Goal: Information Seeking & Learning: Learn about a topic

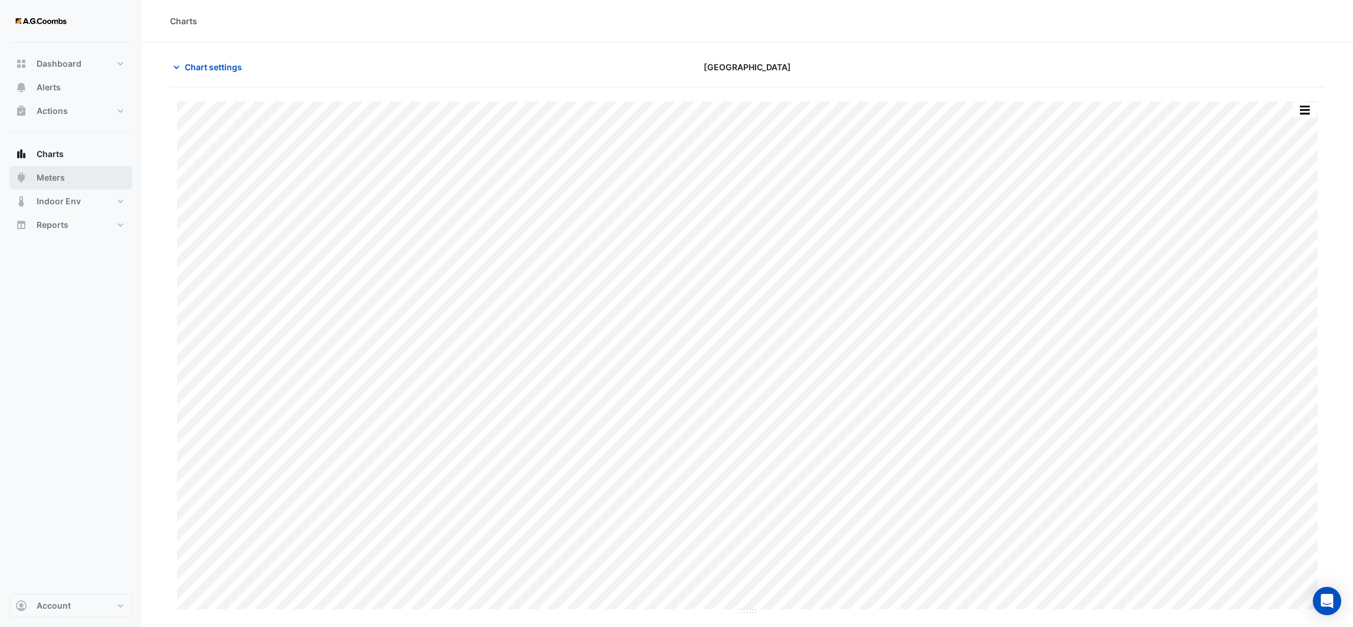
click at [58, 172] on span "Meters" at bounding box center [51, 178] width 28 height 12
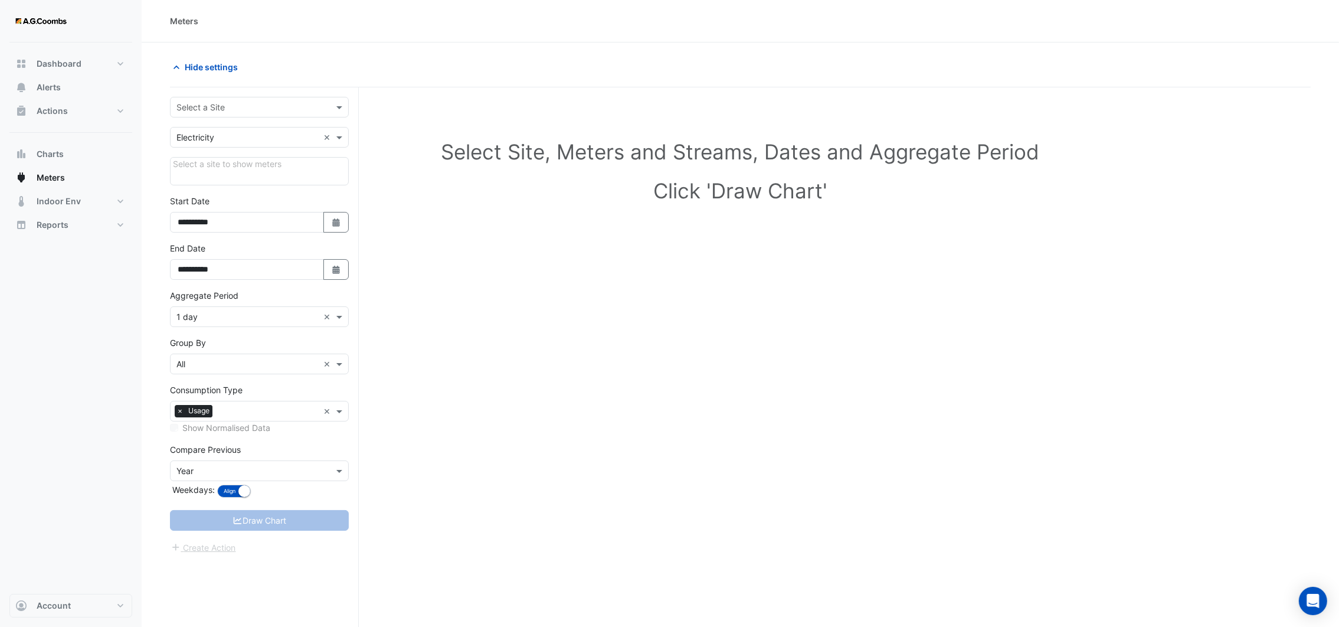
click at [201, 122] on form "**********" at bounding box center [259, 326] width 179 height 458
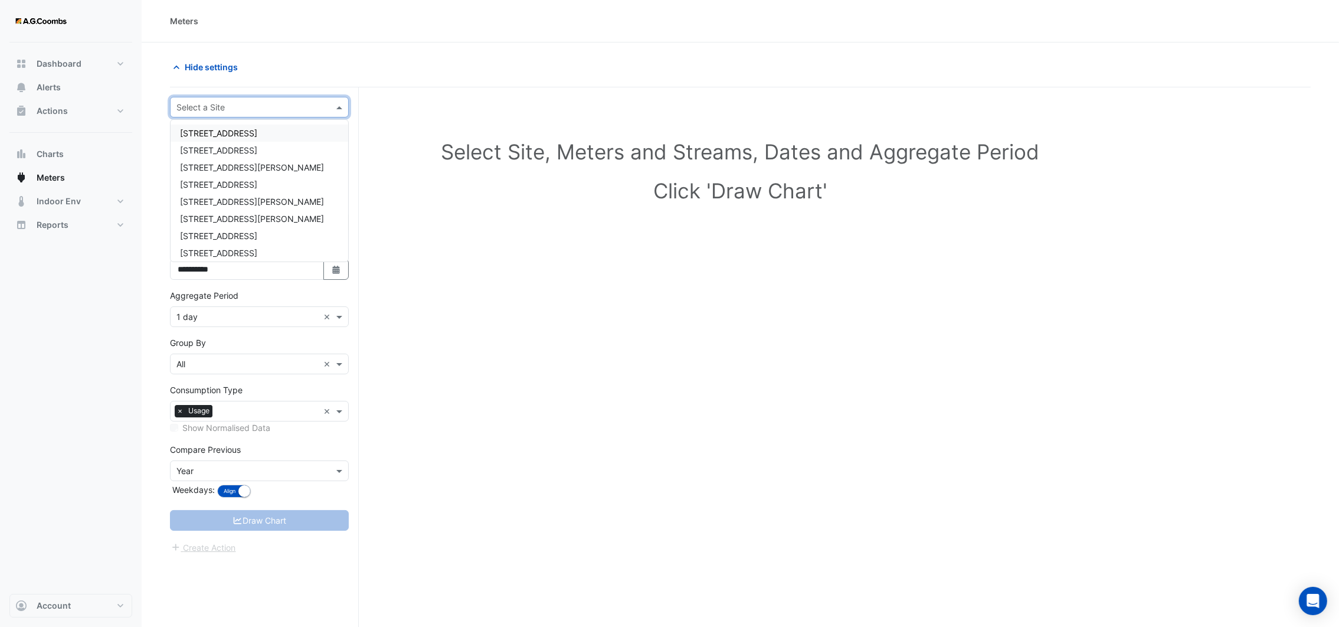
click at [205, 108] on input "text" at bounding box center [248, 108] width 142 height 12
click at [214, 196] on span "Bourke & [PERSON_NAME]" at bounding box center [232, 197] width 104 height 10
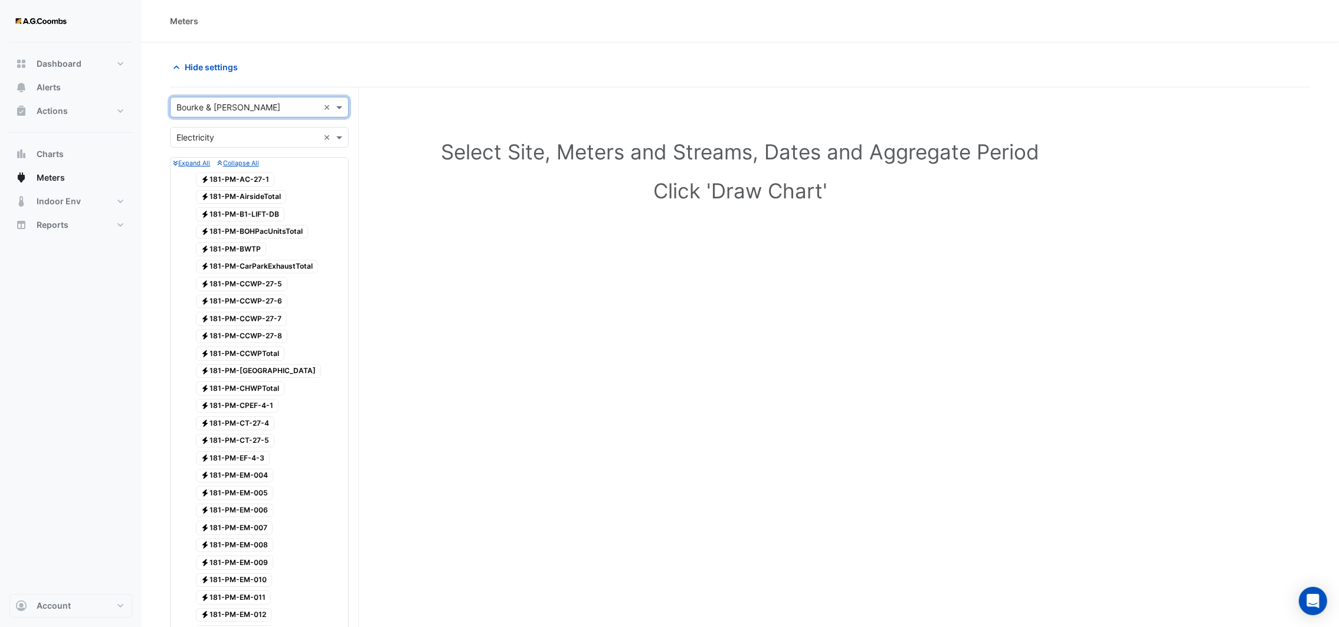
click at [270, 134] on input "text" at bounding box center [248, 138] width 142 height 12
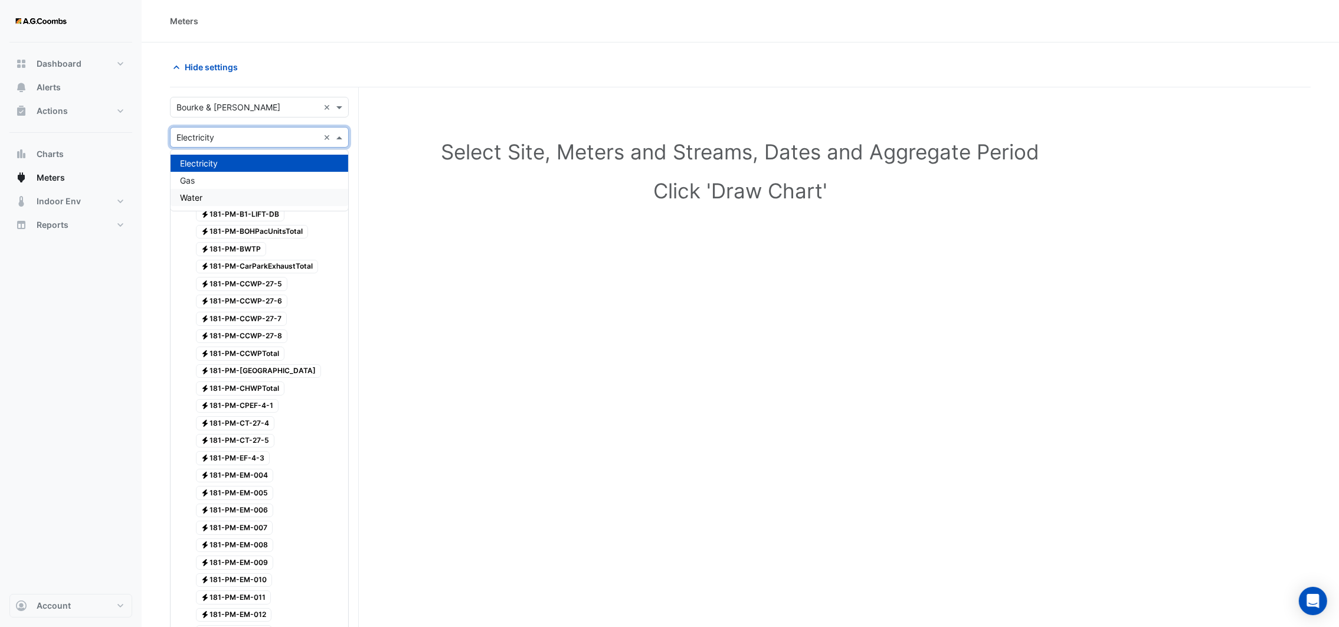
click at [228, 197] on div "Water" at bounding box center [260, 197] width 178 height 17
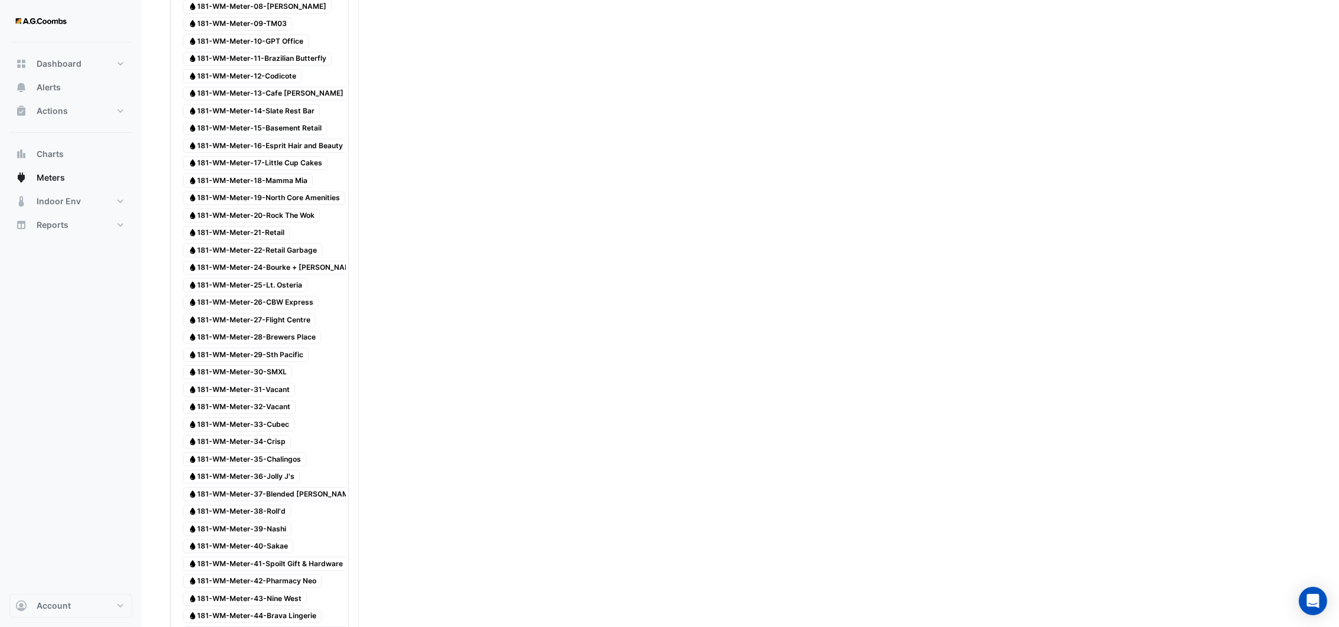
scroll to position [265, 0]
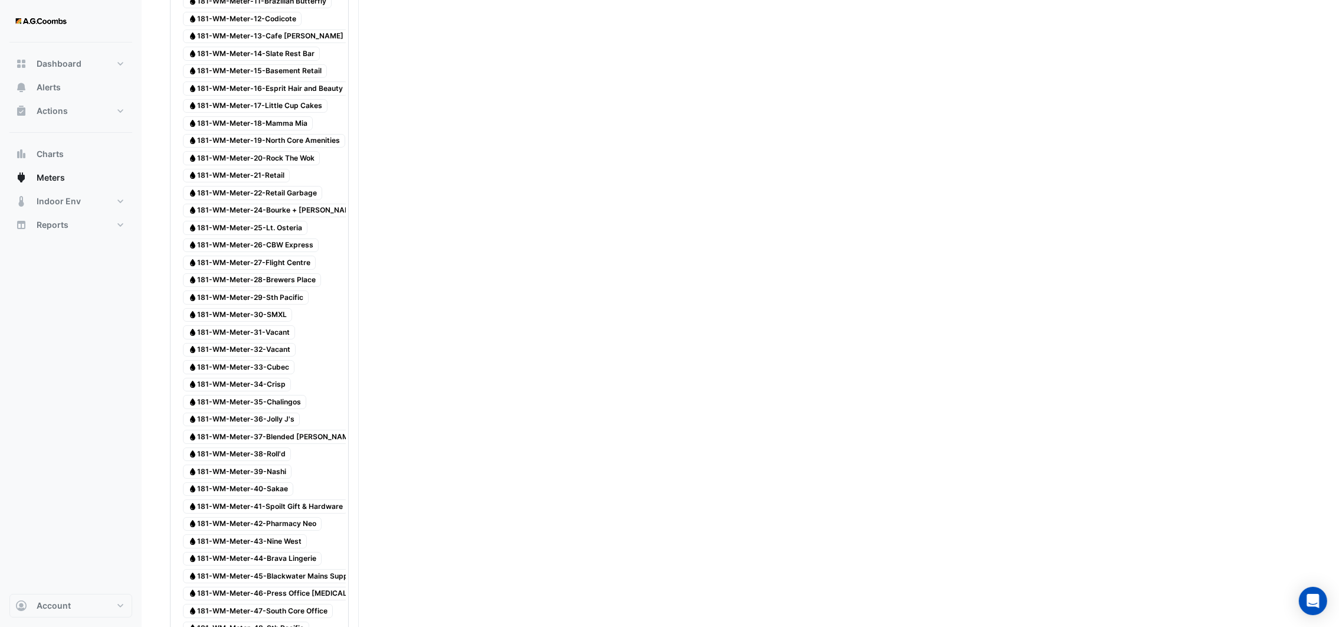
click at [270, 579] on span "Water 181-WM-Meter-45-Blackwater Mains Supply" at bounding box center [271, 576] width 177 height 14
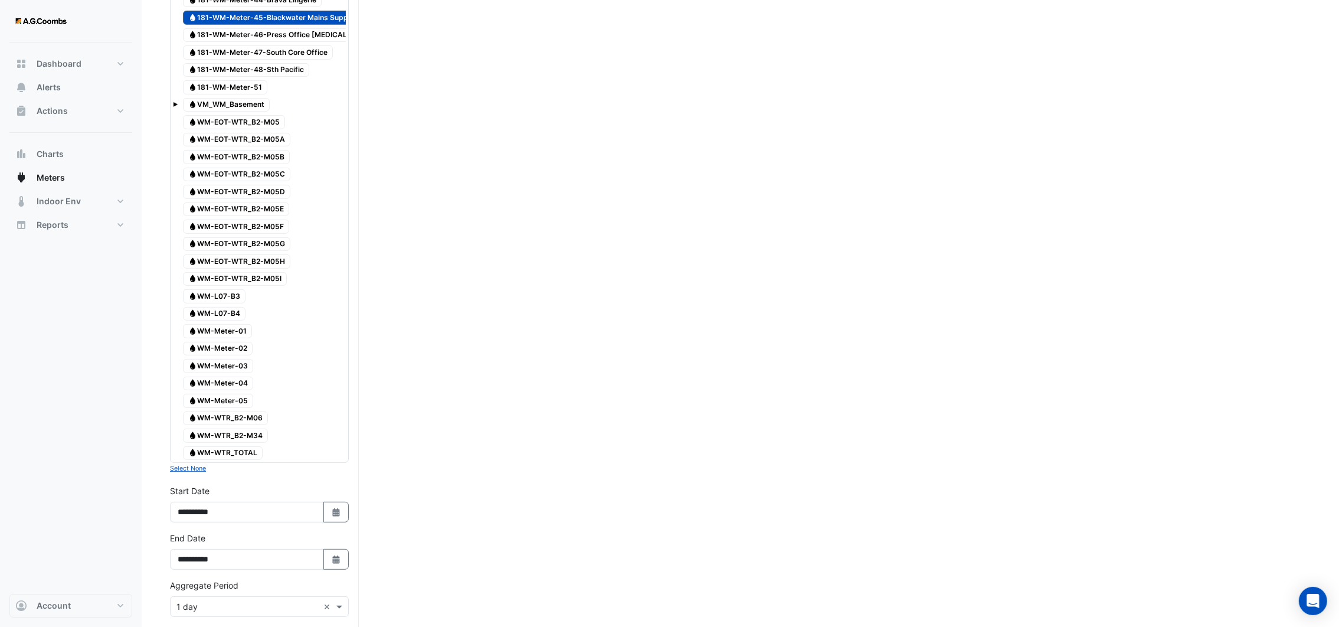
scroll to position [1062, 0]
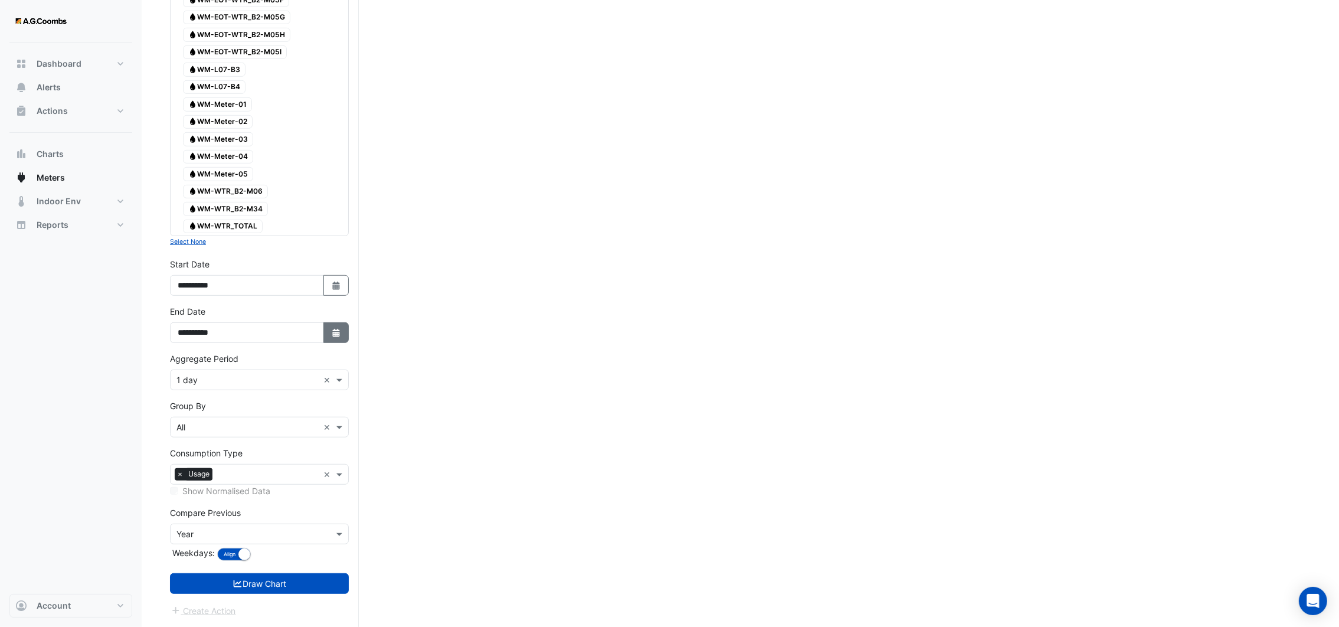
click at [341, 343] on button "Select Date" at bounding box center [337, 332] width 26 height 21
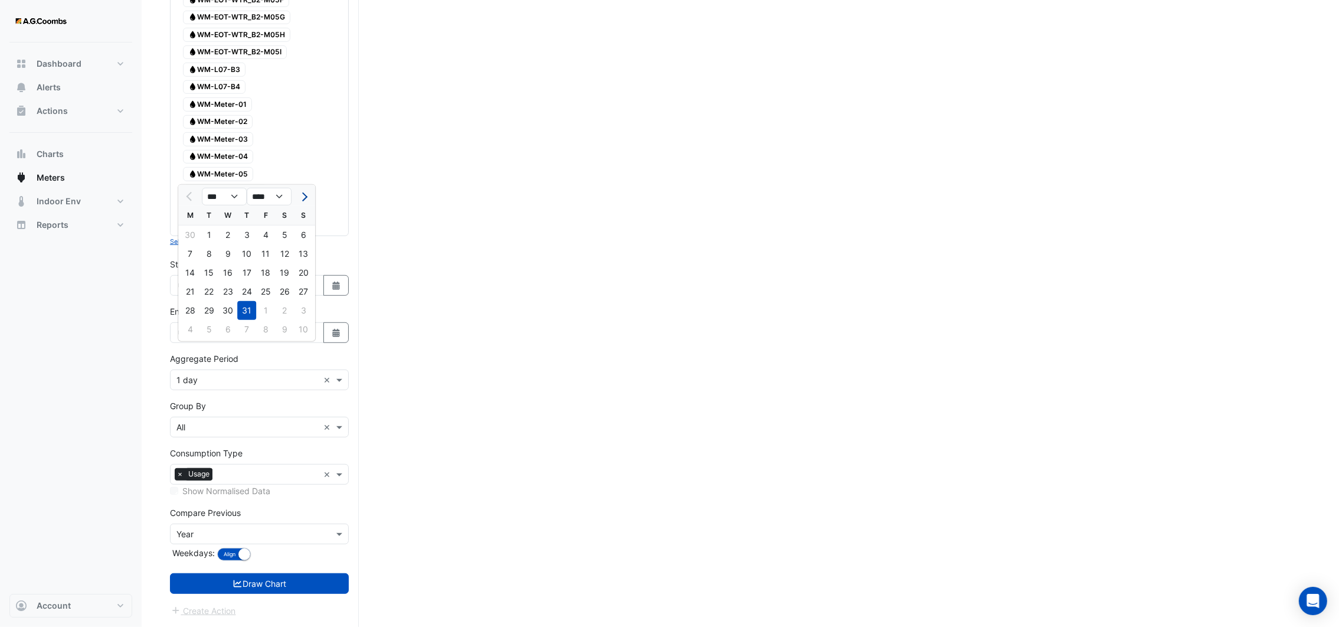
click at [309, 187] on button "Next month" at bounding box center [303, 196] width 14 height 19
select select "*"
click at [242, 282] on div "21" at bounding box center [246, 291] width 19 height 19
type input "**********"
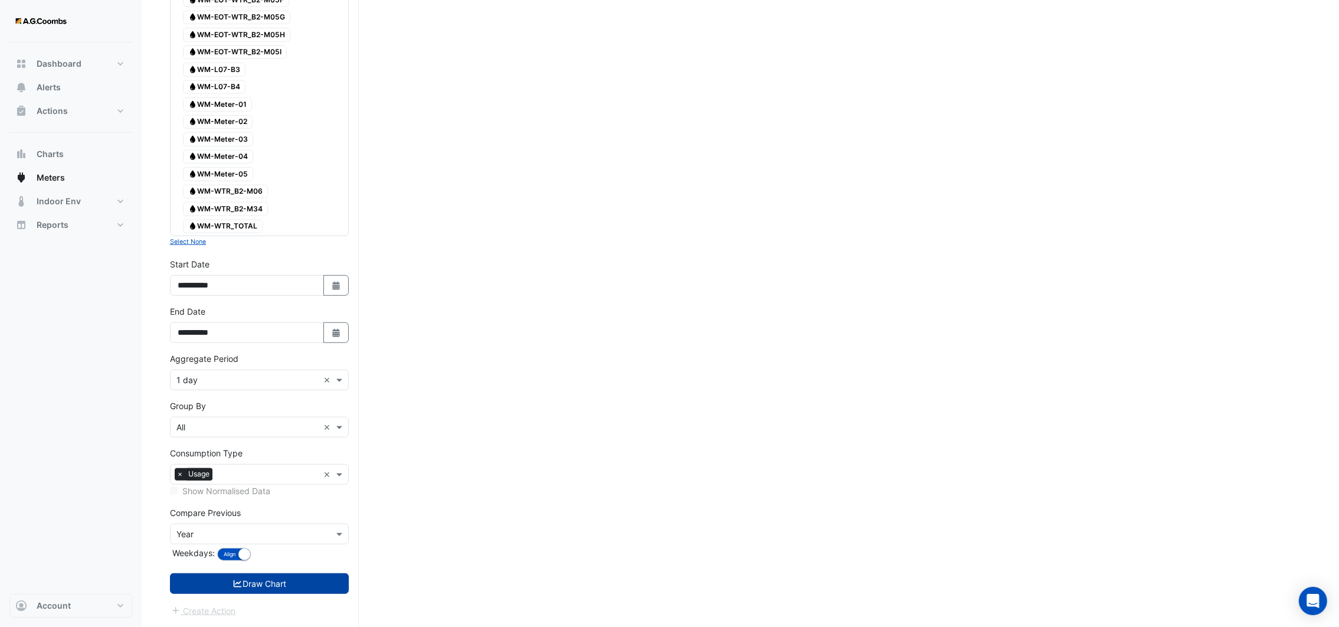
click at [240, 593] on button "Draw Chart" at bounding box center [259, 583] width 179 height 21
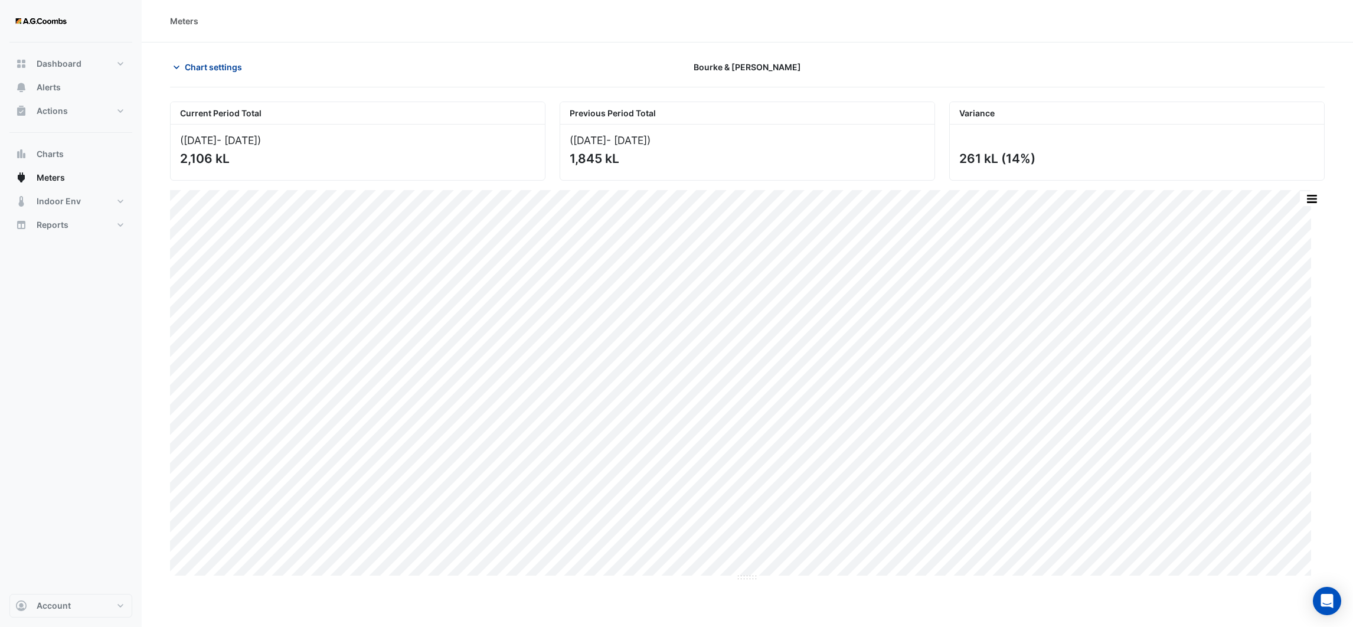
click at [180, 70] on icon "button" at bounding box center [177, 67] width 12 height 12
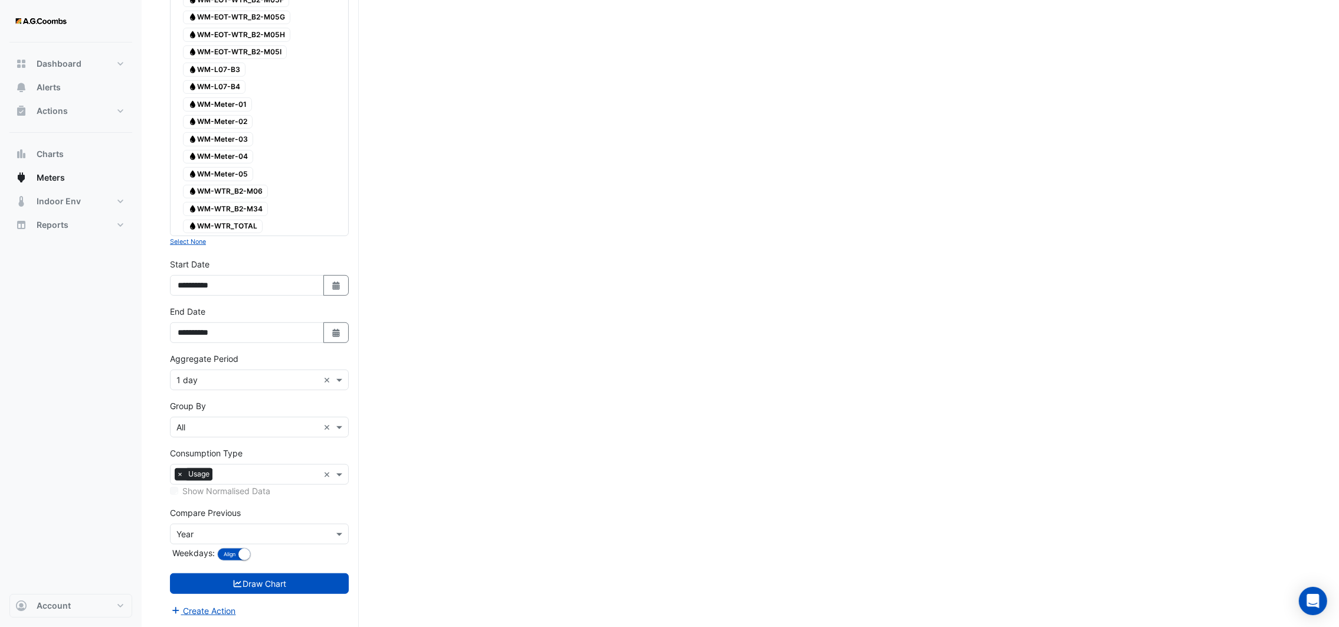
scroll to position [1070, 0]
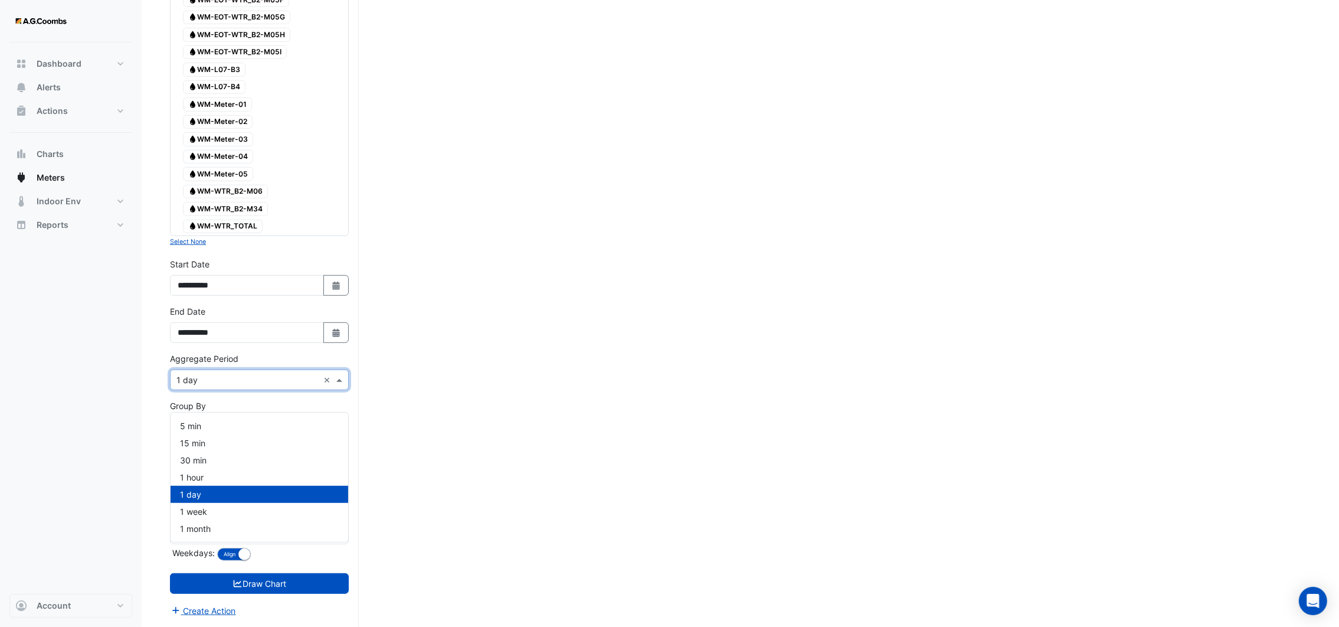
click at [260, 378] on input "text" at bounding box center [248, 380] width 142 height 12
click at [210, 434] on div "15 min" at bounding box center [260, 442] width 178 height 17
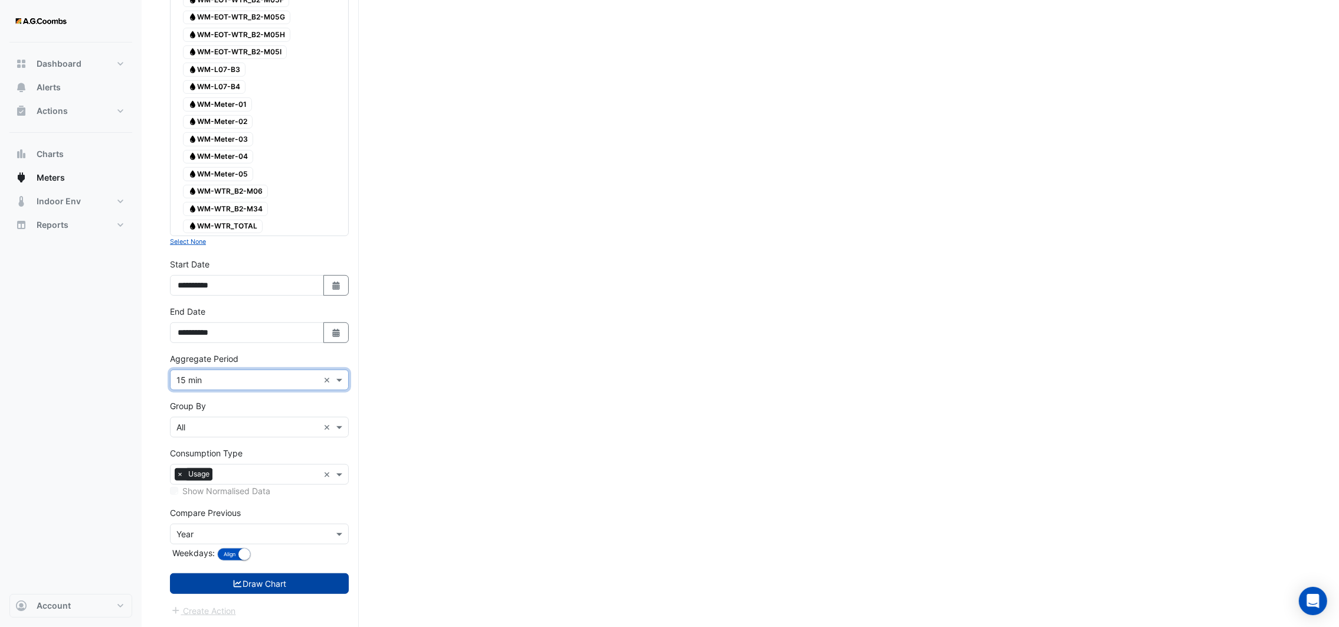
click at [246, 581] on button "Draw Chart" at bounding box center [259, 583] width 179 height 21
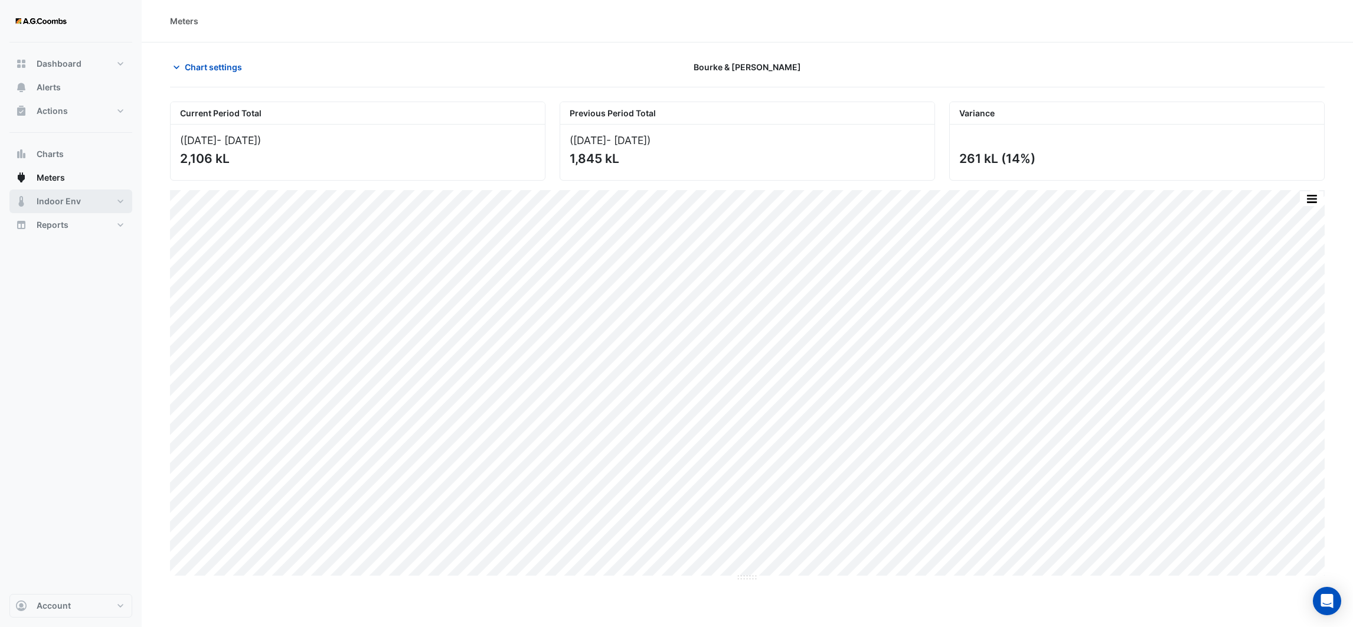
click at [68, 200] on span "Indoor Env" at bounding box center [59, 201] width 44 height 12
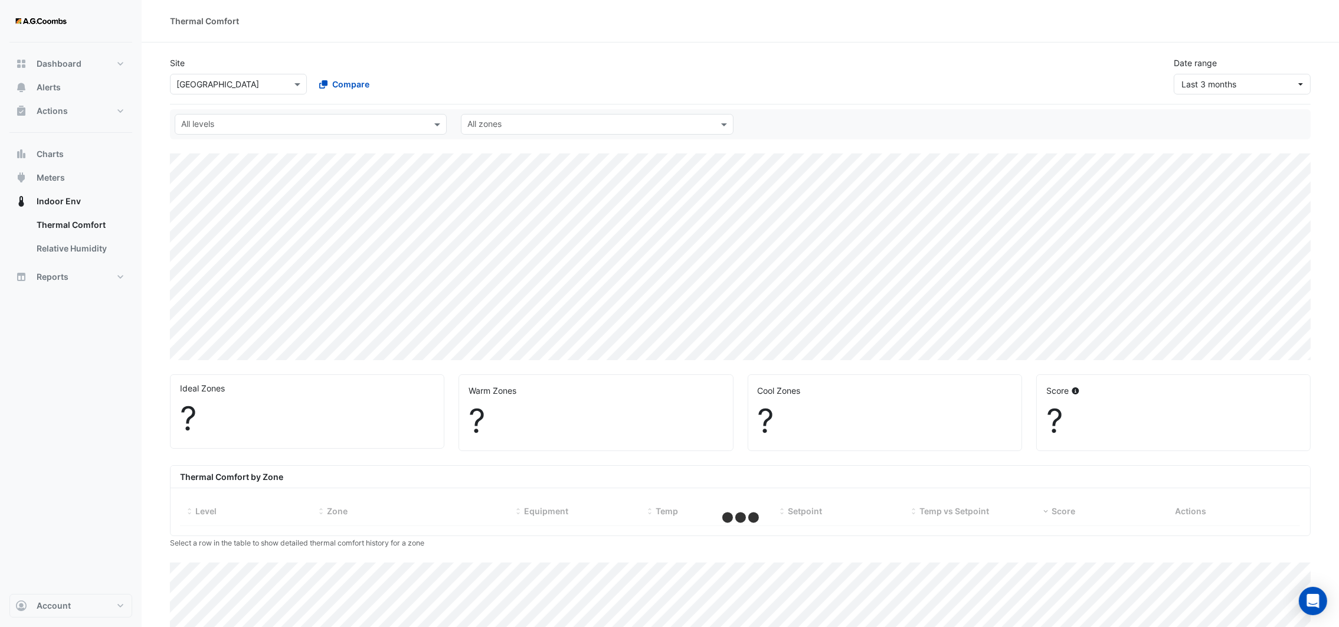
click at [267, 84] on input "text" at bounding box center [227, 85] width 100 height 12
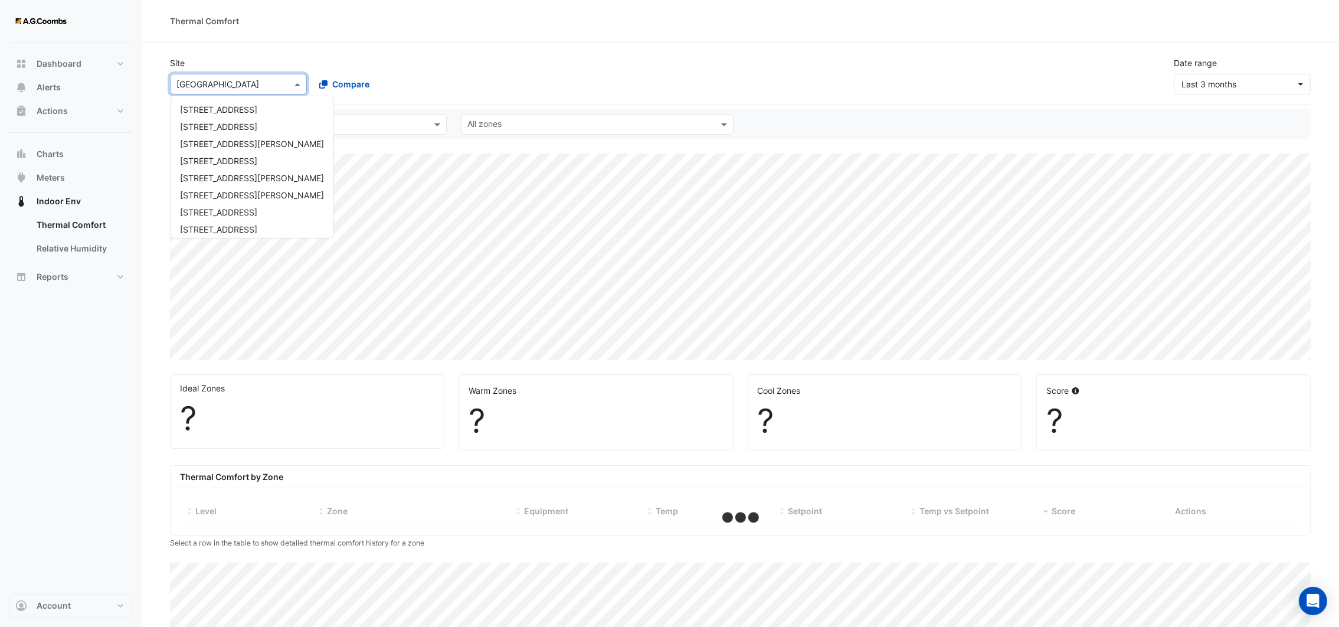
scroll to position [73, 0]
click at [237, 173] on span "Bourke & [PERSON_NAME]" at bounding box center [232, 174] width 104 height 10
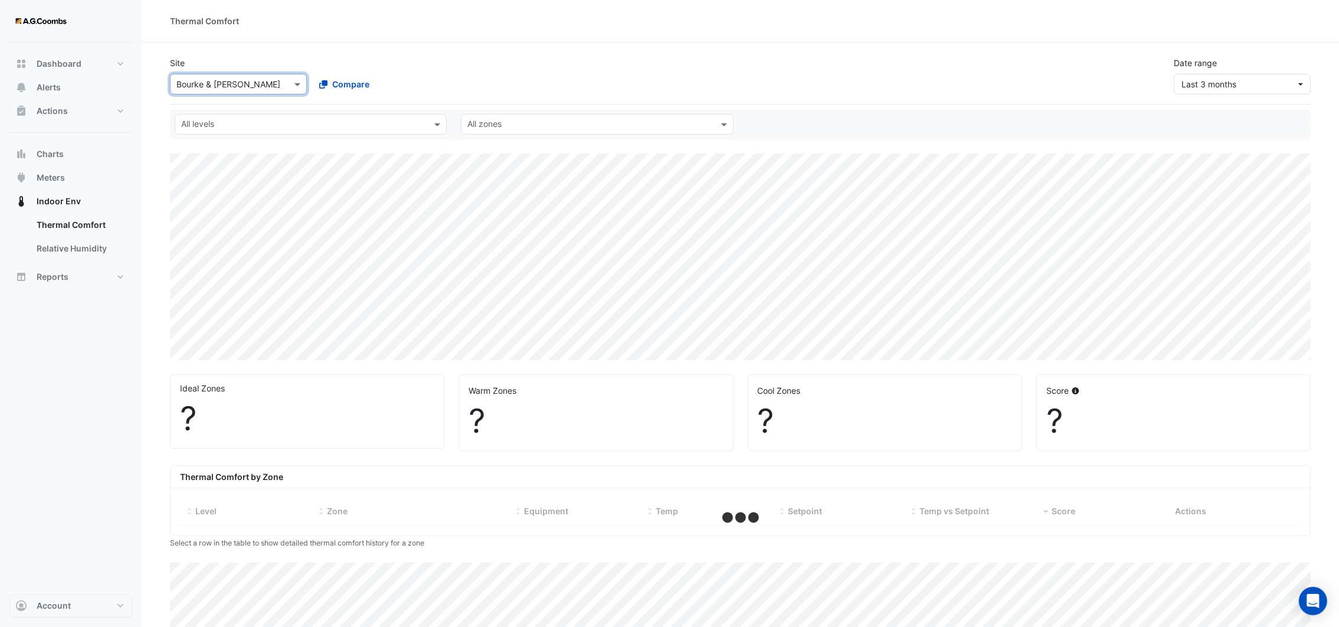
click at [296, 129] on input "text" at bounding box center [304, 125] width 246 height 12
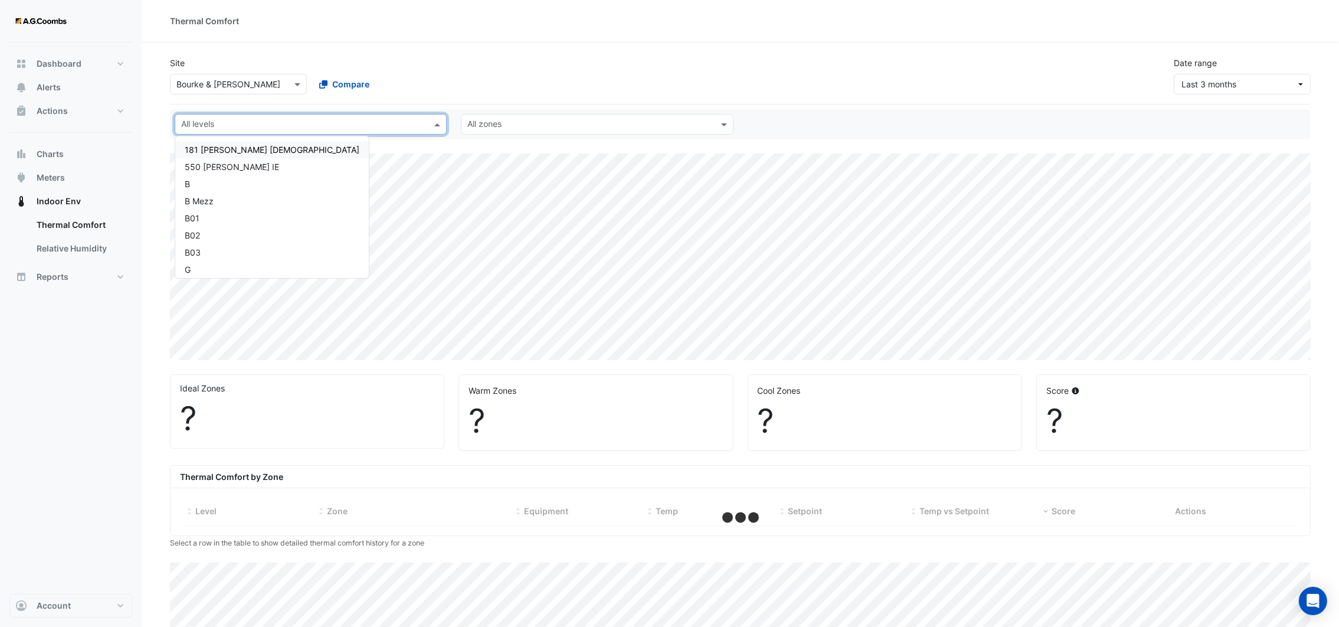
select select "**"
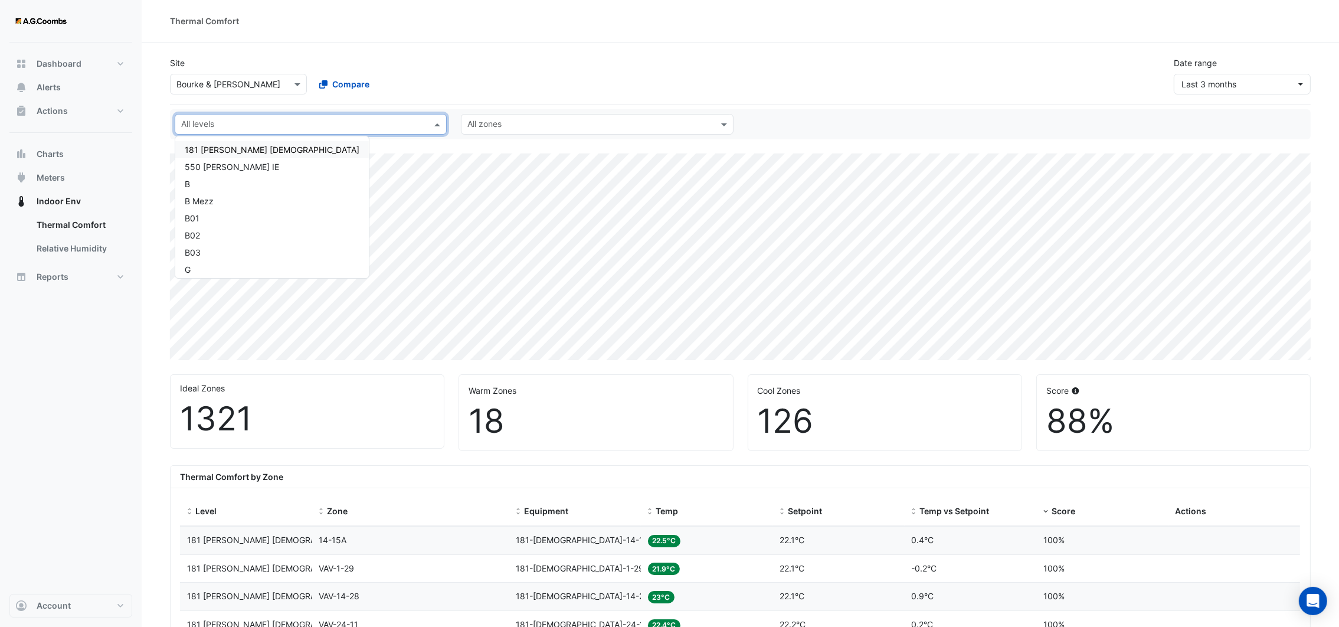
click at [222, 139] on div "181 [PERSON_NAME] [DEMOGRAPHIC_DATA] 550 [PERSON_NAME] IE B B Mezz B01 B02 B03 …" at bounding box center [272, 207] width 194 height 142
click at [221, 151] on div "181 [PERSON_NAME] [DEMOGRAPHIC_DATA]" at bounding box center [272, 149] width 175 height 12
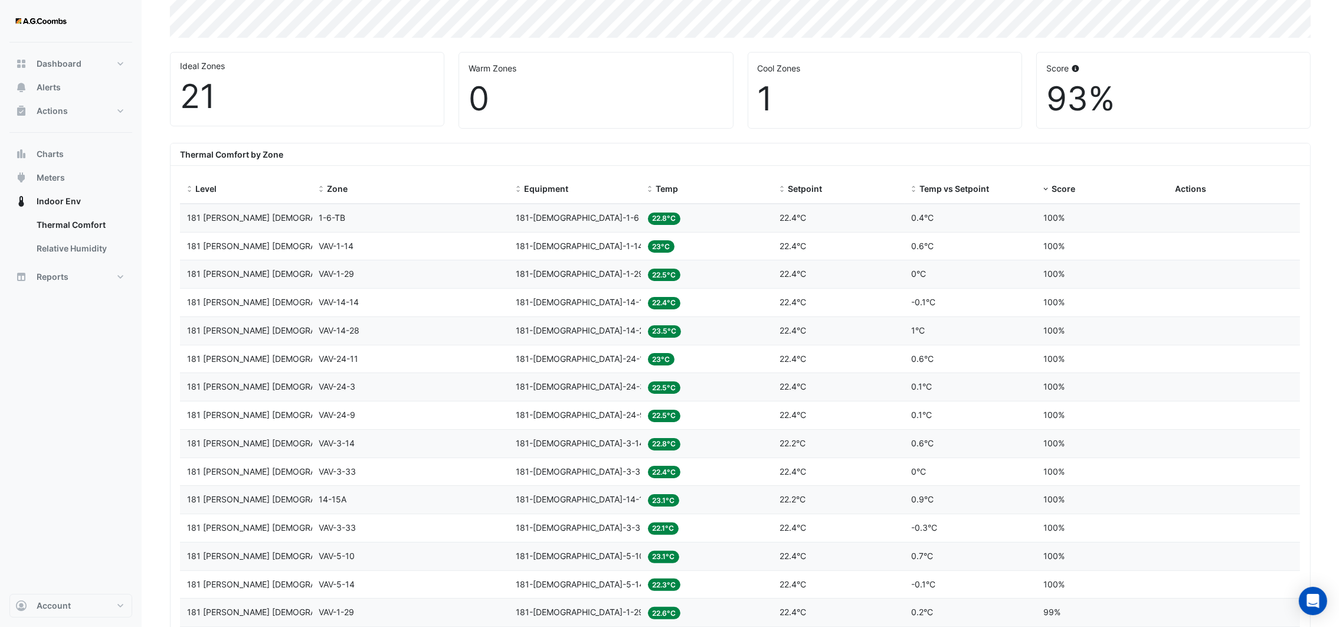
scroll to position [177, 0]
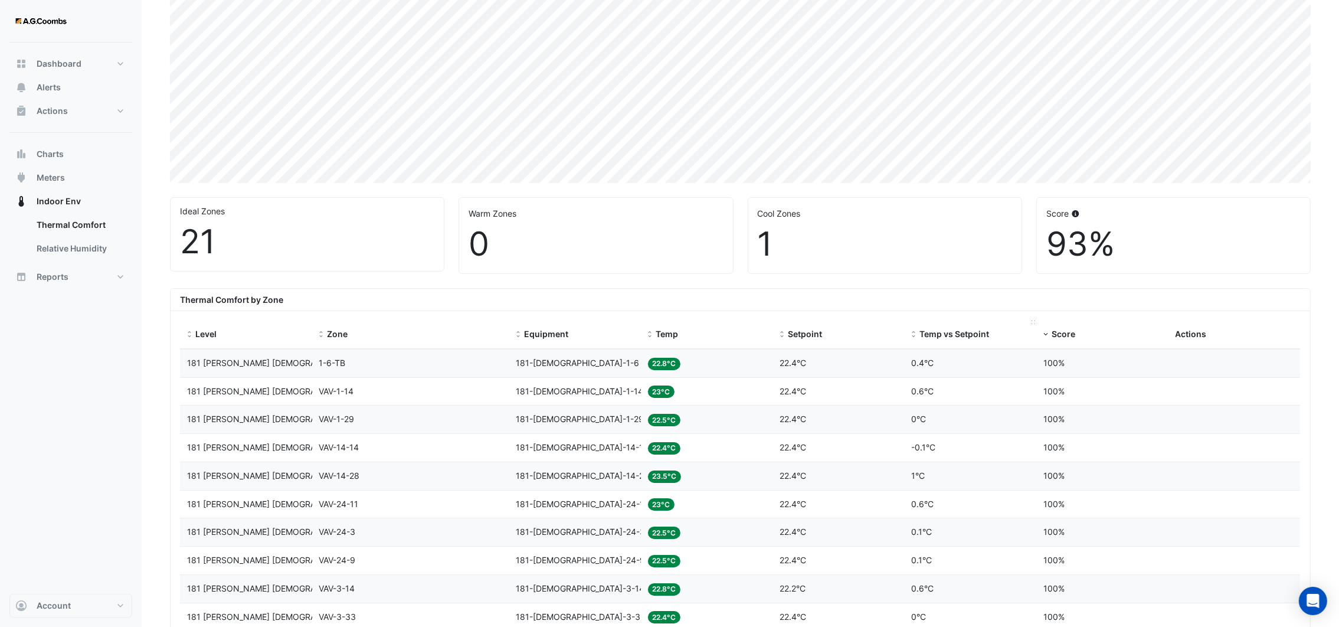
click at [911, 336] on span at bounding box center [914, 334] width 8 height 9
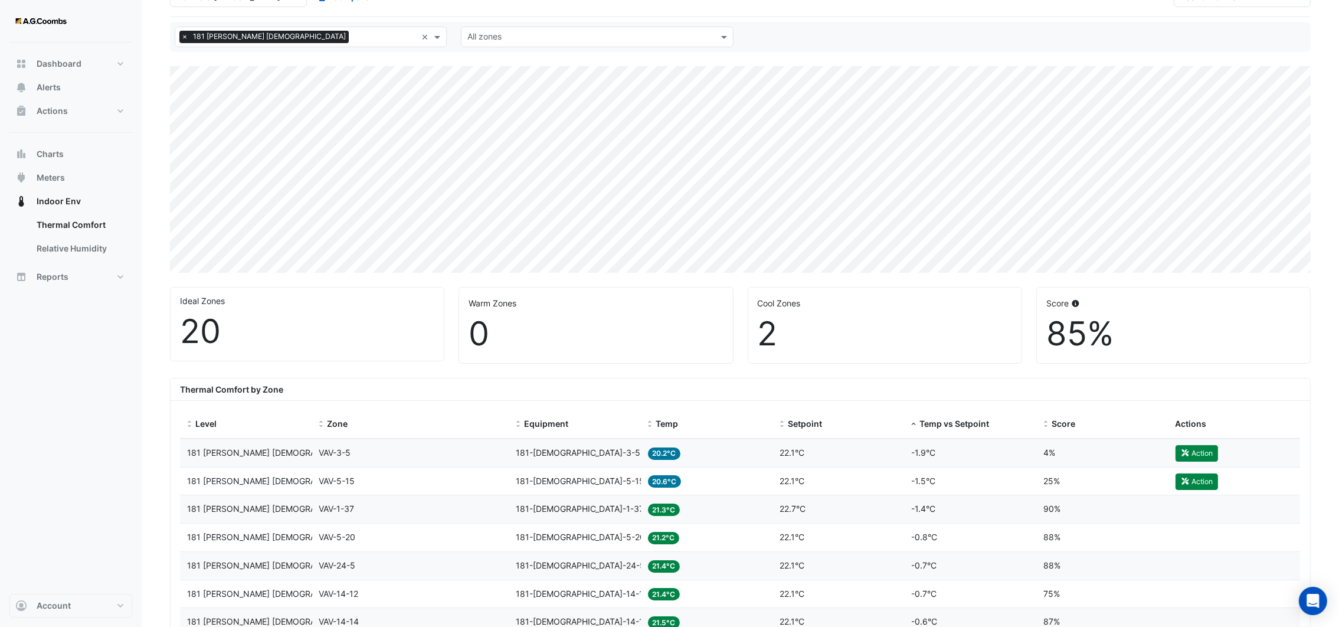
scroll to position [89, 0]
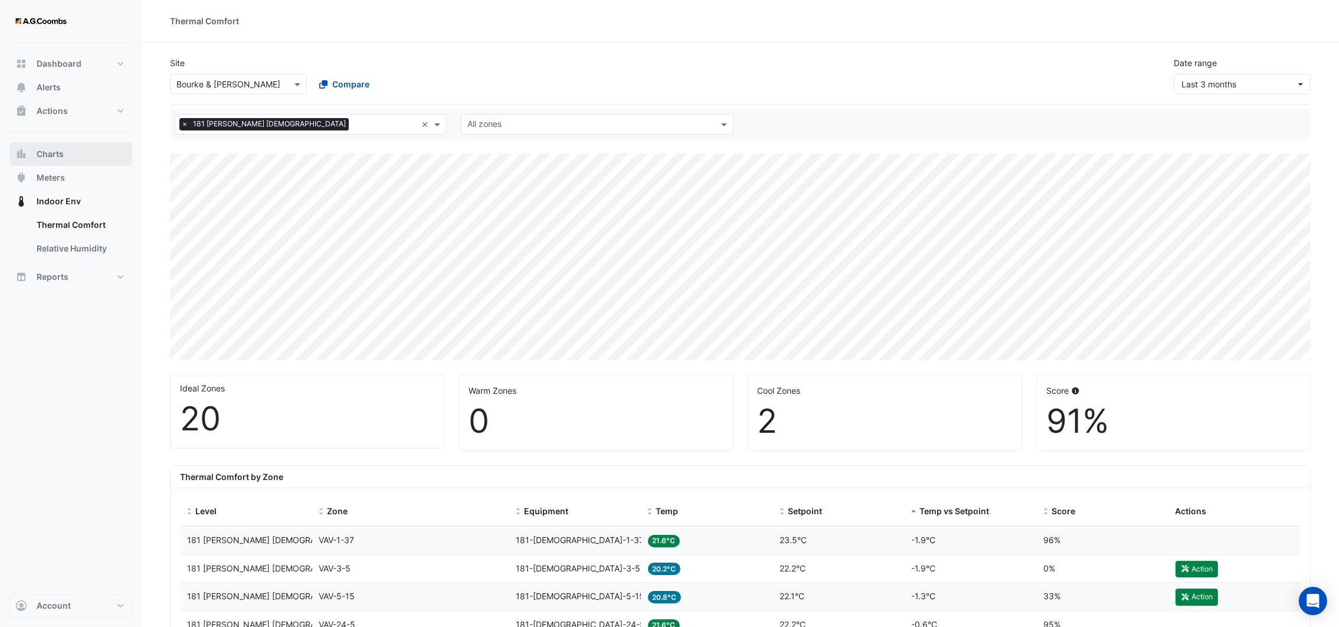
click at [57, 146] on button "Charts" at bounding box center [70, 154] width 123 height 24
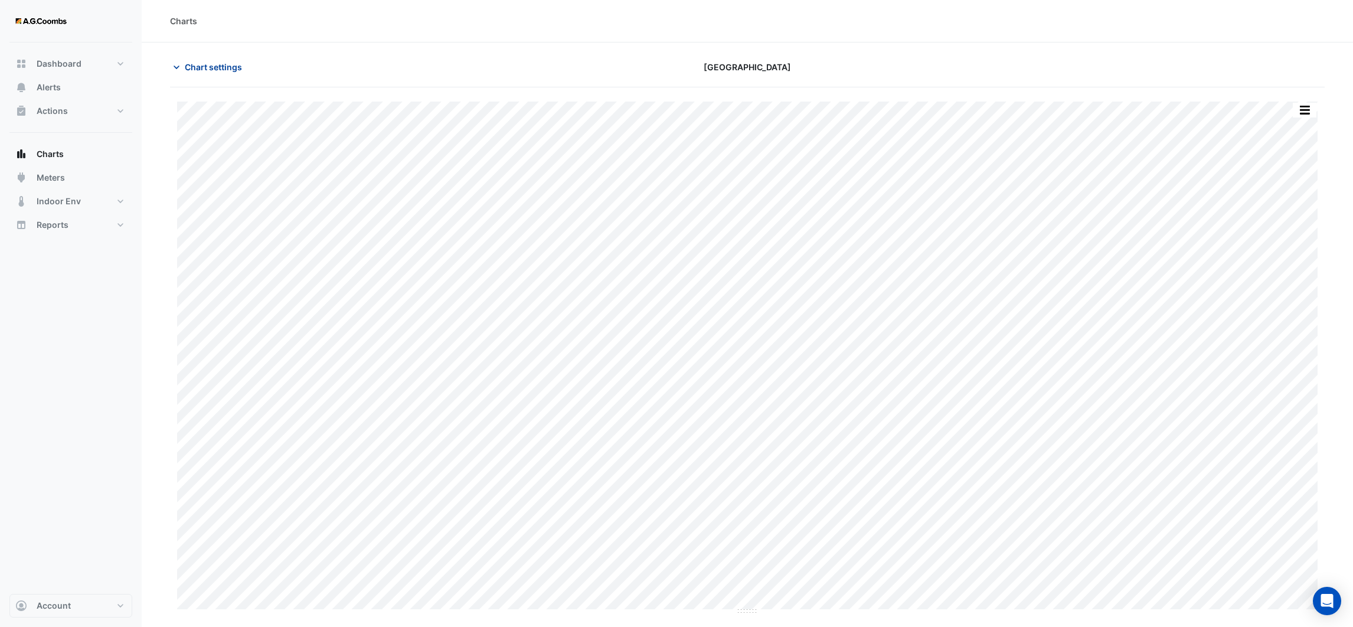
click at [175, 69] on icon "button" at bounding box center [177, 67] width 12 height 12
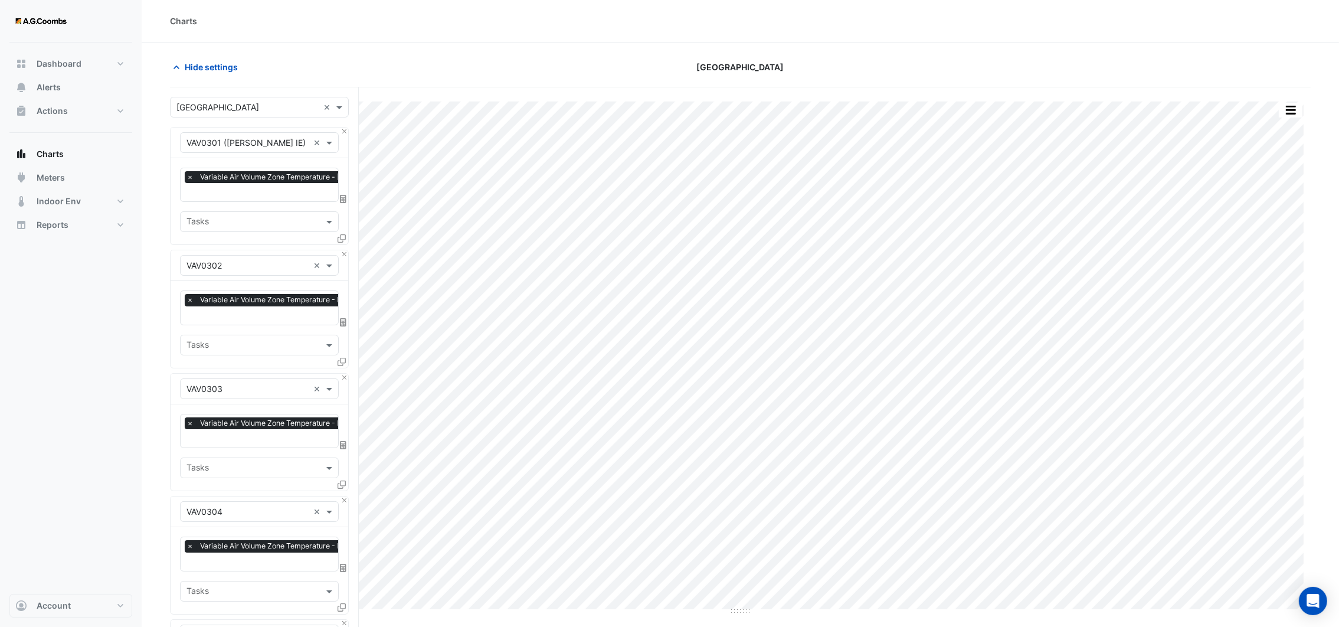
click at [551, 22] on div "Charts" at bounding box center [740, 21] width 1141 height 12
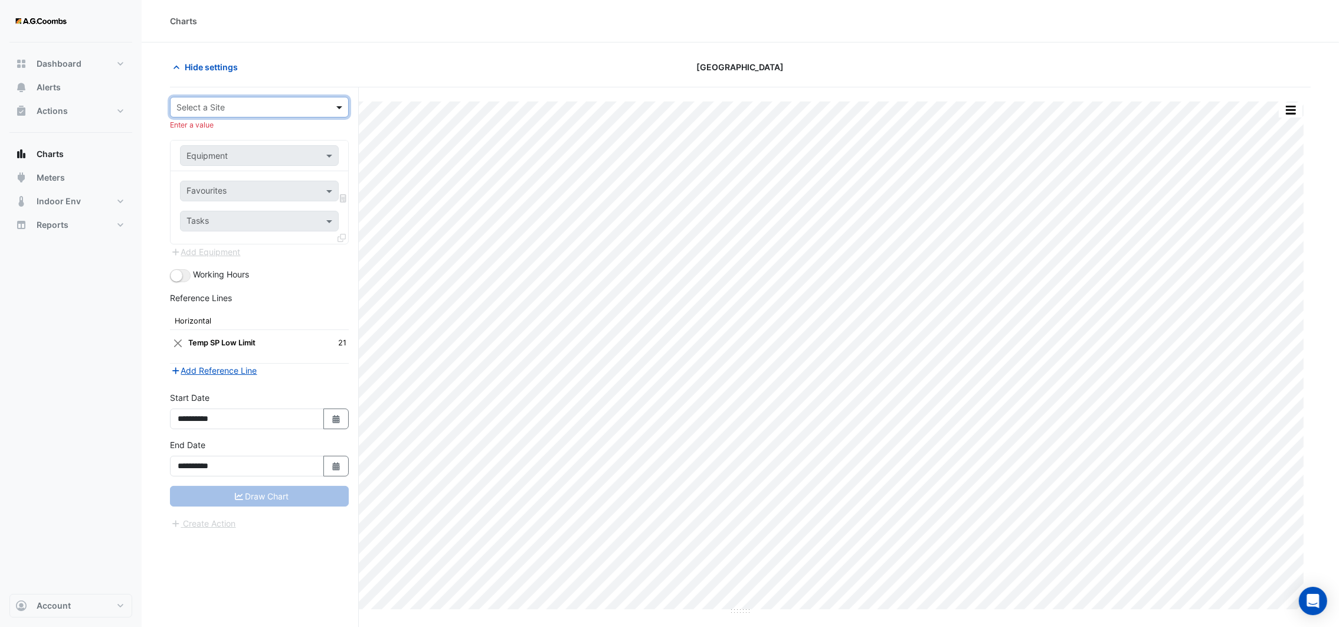
click at [339, 109] on span at bounding box center [341, 107] width 15 height 12
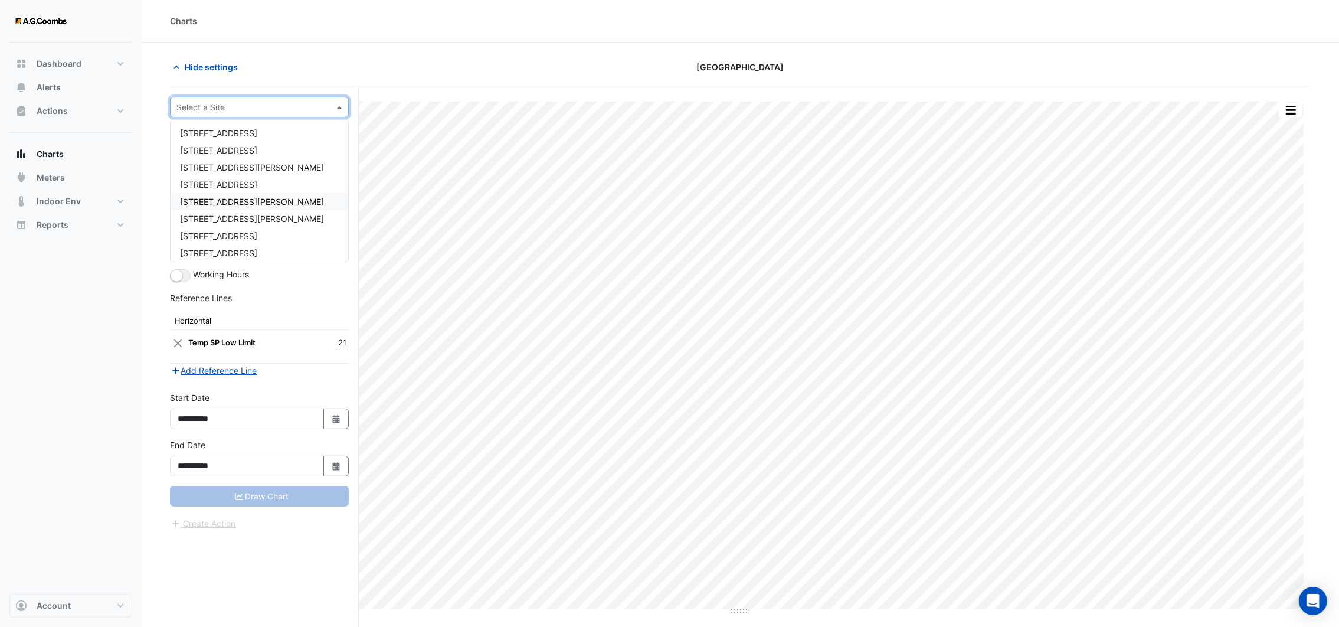
scroll to position [73, 0]
click at [254, 203] on div "Bourke & [PERSON_NAME]" at bounding box center [260, 197] width 178 height 17
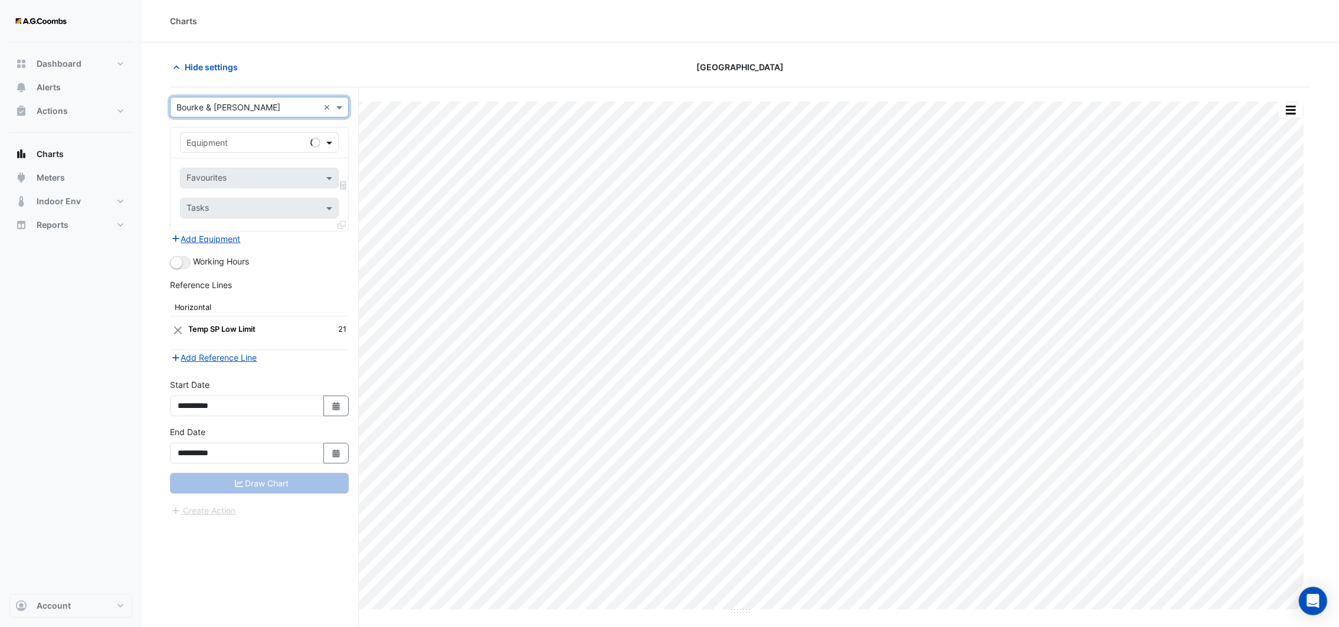
click at [328, 141] on span at bounding box center [331, 142] width 15 height 12
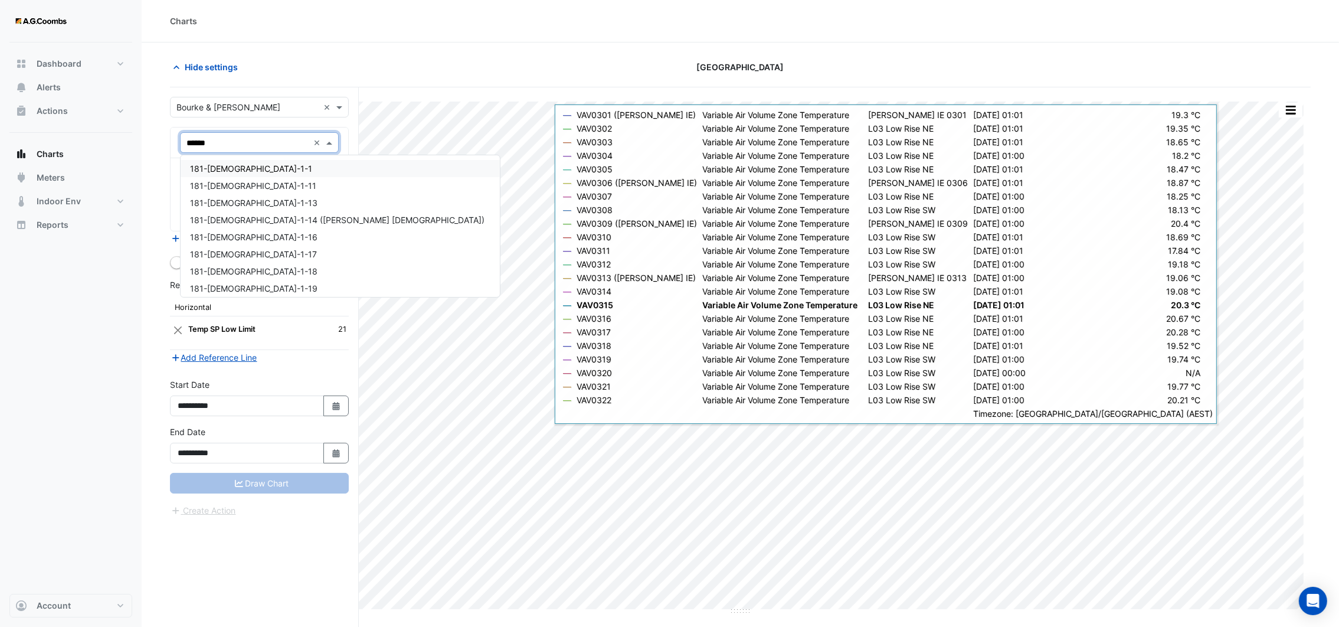
type input "*******"
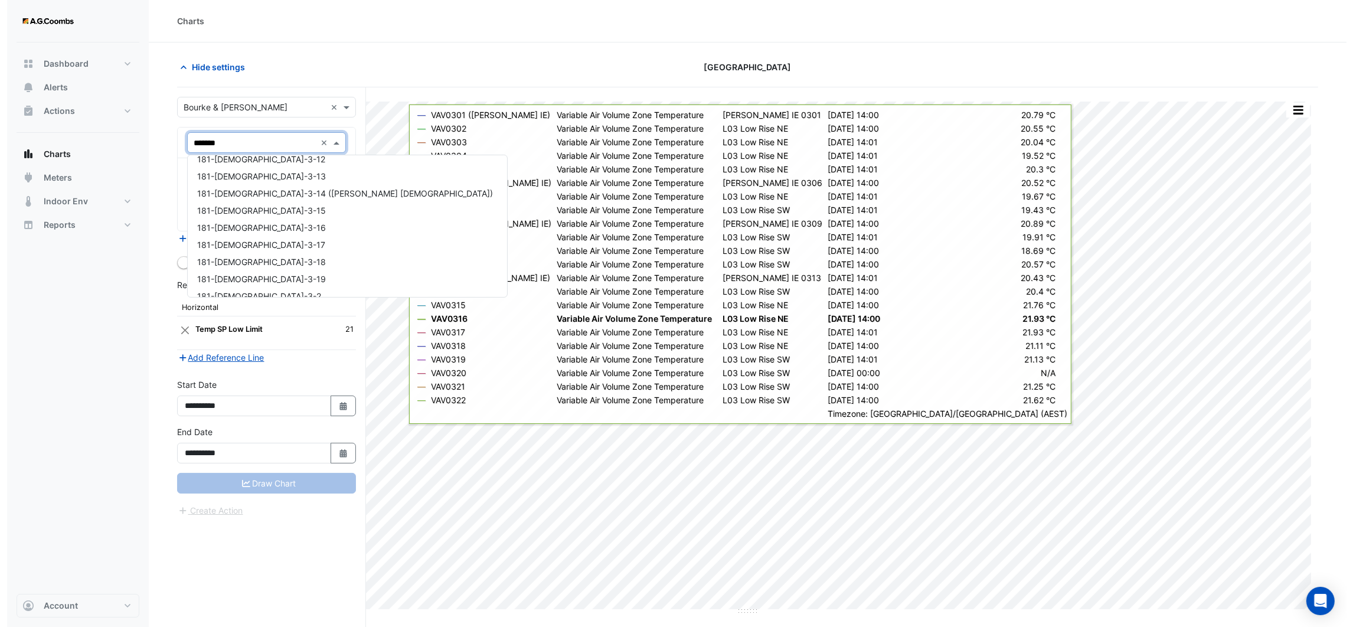
scroll to position [10006, 0]
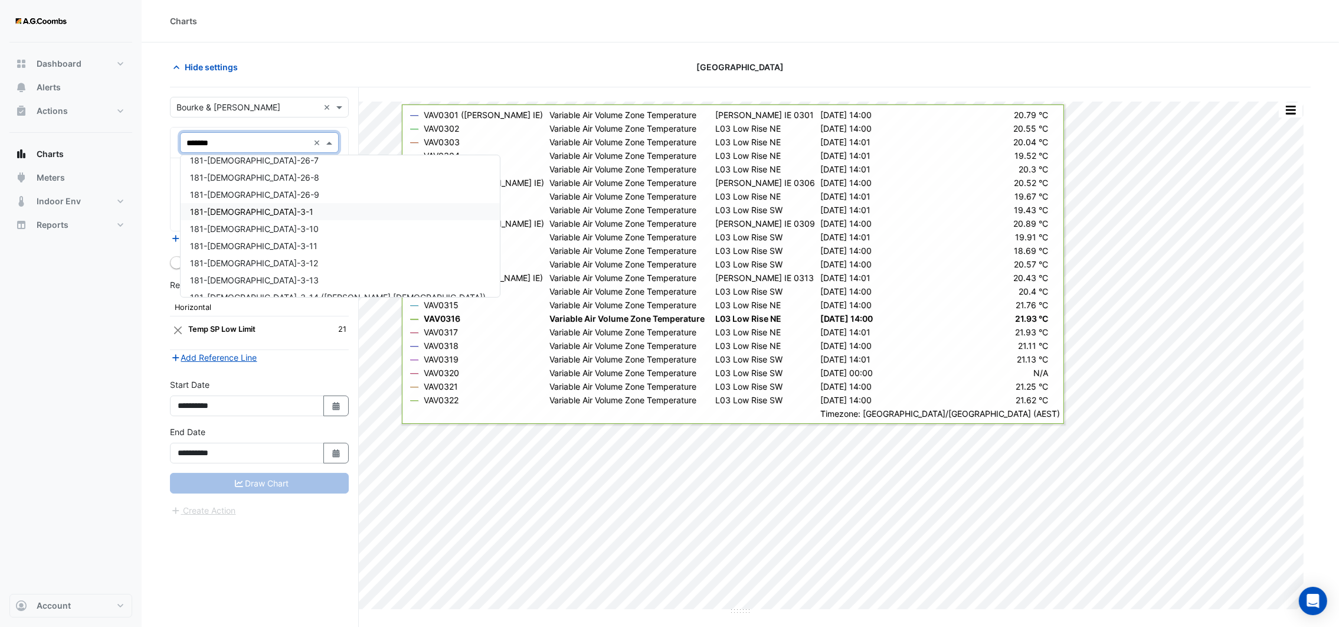
click at [227, 210] on span "181-[DEMOGRAPHIC_DATA]-3-1" at bounding box center [251, 212] width 123 height 10
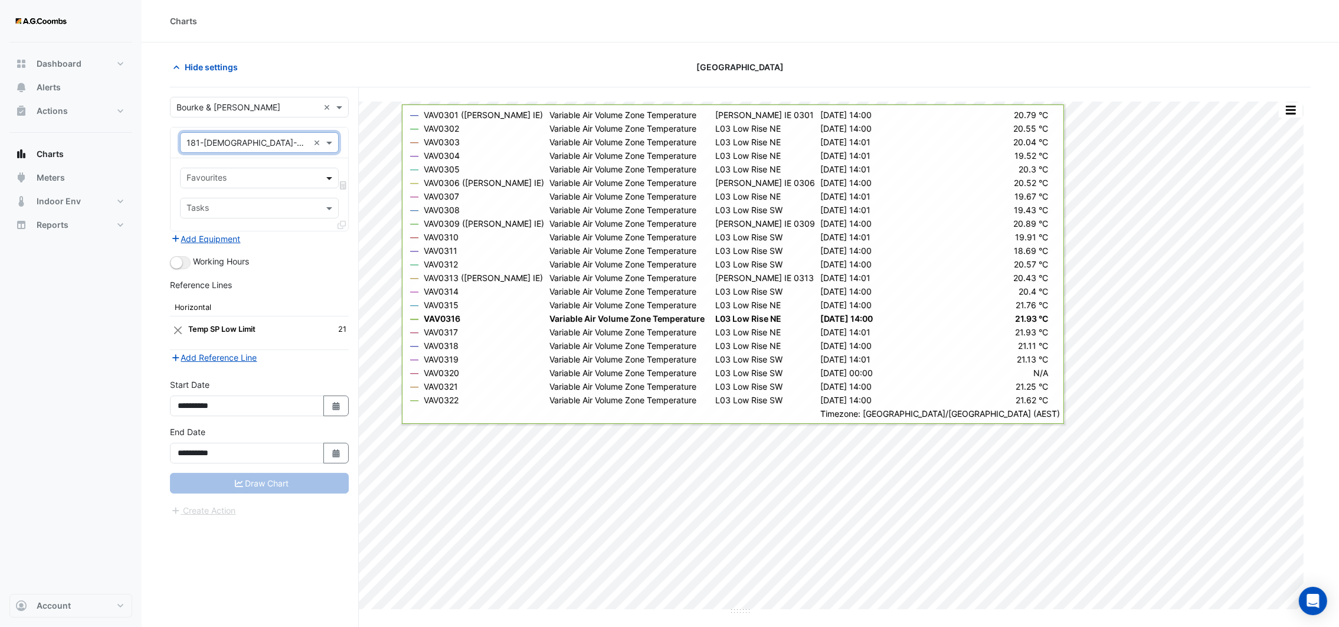
click at [327, 178] on span at bounding box center [331, 178] width 15 height 12
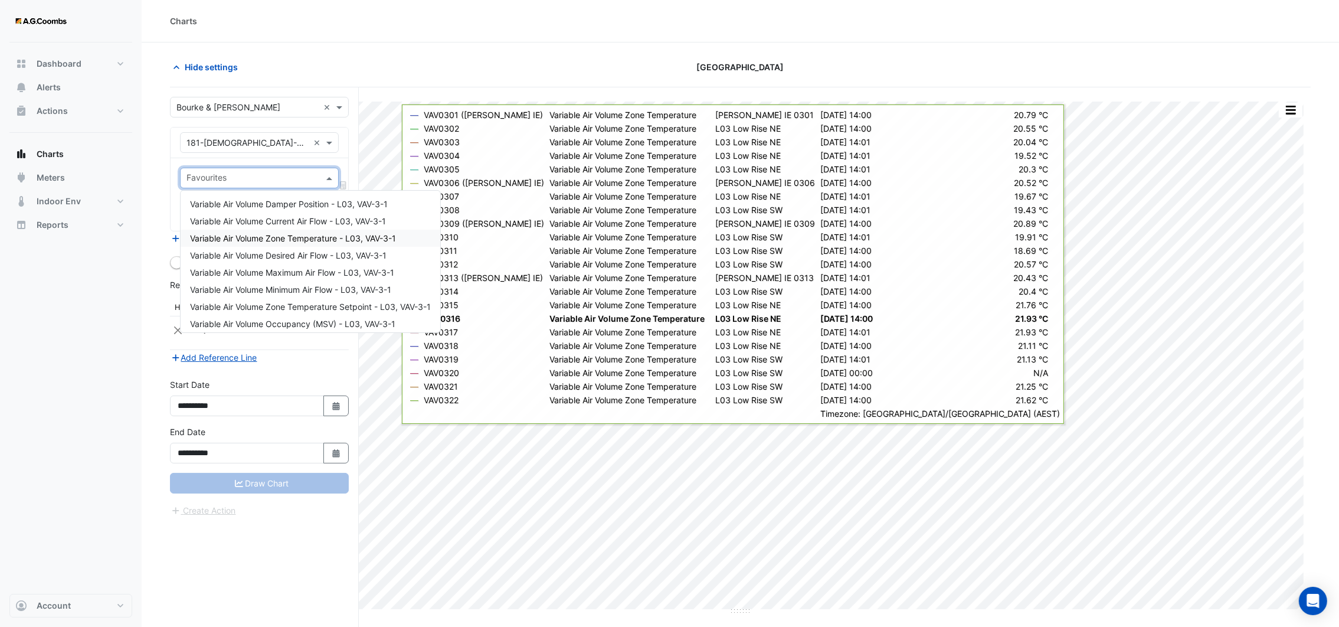
click at [304, 236] on span "Variable Air Volume Zone Temperature - L03, VAV-3-1" at bounding box center [293, 238] width 206 height 10
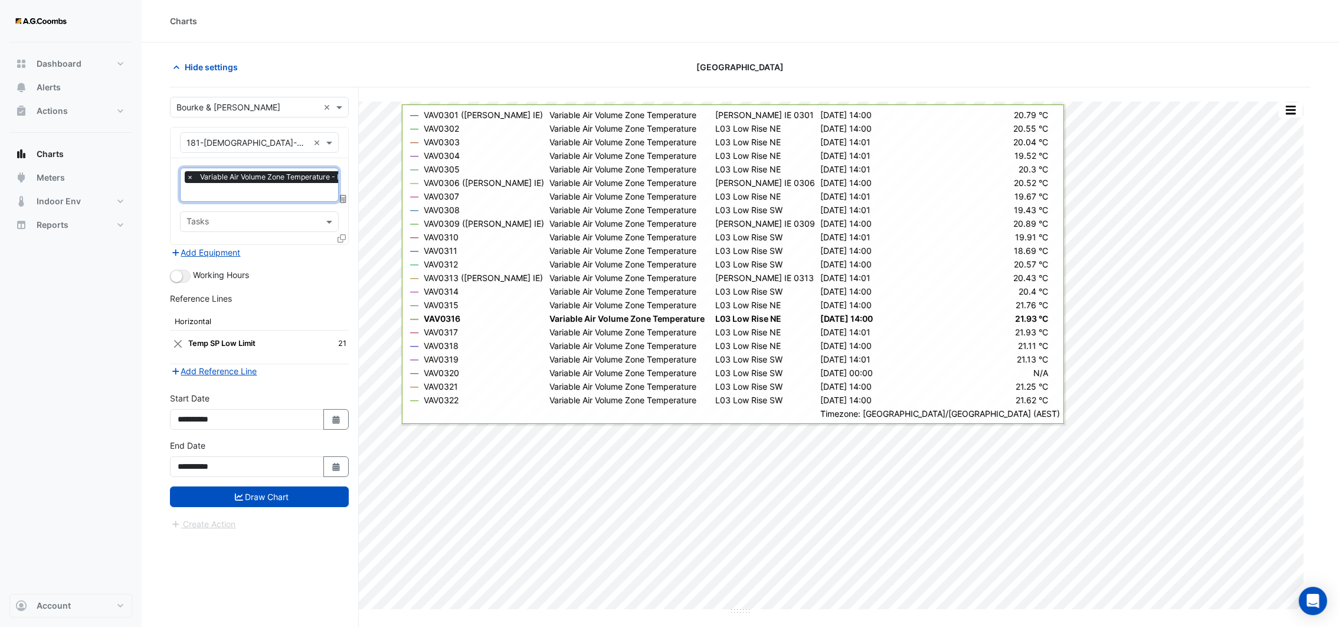
click at [339, 238] on icon at bounding box center [342, 238] width 8 height 8
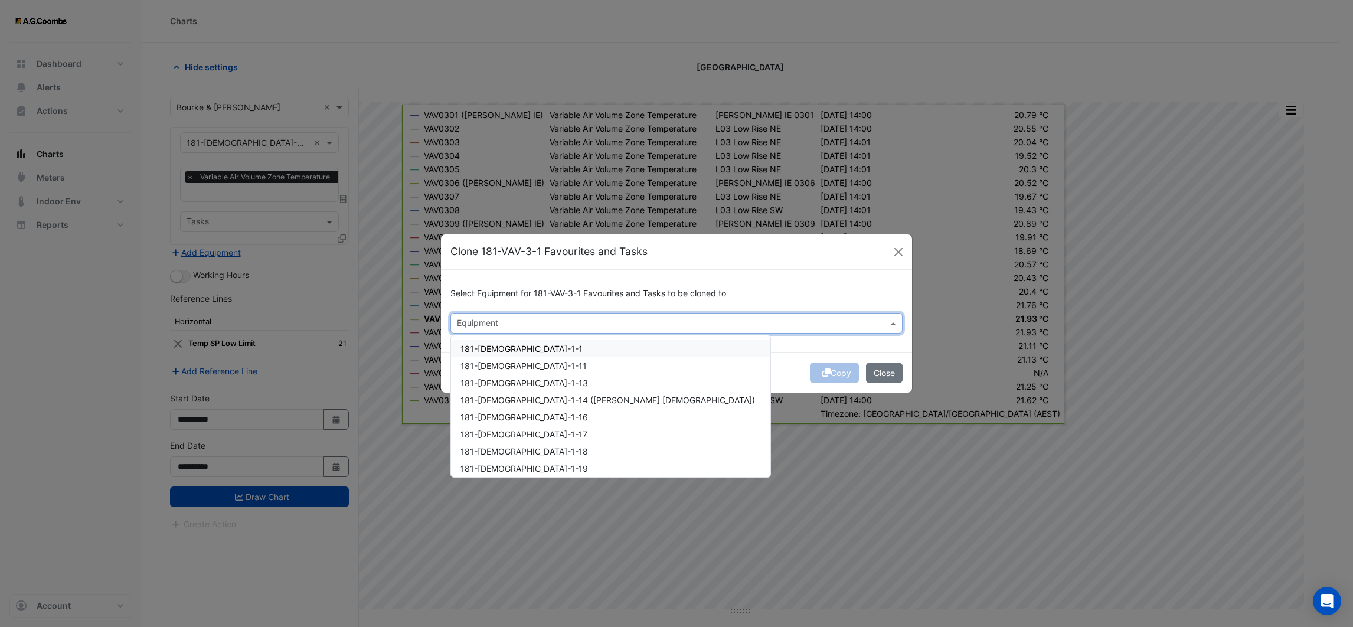
click at [511, 313] on div "Equipment" at bounding box center [676, 323] width 452 height 21
click at [499, 365] on span "181-[DEMOGRAPHIC_DATA]-13-10" at bounding box center [526, 366] width 133 height 10
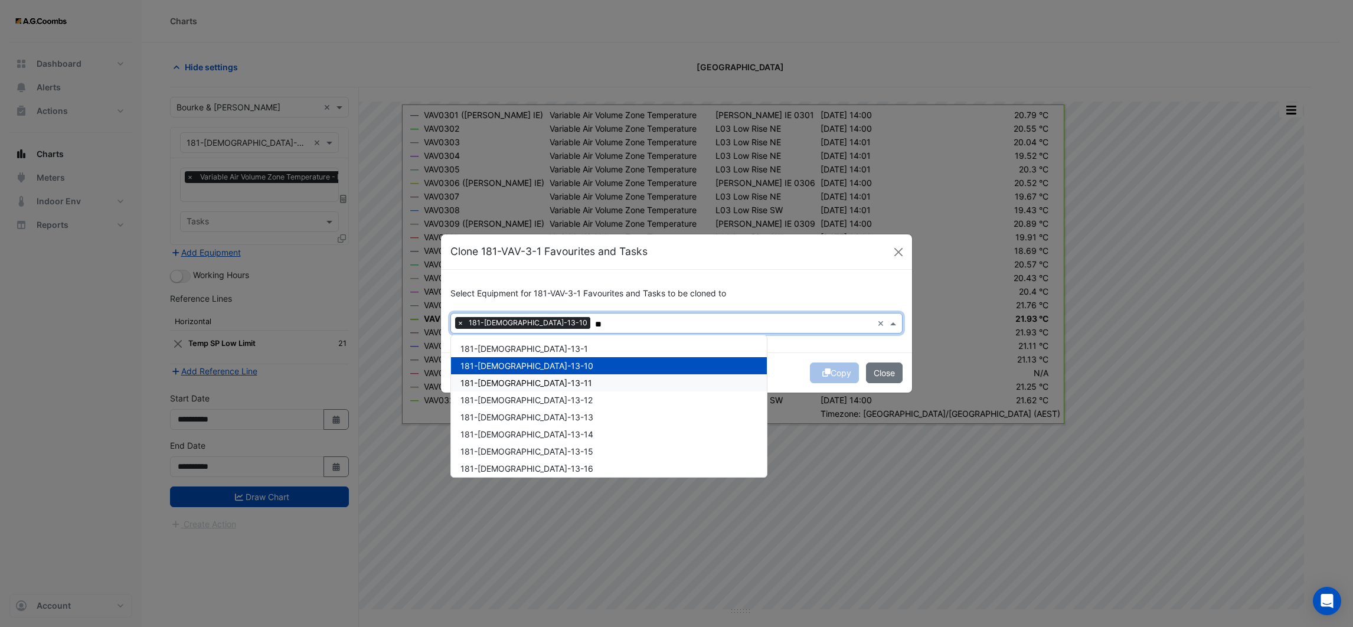
click at [498, 378] on span "181-[DEMOGRAPHIC_DATA]-13-11" at bounding box center [526, 383] width 132 height 10
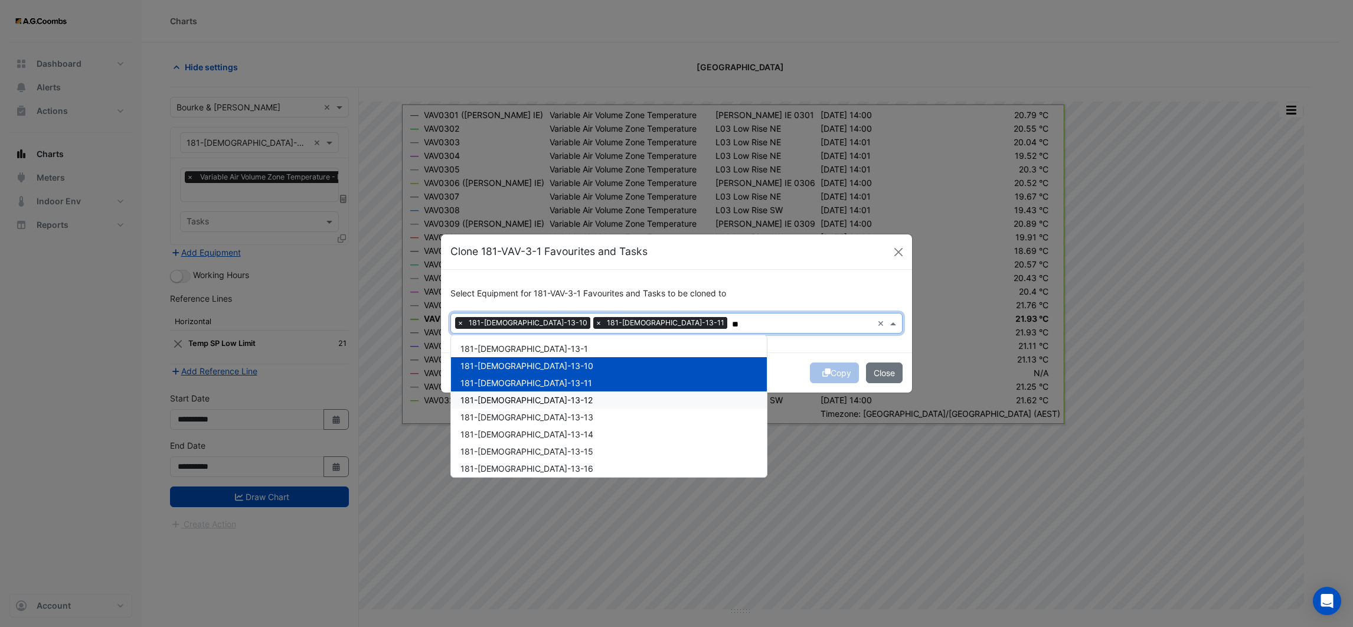
click at [496, 403] on span "181-[DEMOGRAPHIC_DATA]-13-12" at bounding box center [526, 400] width 132 height 10
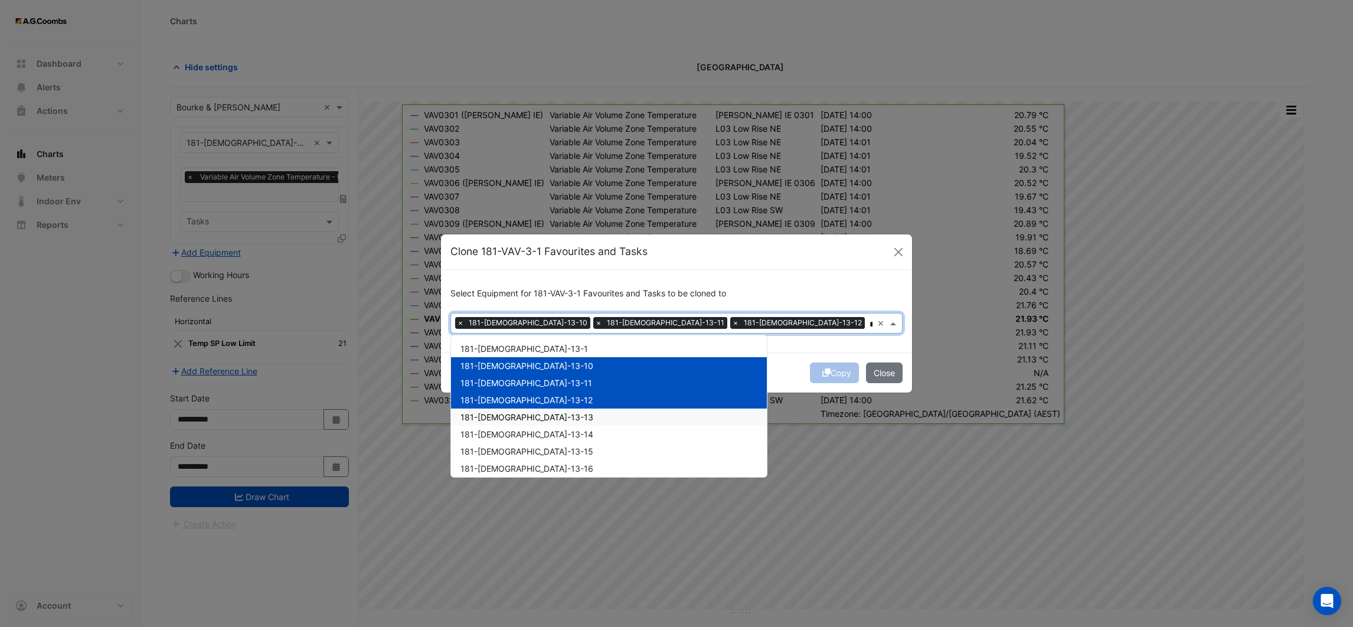
click at [498, 414] on span "181-[DEMOGRAPHIC_DATA]-13-13" at bounding box center [526, 417] width 133 height 10
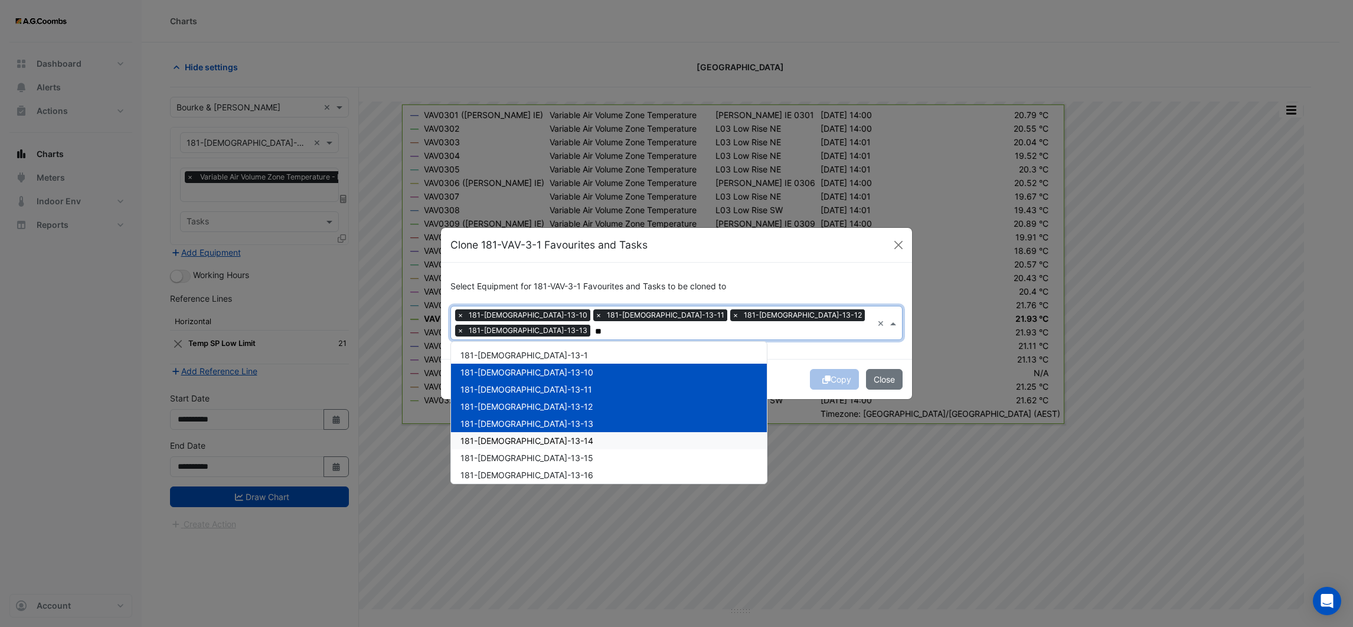
click at [497, 438] on div "181-[DEMOGRAPHIC_DATA]-13-14" at bounding box center [609, 440] width 316 height 17
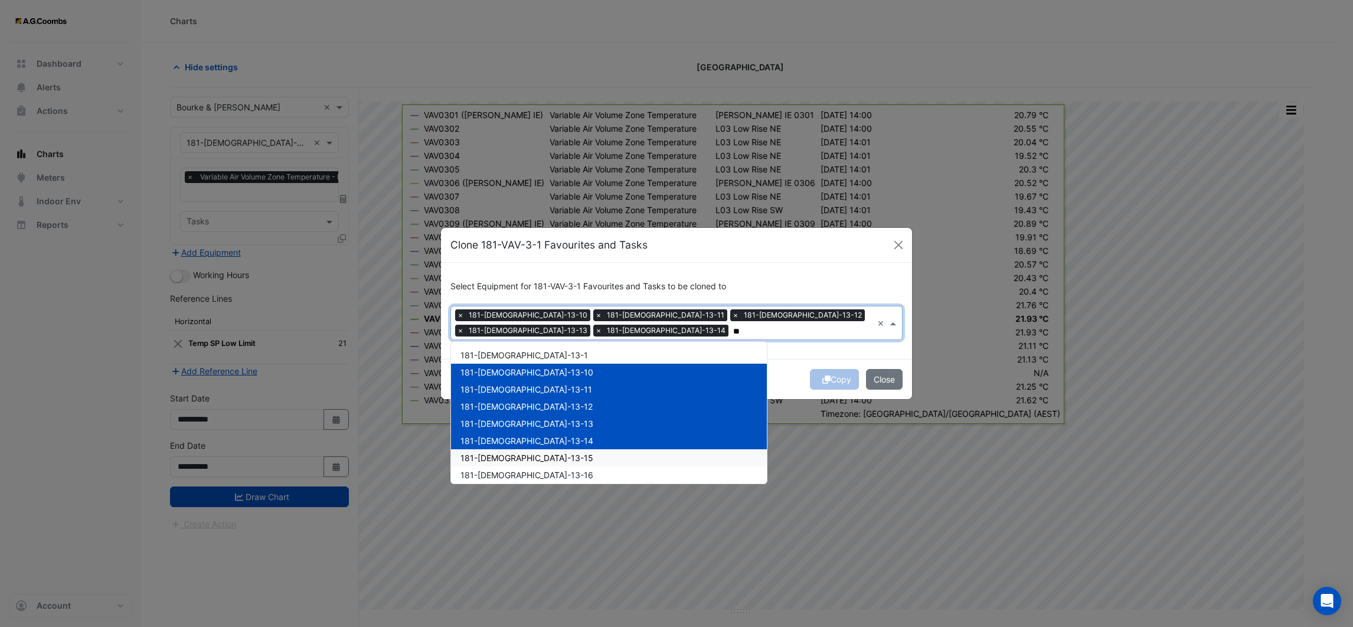
drag, startPoint x: 498, startPoint y: 451, endPoint x: 498, endPoint y: 459, distance: 8.3
click at [498, 453] on span "181-[DEMOGRAPHIC_DATA]-13-15" at bounding box center [526, 458] width 133 height 10
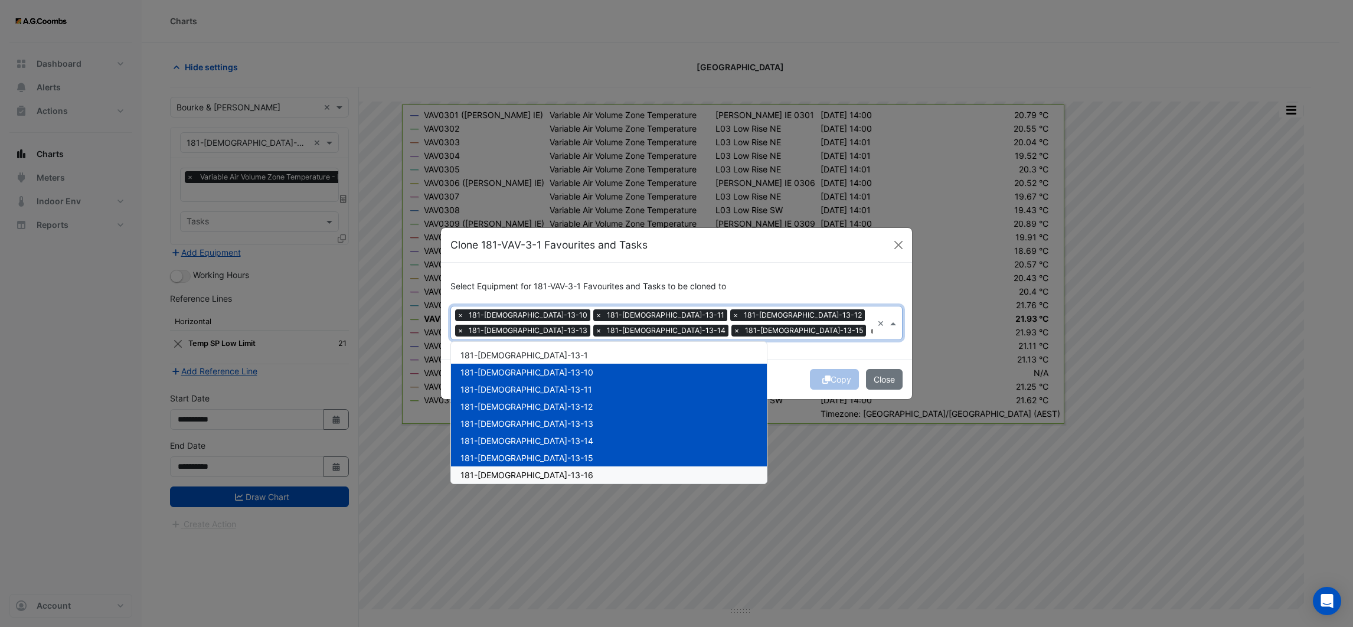
click at [502, 473] on span "181-[DEMOGRAPHIC_DATA]-13-16" at bounding box center [526, 475] width 133 height 10
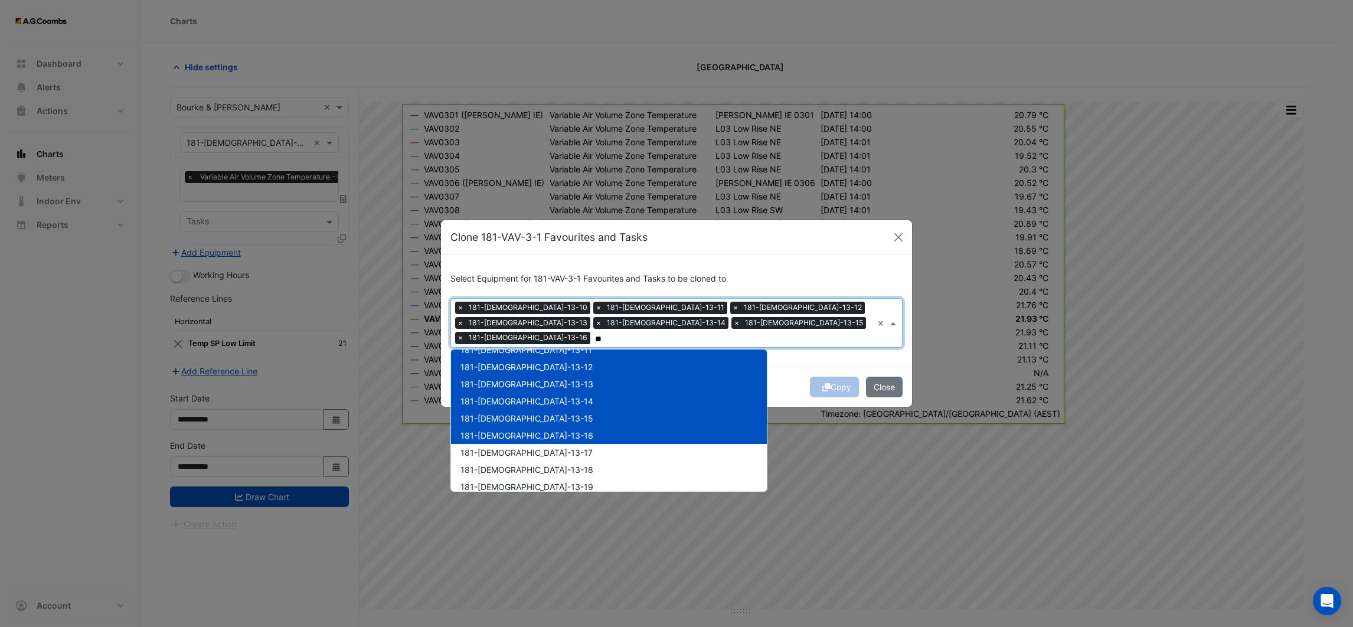
scroll to position [89, 0]
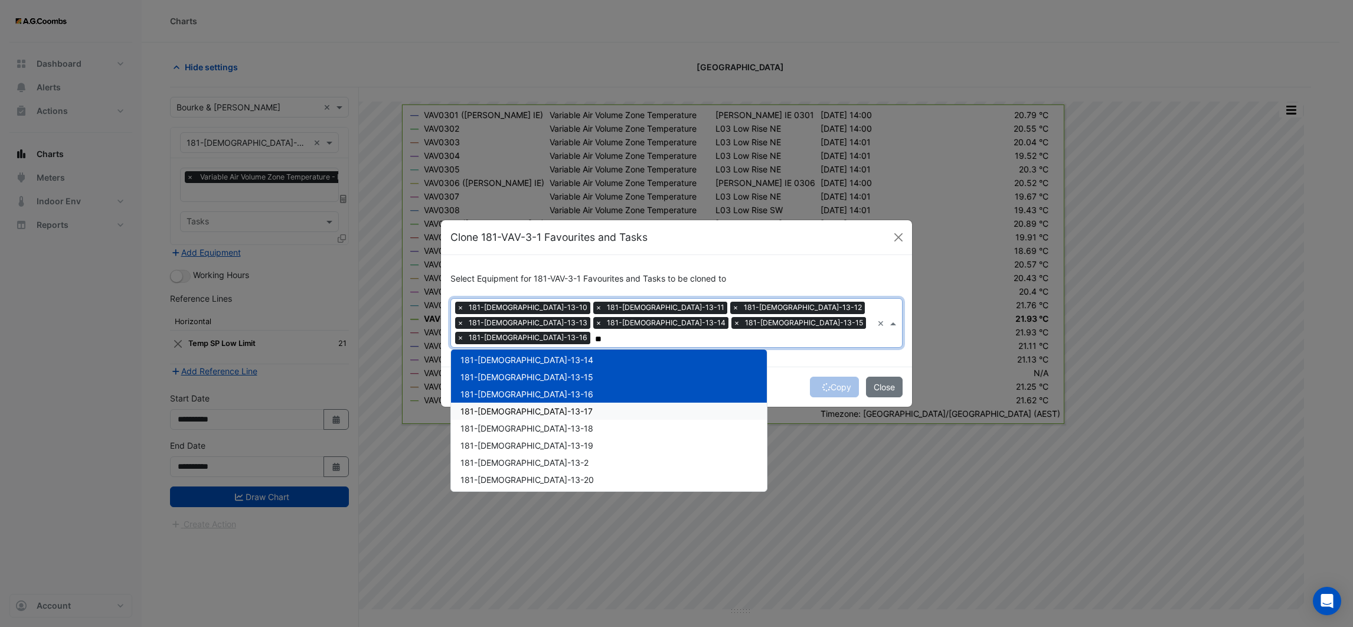
click at [501, 406] on span "181-[DEMOGRAPHIC_DATA]-13-17" at bounding box center [526, 411] width 132 height 10
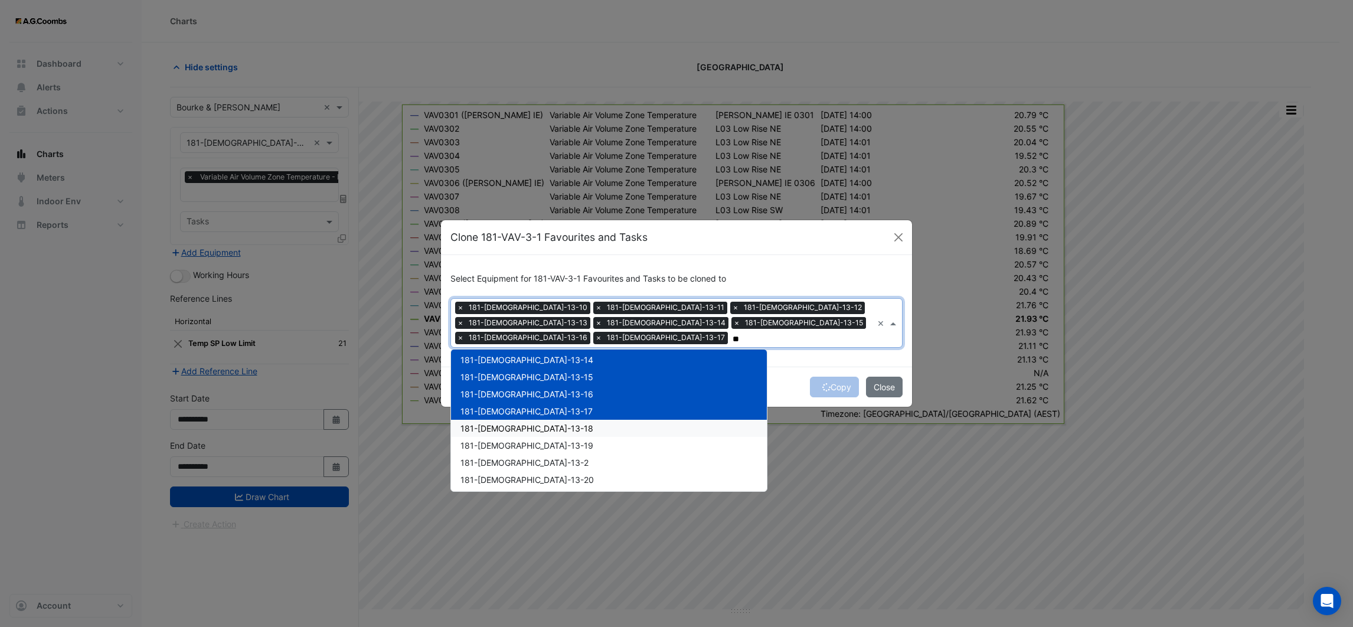
click at [498, 423] on span "181-[DEMOGRAPHIC_DATA]-13-18" at bounding box center [526, 428] width 133 height 10
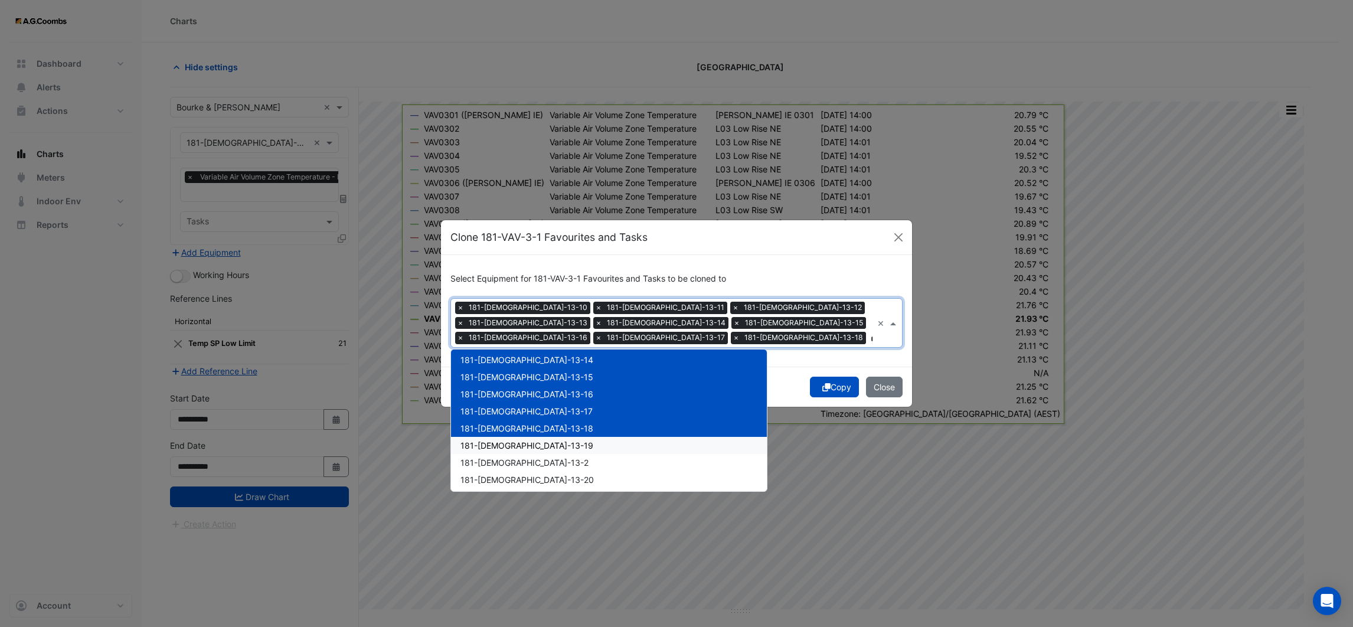
click at [498, 440] on span "181-[DEMOGRAPHIC_DATA]-13-19" at bounding box center [526, 445] width 133 height 10
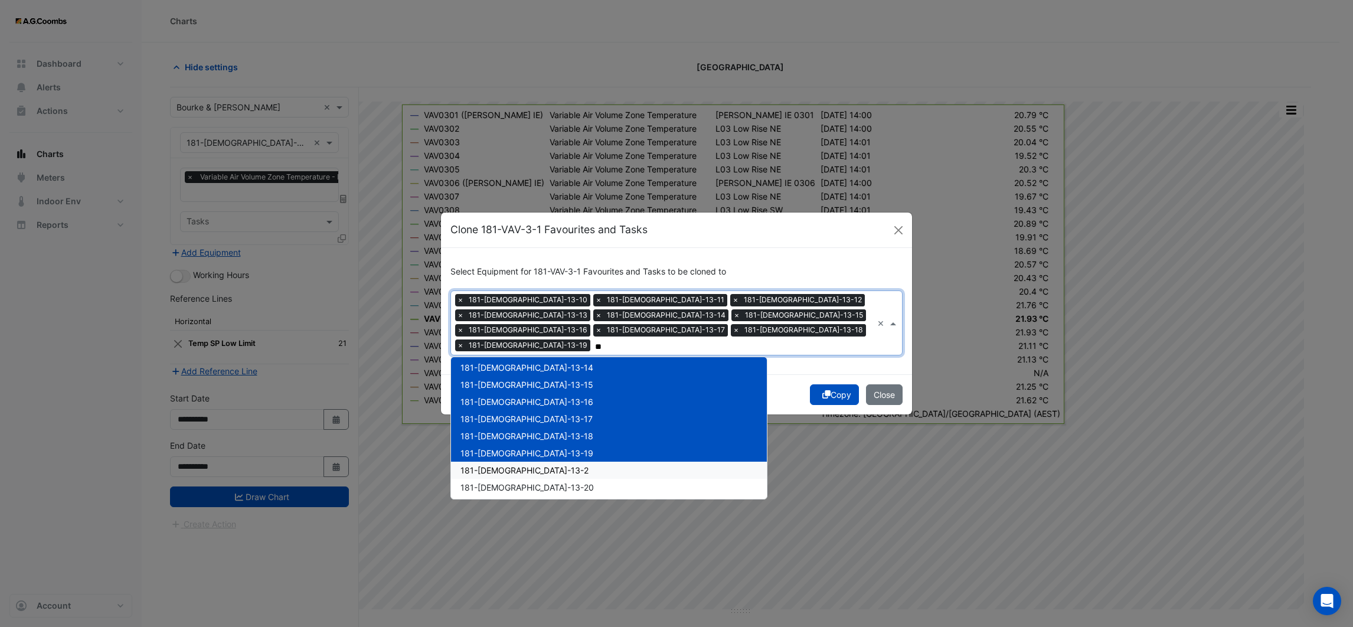
click at [497, 465] on span "181-[DEMOGRAPHIC_DATA]-13-2" at bounding box center [524, 470] width 128 height 10
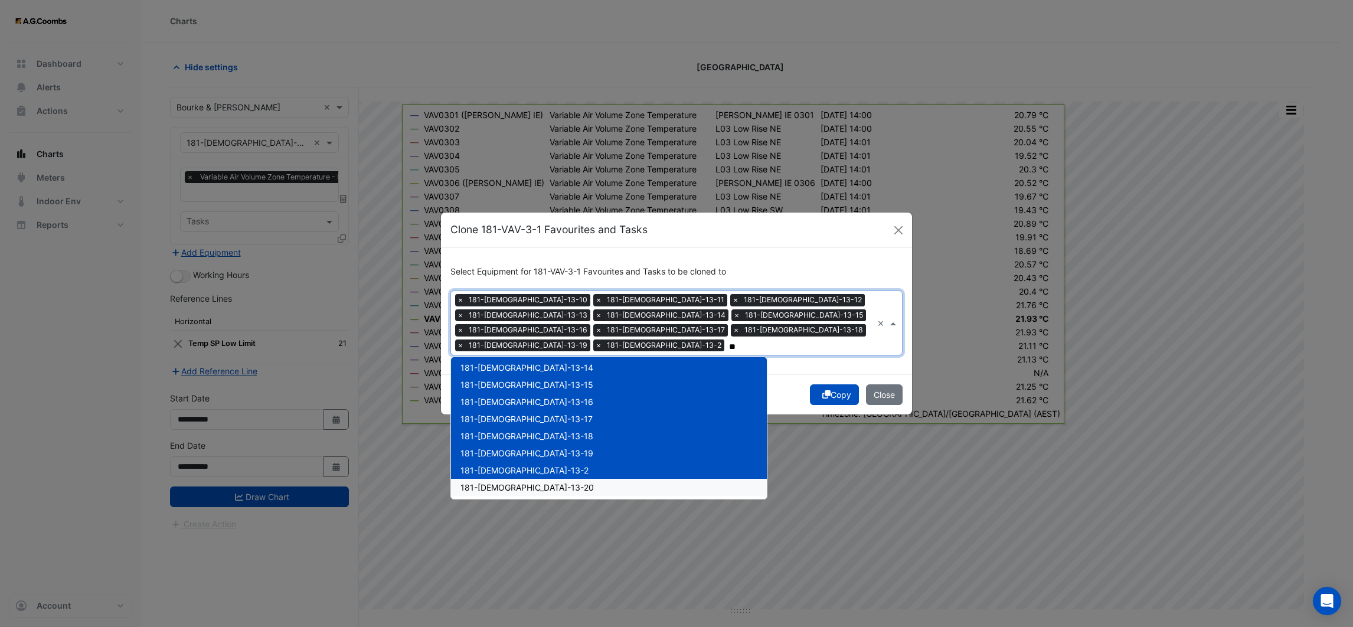
click at [501, 479] on div "181-[DEMOGRAPHIC_DATA]-13-20" at bounding box center [609, 487] width 316 height 17
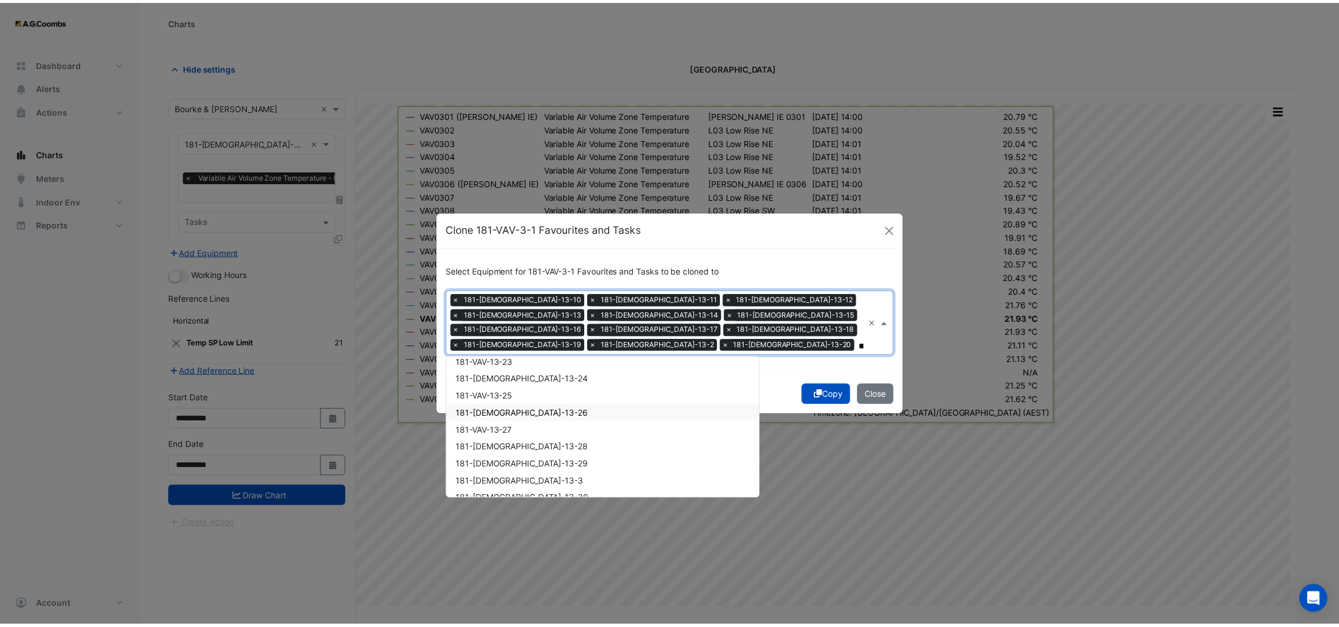
scroll to position [177, 0]
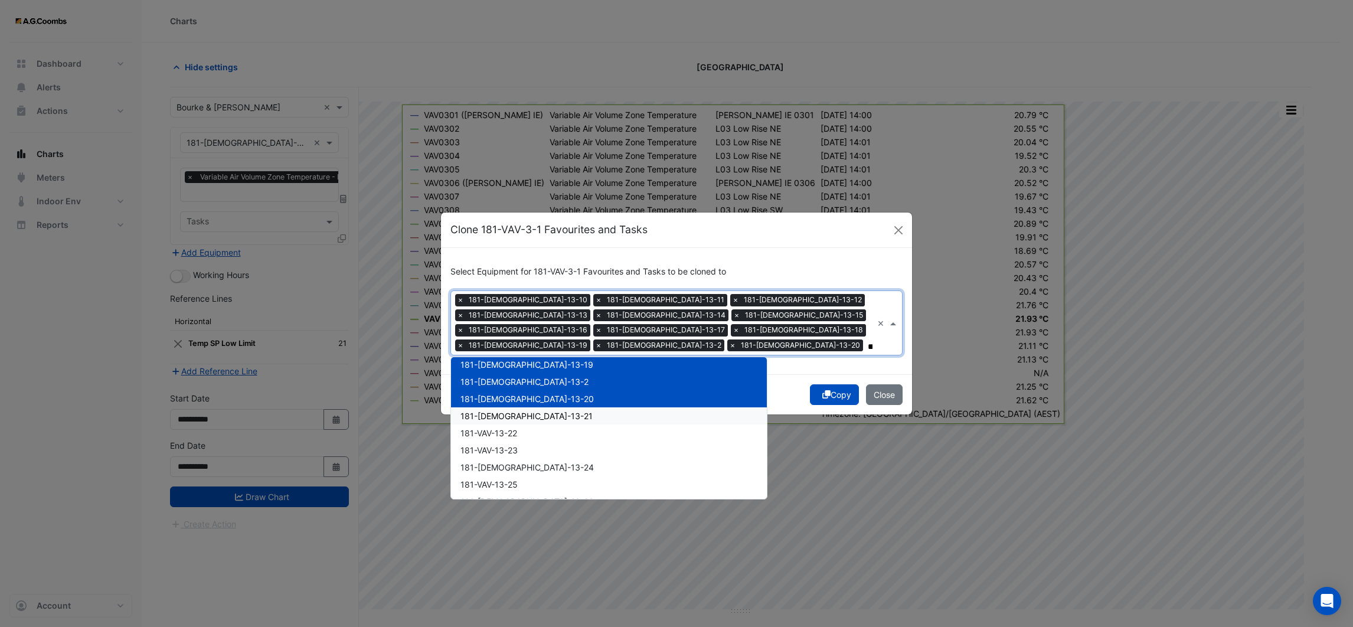
drag, startPoint x: 500, startPoint y: 404, endPoint x: 500, endPoint y: 417, distance: 13.0
click at [500, 407] on div "181-[DEMOGRAPHIC_DATA]-13-21" at bounding box center [609, 415] width 316 height 17
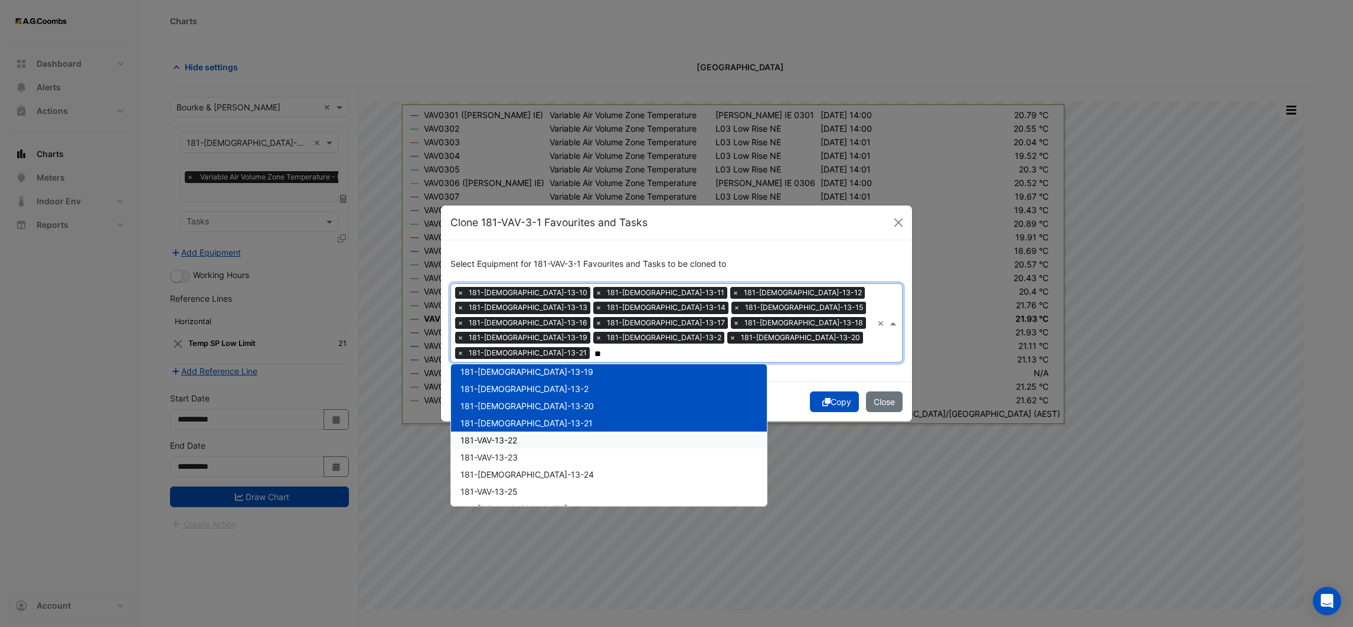
click at [500, 432] on div "181-VAV-13-22" at bounding box center [609, 440] width 316 height 17
type input "**"
drag, startPoint x: 732, startPoint y: 370, endPoint x: 786, endPoint y: 389, distance: 57.1
click at [733, 381] on div "Copy Close" at bounding box center [676, 401] width 471 height 40
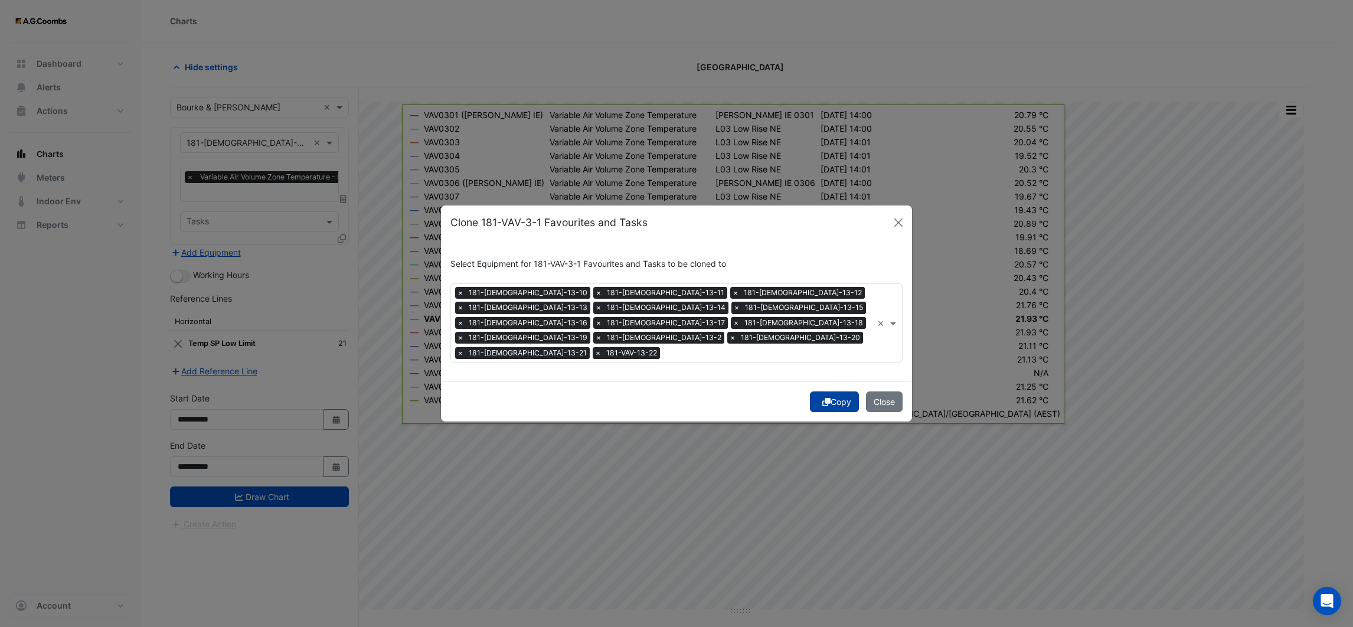
click at [831, 391] on button "Copy" at bounding box center [834, 401] width 49 height 21
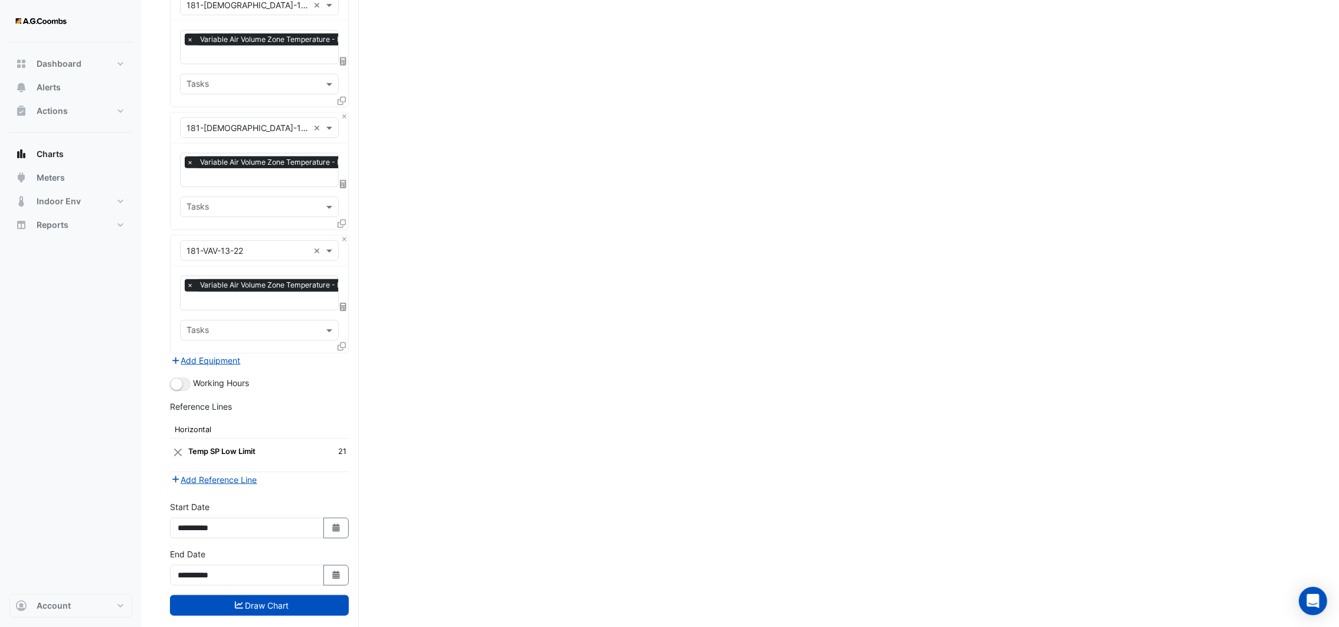
scroll to position [1625, 0]
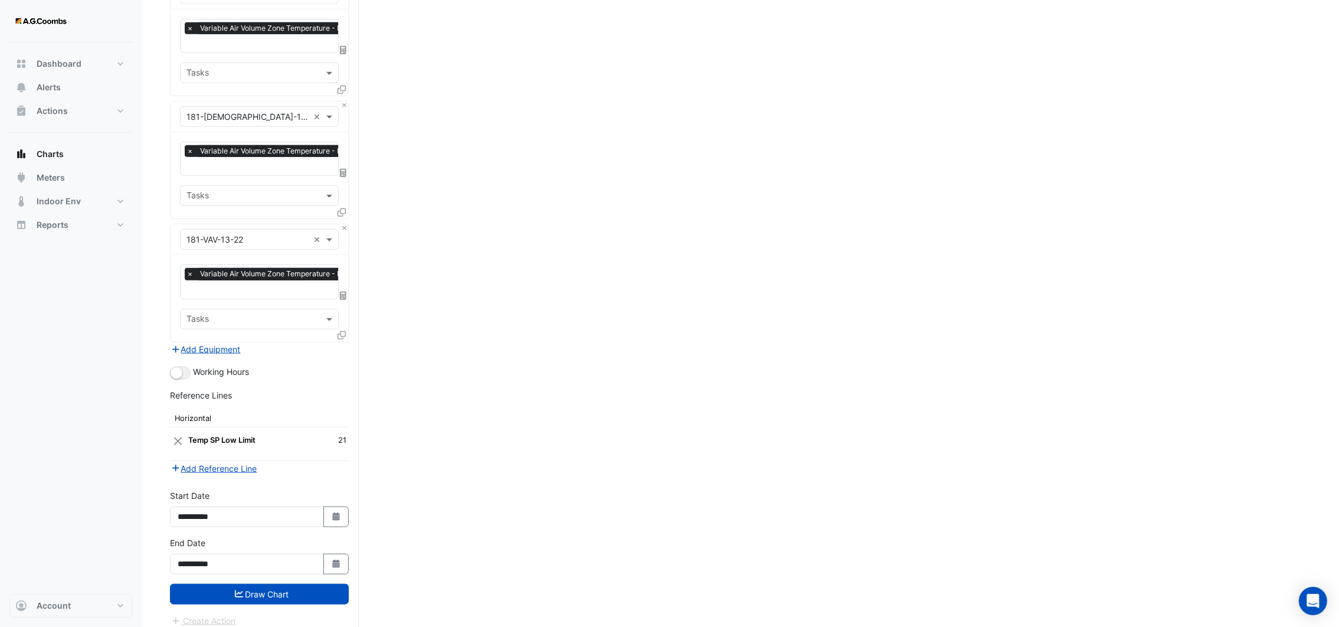
click at [275, 571] on div "**********" at bounding box center [259, 560] width 193 height 47
click at [275, 584] on button "Draw Chart" at bounding box center [259, 594] width 179 height 21
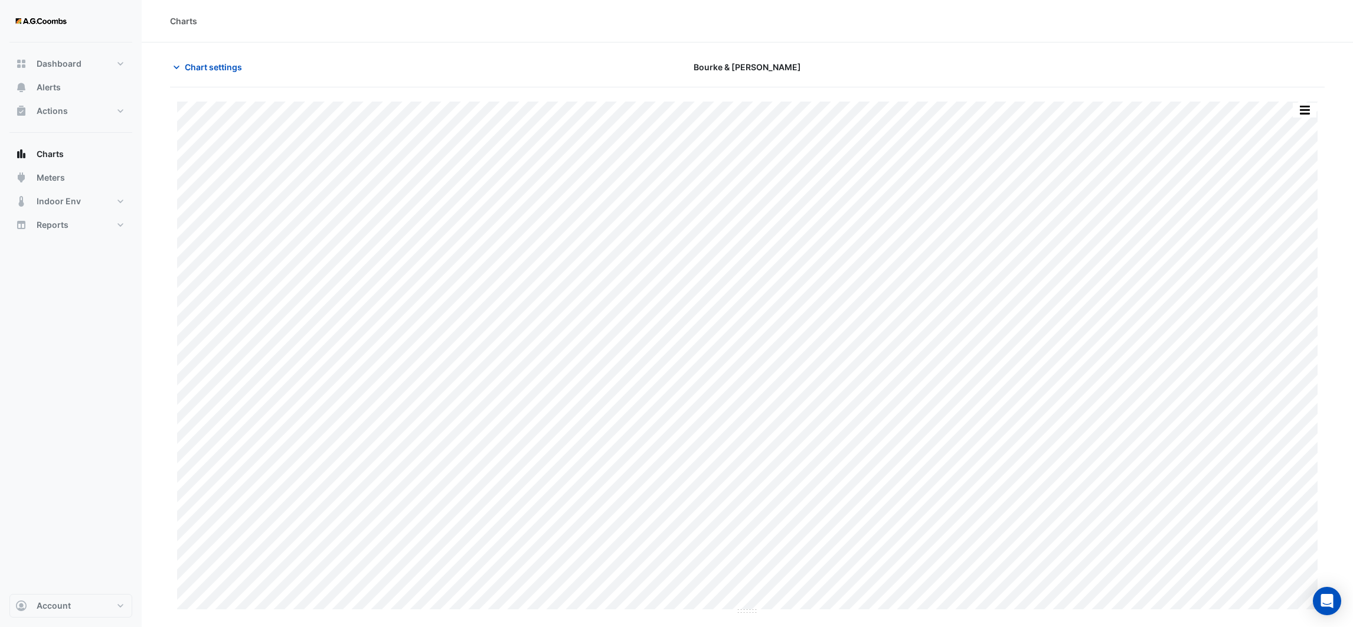
click at [168, 66] on div "Chart settings" at bounding box center [358, 67] width 390 height 21
click at [177, 65] on icon "button" at bounding box center [177, 67] width 12 height 12
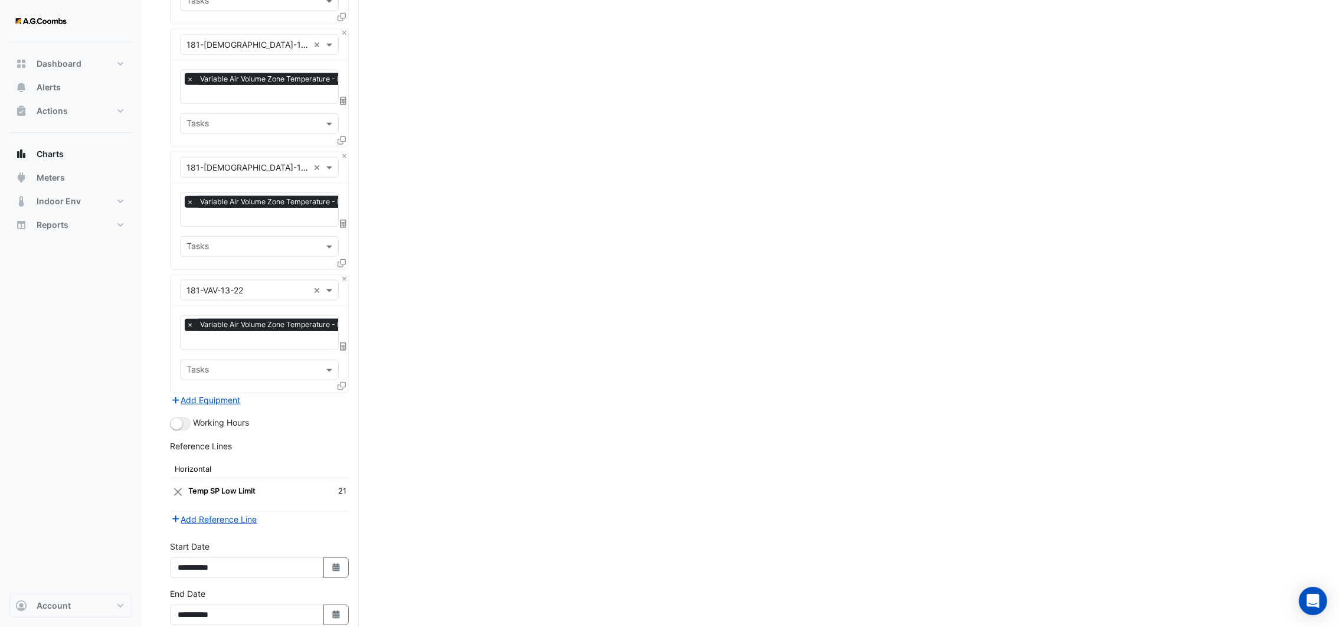
scroll to position [1625, 0]
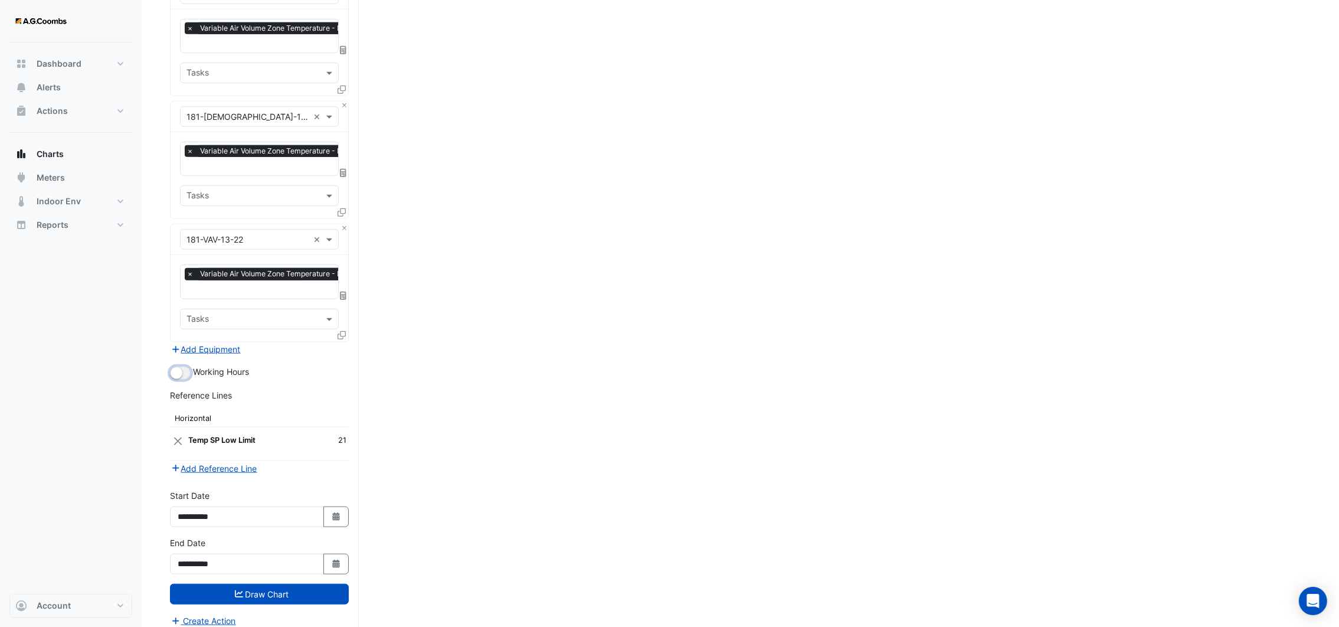
click at [184, 367] on button "button" at bounding box center [180, 373] width 21 height 13
click at [246, 586] on button "Draw Chart" at bounding box center [259, 594] width 179 height 21
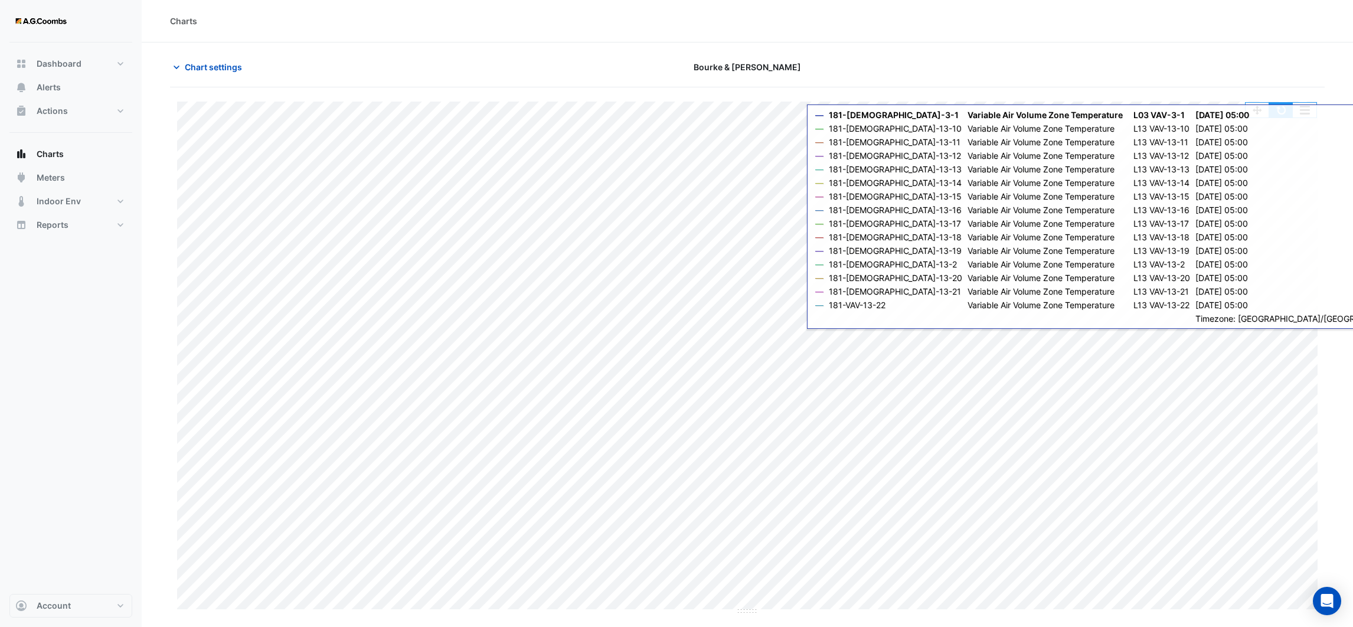
click at [1277, 113] on button "button" at bounding box center [1281, 110] width 24 height 15
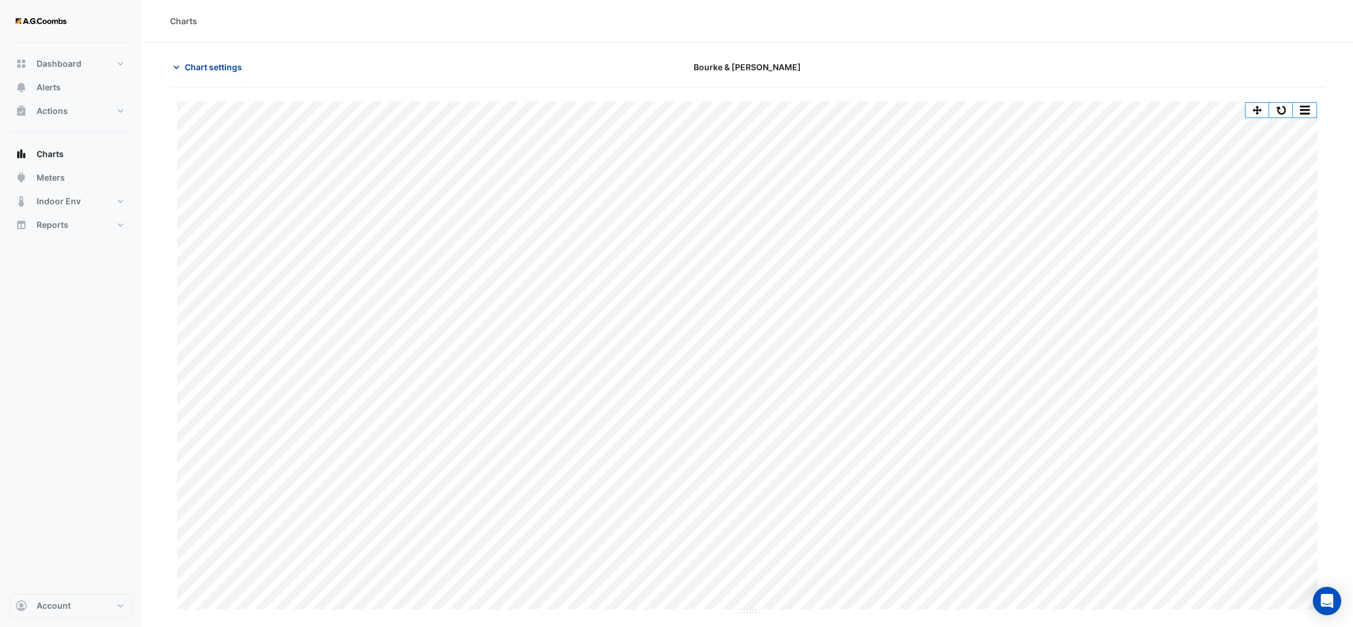
click at [177, 66] on icon "button" at bounding box center [177, 67] width 12 height 12
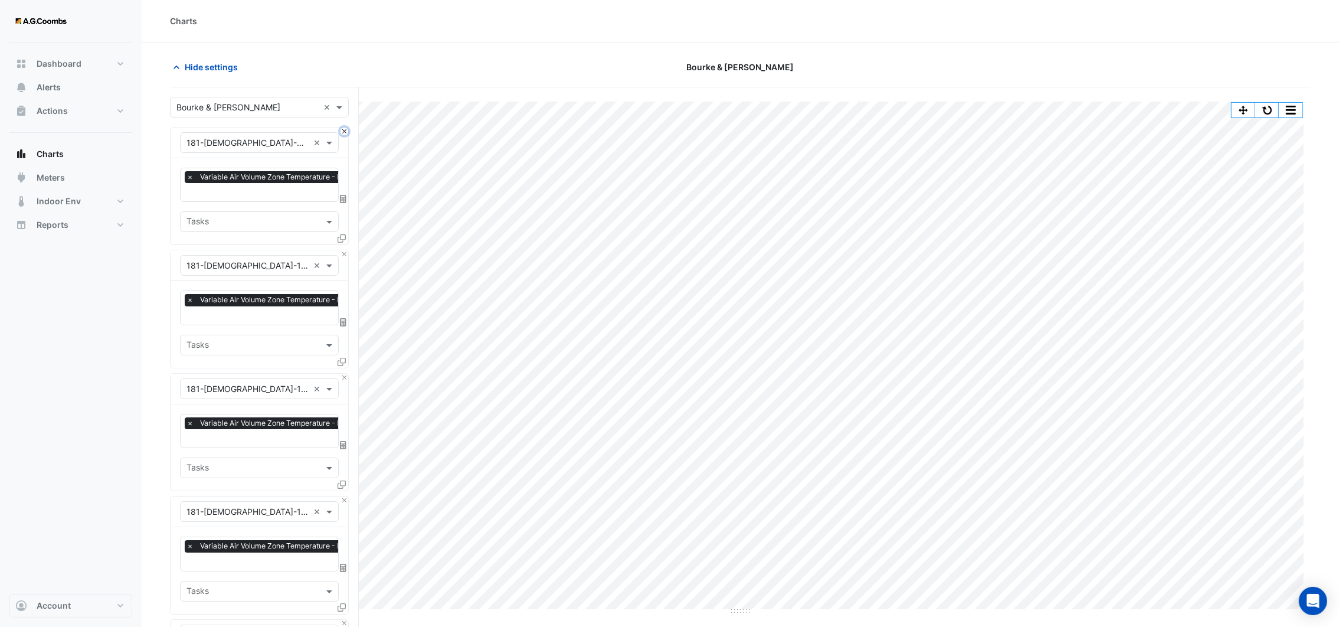
click at [342, 134] on button "Close" at bounding box center [345, 132] width 8 height 8
click at [341, 129] on button "Close" at bounding box center [345, 132] width 8 height 8
click at [339, 129] on div "Equipment × 181-VAV-13-12 ×" at bounding box center [260, 143] width 178 height 31
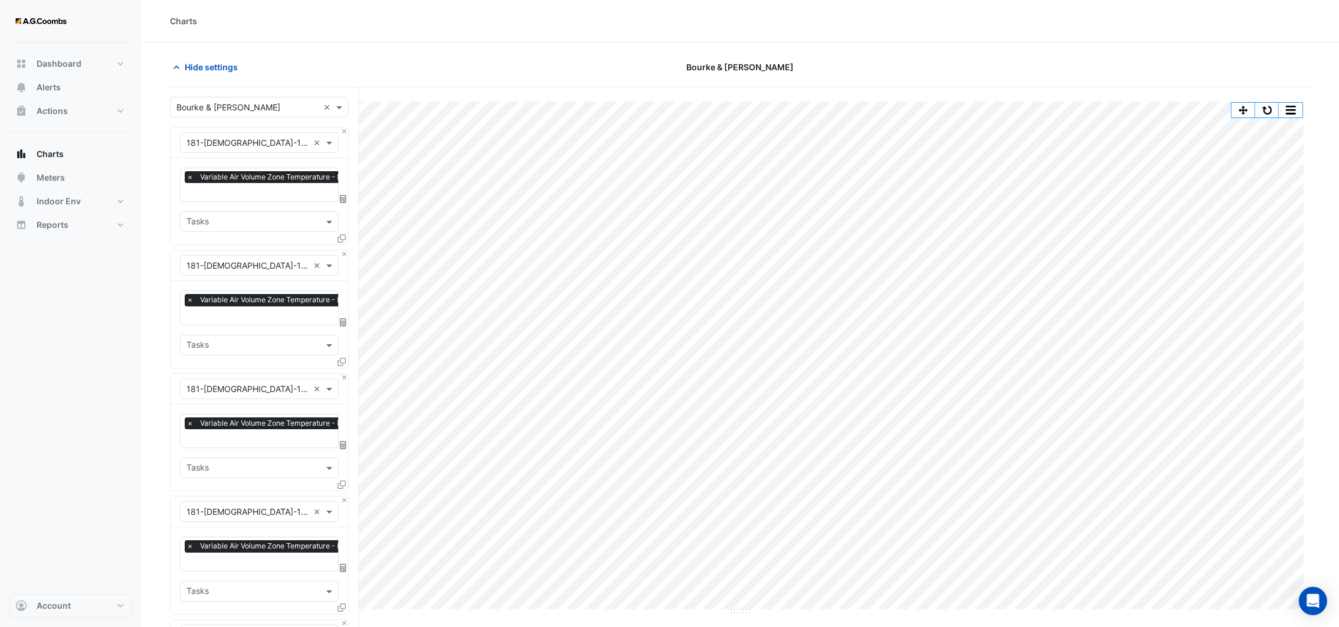
click at [339, 129] on div "Equipment × 181-VAV-13-12 ×" at bounding box center [260, 143] width 178 height 31
click at [339, 130] on div "Equipment × 181-VAV-13-12 ×" at bounding box center [260, 143] width 178 height 31
click at [343, 136] on div "Equipment × 181-VAV-13-12 ×" at bounding box center [260, 143] width 178 height 31
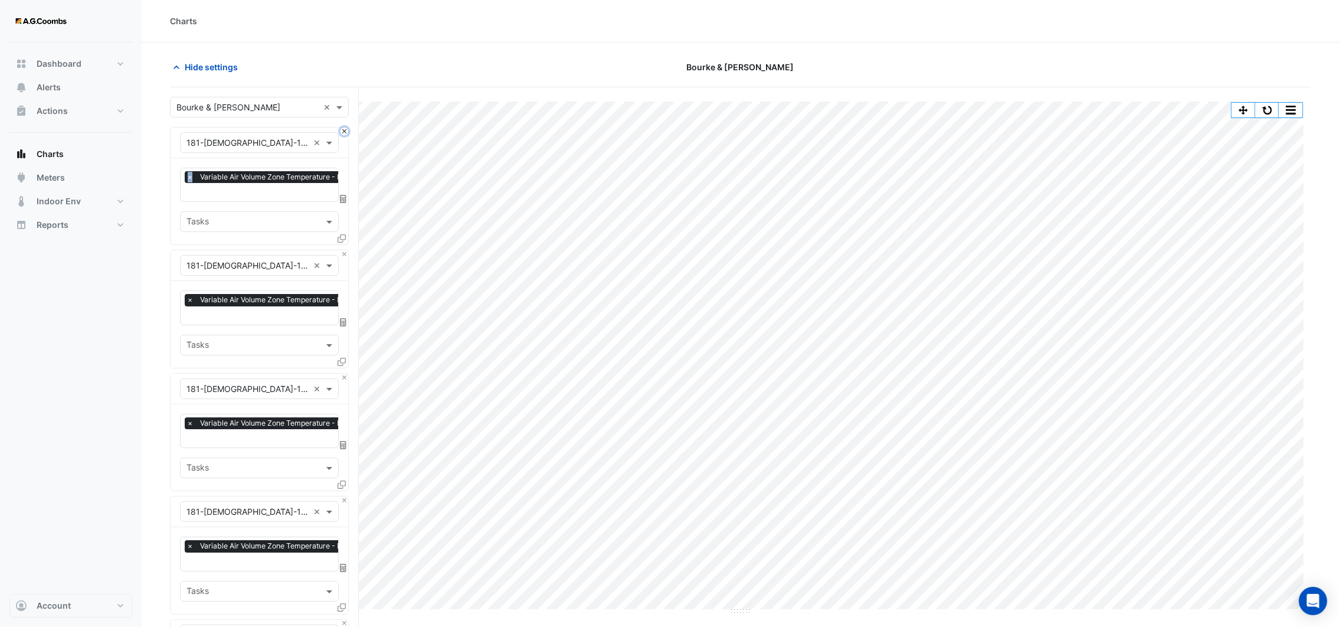
click at [342, 133] on button "Close" at bounding box center [345, 132] width 8 height 8
click at [342, 250] on button "Close" at bounding box center [345, 254] width 8 height 8
click at [342, 133] on button "Close" at bounding box center [345, 132] width 8 height 8
click at [342, 250] on button "Close" at bounding box center [345, 254] width 8 height 8
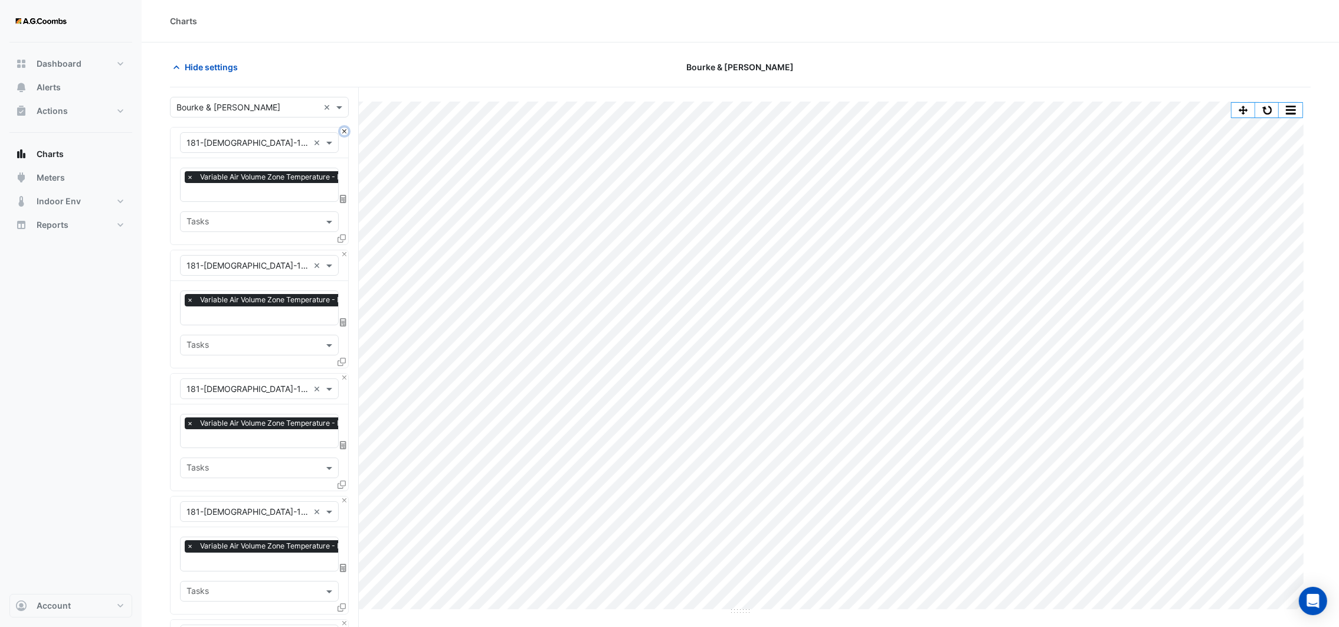
click at [342, 132] on button "Close" at bounding box center [345, 132] width 8 height 8
click at [342, 250] on button "Close" at bounding box center [345, 254] width 8 height 8
click at [342, 132] on button "Close" at bounding box center [345, 132] width 8 height 8
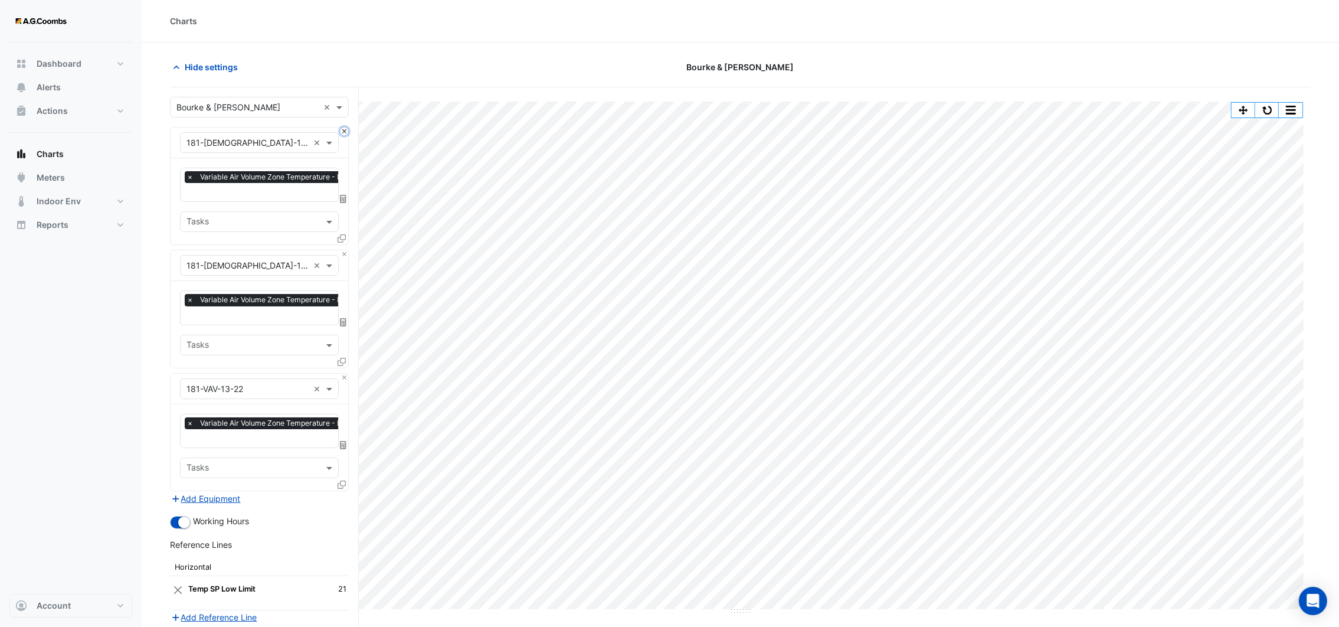
click at [342, 132] on button "Close" at bounding box center [345, 132] width 8 height 8
click at [341, 250] on button "Close" at bounding box center [345, 254] width 8 height 8
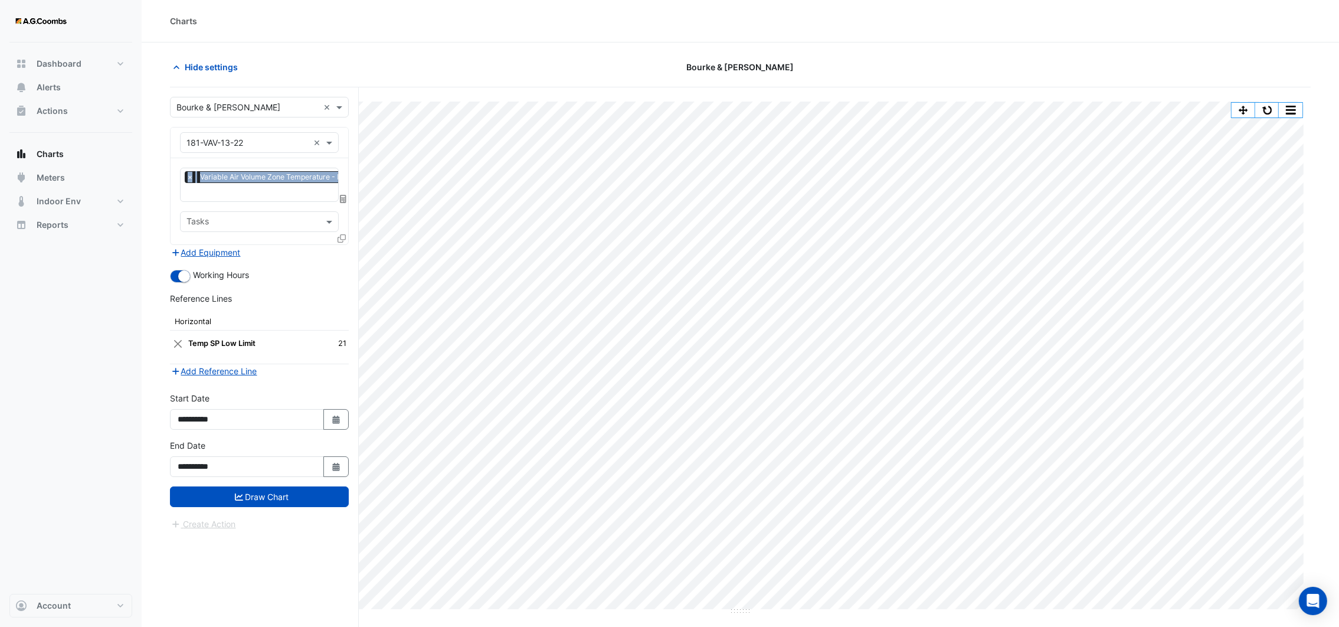
click at [341, 133] on div "Equipment × 181-VAV-13-22 ×" at bounding box center [260, 143] width 178 height 31
drag, startPoint x: 341, startPoint y: 133, endPoint x: 308, endPoint y: 143, distance: 35.3
click at [308, 143] on input "text" at bounding box center [248, 143] width 122 height 12
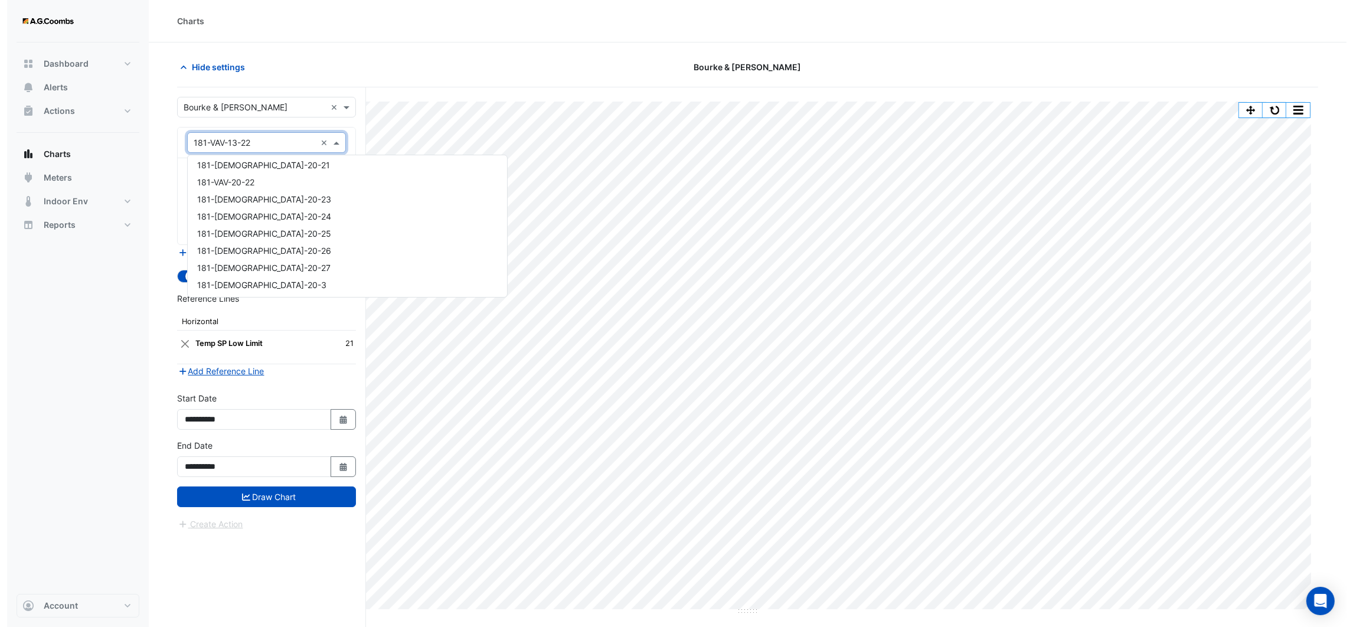
scroll to position [19496, 0]
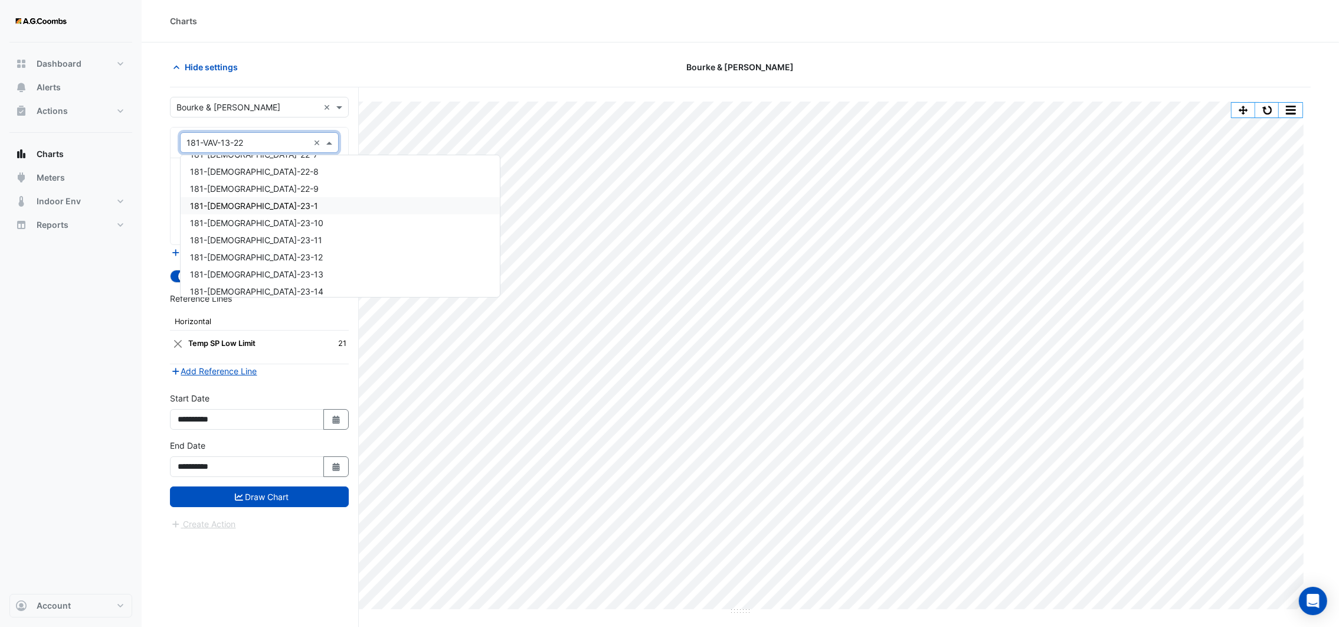
click at [235, 201] on span "181-[DEMOGRAPHIC_DATA]-23-1" at bounding box center [254, 206] width 128 height 10
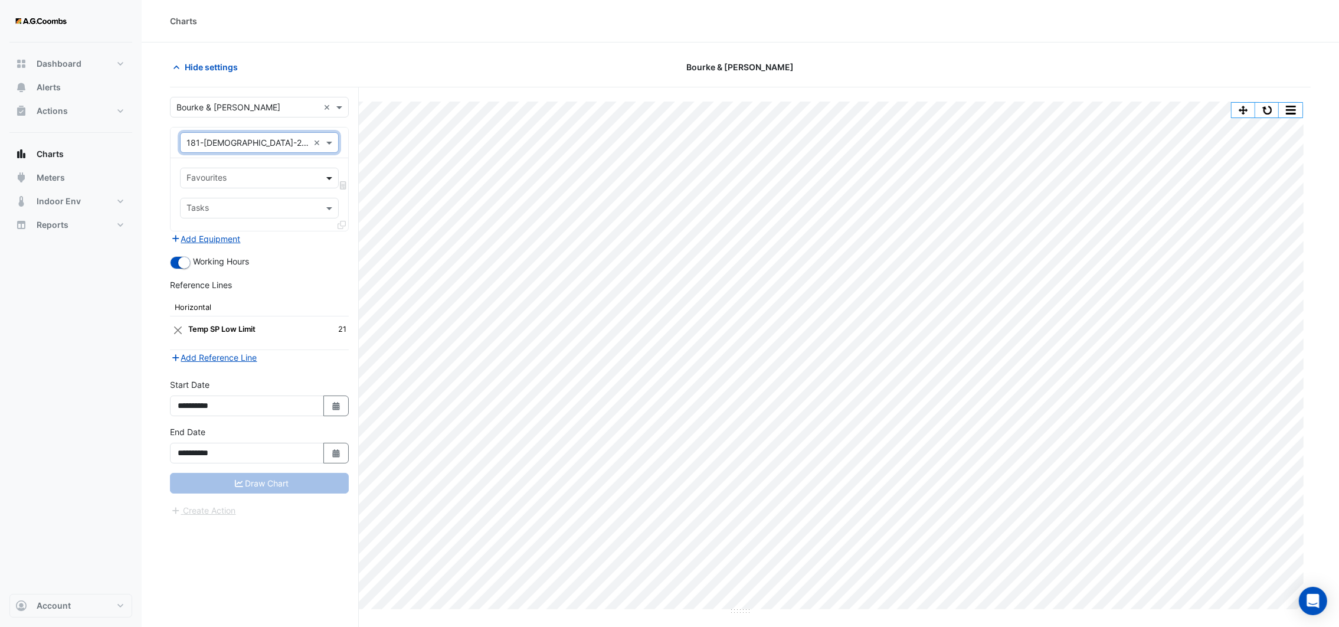
click at [328, 182] on span at bounding box center [331, 178] width 15 height 12
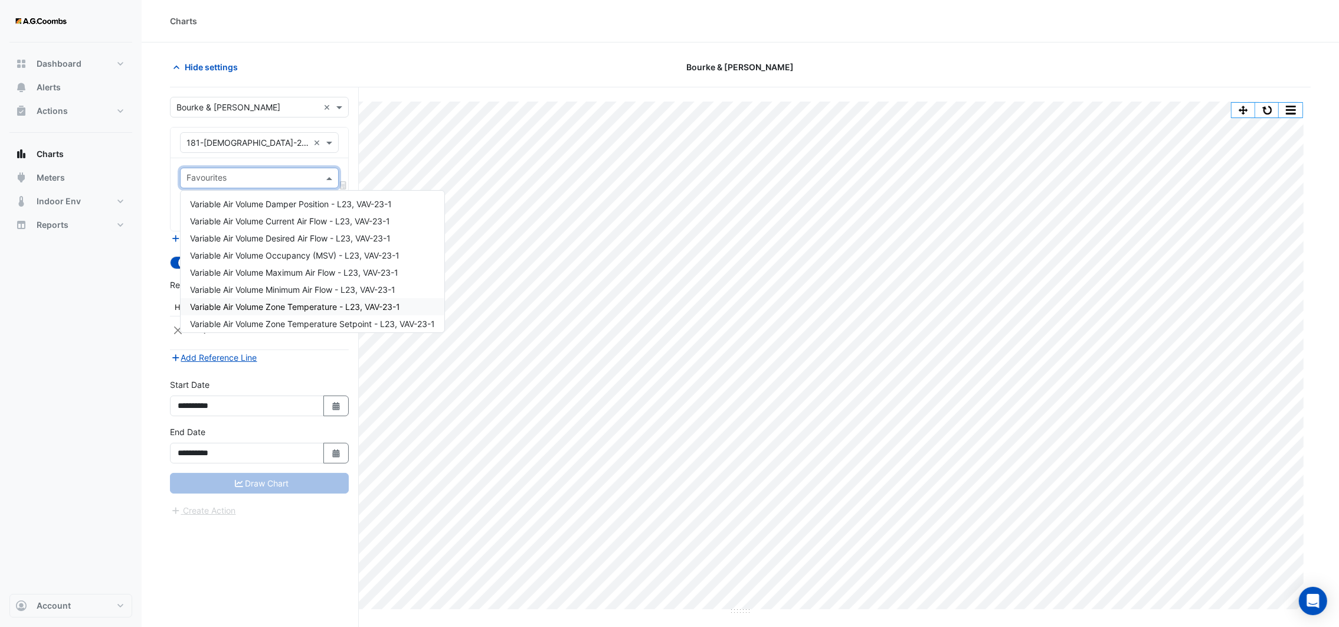
click at [316, 306] on span "Variable Air Volume Zone Temperature - L23, VAV-23-1" at bounding box center [295, 307] width 210 height 10
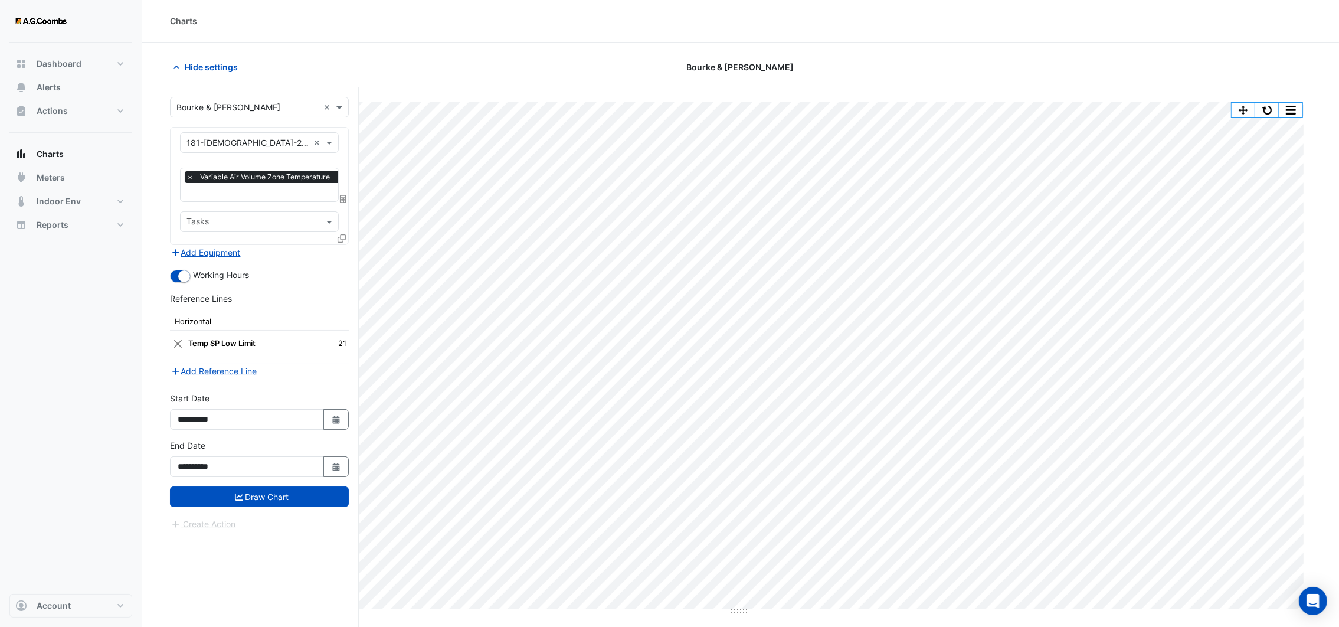
click at [338, 235] on icon at bounding box center [342, 238] width 8 height 8
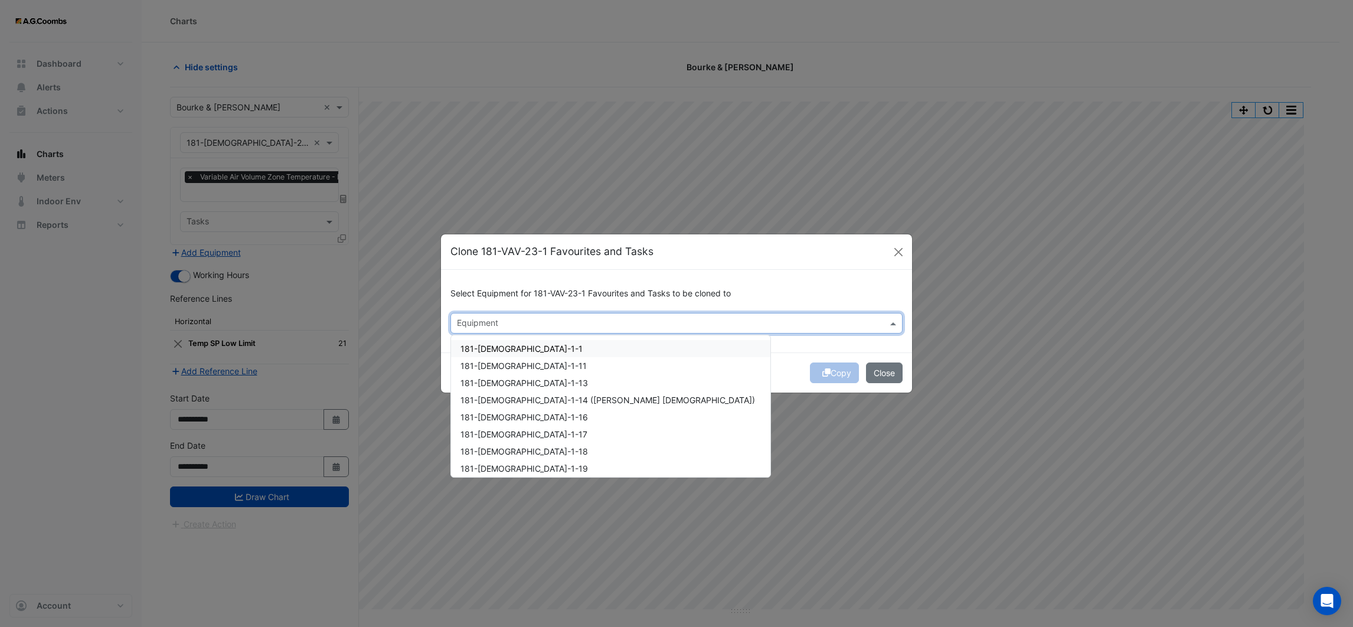
click at [530, 318] on input "text" at bounding box center [670, 324] width 426 height 12
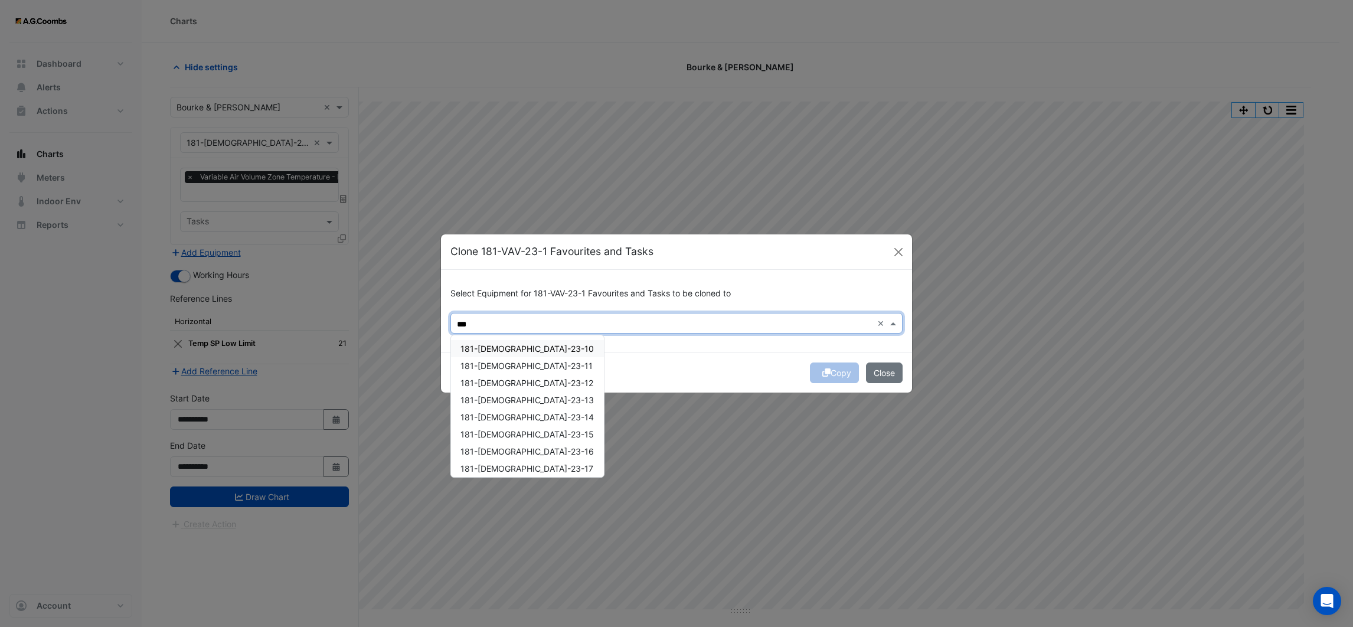
click at [522, 349] on div "181-[DEMOGRAPHIC_DATA]-23-10" at bounding box center [527, 348] width 153 height 17
click at [504, 369] on span "181-[DEMOGRAPHIC_DATA]-23-11" at bounding box center [526, 366] width 132 height 10
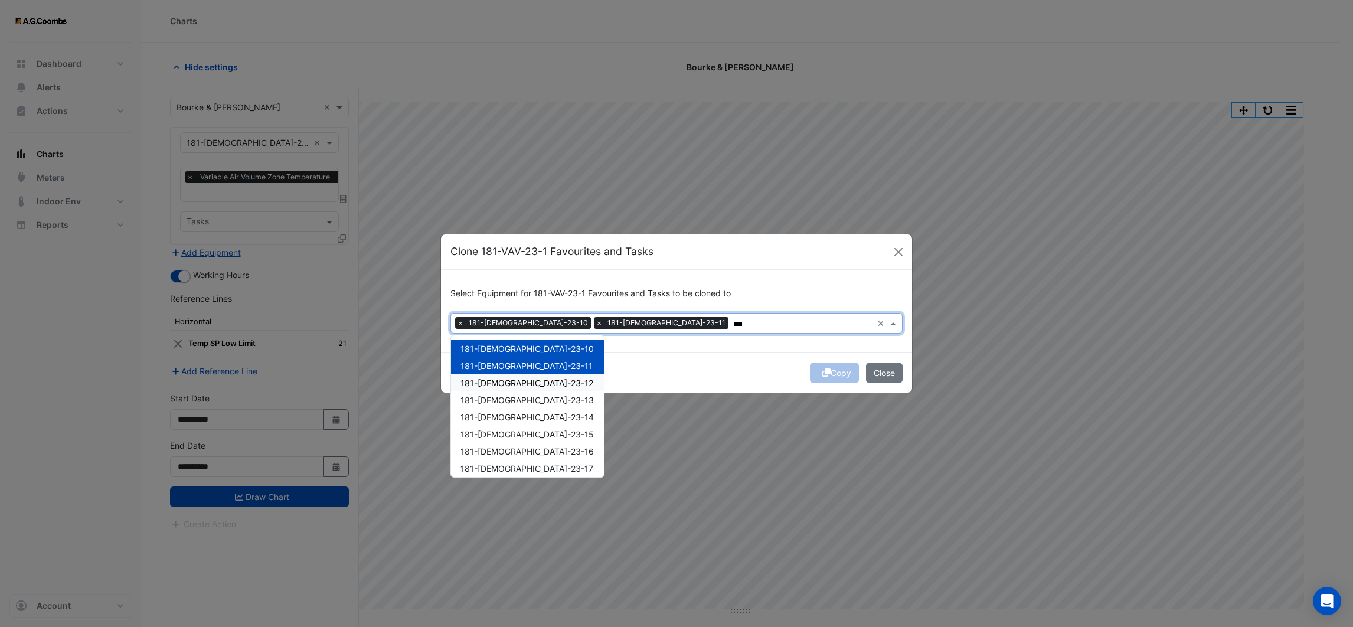
click at [502, 381] on span "181-[DEMOGRAPHIC_DATA]-23-12" at bounding box center [526, 383] width 133 height 10
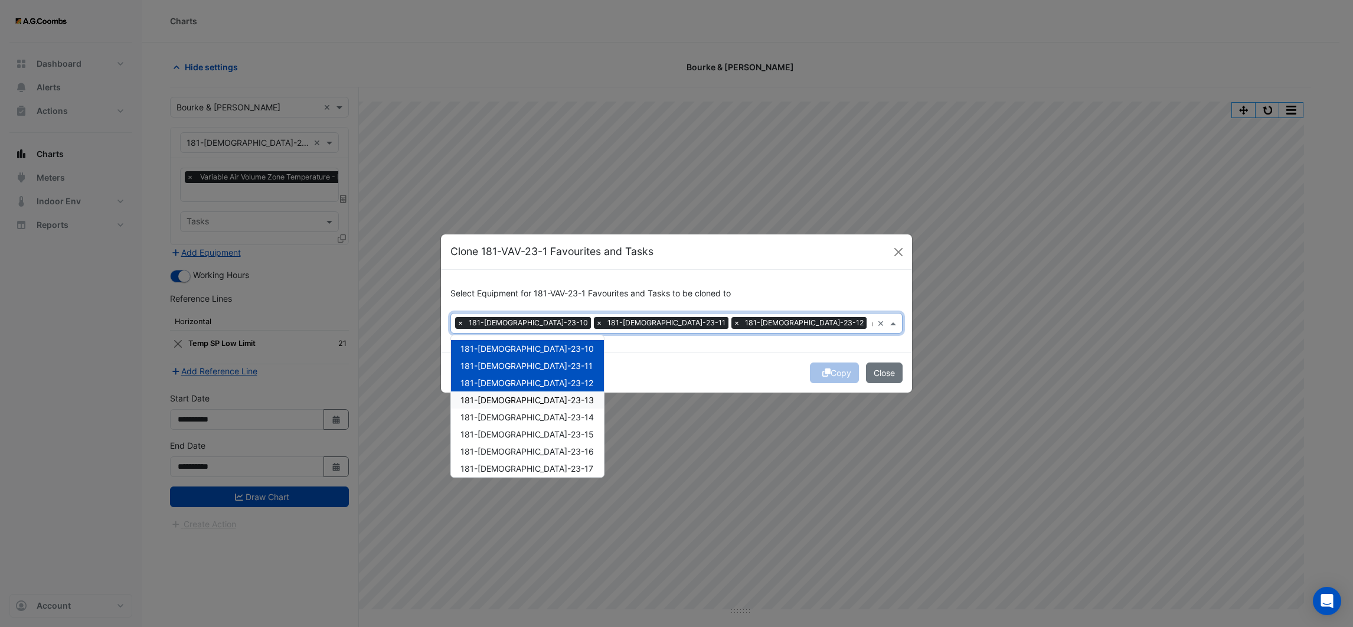
click at [501, 397] on span "181-[DEMOGRAPHIC_DATA]-23-13" at bounding box center [526, 400] width 133 height 10
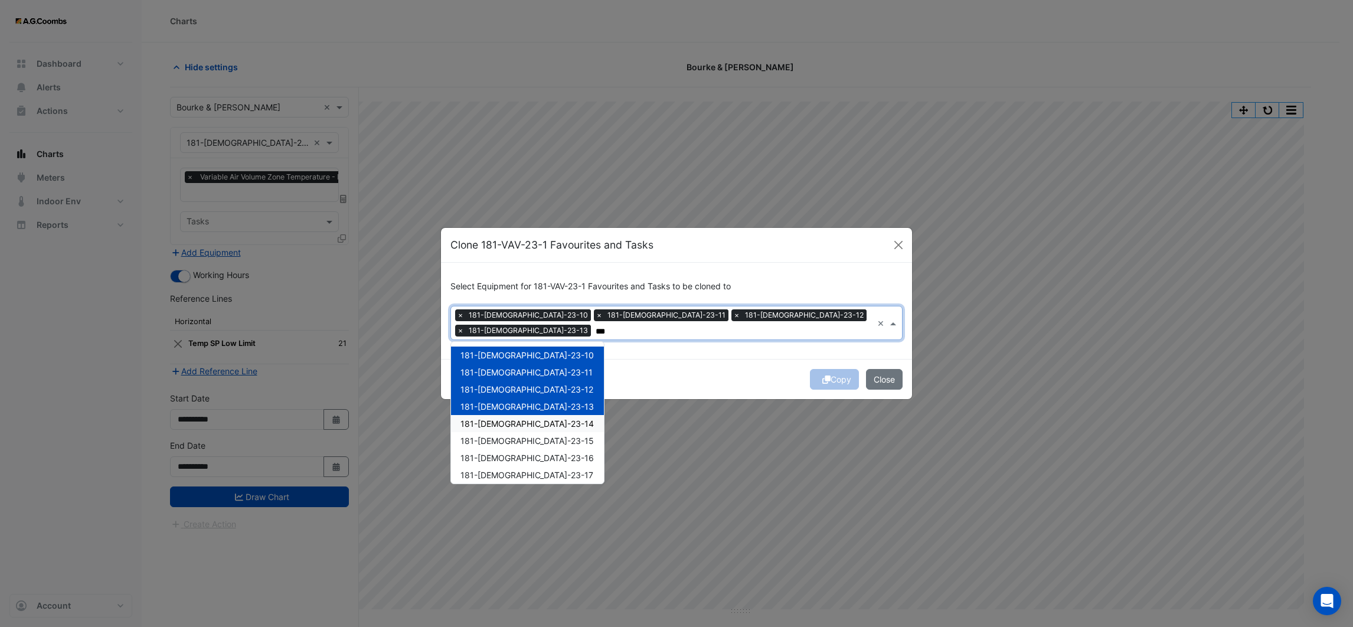
click at [501, 419] on span "181-[DEMOGRAPHIC_DATA]-23-14" at bounding box center [526, 424] width 133 height 10
click at [499, 436] on span "181-[DEMOGRAPHIC_DATA]-23-15" at bounding box center [526, 441] width 133 height 10
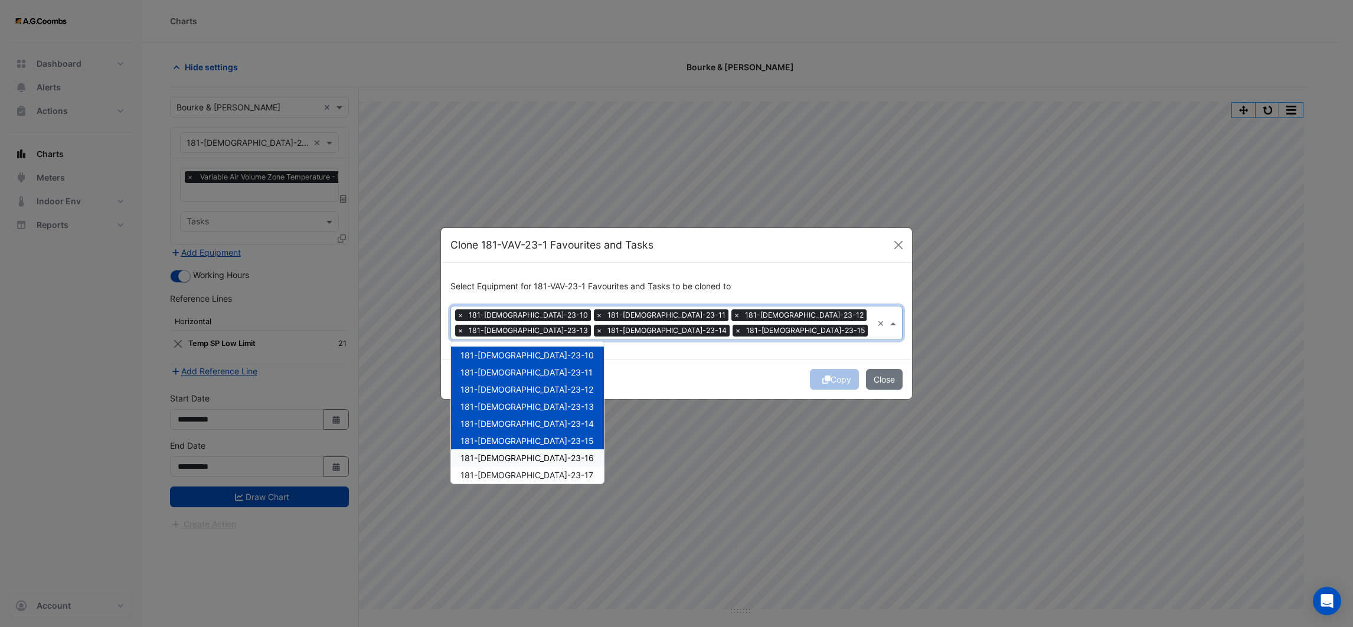
click at [497, 460] on span "181-[DEMOGRAPHIC_DATA]-23-16" at bounding box center [526, 458] width 133 height 10
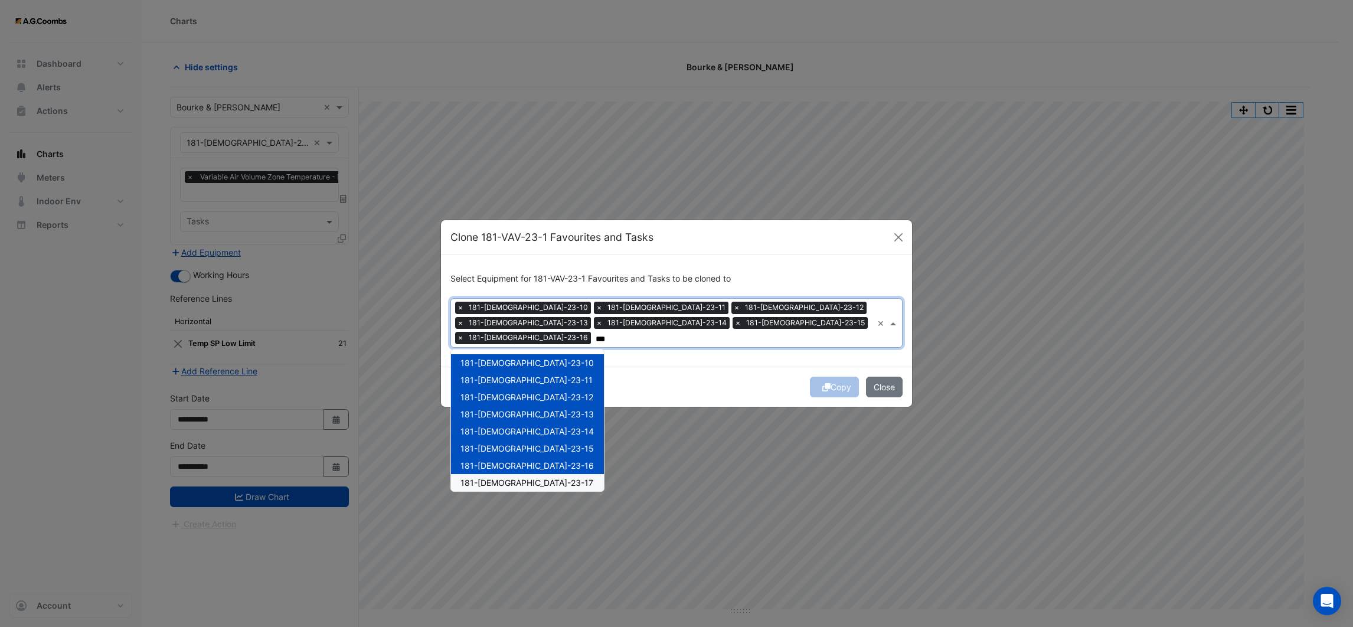
click at [497, 478] on span "181-[DEMOGRAPHIC_DATA]-23-17" at bounding box center [526, 483] width 133 height 10
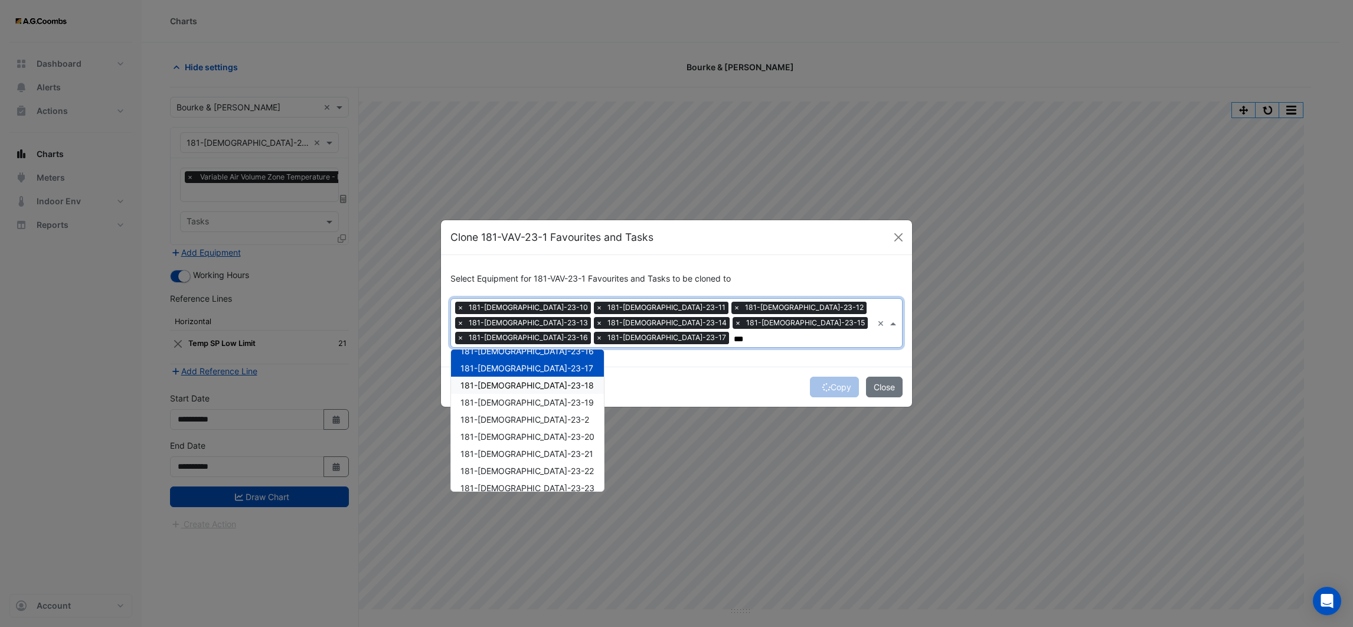
scroll to position [89, 0]
click at [499, 420] on div "181-[DEMOGRAPHIC_DATA]-23-19" at bounding box center [527, 428] width 153 height 17
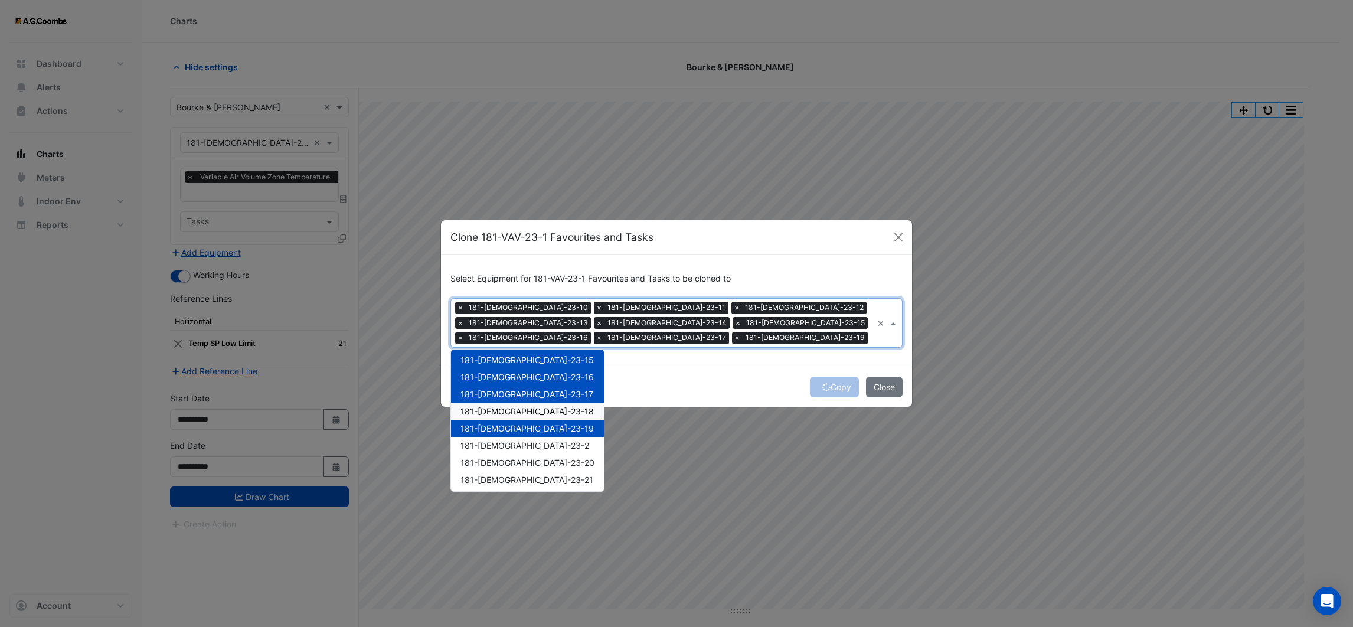
click at [499, 406] on span "181-[DEMOGRAPHIC_DATA]-23-18" at bounding box center [526, 411] width 133 height 10
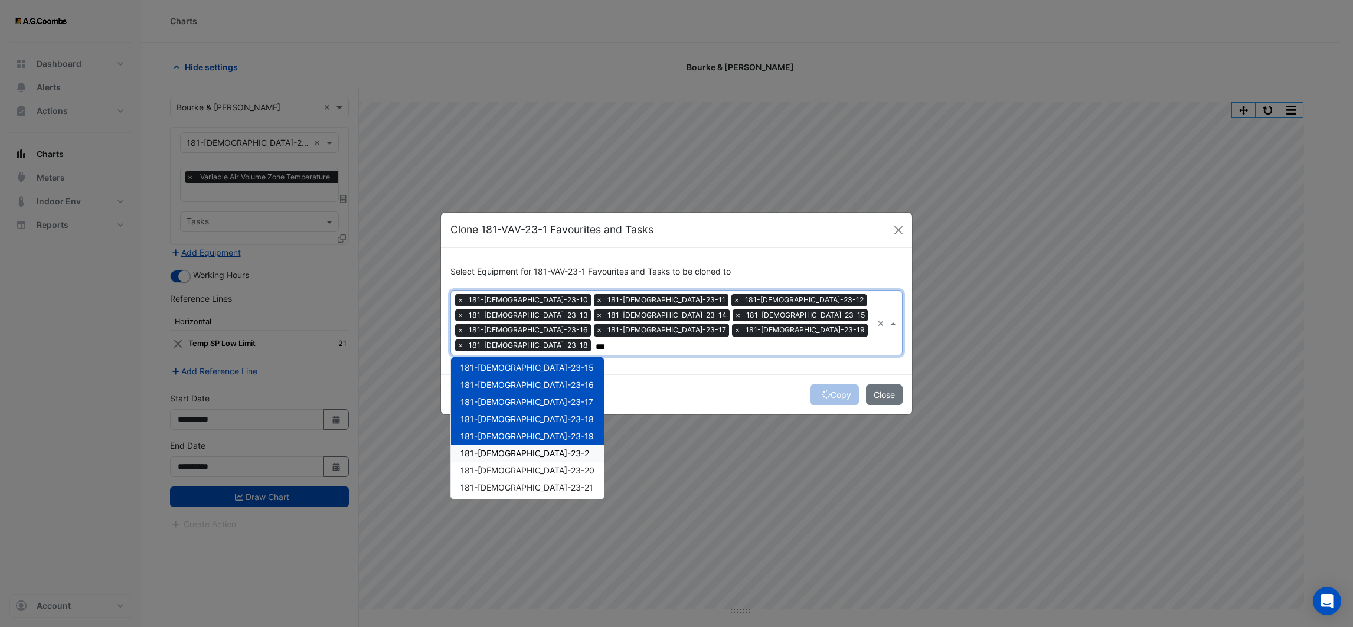
click at [498, 445] on div "181-[DEMOGRAPHIC_DATA]-23-2" at bounding box center [527, 453] width 153 height 17
click at [496, 465] on span "181-[DEMOGRAPHIC_DATA]-23-20" at bounding box center [527, 470] width 134 height 10
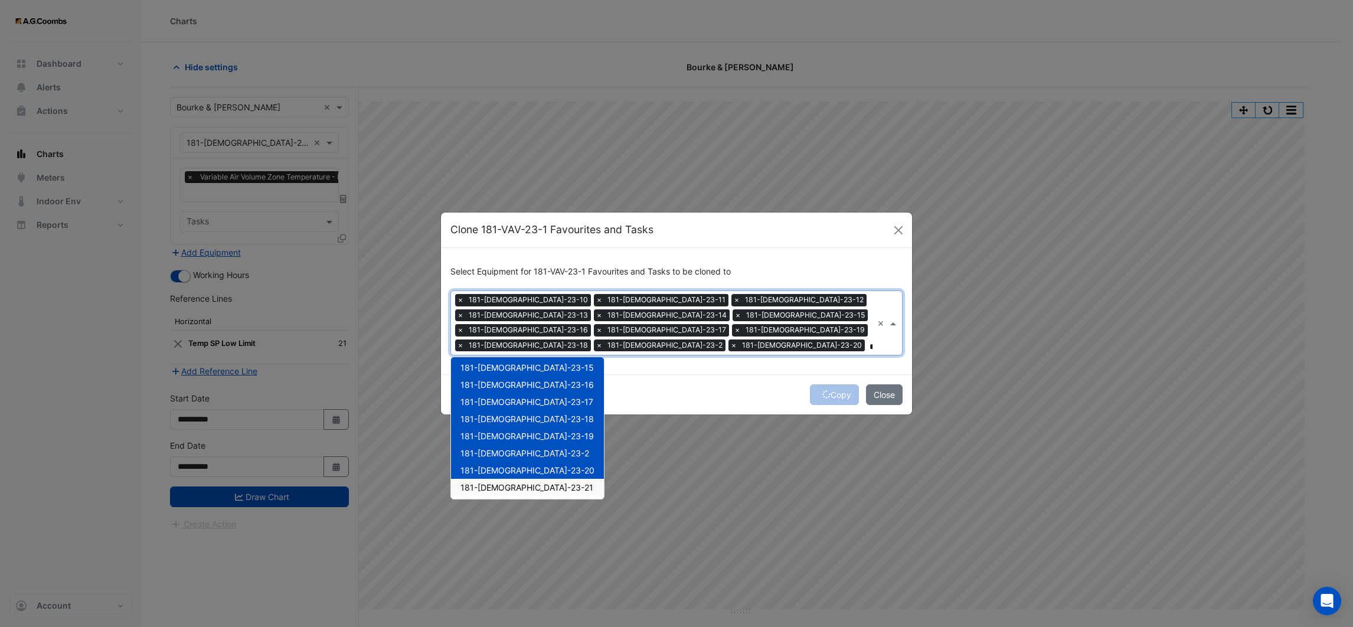
drag, startPoint x: 496, startPoint y: 481, endPoint x: 502, endPoint y: 481, distance: 5.9
click at [497, 482] on span "181-[DEMOGRAPHIC_DATA]-23-21" at bounding box center [526, 487] width 133 height 10
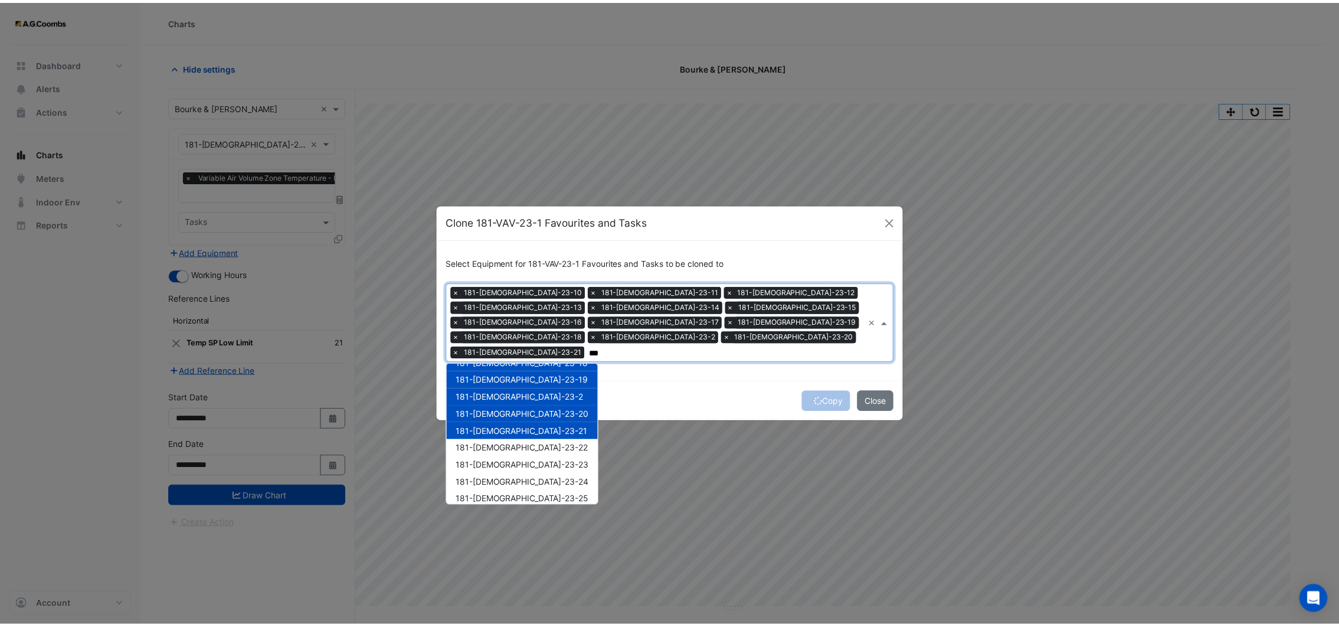
scroll to position [177, 0]
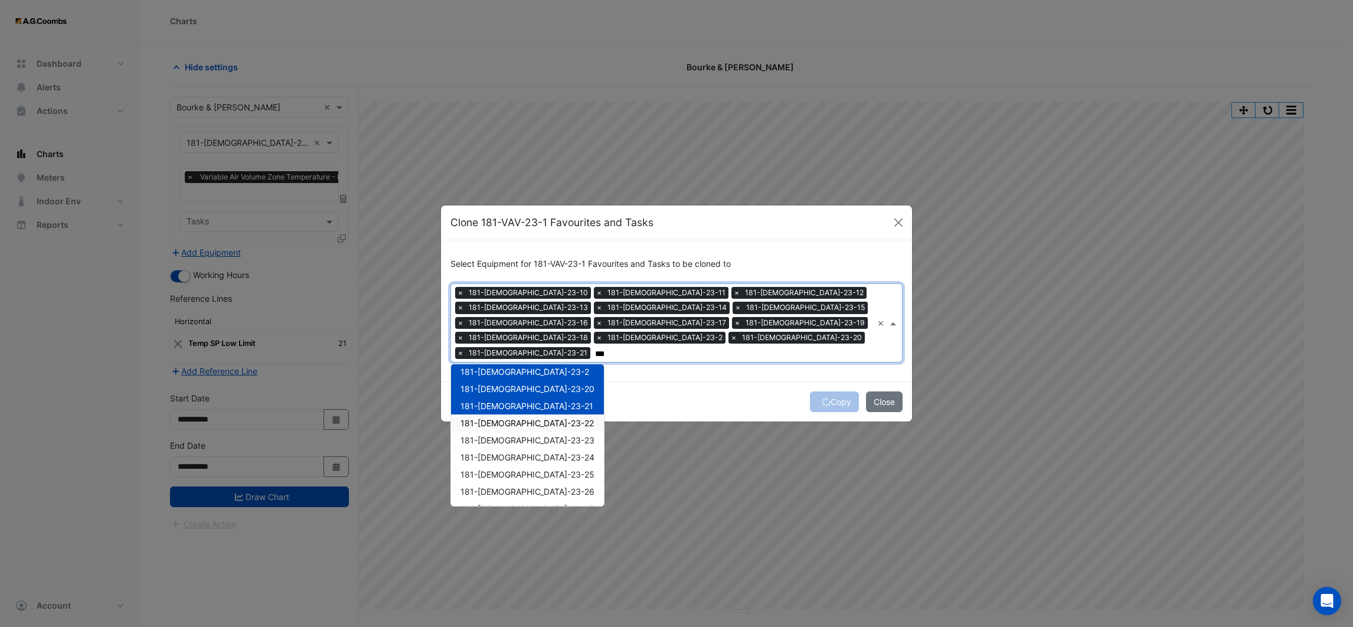
click at [508, 418] on span "181-[DEMOGRAPHIC_DATA]-23-22" at bounding box center [526, 423] width 133 height 10
click at [498, 435] on span "181-[DEMOGRAPHIC_DATA]-23-23" at bounding box center [527, 440] width 134 height 10
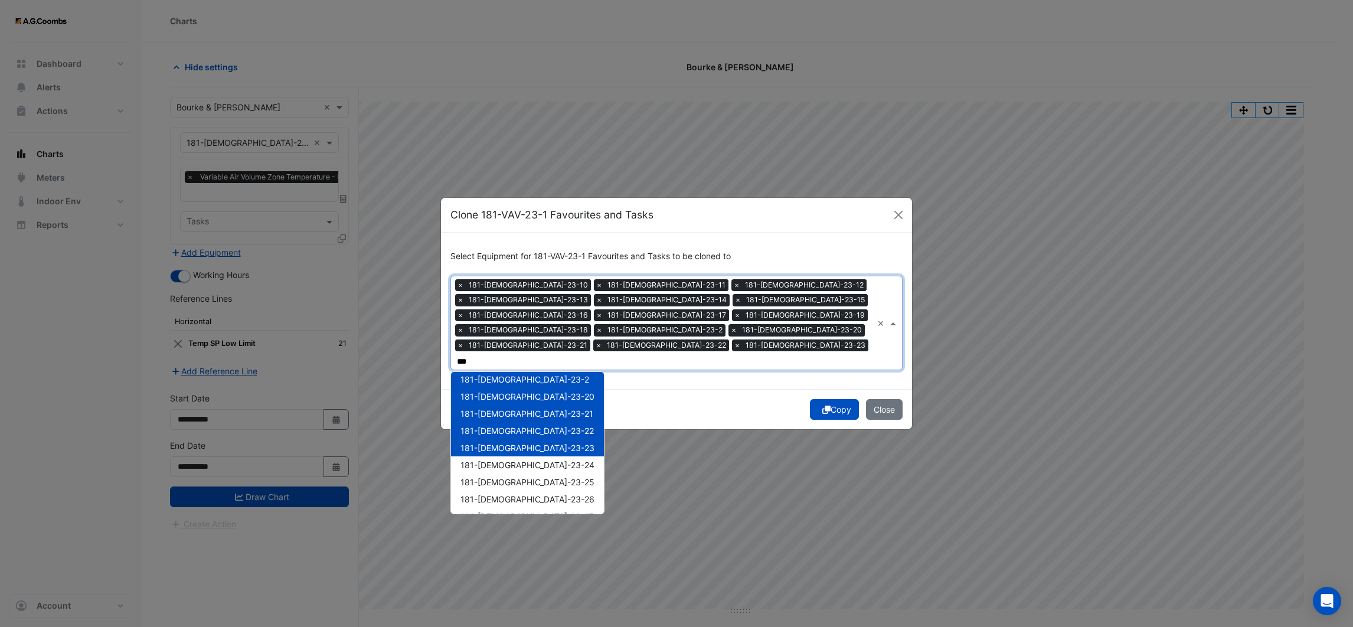
type input "***"
click at [653, 389] on div "Copy Close" at bounding box center [676, 409] width 471 height 40
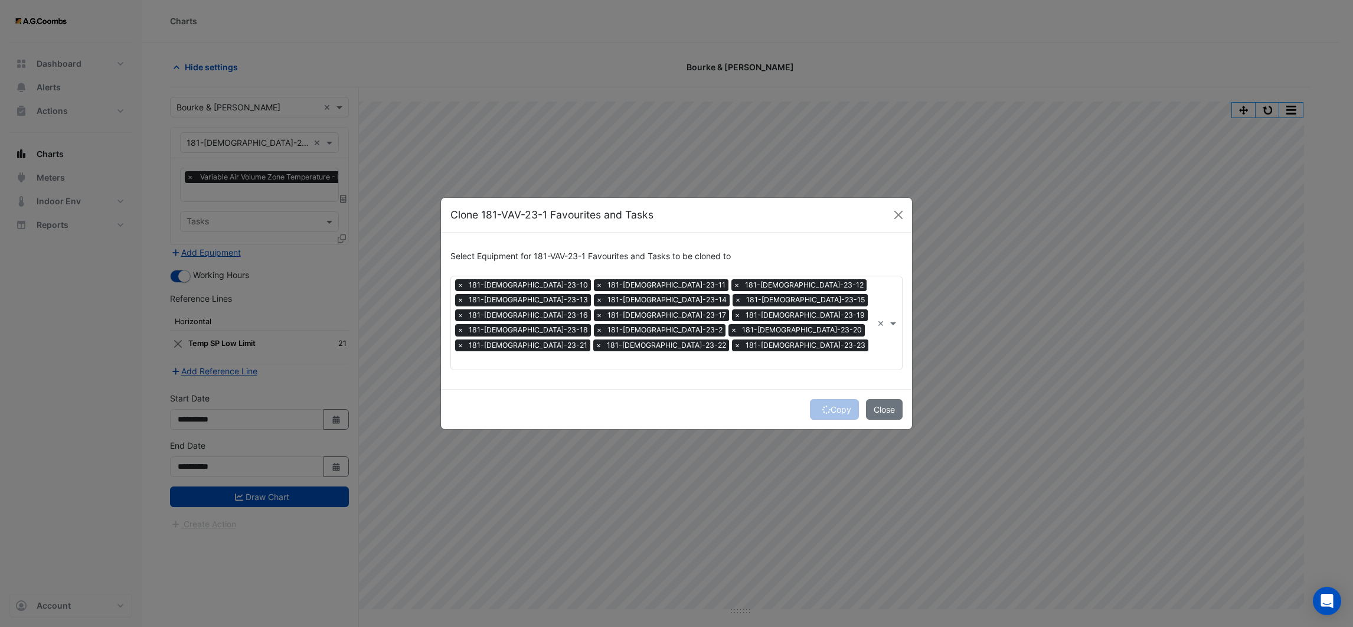
click at [826, 389] on div "Copy Close" at bounding box center [676, 409] width 471 height 40
click at [826, 406] on icon "submit" at bounding box center [826, 410] width 8 height 8
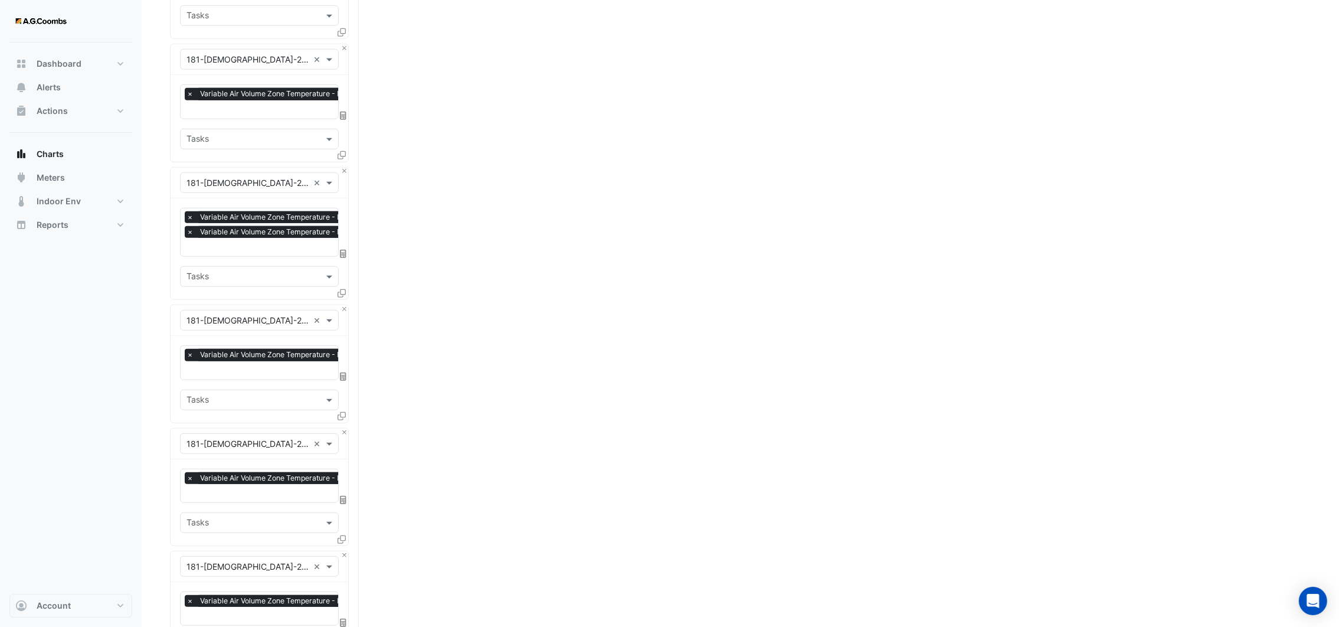
scroll to position [1777, 0]
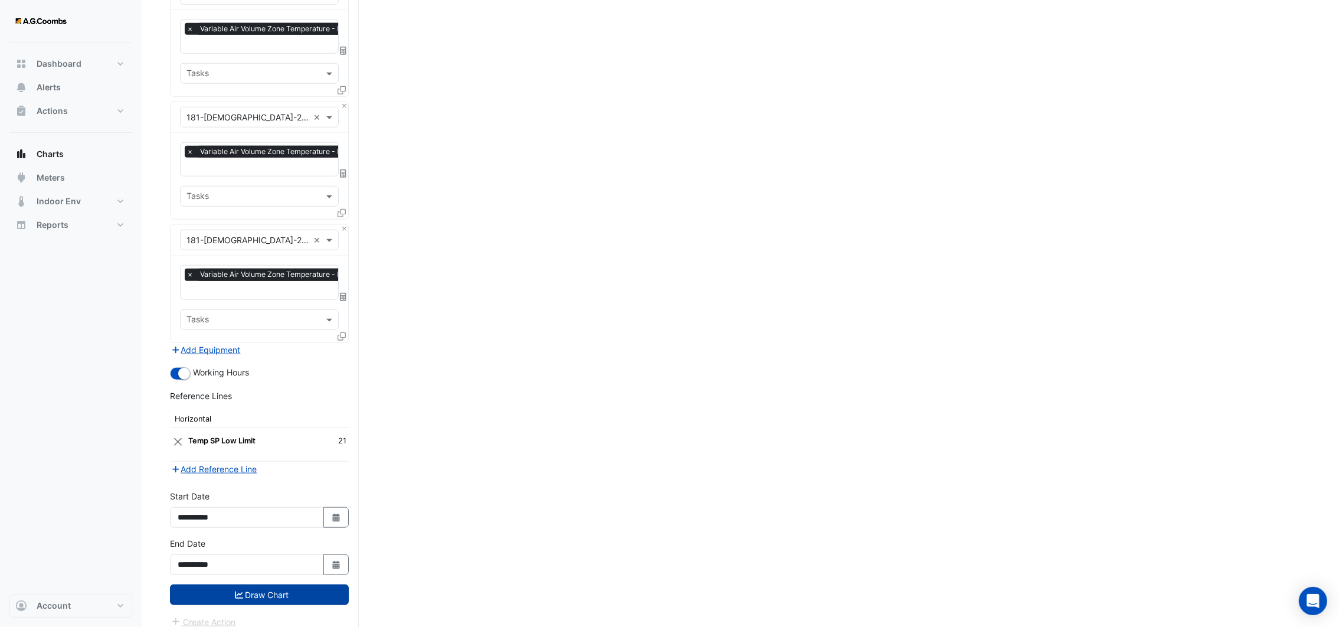
click at [253, 587] on button "Draw Chart" at bounding box center [259, 594] width 179 height 21
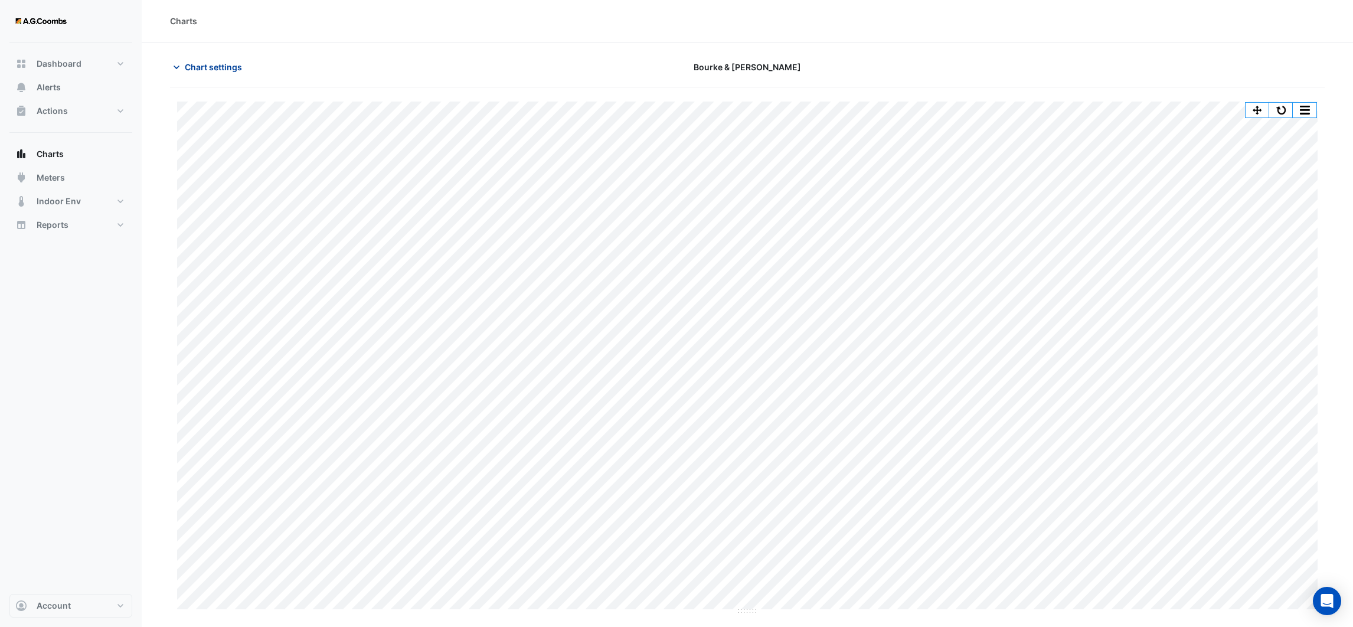
click at [178, 66] on icon "button" at bounding box center [177, 67] width 12 height 12
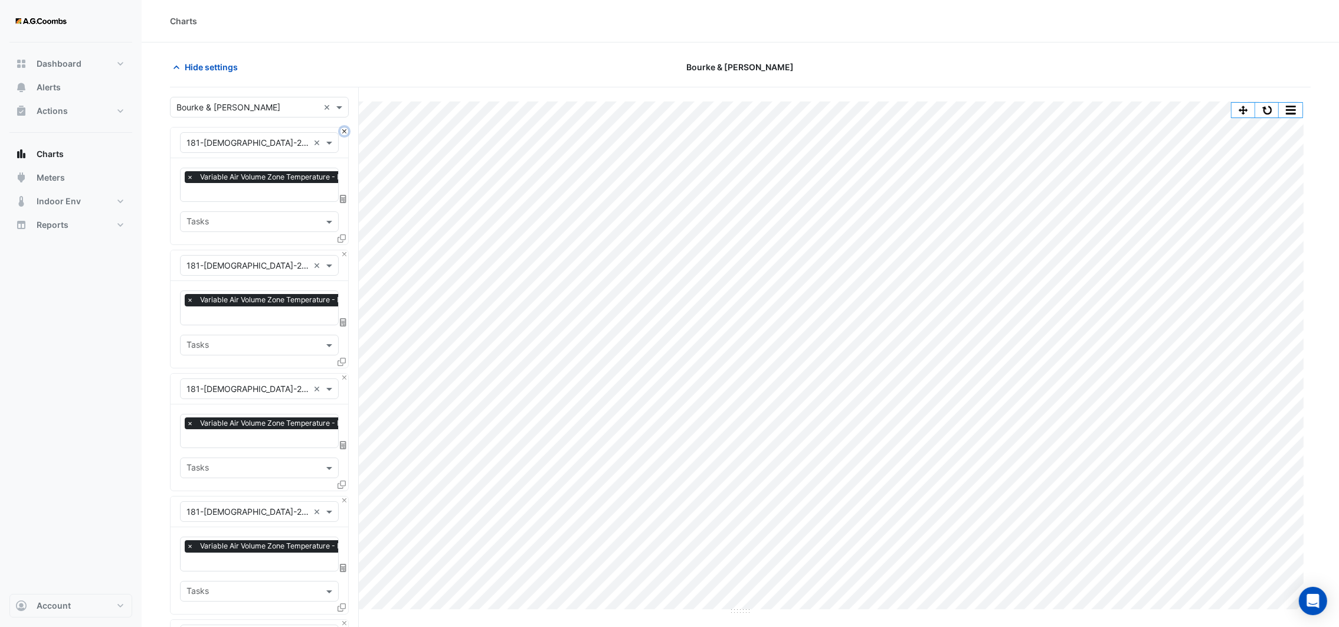
click at [342, 132] on button "Close" at bounding box center [345, 132] width 8 height 8
click at [342, 250] on button "Close" at bounding box center [345, 254] width 8 height 8
click at [342, 132] on button "Close" at bounding box center [345, 132] width 8 height 8
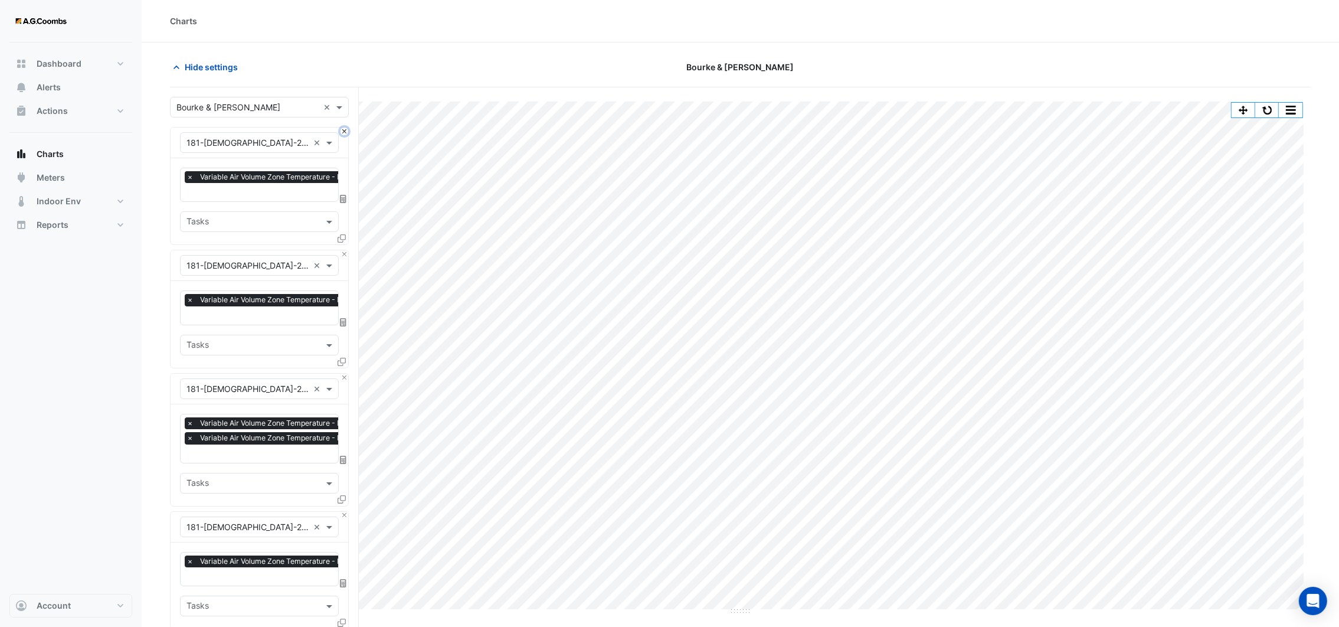
click at [342, 132] on button "Close" at bounding box center [345, 132] width 8 height 8
click at [342, 250] on button "Close" at bounding box center [345, 254] width 8 height 8
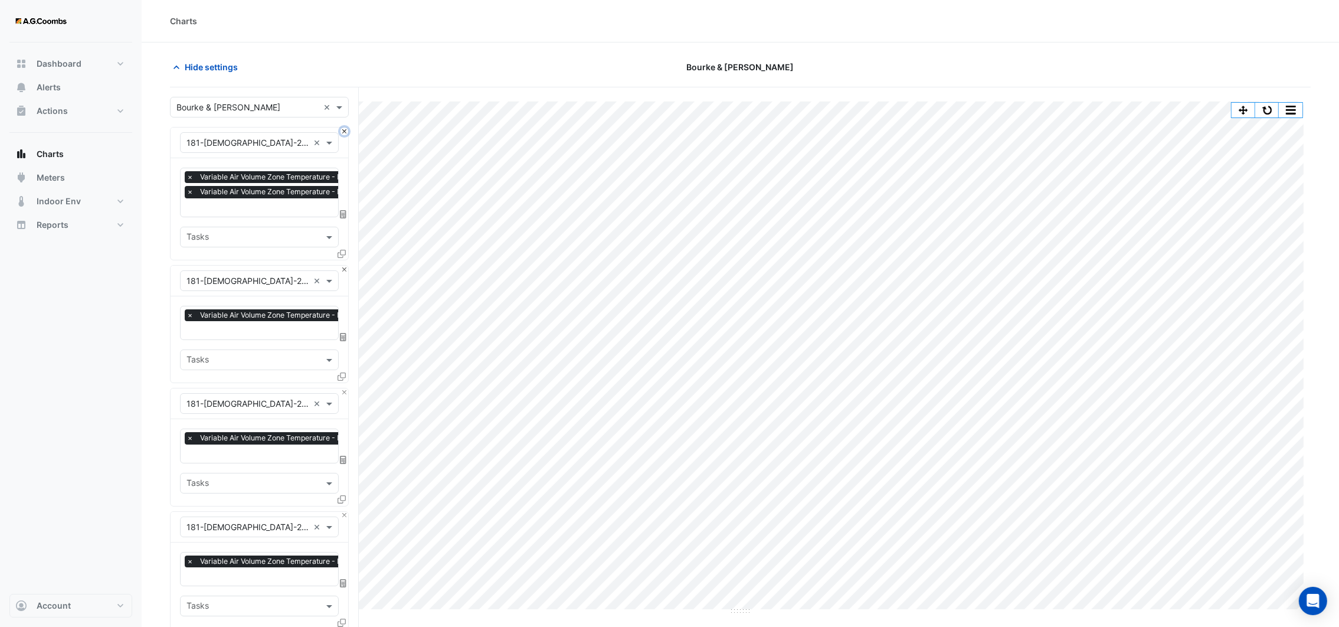
click at [343, 133] on button "Close" at bounding box center [345, 132] width 8 height 8
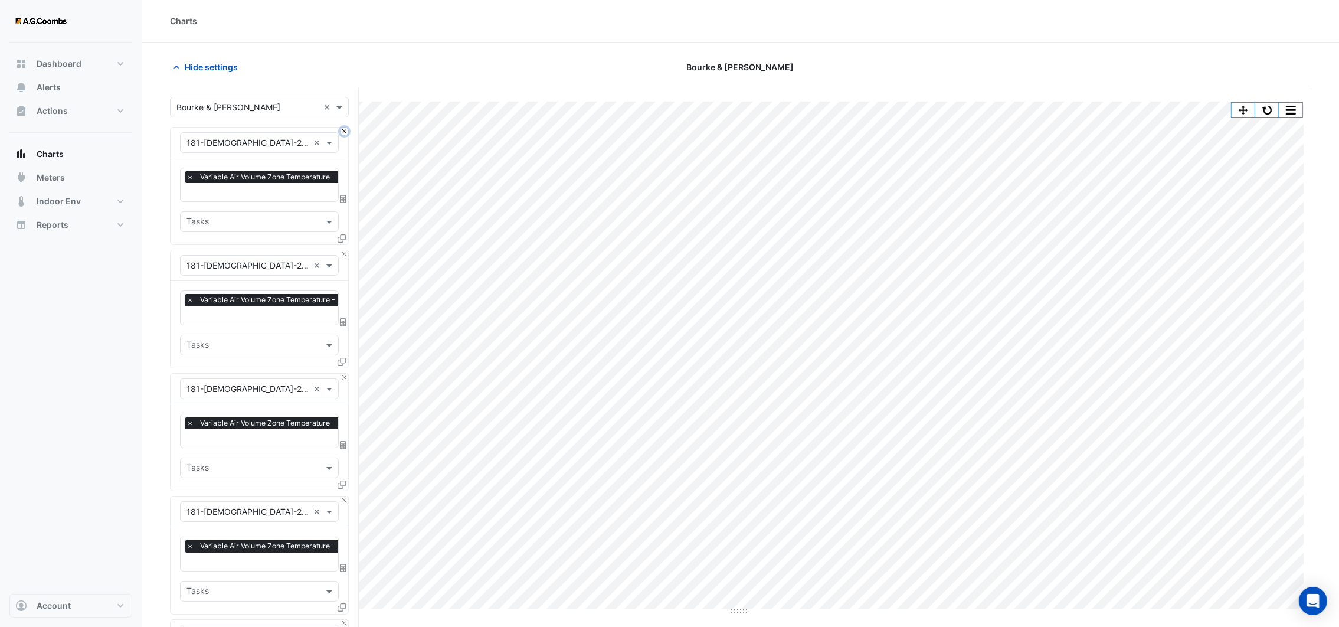
click at [343, 133] on button "Close" at bounding box center [345, 132] width 8 height 8
click at [343, 250] on button "Close" at bounding box center [345, 254] width 8 height 8
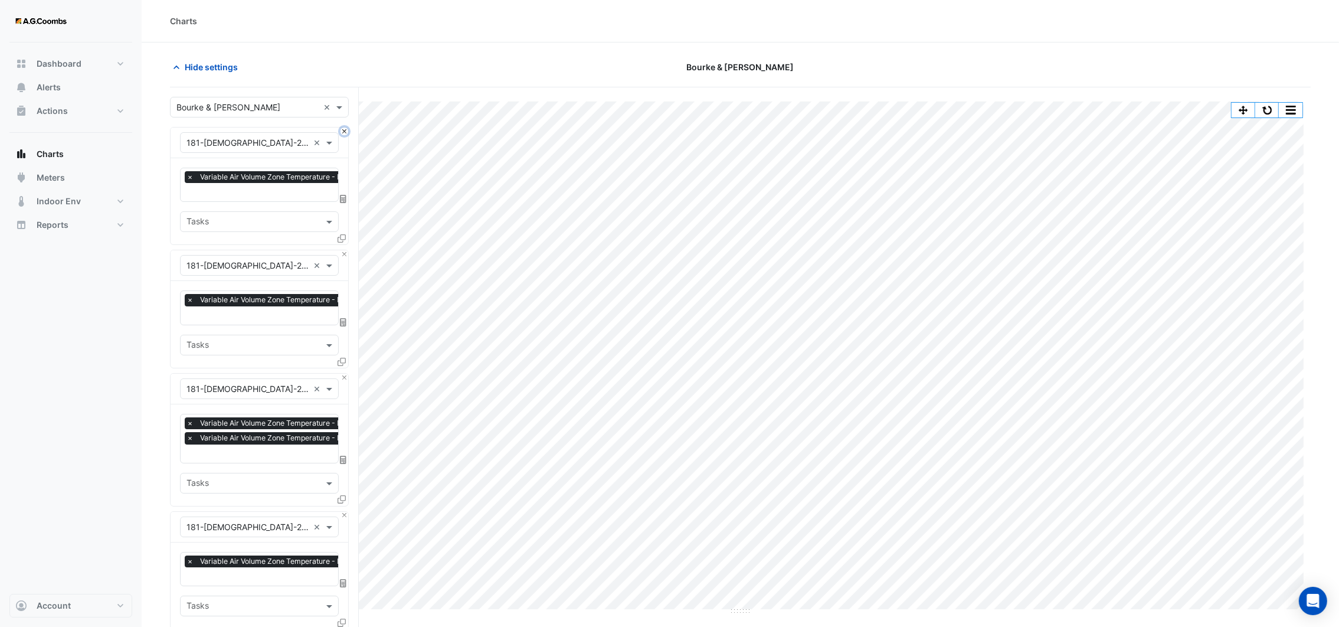
click at [343, 133] on button "Close" at bounding box center [345, 132] width 8 height 8
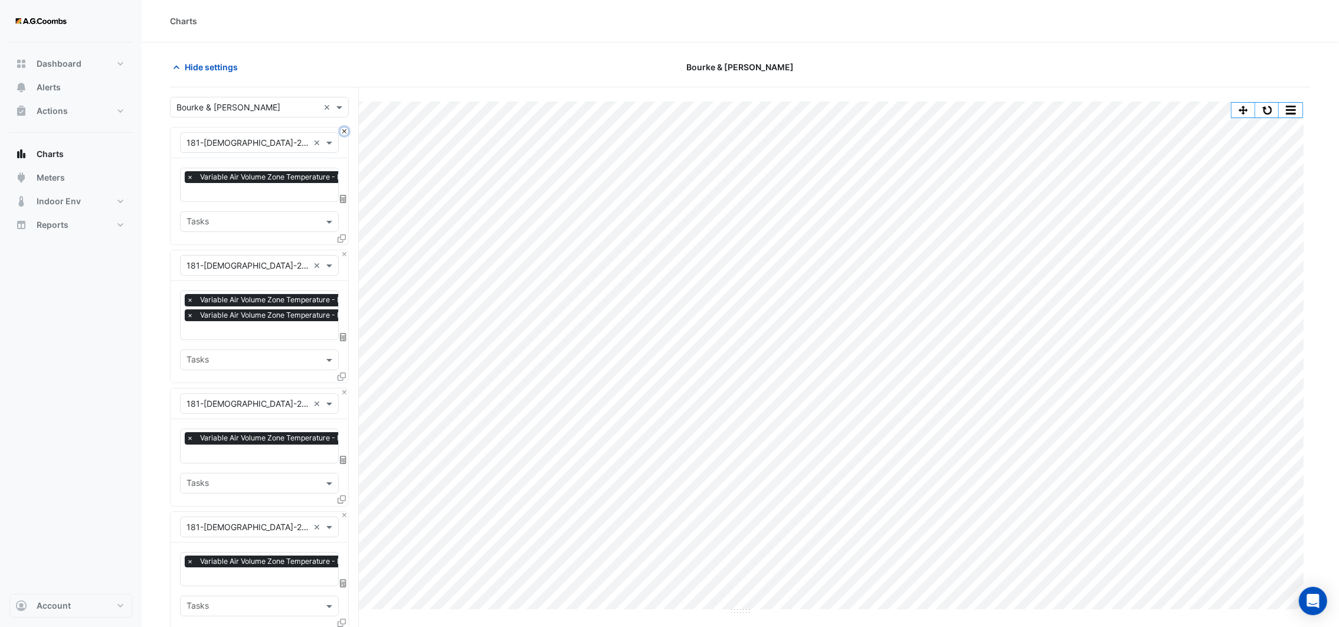
click at [343, 133] on button "Close" at bounding box center [345, 132] width 8 height 8
click at [343, 250] on button "Close" at bounding box center [345, 254] width 8 height 8
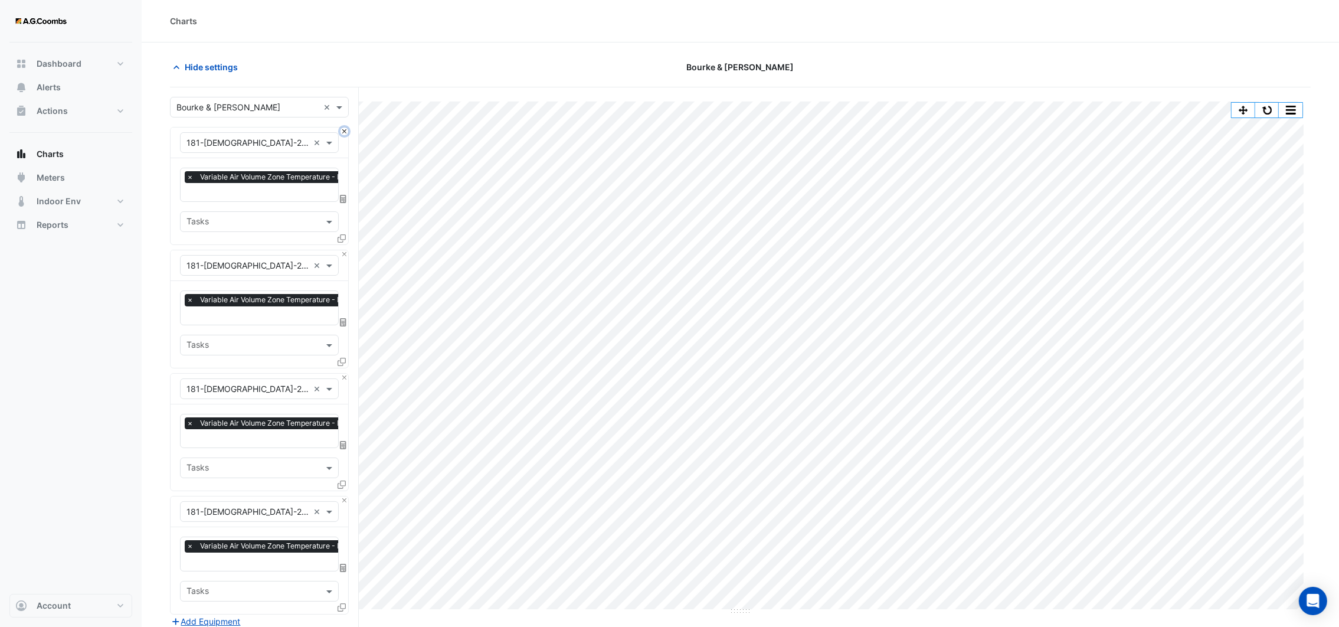
click at [343, 133] on button "Close" at bounding box center [345, 132] width 8 height 8
click at [343, 250] on button "Close" at bounding box center [345, 254] width 8 height 8
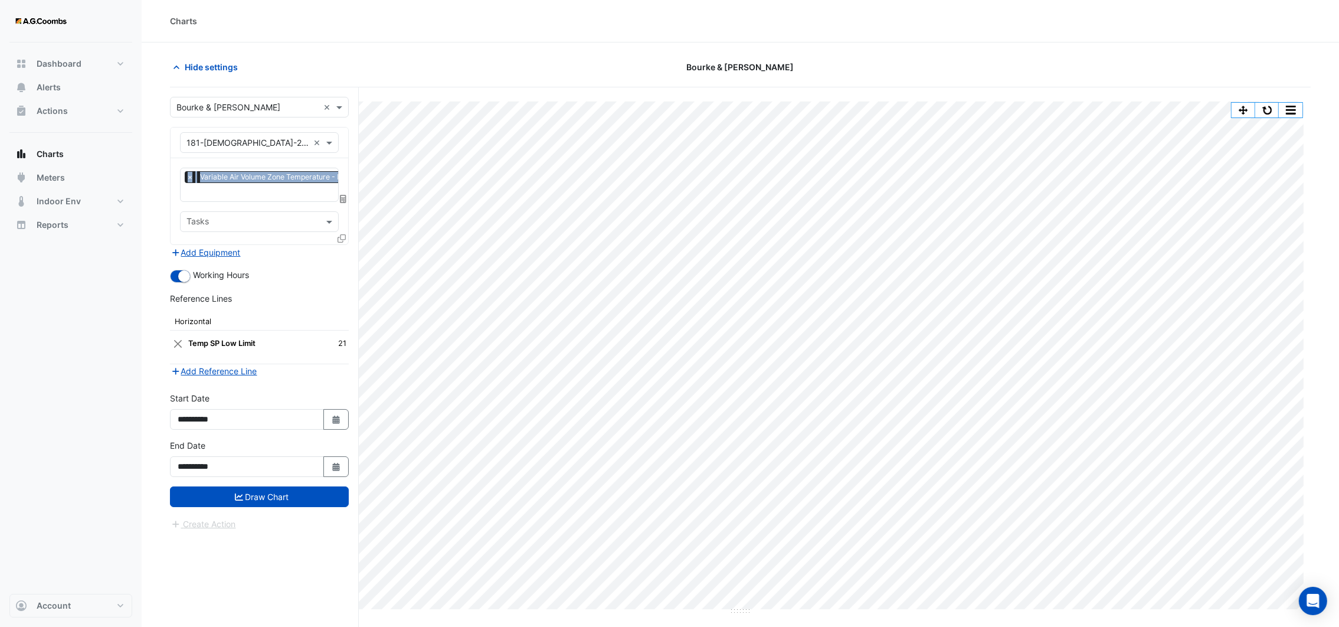
click at [343, 133] on div "Equipment × 181-VAV-23-23 ×" at bounding box center [260, 143] width 178 height 31
drag, startPoint x: 343, startPoint y: 133, endPoint x: 305, endPoint y: 143, distance: 39.1
click at [305, 143] on input "text" at bounding box center [248, 143] width 122 height 12
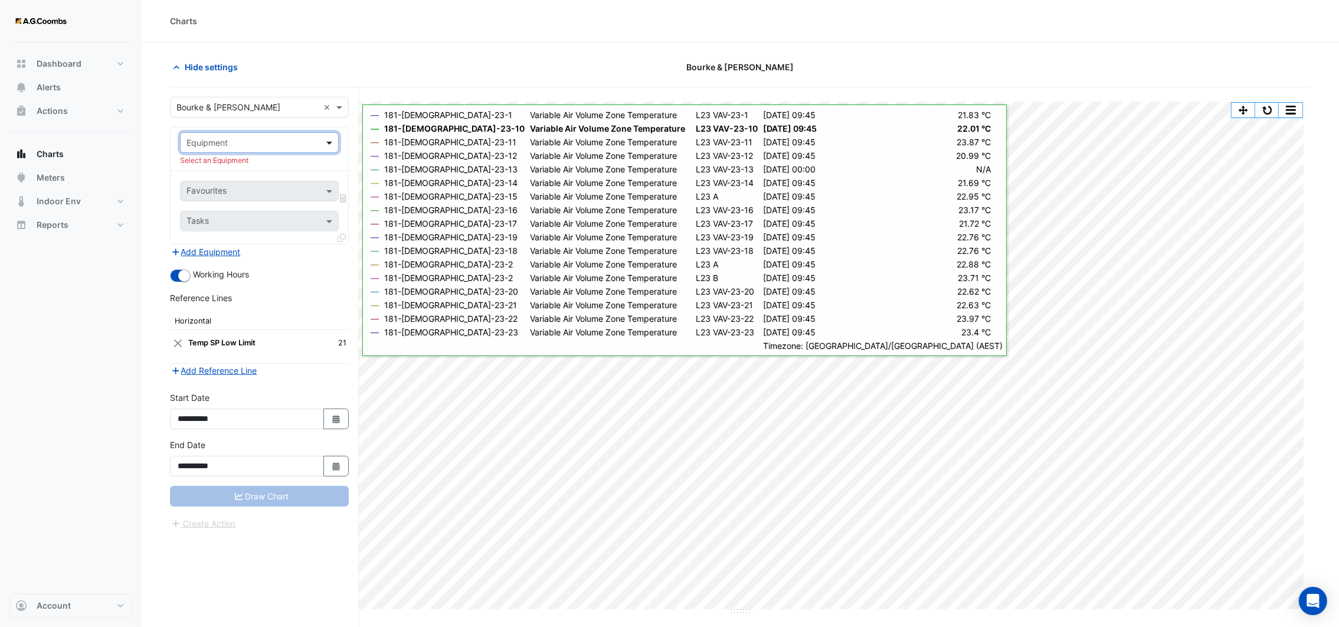
click at [330, 144] on span at bounding box center [331, 142] width 15 height 12
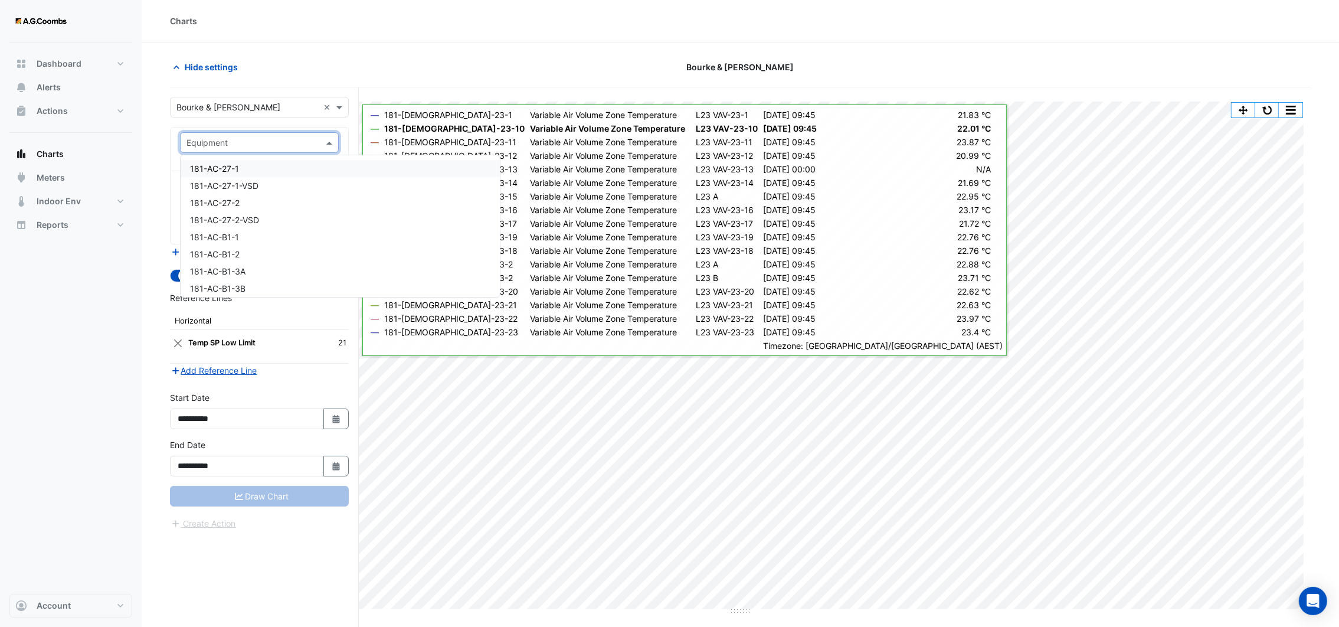
click at [329, 144] on span at bounding box center [331, 142] width 15 height 12
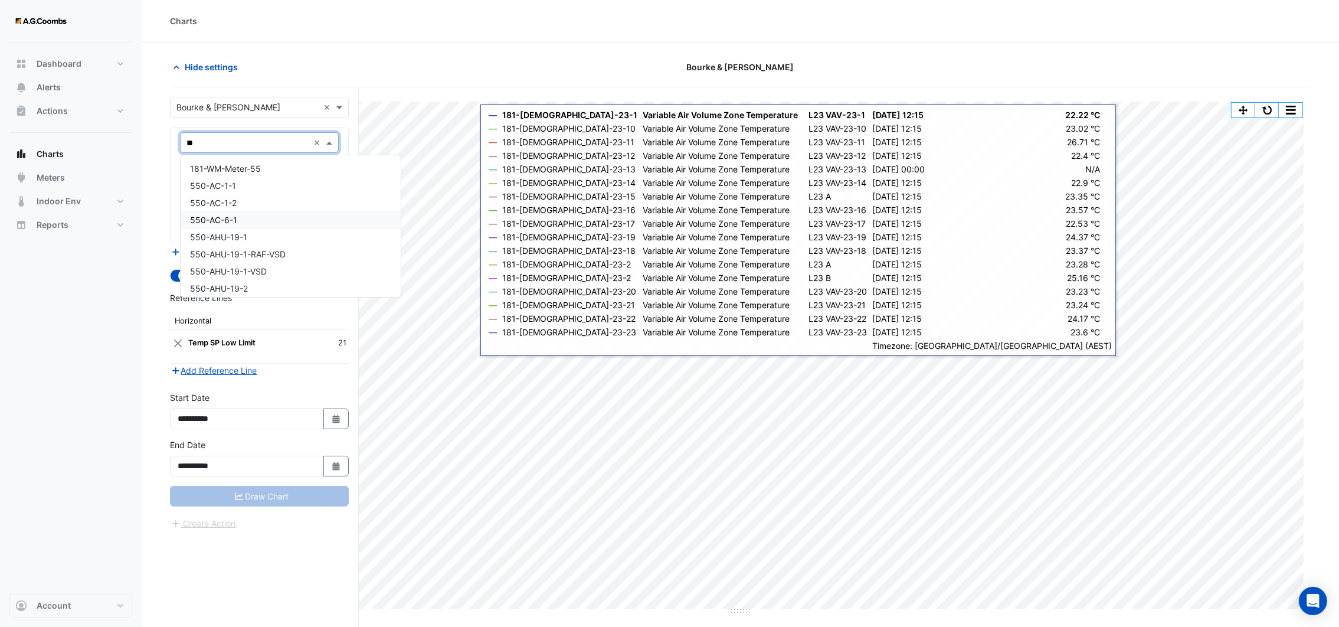
type input "*"
type input "**"
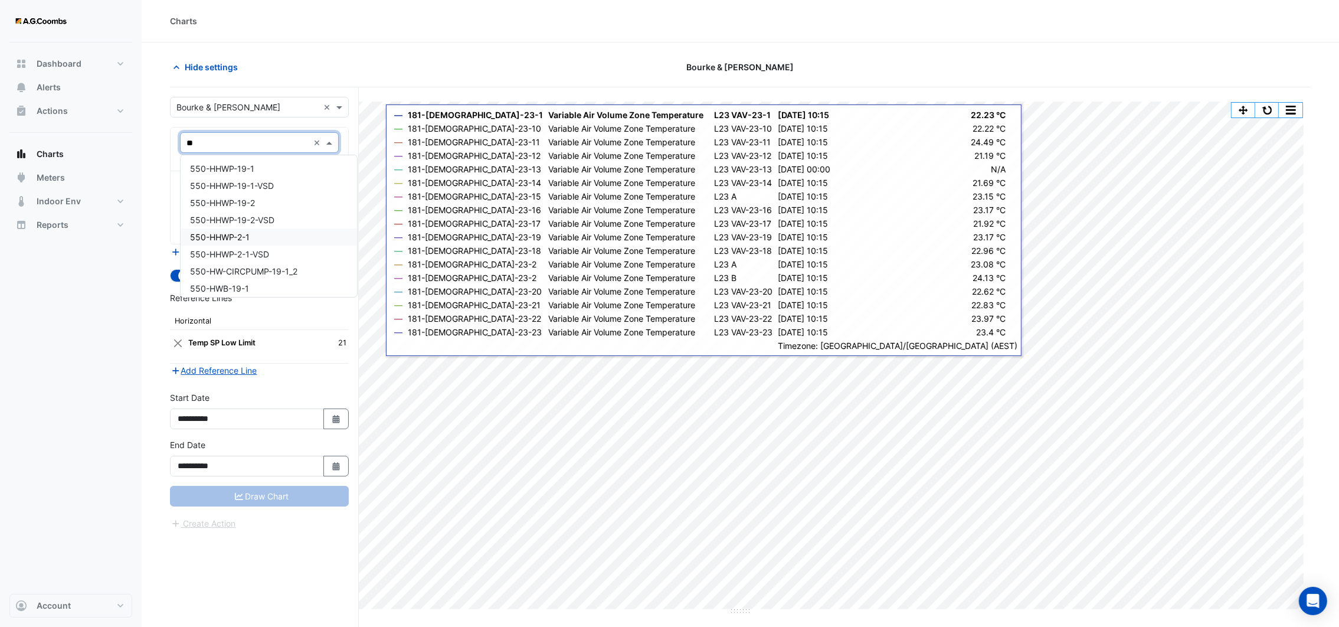
scroll to position [620, 0]
click at [232, 203] on span "550-HWB-19-1" at bounding box center [219, 199] width 59 height 10
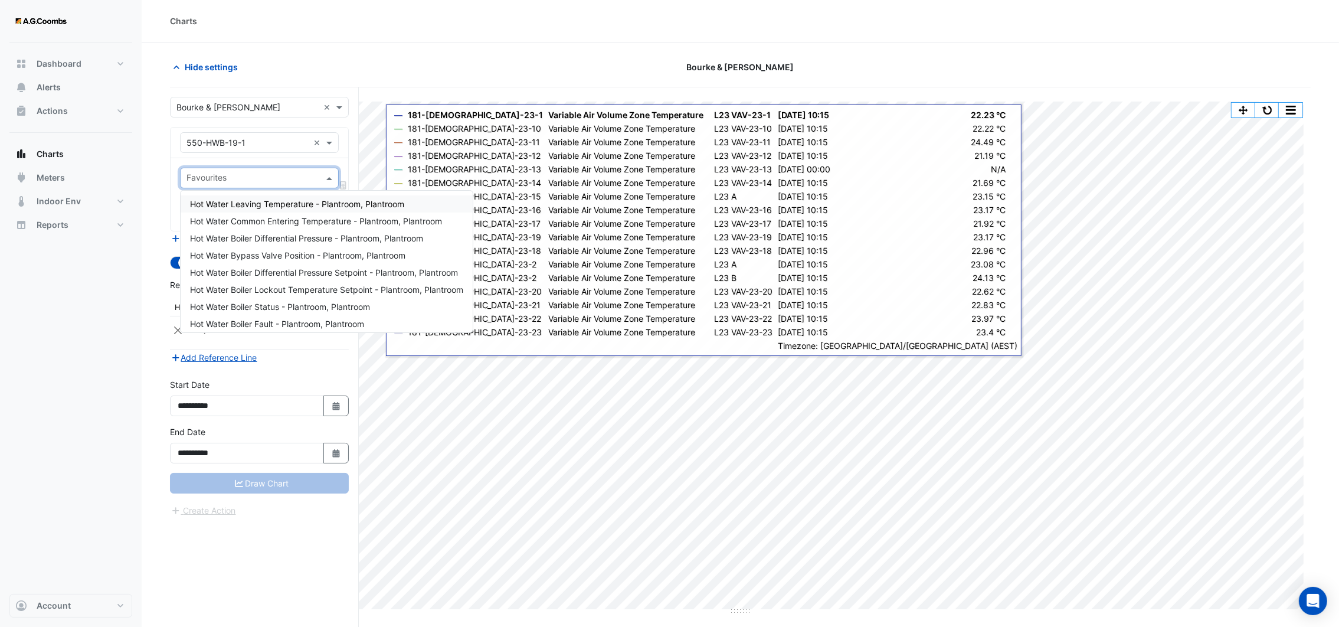
click at [330, 174] on span at bounding box center [331, 178] width 15 height 12
drag, startPoint x: 286, startPoint y: 207, endPoint x: 290, endPoint y: 201, distance: 7.2
click at [286, 206] on span "Hot Water Leaving Temperature - Plantroom, Plantroom" at bounding box center [297, 204] width 214 height 10
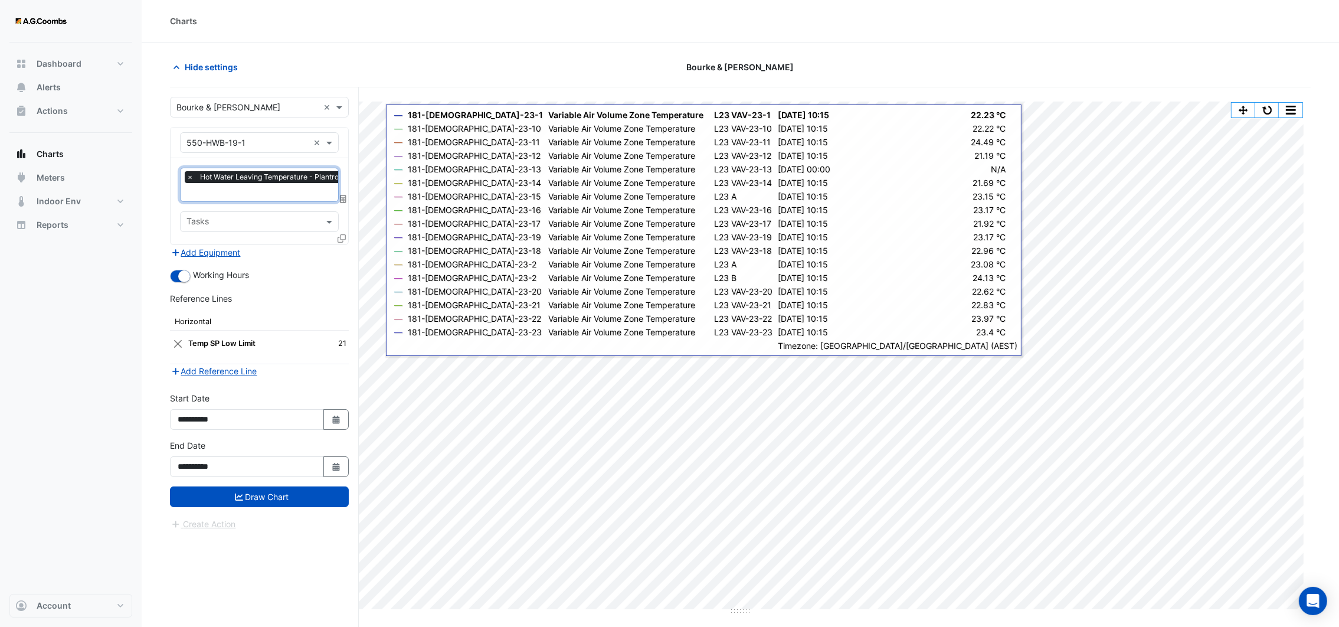
click at [320, 188] on input "text" at bounding box center [290, 193] width 207 height 12
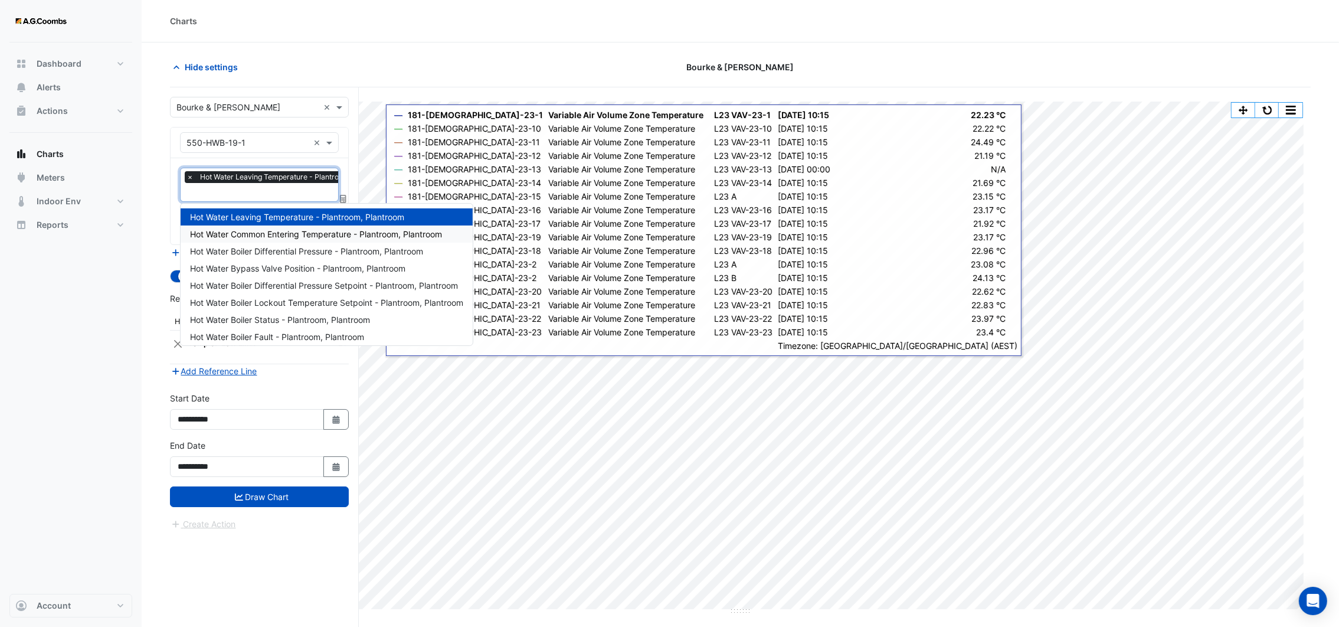
click at [303, 231] on span "Hot Water Common Entering Temperature - Plantroom, Plantroom" at bounding box center [316, 234] width 252 height 10
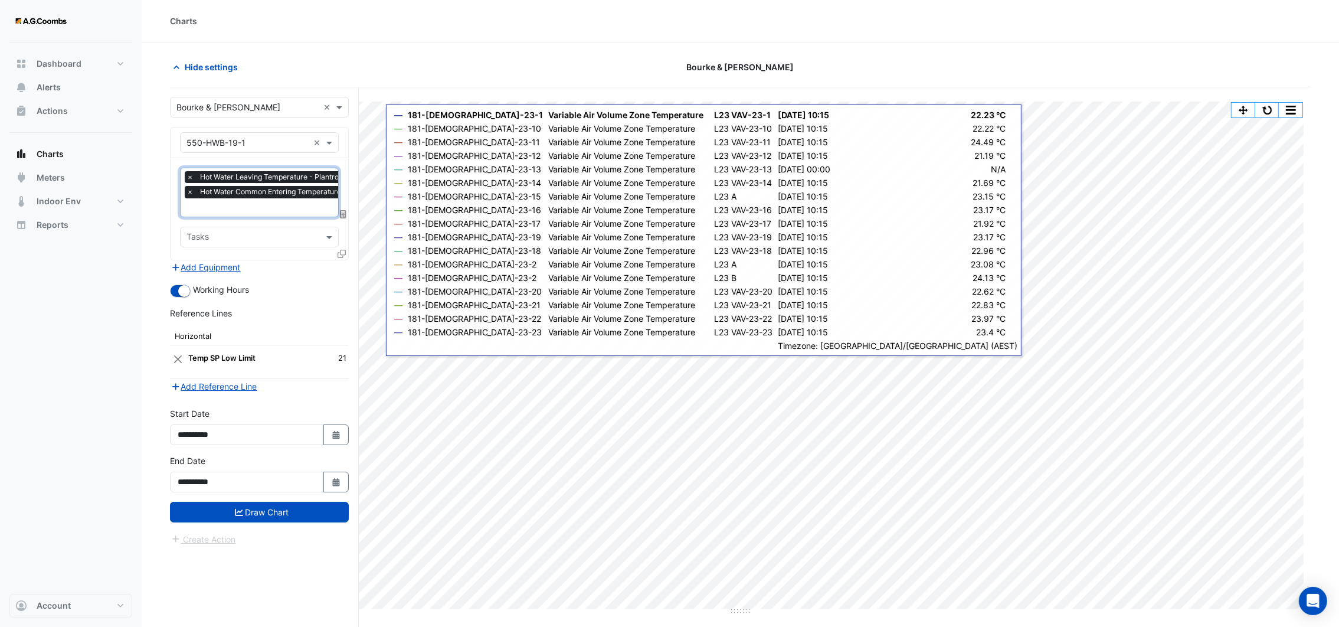
click at [317, 207] on input "text" at bounding box center [307, 208] width 241 height 12
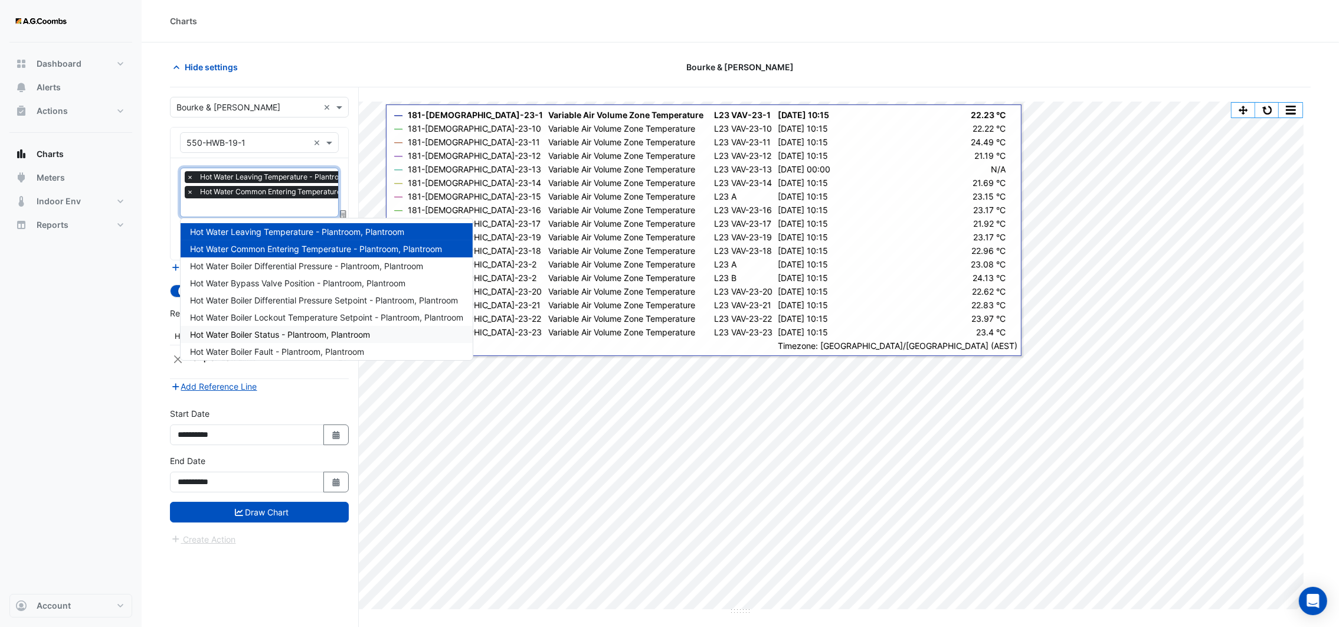
click at [309, 330] on span "Hot Water Boiler Status - Plantroom, Plantroom" at bounding box center [280, 334] width 180 height 10
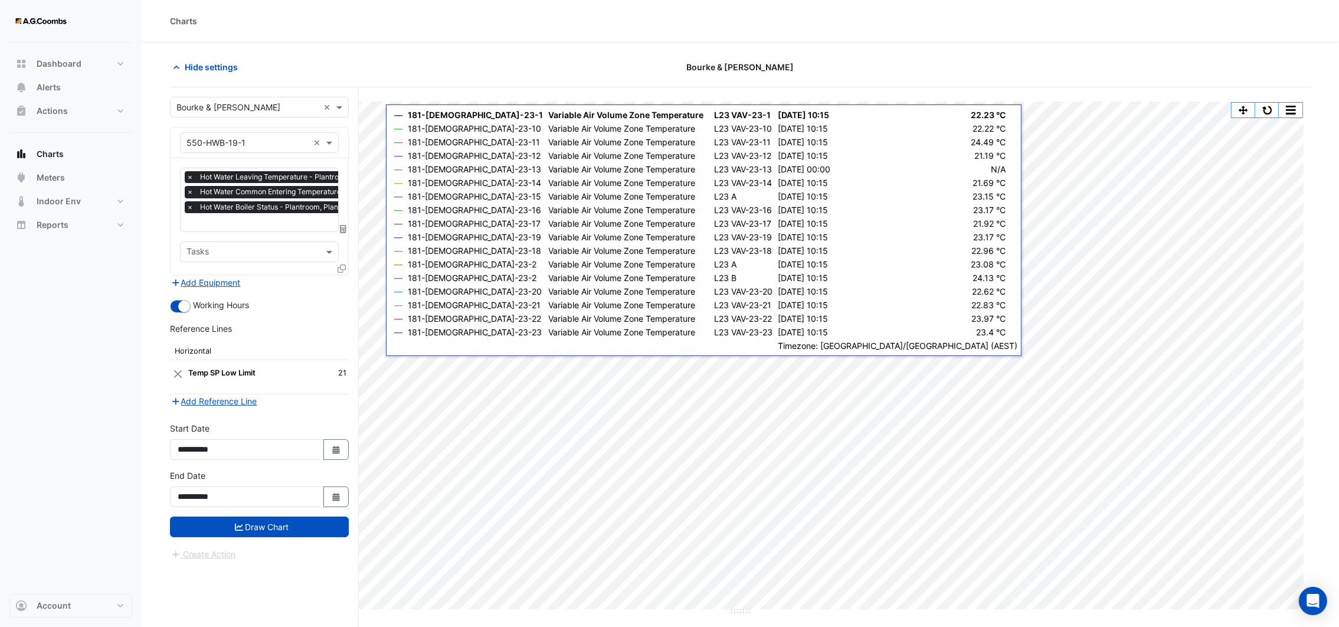
click at [342, 270] on icon at bounding box center [342, 268] width 8 height 8
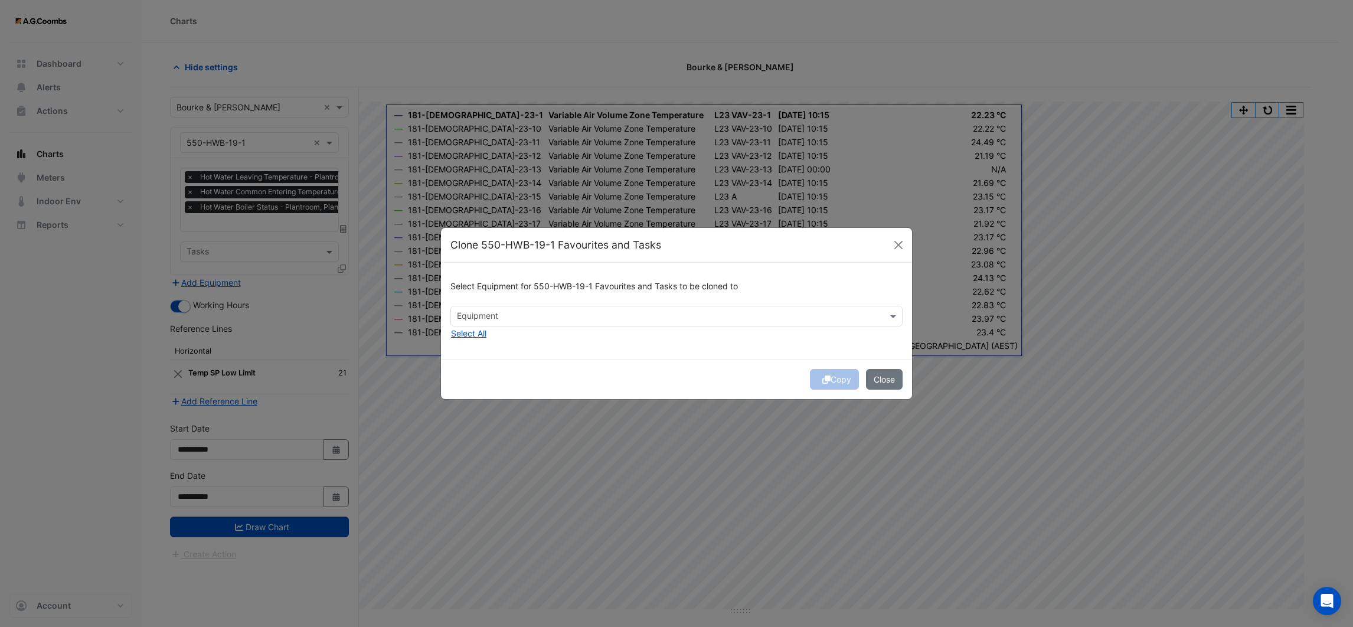
click at [486, 318] on input "text" at bounding box center [670, 317] width 426 height 12
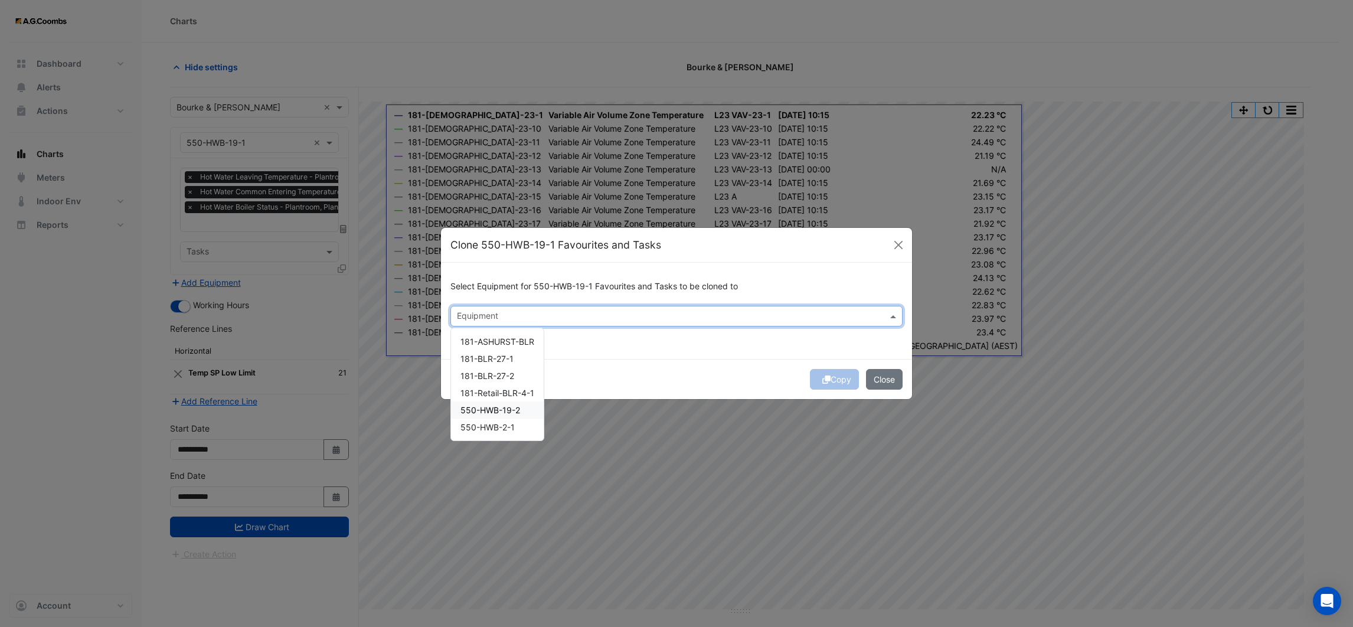
click at [488, 409] on span "550-HWB-19-2" at bounding box center [490, 410] width 60 height 10
click at [640, 355] on div "Select Equipment for 550-HWB-19-1 Favourites and Tasks to be cloned to Equipmen…" at bounding box center [676, 311] width 471 height 96
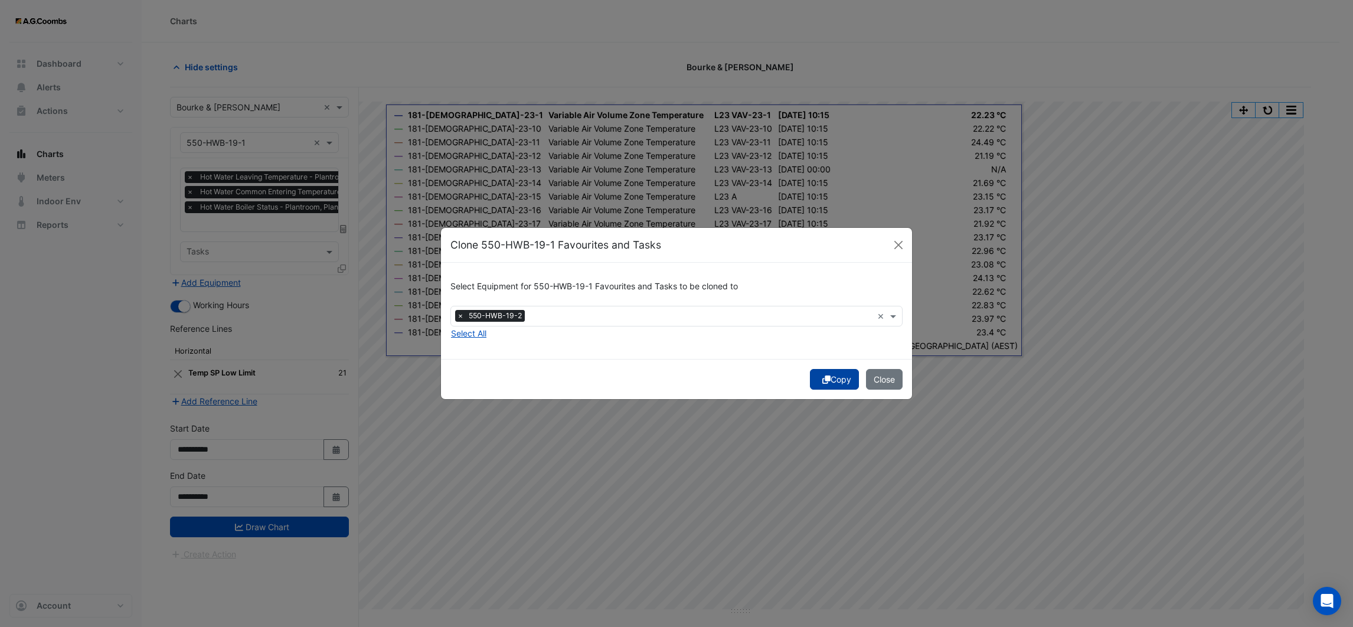
click at [817, 372] on button "Copy" at bounding box center [834, 379] width 49 height 21
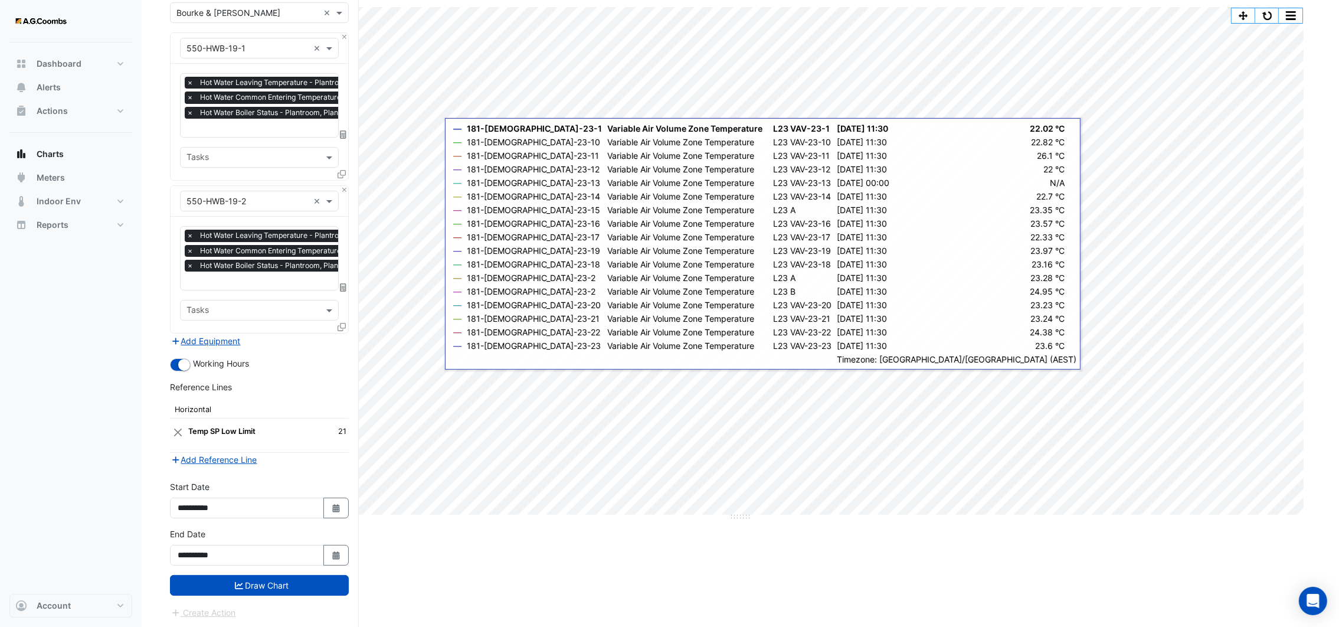
scroll to position [95, 0]
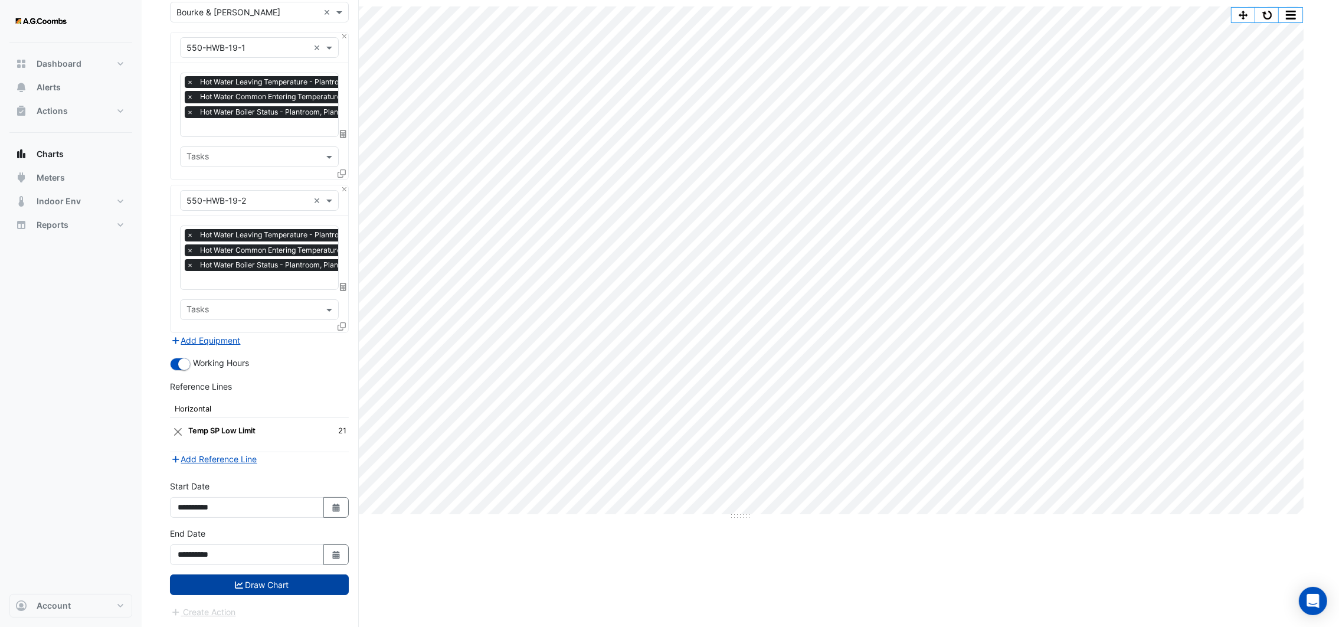
click at [291, 574] on button "Draw Chart" at bounding box center [259, 584] width 179 height 21
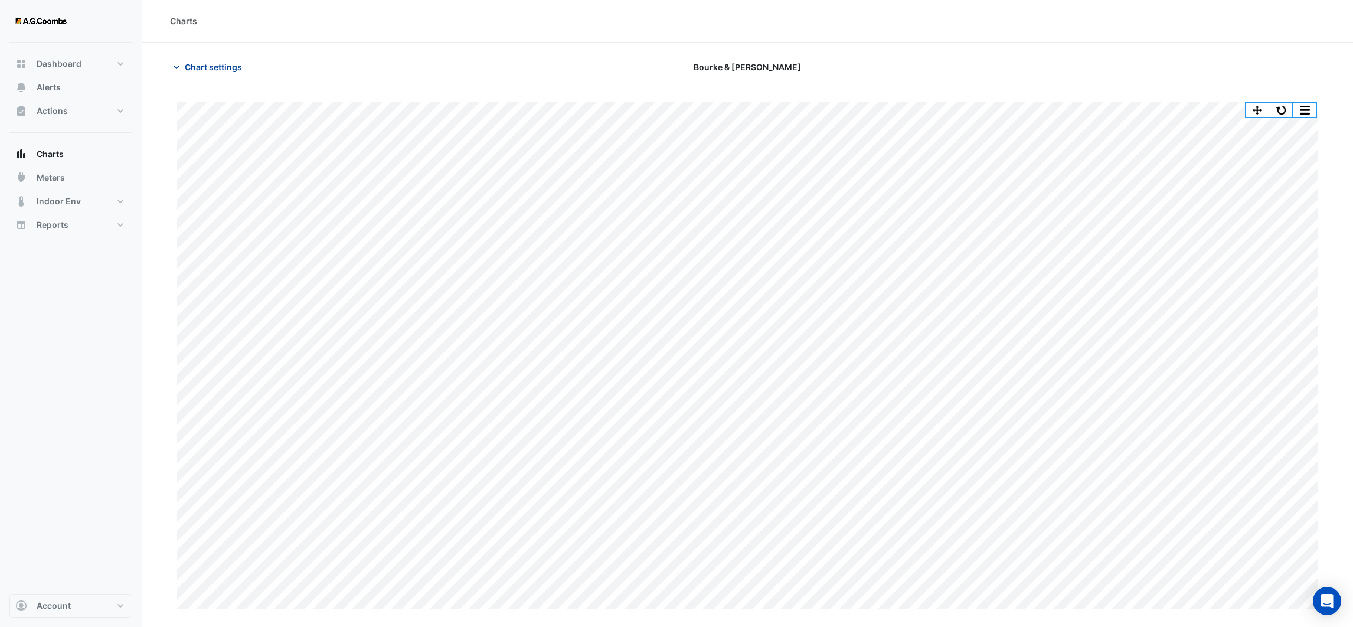
click at [179, 67] on icon "button" at bounding box center [177, 67] width 12 height 12
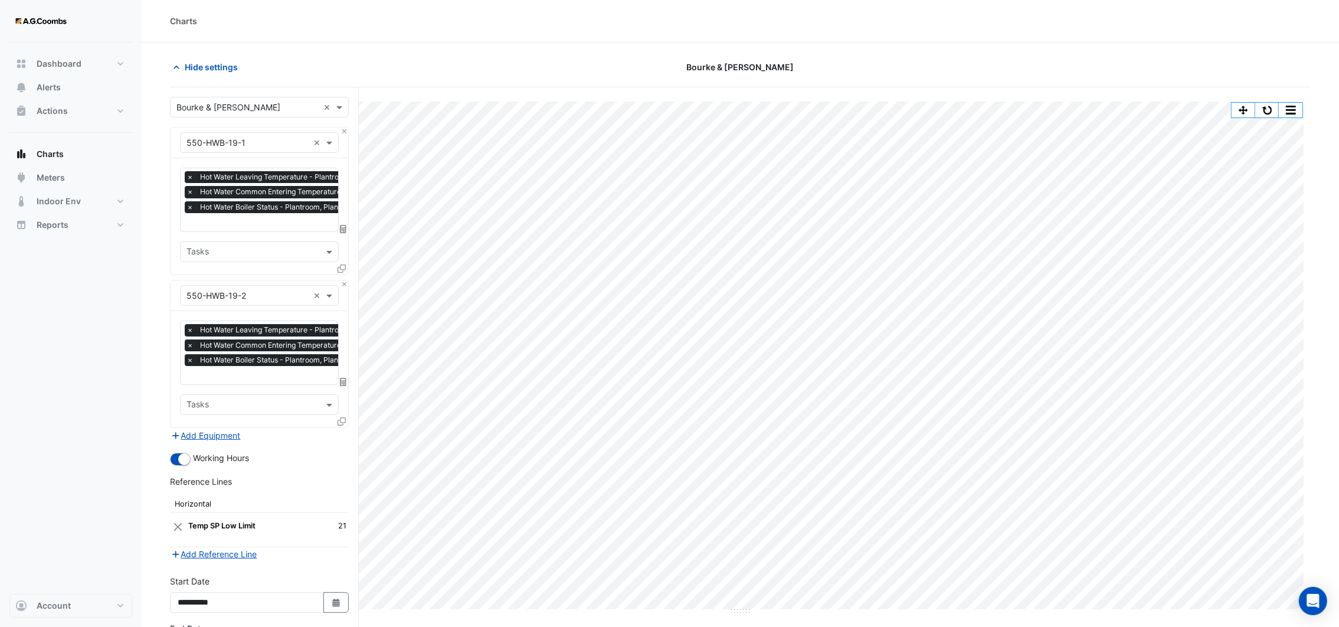
scroll to position [0, 5]
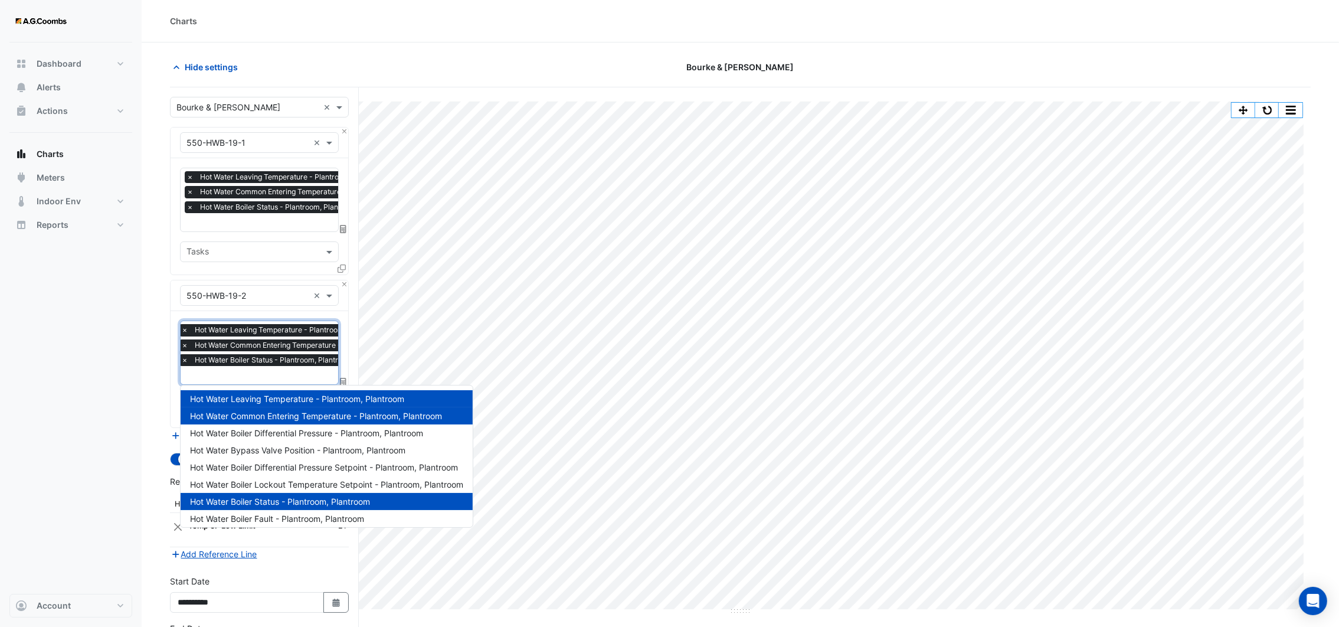
click at [324, 382] on div at bounding box center [300, 376] width 243 height 15
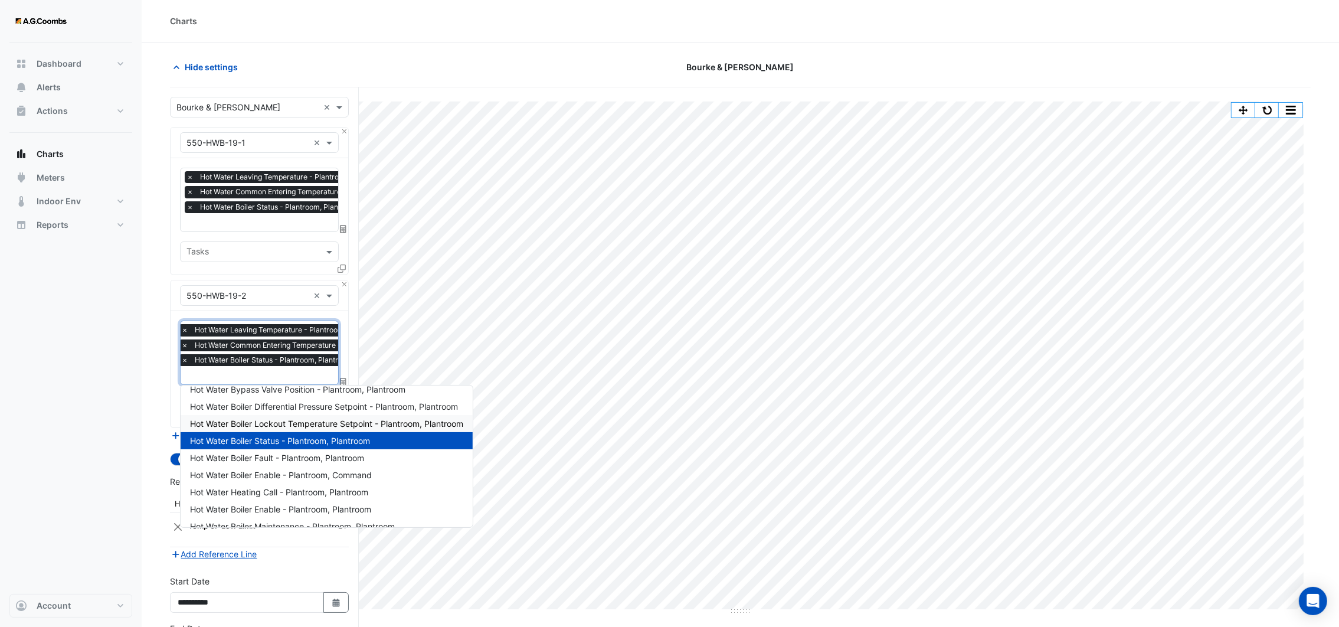
scroll to position [89, 0]
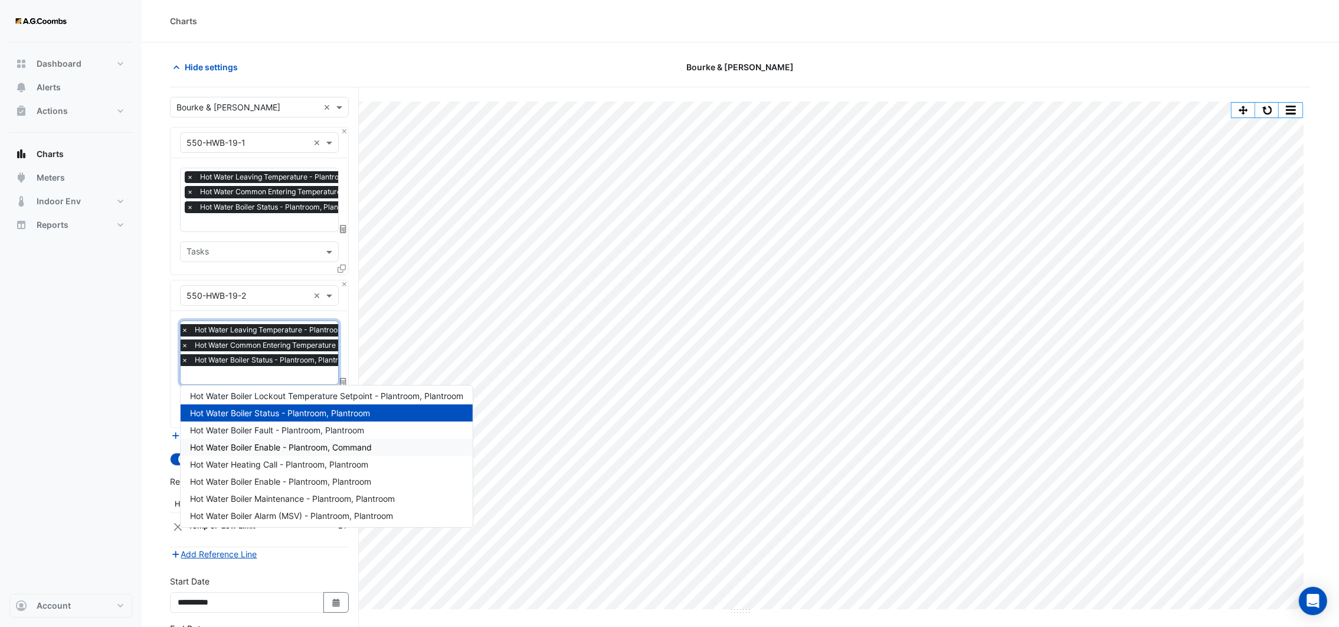
click at [293, 445] on span "Hot Water Boiler Enable - Plantroom, Command" at bounding box center [281, 447] width 182 height 10
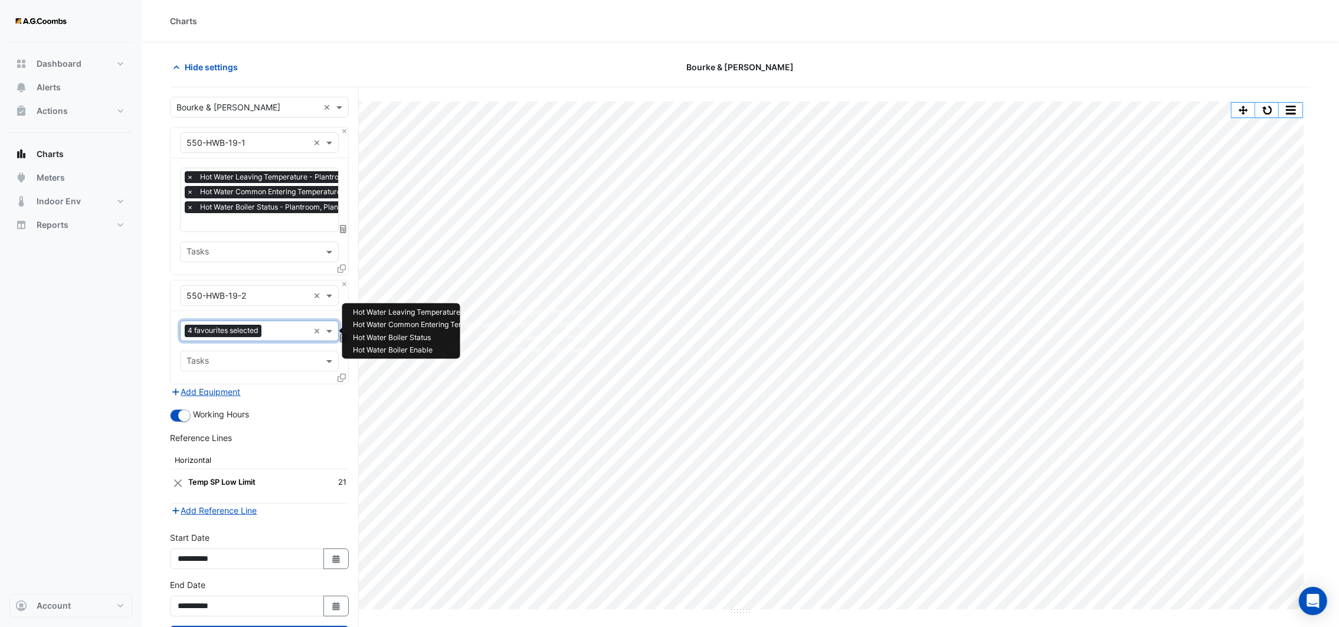
click at [277, 224] on input "text" at bounding box center [307, 223] width 241 height 12
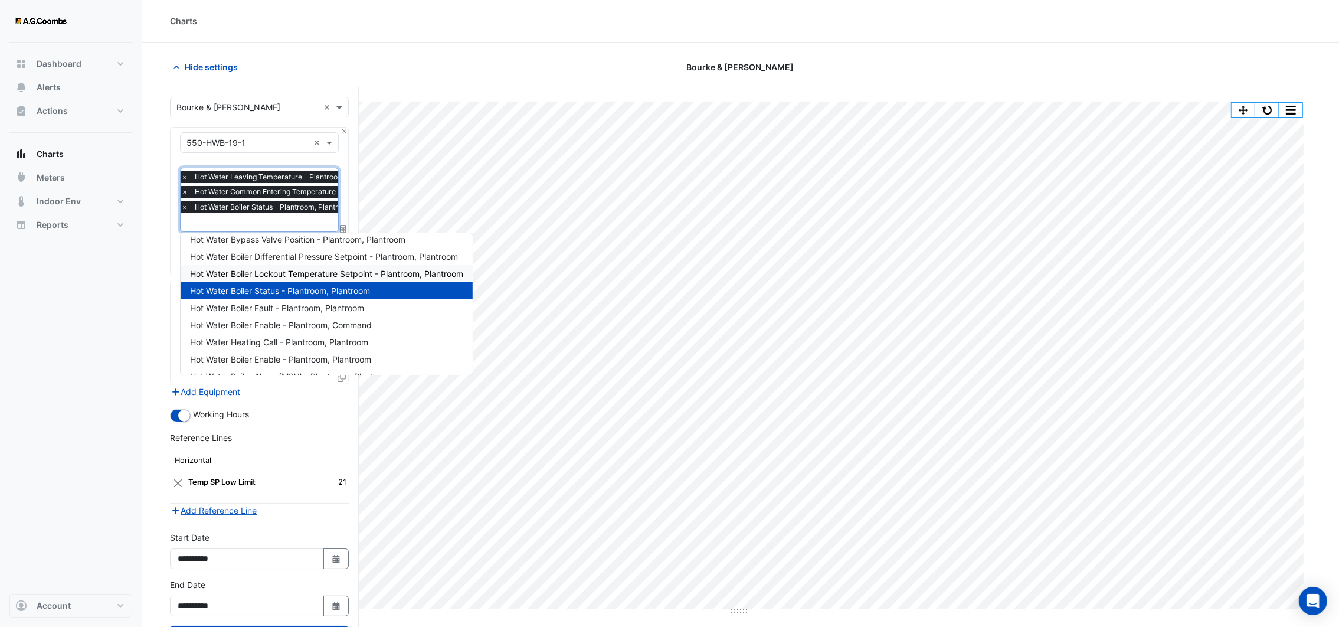
scroll to position [90, 0]
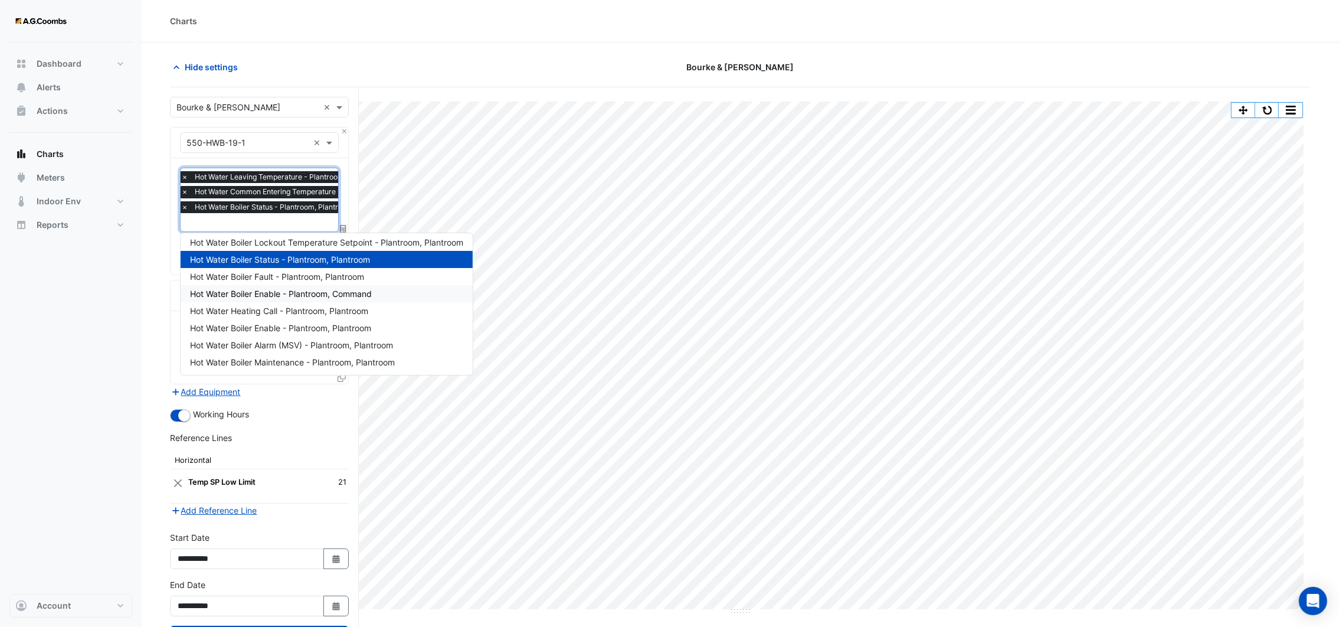
click at [300, 296] on span "Hot Water Boiler Enable - Plantroom, Command" at bounding box center [281, 294] width 182 height 10
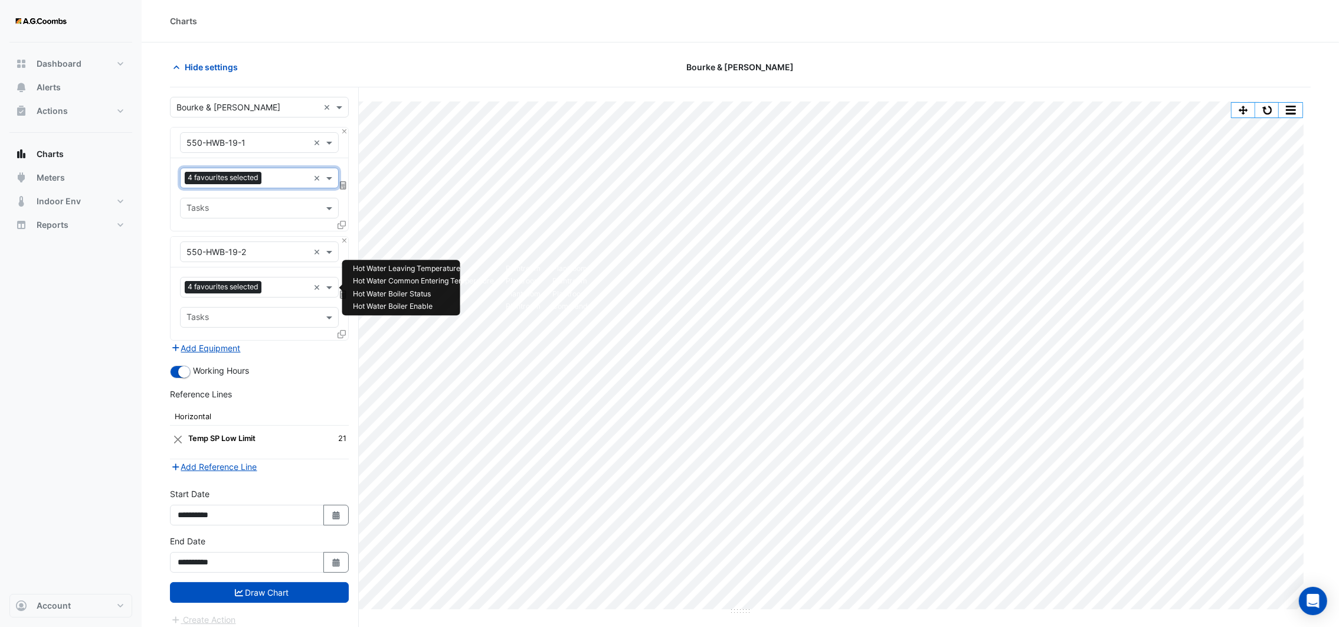
scroll to position [0, 0]
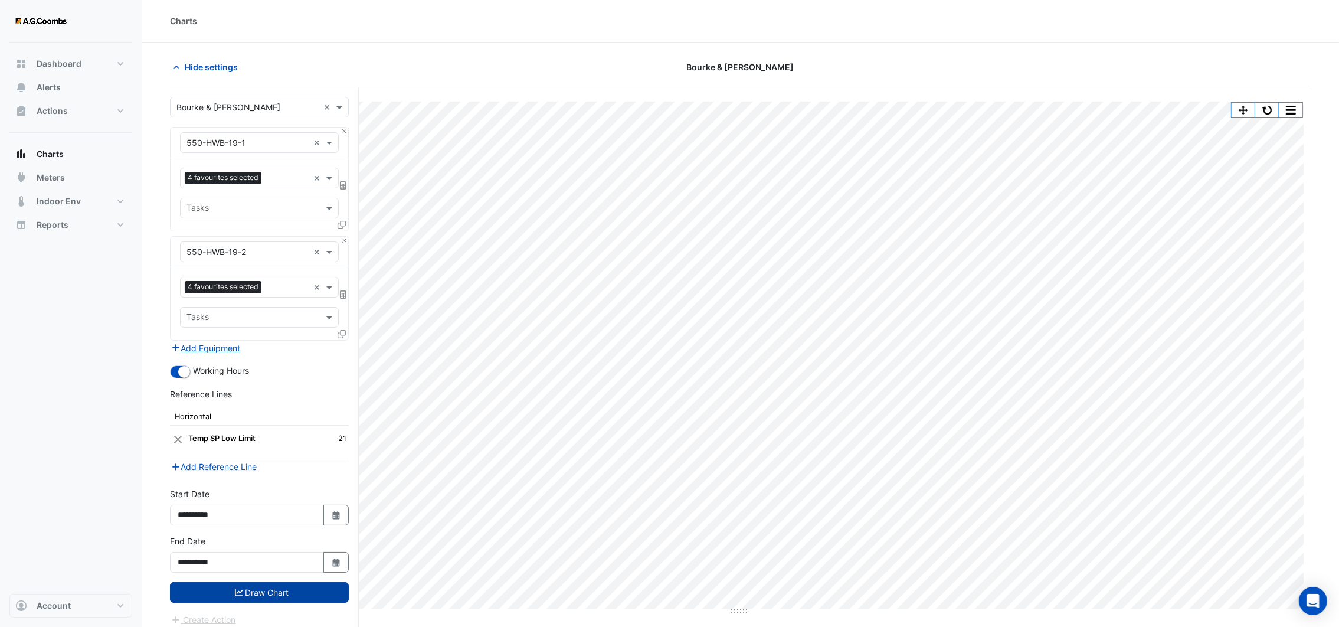
click at [279, 586] on button "Draw Chart" at bounding box center [259, 592] width 179 height 21
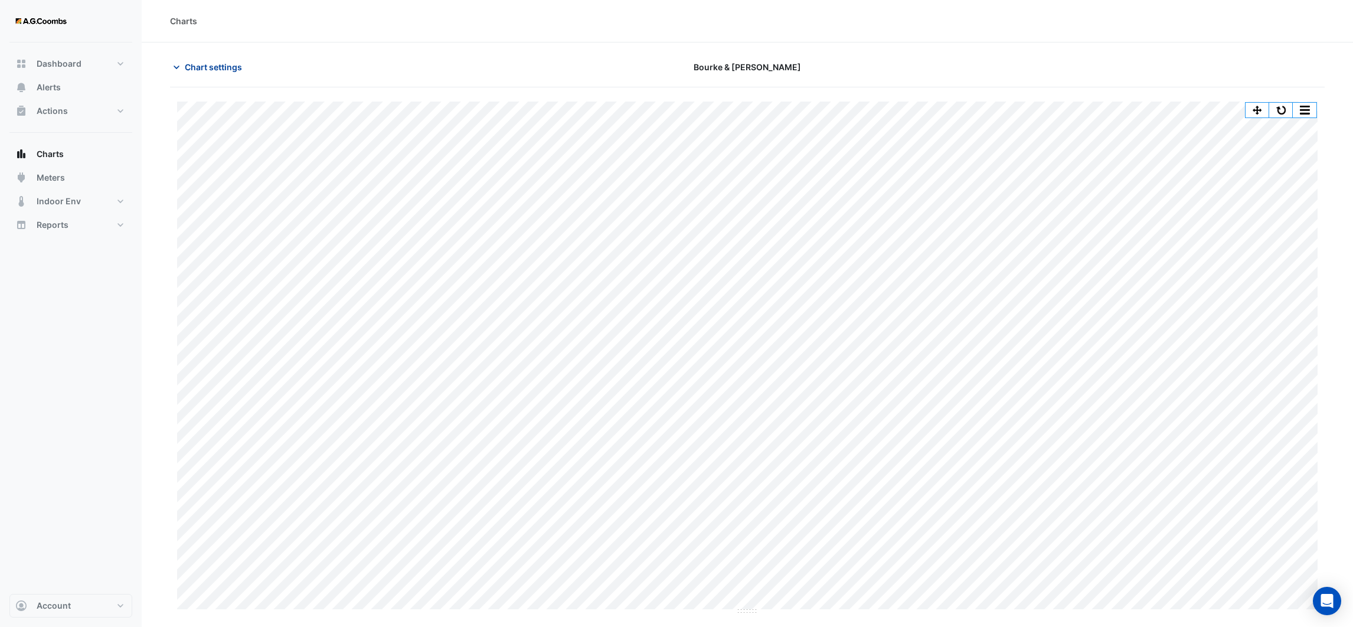
click at [172, 66] on icon "button" at bounding box center [177, 67] width 12 height 12
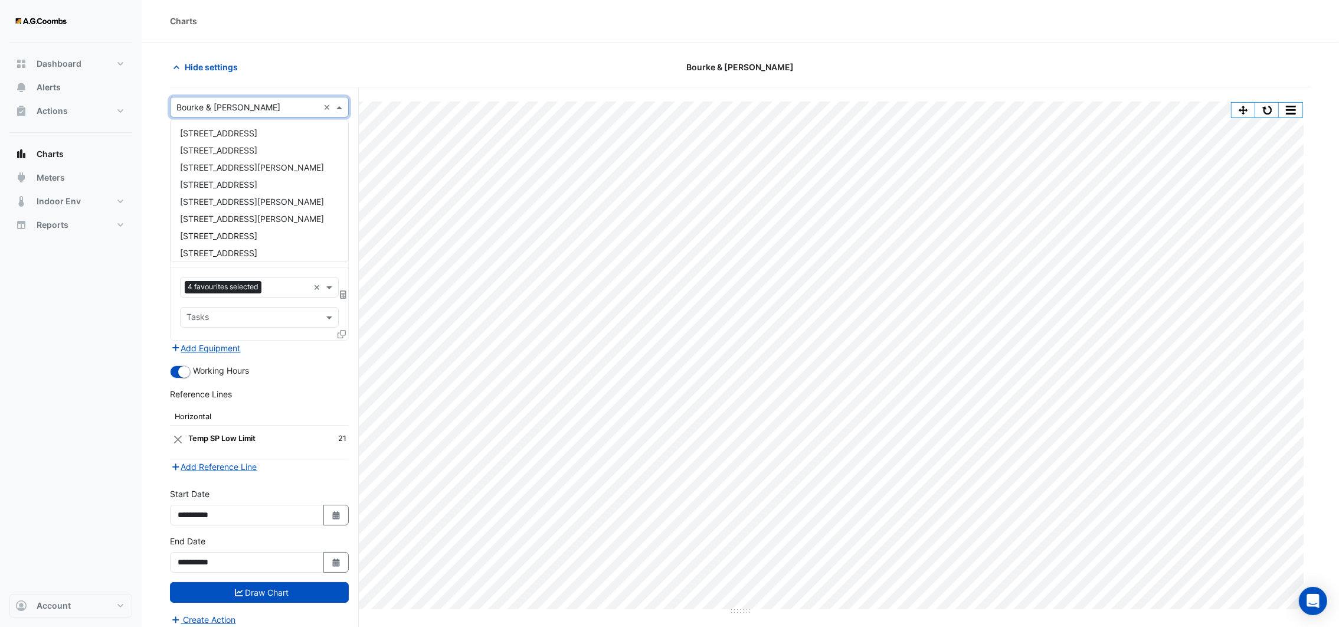
click at [247, 103] on input "text" at bounding box center [248, 108] width 142 height 12
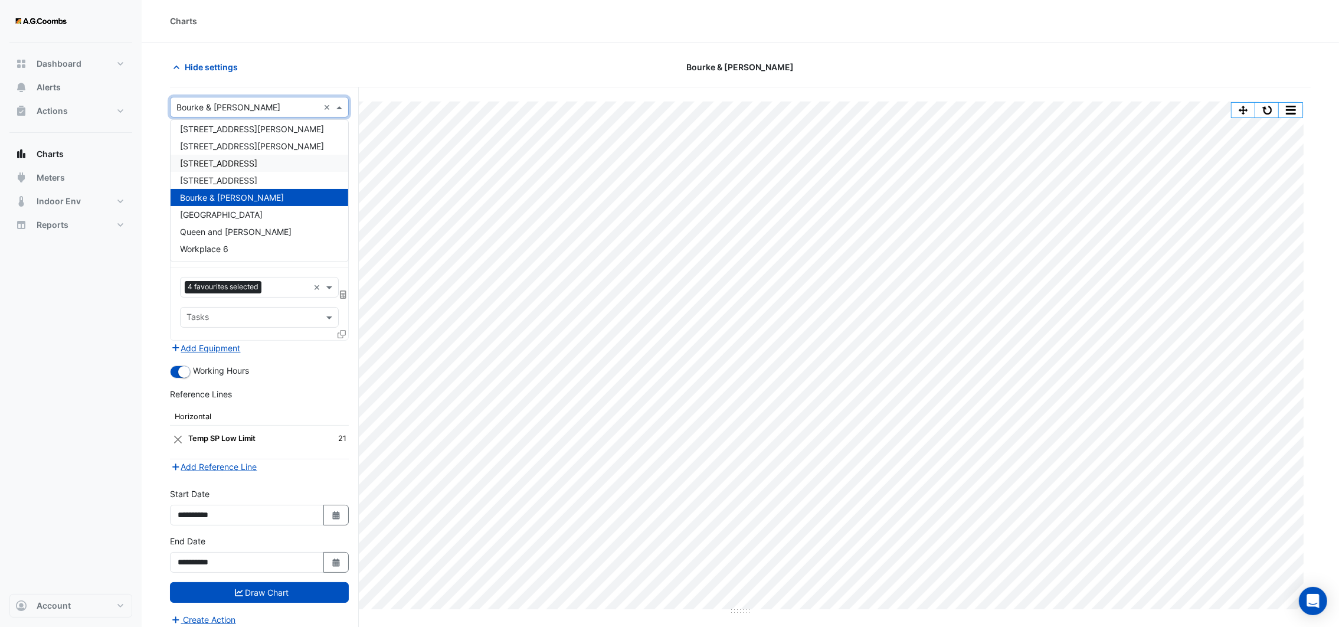
click at [352, 59] on div "Hide settings" at bounding box center [355, 67] width 385 height 21
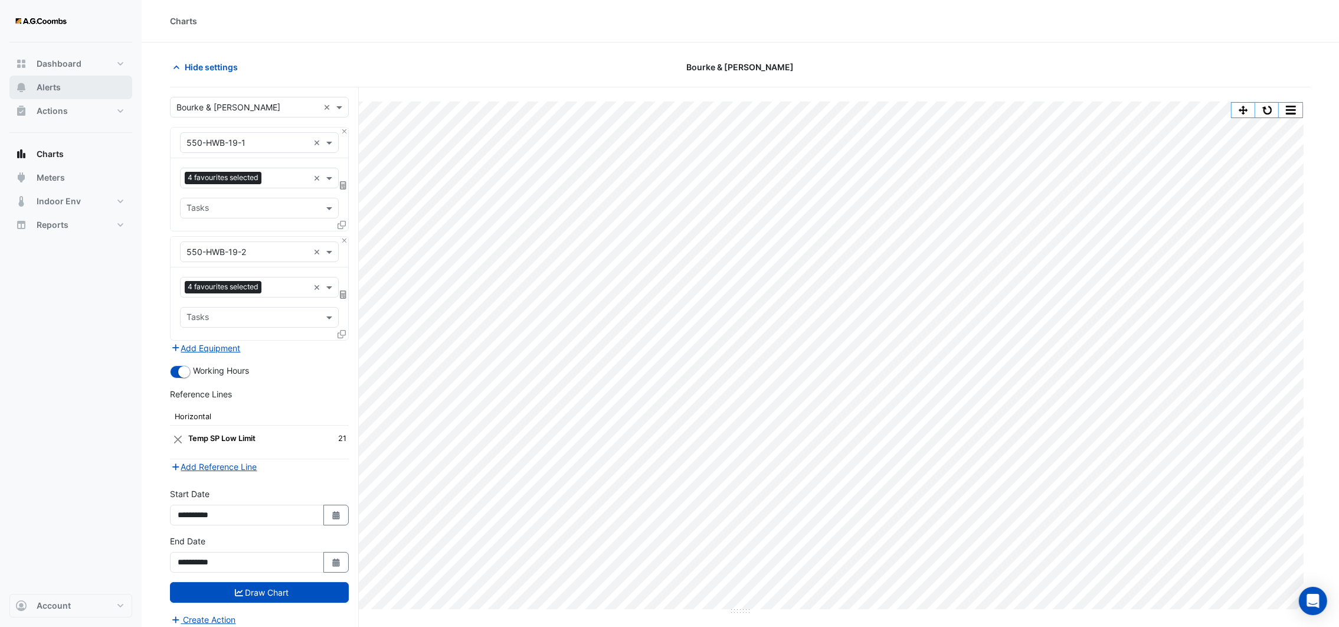
click at [54, 92] on span "Alerts" at bounding box center [49, 87] width 24 height 12
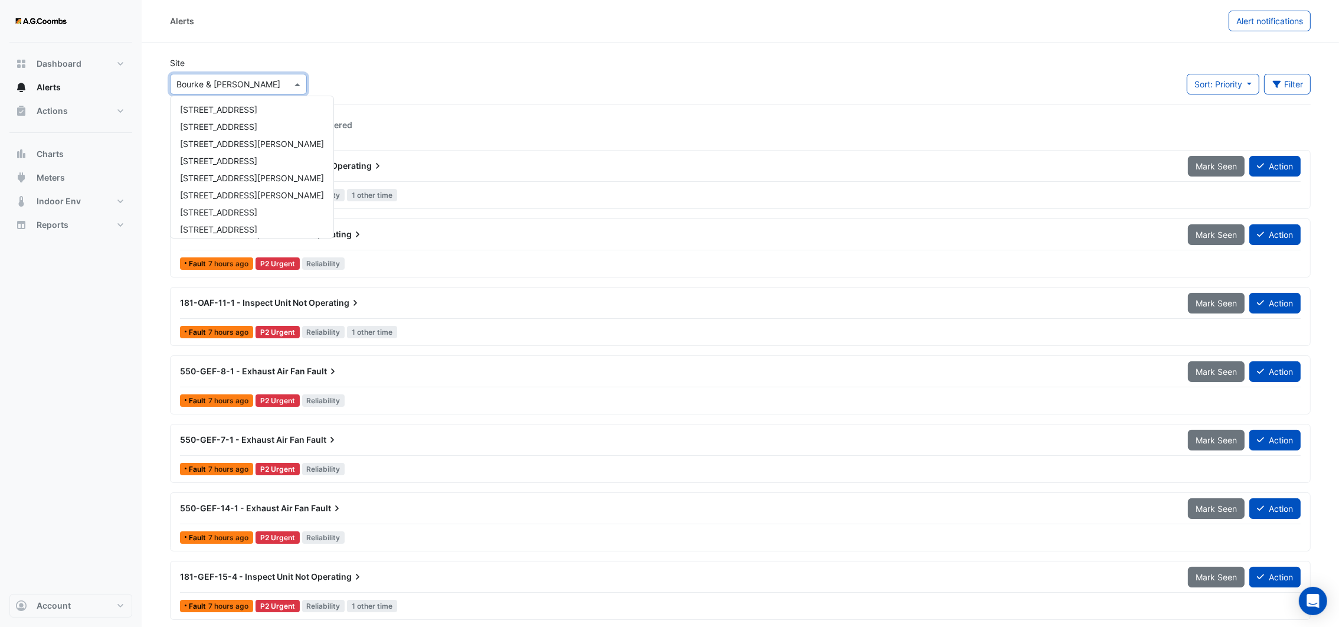
click at [297, 87] on span at bounding box center [299, 84] width 15 height 12
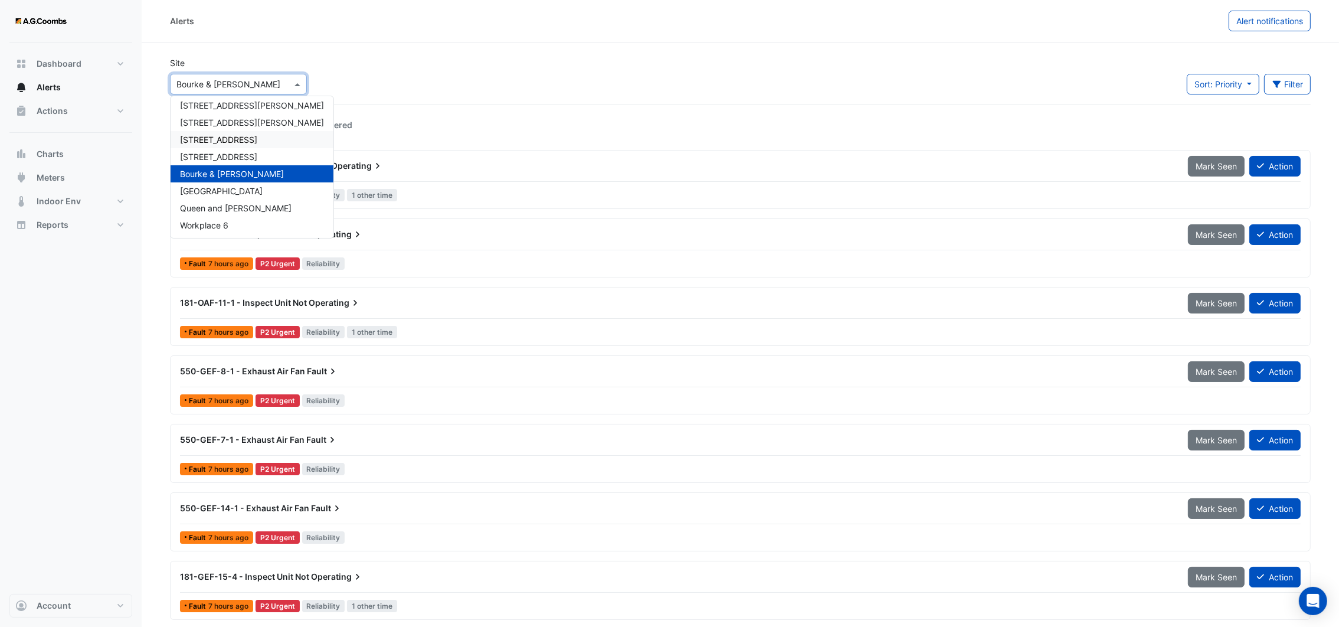
drag, startPoint x: 423, startPoint y: 47, endPoint x: 411, endPoint y: 76, distance: 31.0
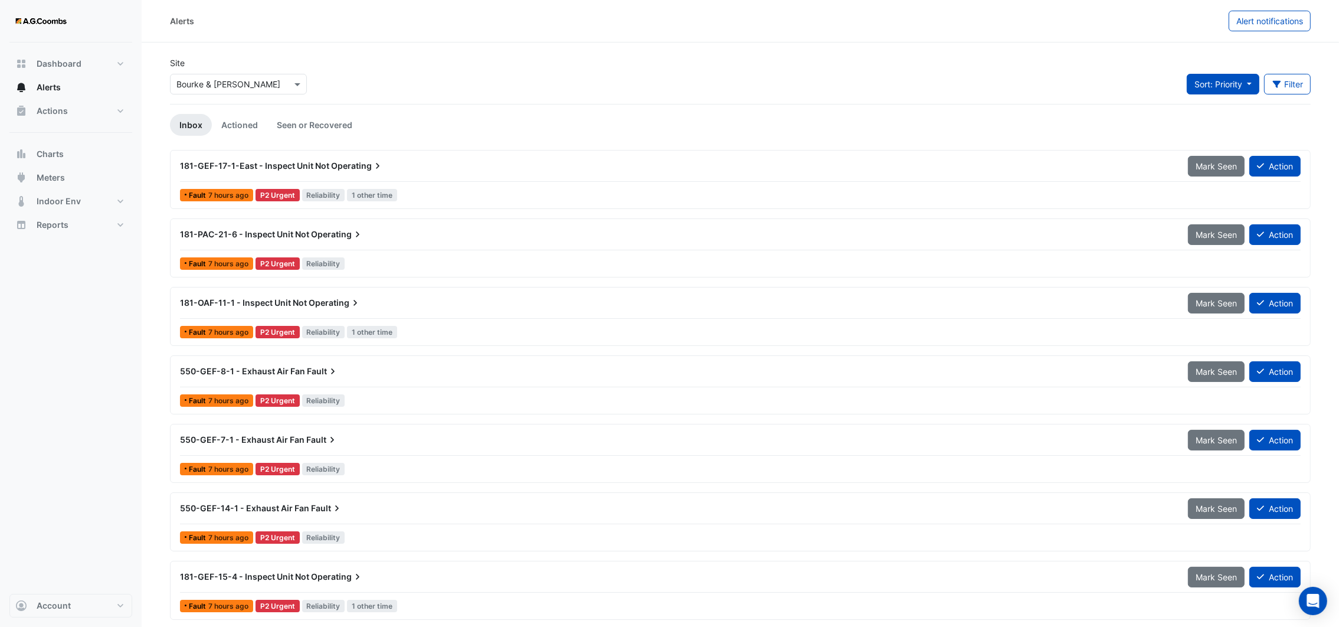
click at [1250, 86] on button "Sort: Priority" at bounding box center [1223, 84] width 73 height 21
click at [1243, 58] on div "Site Select a Site × Bourke & [PERSON_NAME] Sort: Priority Filter Title Priorit…" at bounding box center [740, 80] width 1155 height 47
click at [1288, 79] on button "Filter" at bounding box center [1287, 84] width 47 height 21
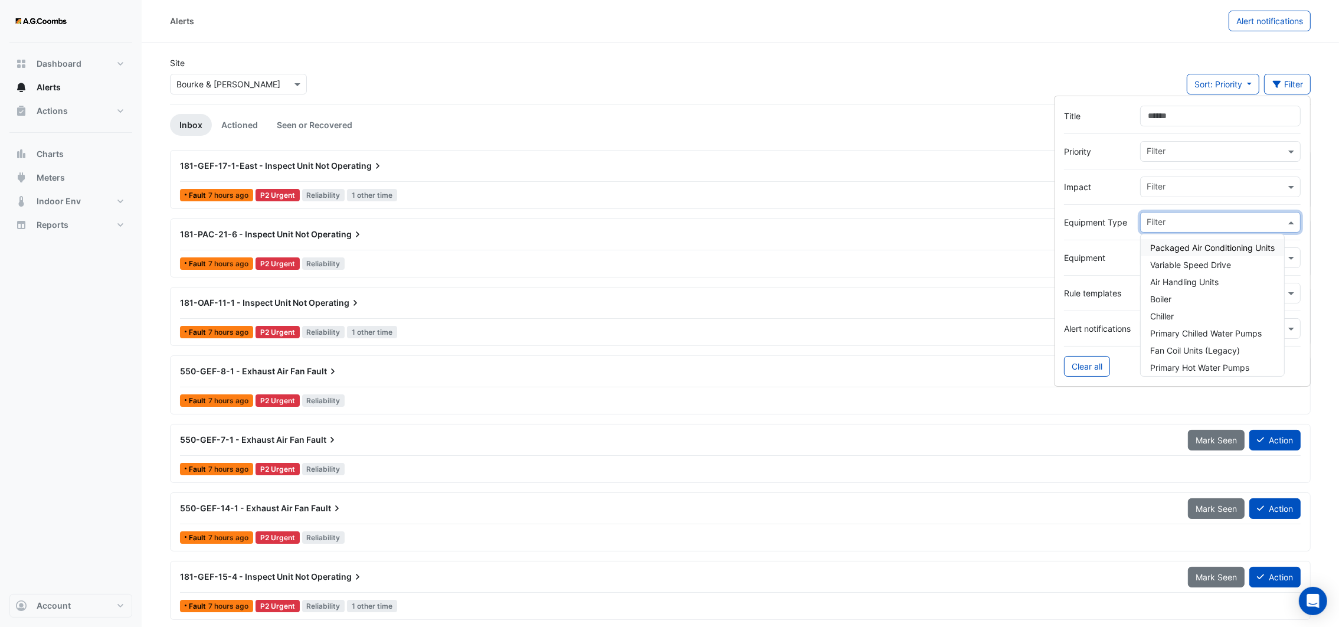
click at [1184, 226] on input "text" at bounding box center [1216, 223] width 139 height 12
click at [1191, 299] on div "Boiler" at bounding box center [1212, 298] width 143 height 17
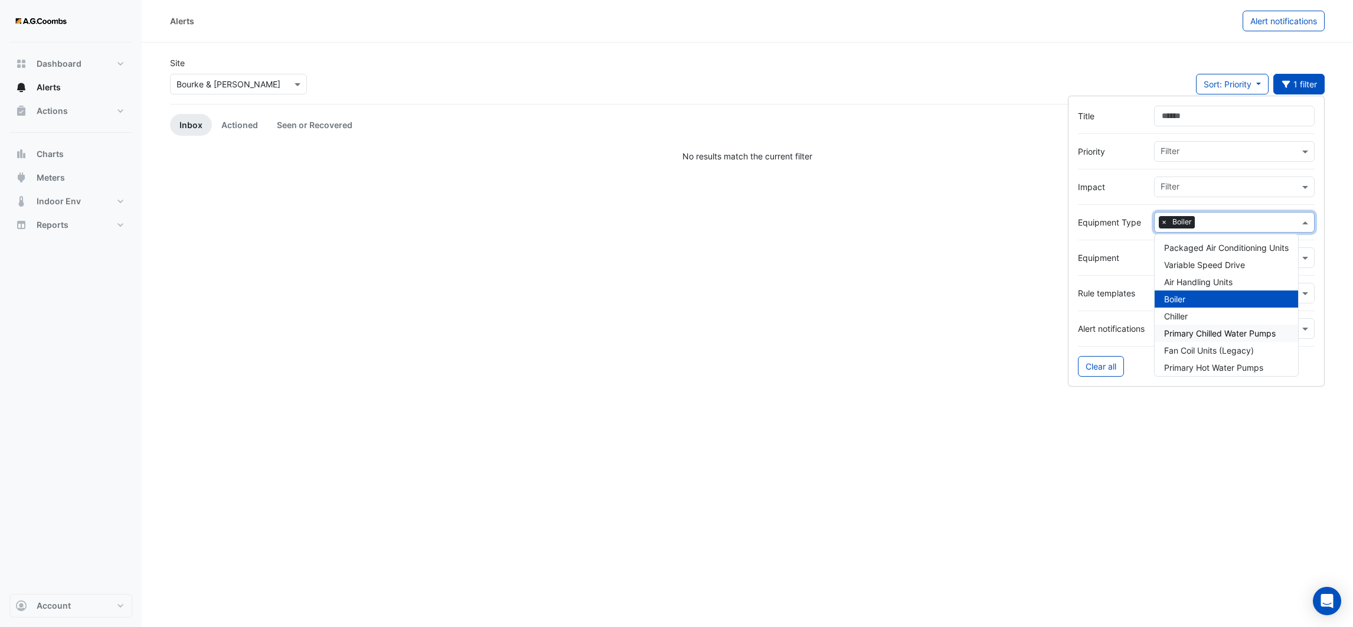
drag, startPoint x: 904, startPoint y: 71, endPoint x: 631, endPoint y: 146, distance: 283.4
click at [900, 73] on div "Site Select a Site × Bourke & [PERSON_NAME] Sort: Priority Priority Updated 1 f…" at bounding box center [747, 80] width 1169 height 47
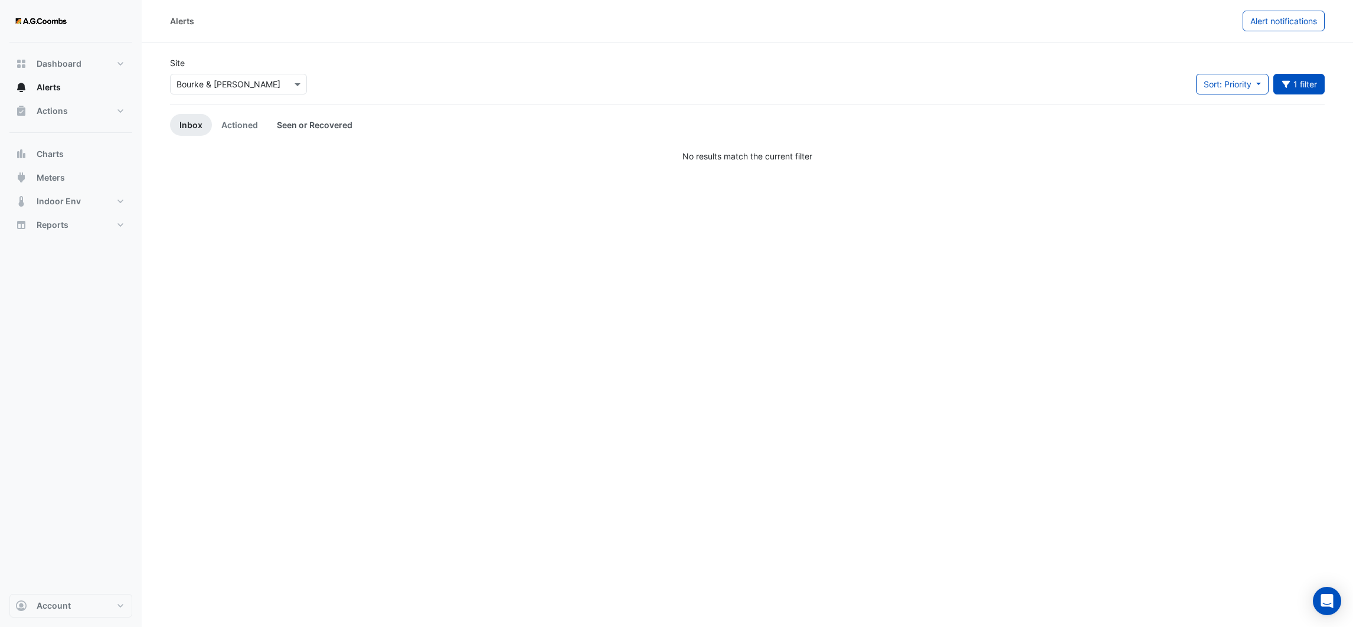
click at [331, 123] on link "Seen or Recovered" at bounding box center [314, 125] width 94 height 22
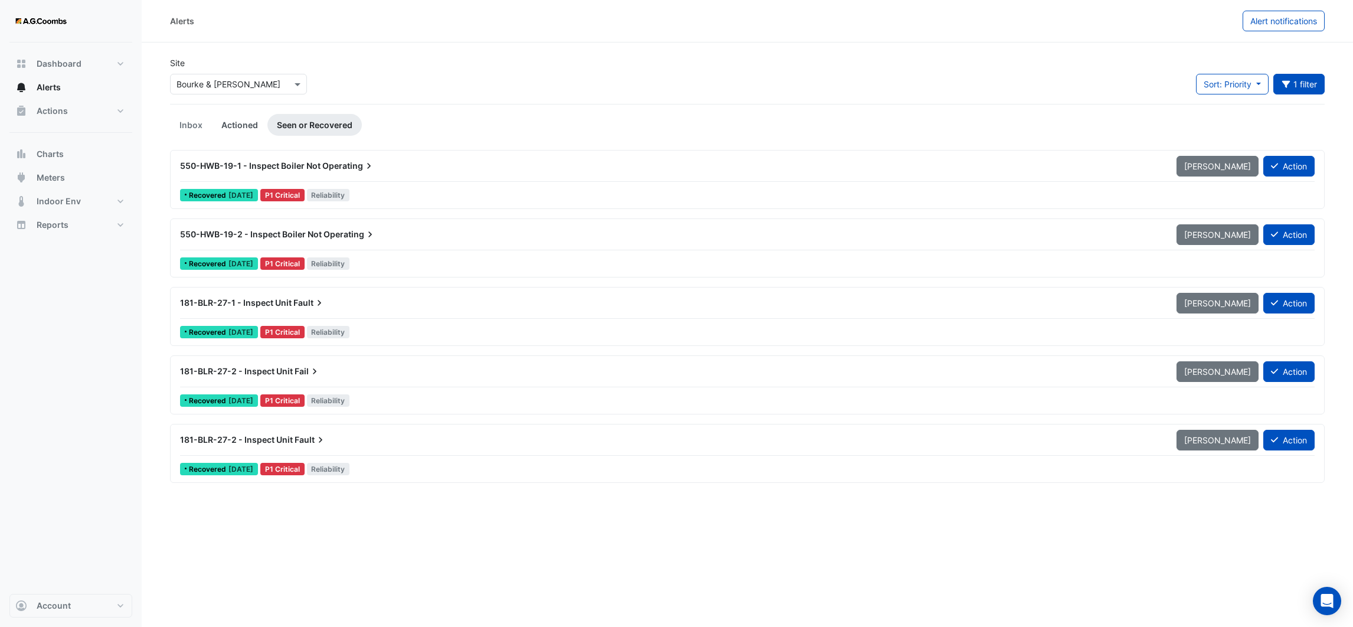
click at [230, 121] on link "Actioned" at bounding box center [239, 125] width 55 height 22
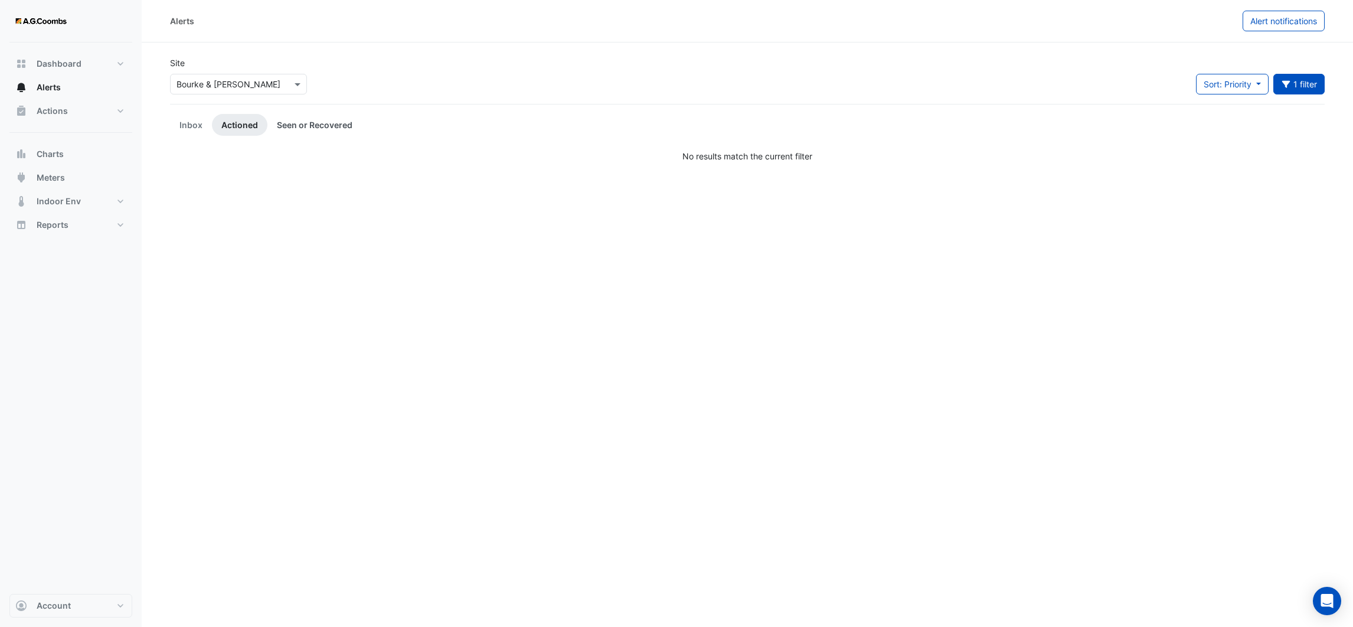
click at [325, 123] on link "Seen or Recovered" at bounding box center [314, 125] width 94 height 22
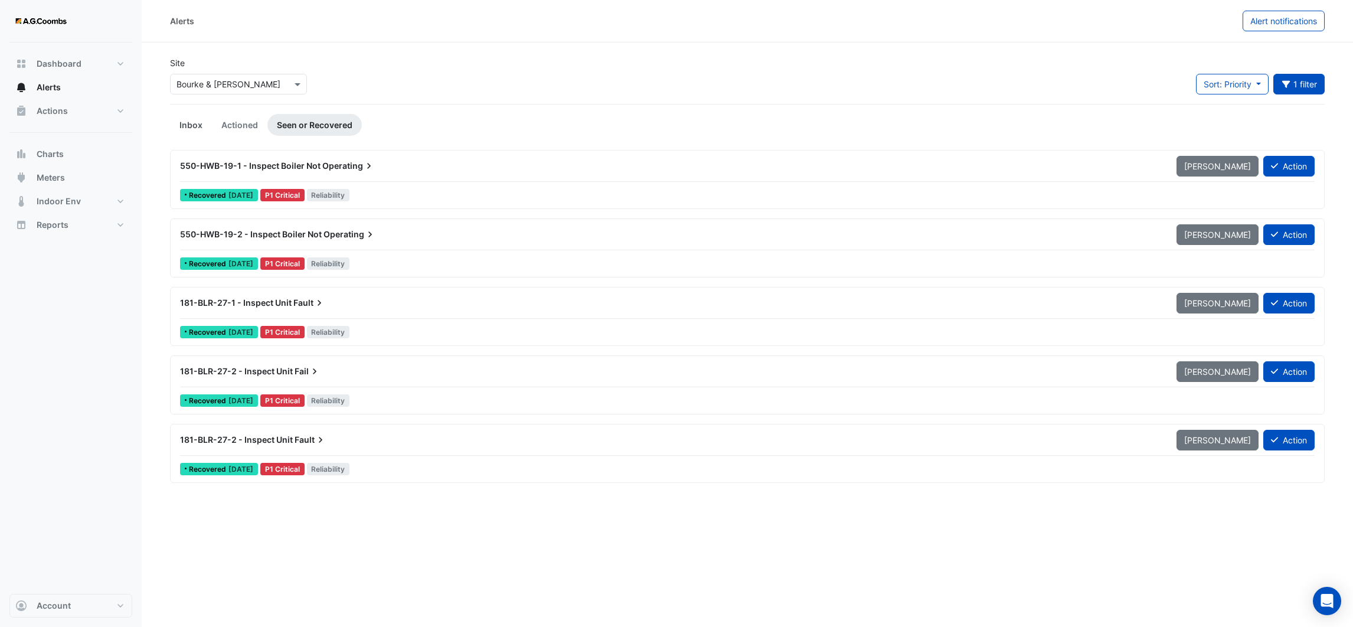
click at [192, 129] on link "Inbox" at bounding box center [191, 125] width 42 height 22
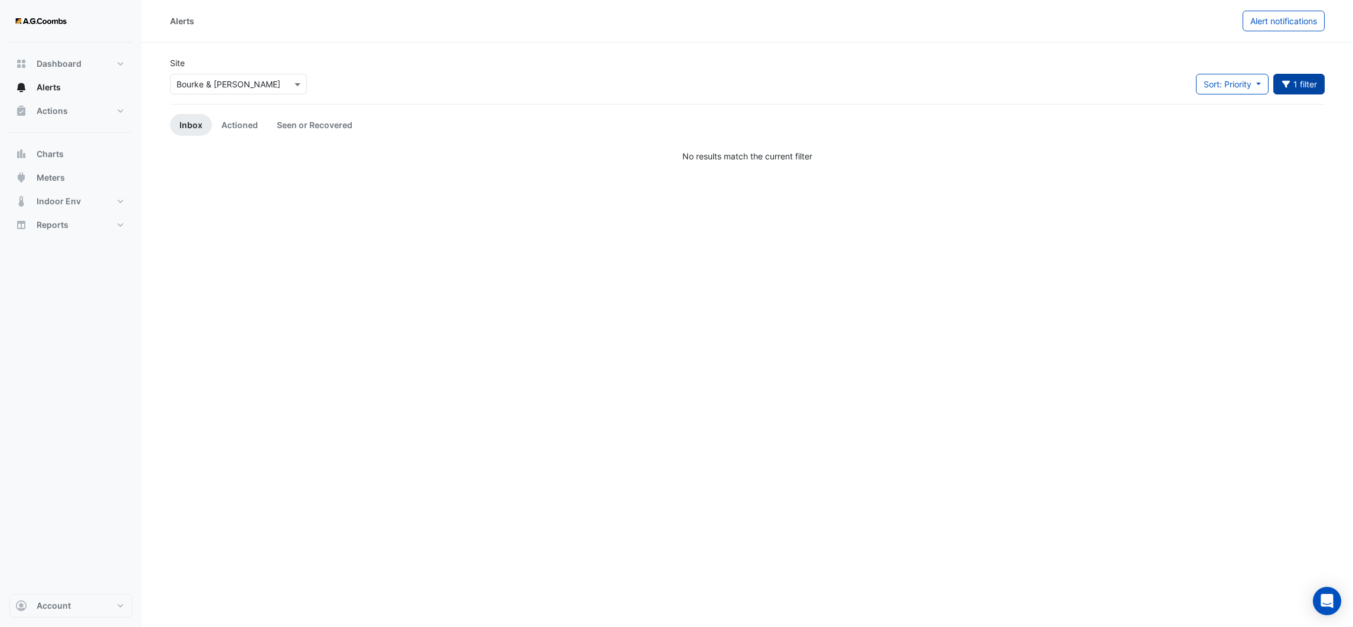
click at [1297, 83] on button "1 filter" at bounding box center [1299, 84] width 52 height 21
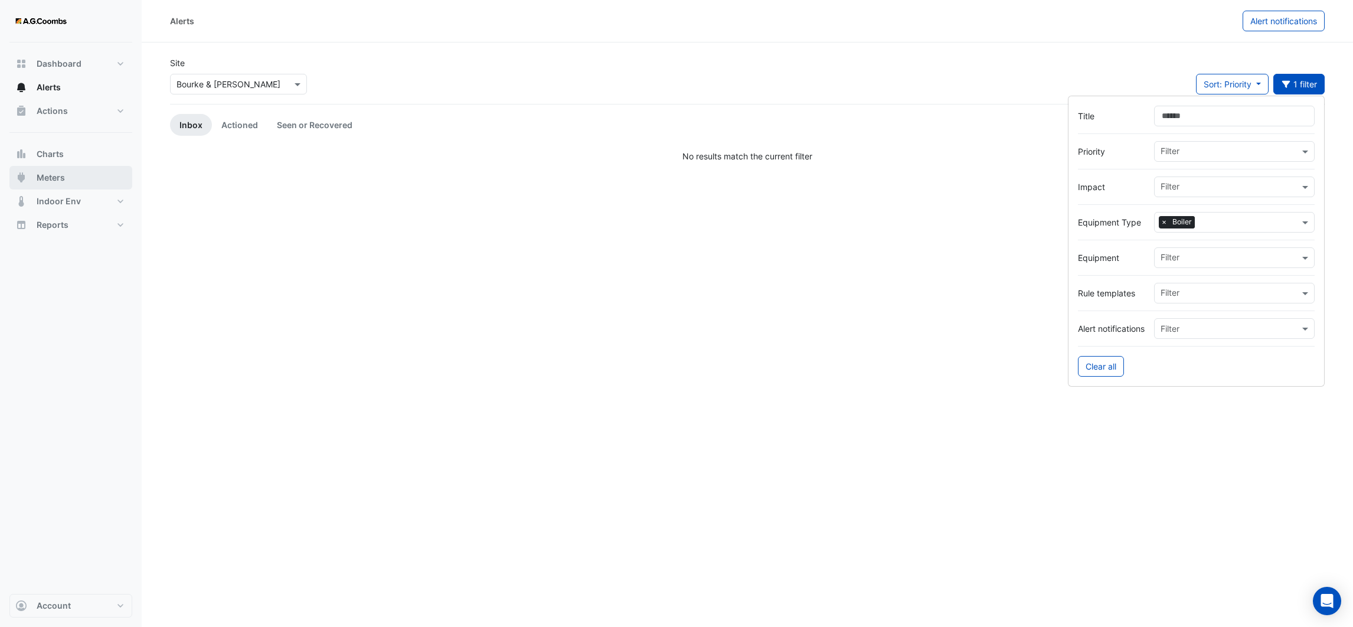
click at [70, 183] on button "Meters" at bounding box center [70, 178] width 123 height 24
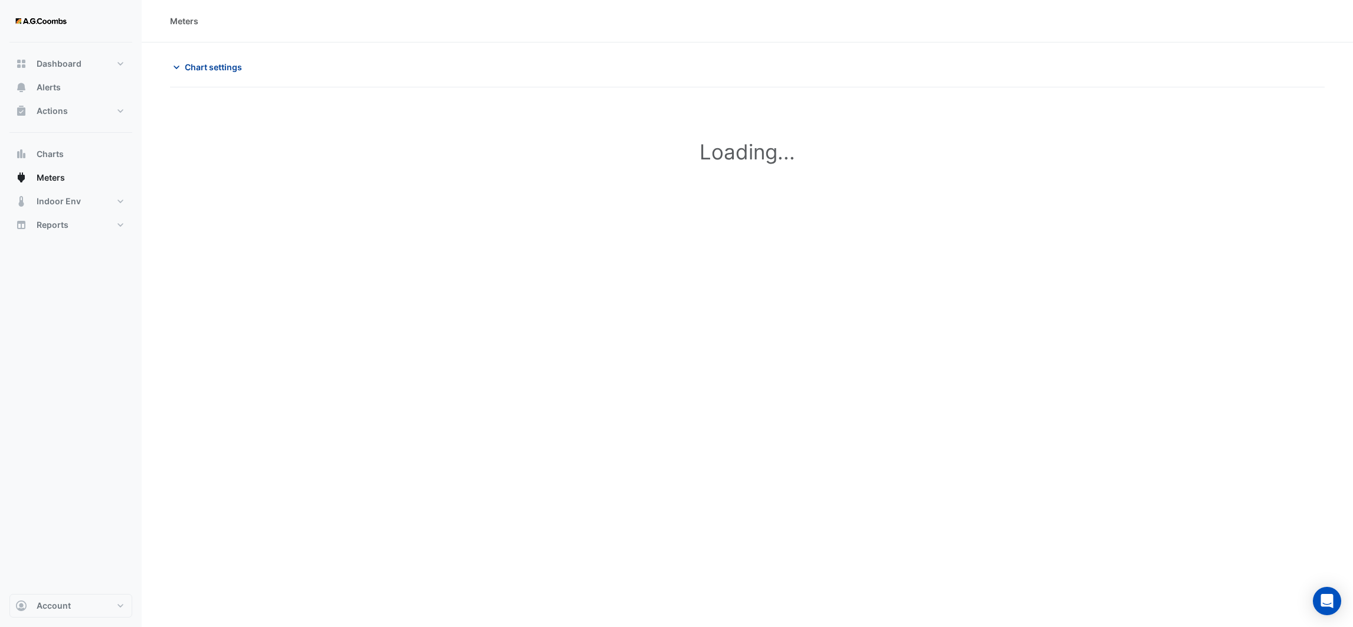
type input "**********"
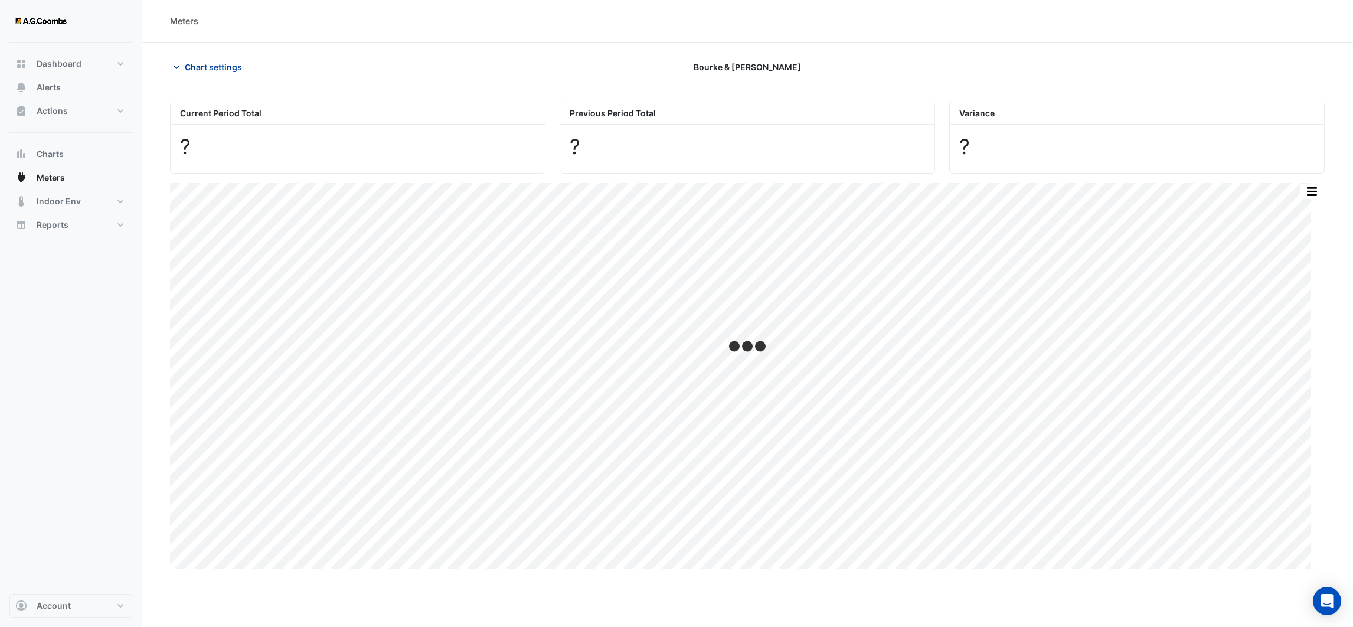
drag, startPoint x: 195, startPoint y: 60, endPoint x: 178, endPoint y: 63, distance: 18.1
click at [194, 60] on button "Chart settings" at bounding box center [210, 67] width 80 height 21
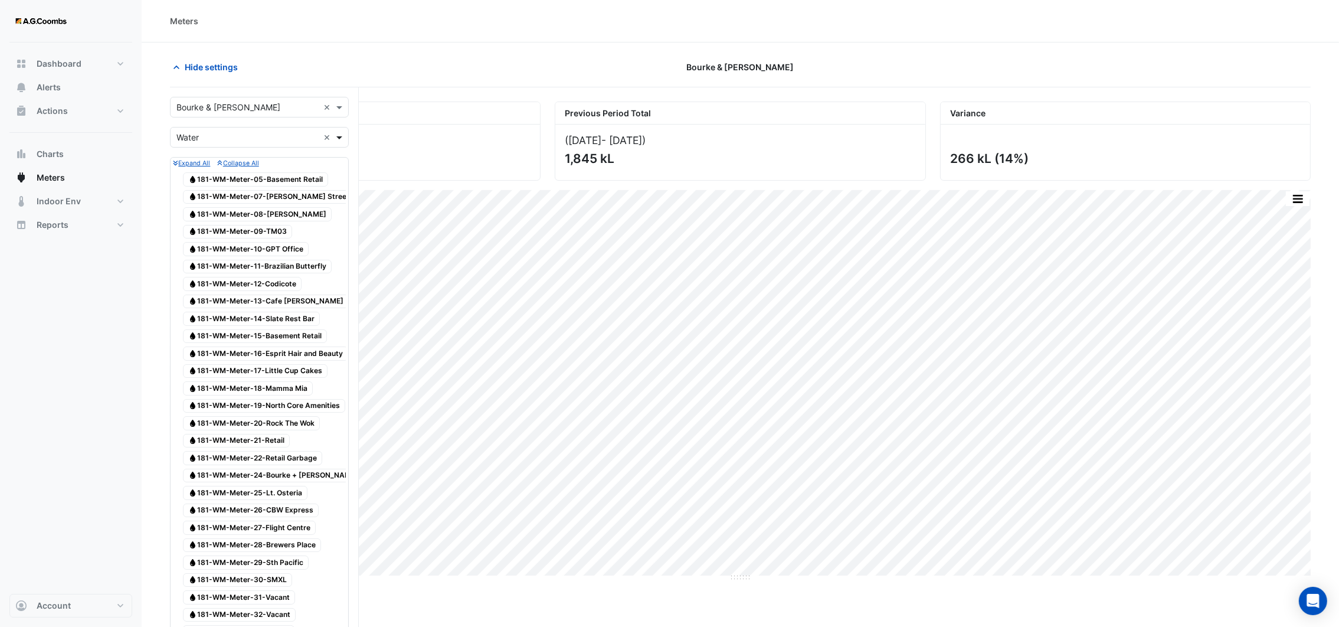
click at [339, 139] on span at bounding box center [341, 137] width 15 height 12
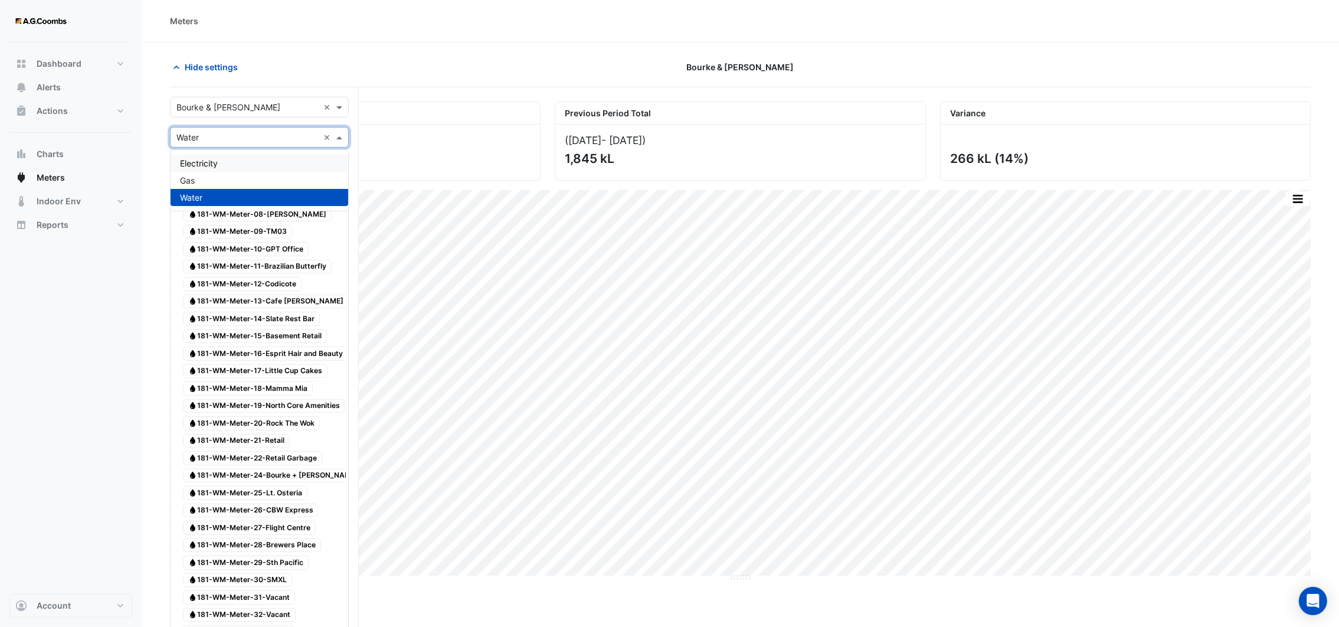
click at [284, 167] on div "Electricity" at bounding box center [260, 163] width 178 height 17
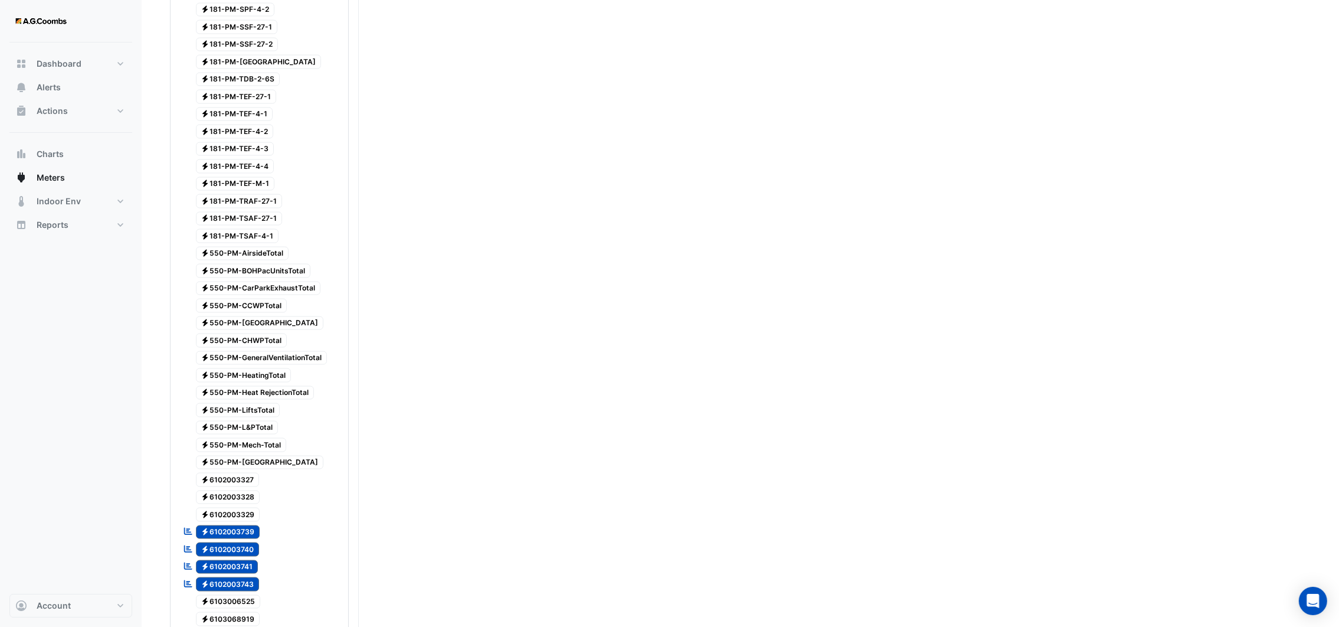
scroll to position [2745, 0]
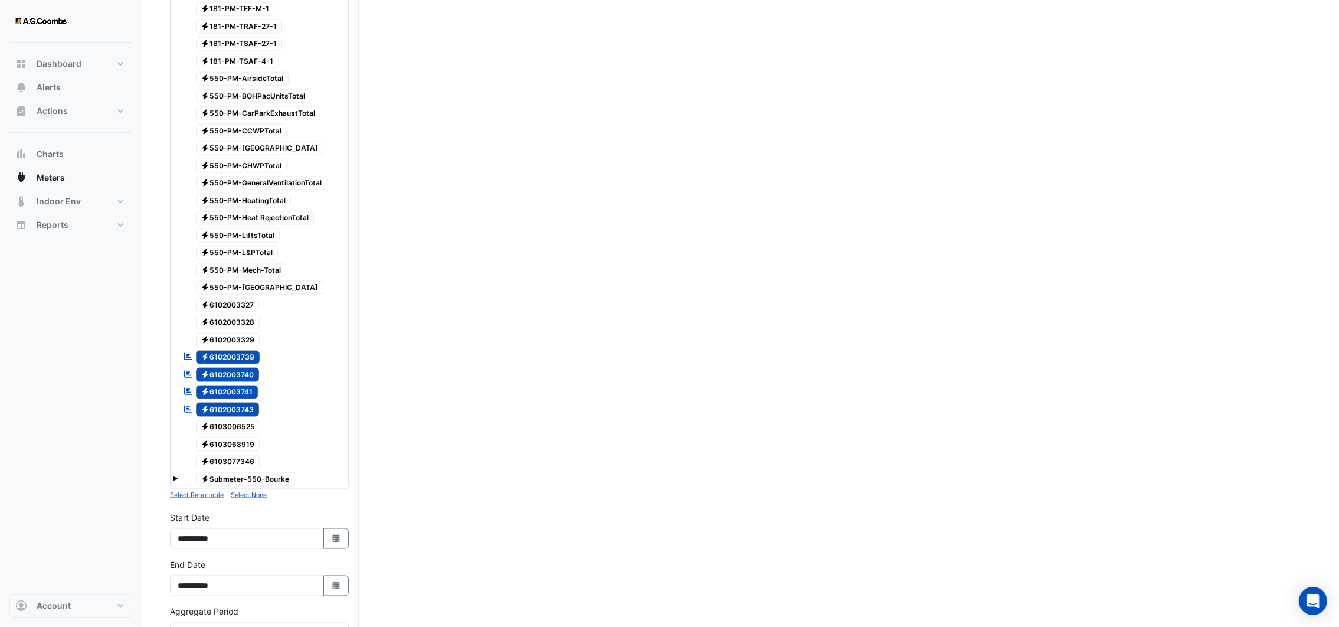
click at [272, 472] on span "Electricity Submeter-550-Bourke" at bounding box center [245, 479] width 99 height 14
click at [180, 471] on div "Electricity Submeter-550-Bourke" at bounding box center [238, 479] width 117 height 17
click at [277, 472] on span "Electricity Submeter-550-Bourke" at bounding box center [245, 479] width 99 height 14
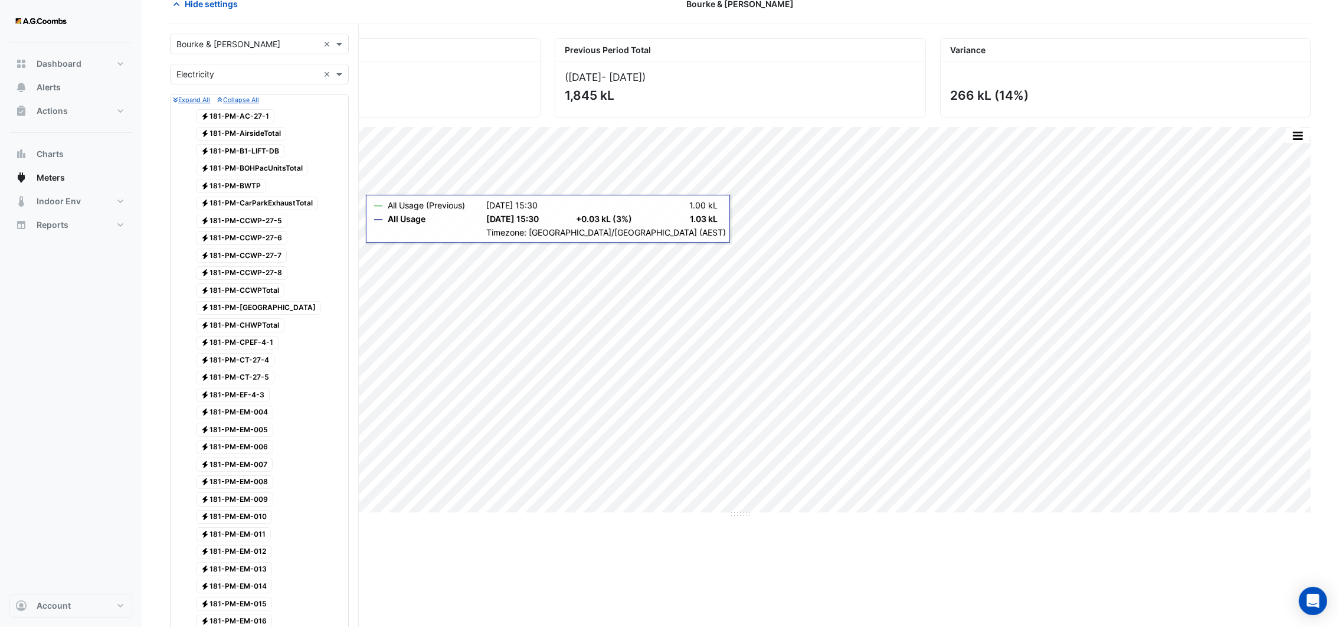
scroll to position [0, 0]
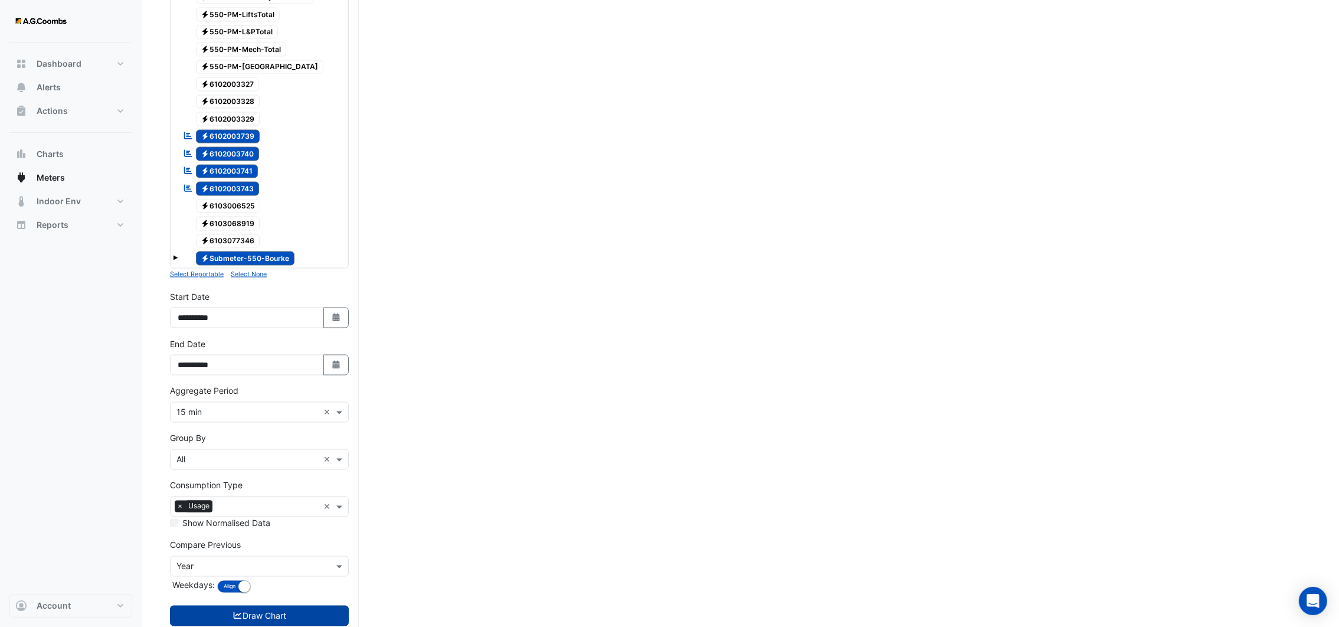
click at [246, 606] on button "Draw Chart" at bounding box center [259, 616] width 179 height 21
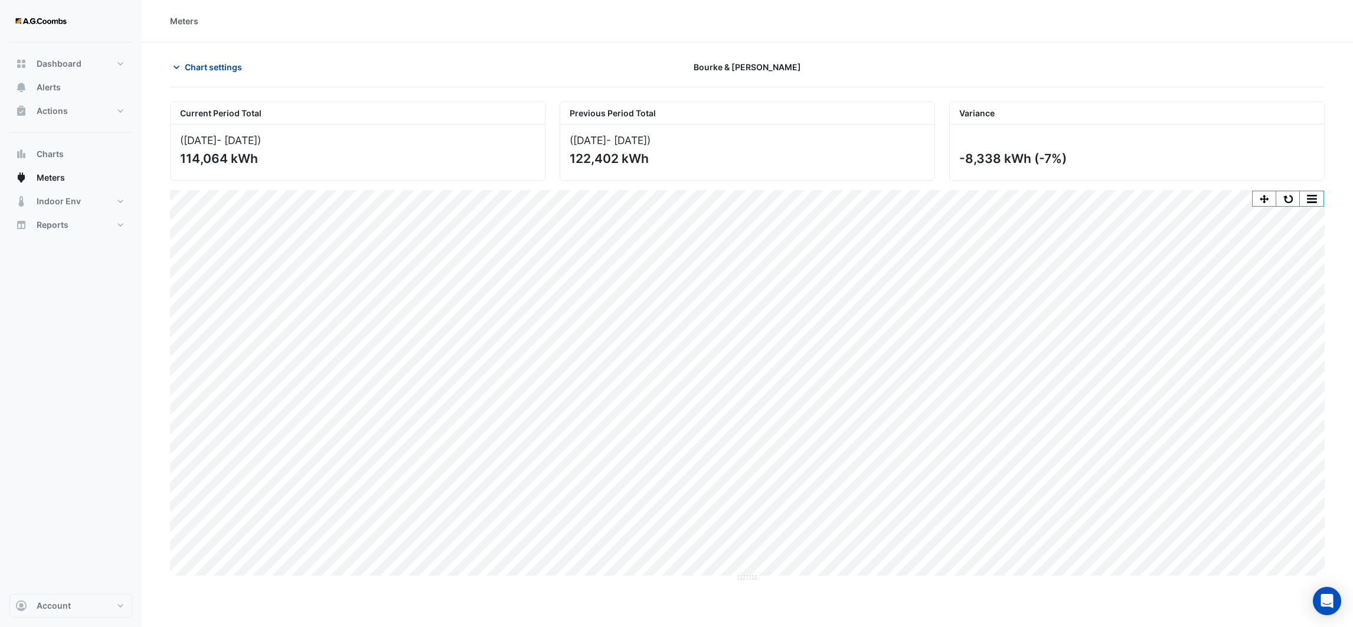
click at [178, 71] on icon "button" at bounding box center [177, 67] width 12 height 12
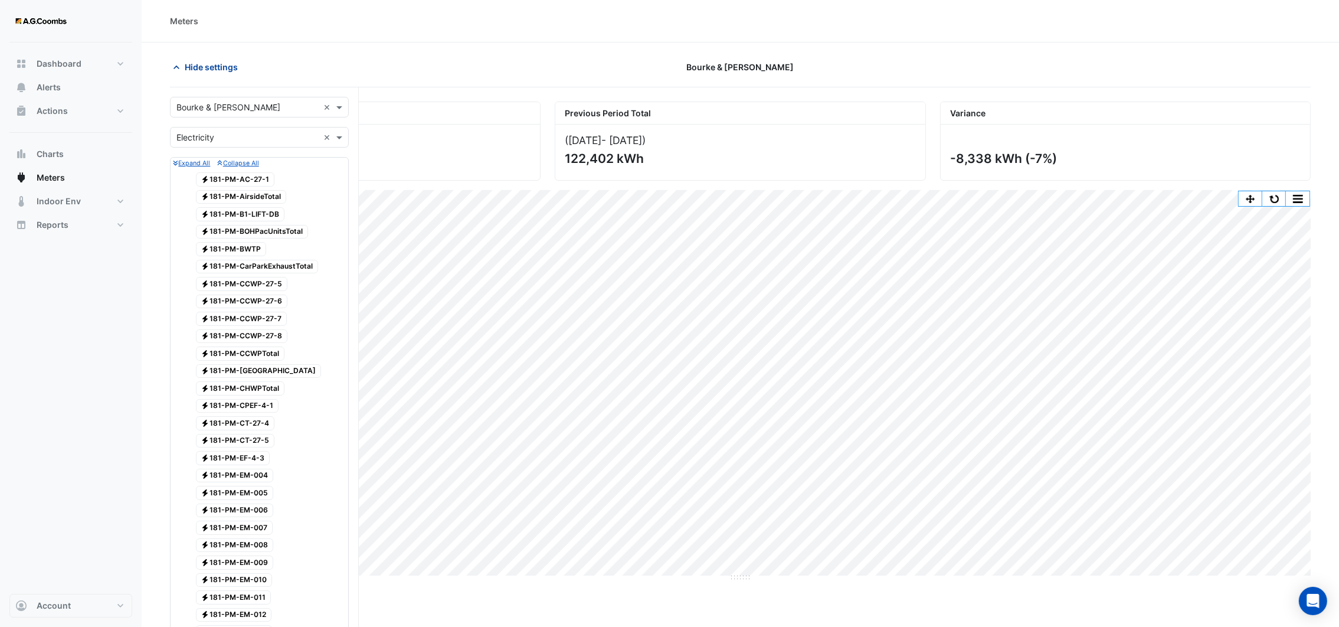
click at [172, 69] on icon "button" at bounding box center [177, 67] width 12 height 12
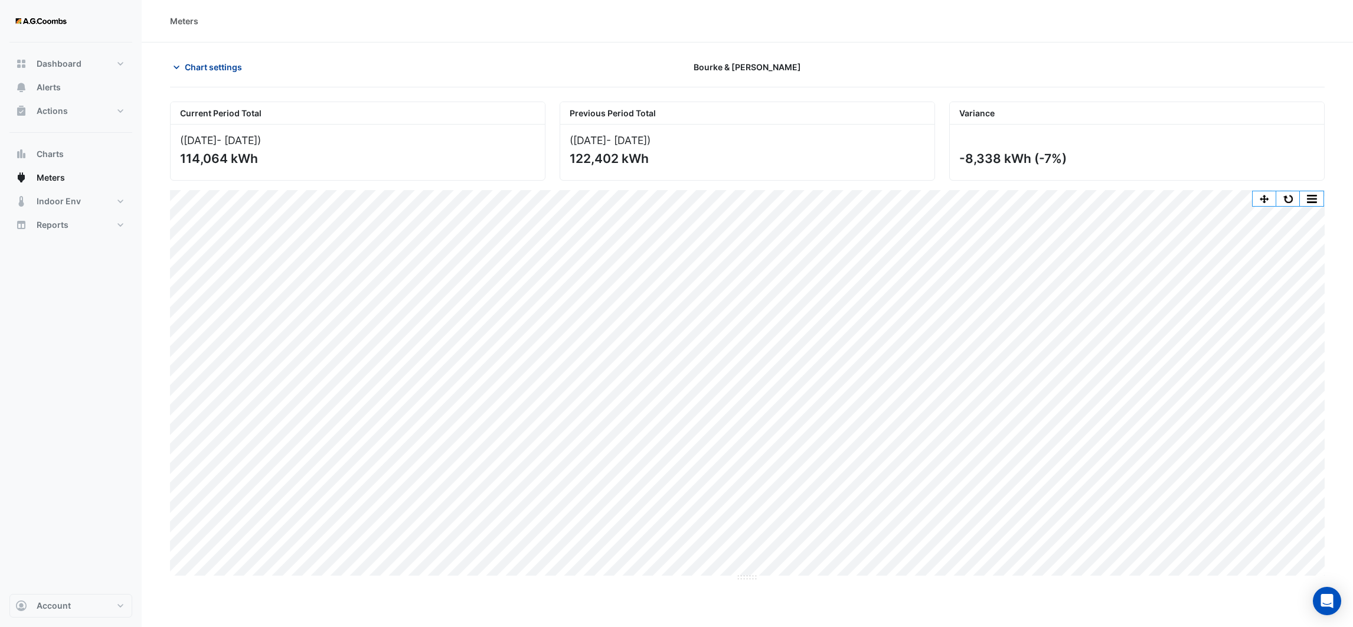
click at [178, 58] on button "Chart settings" at bounding box center [210, 67] width 80 height 21
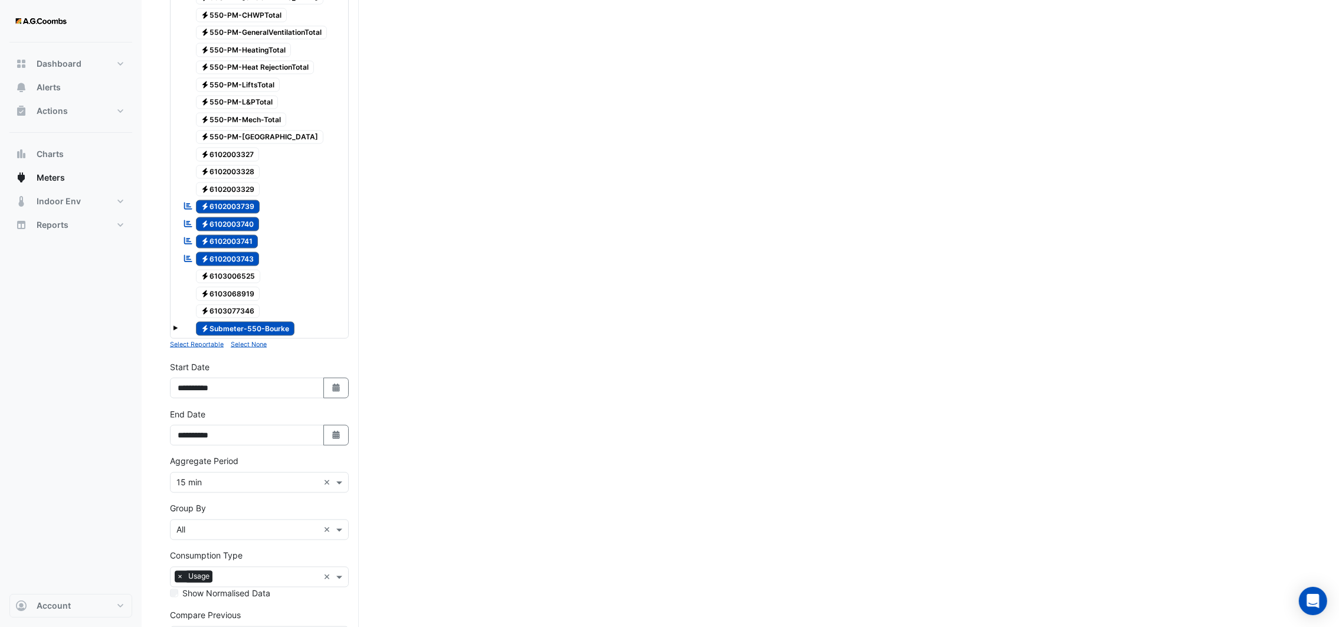
scroll to position [2922, 0]
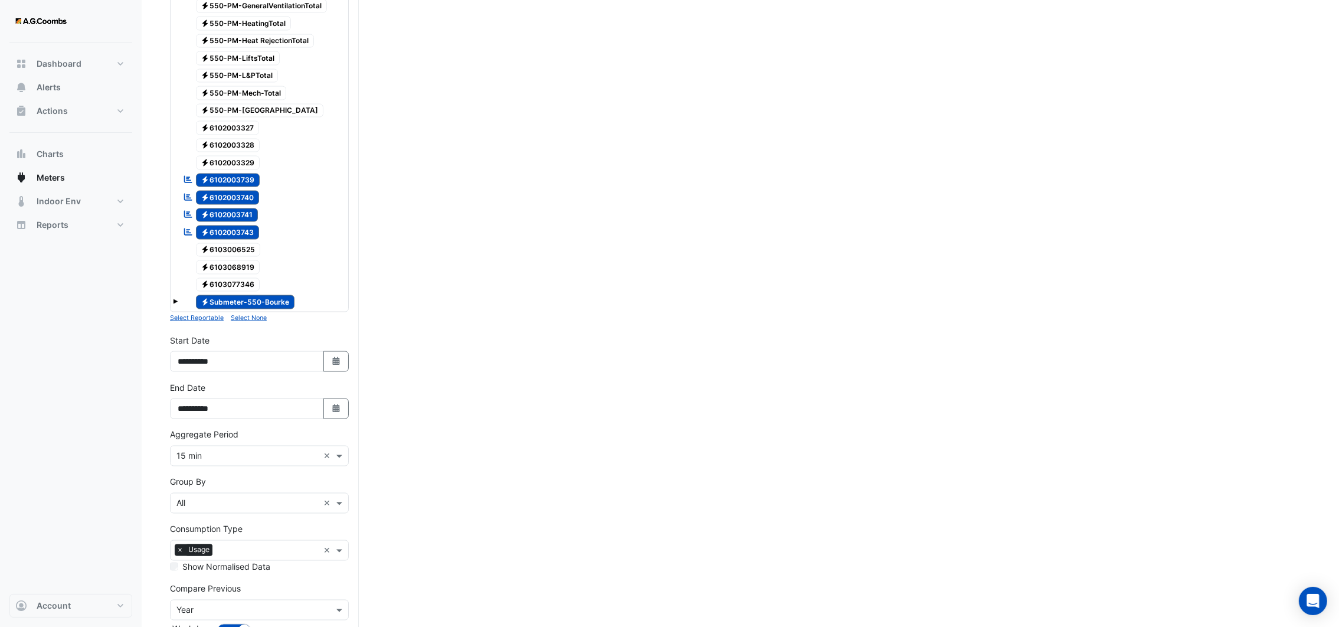
click at [185, 176] on icon at bounding box center [188, 179] width 8 height 7
click at [254, 314] on small "Select None" at bounding box center [249, 318] width 36 height 8
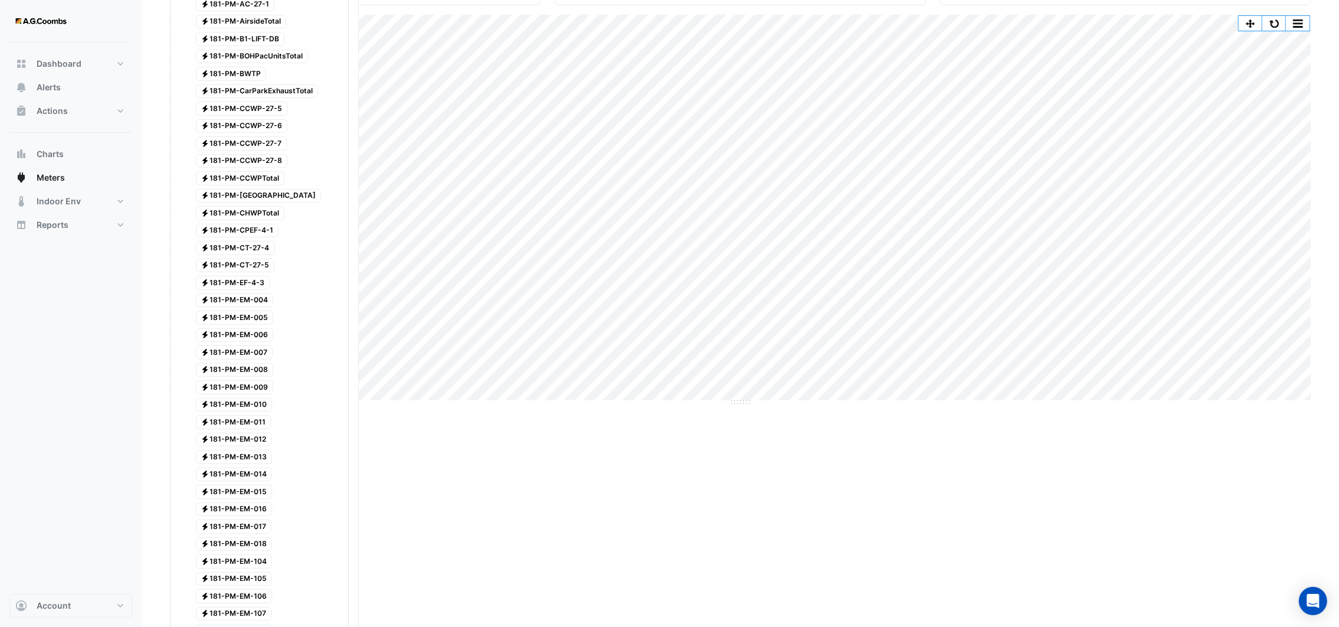
scroll to position [0, 0]
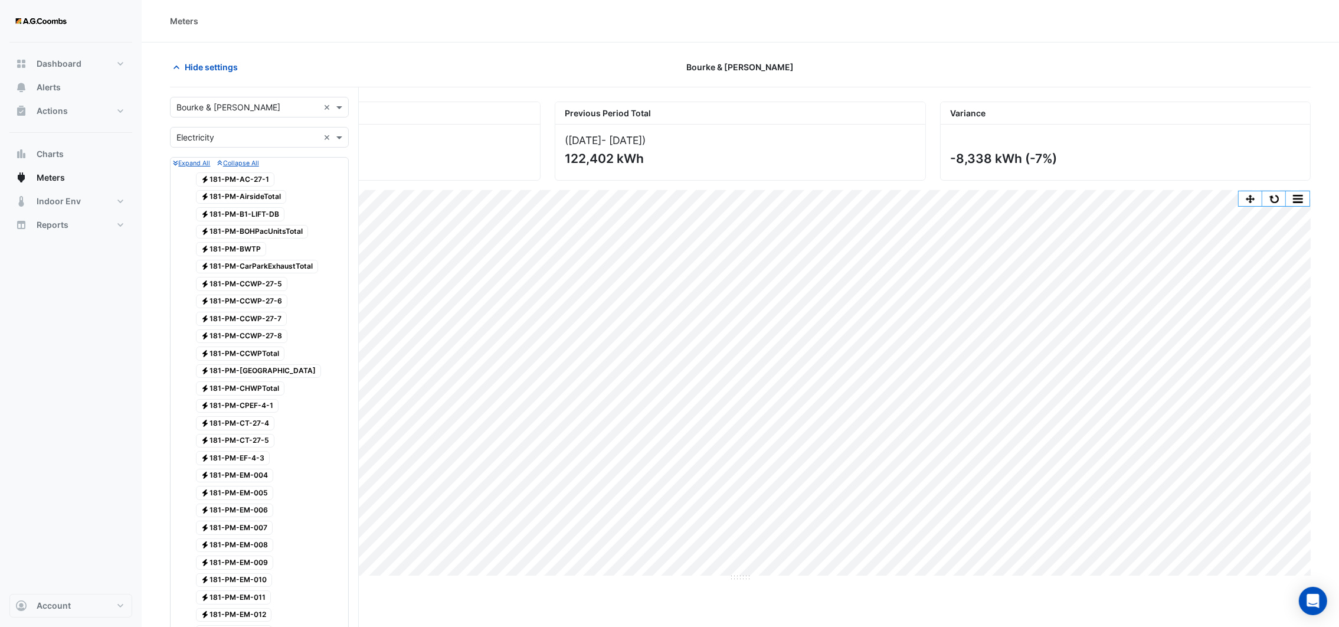
click at [192, 166] on small "Expand All" at bounding box center [191, 163] width 37 height 8
click at [241, 165] on small "Collapse All" at bounding box center [237, 163] width 41 height 8
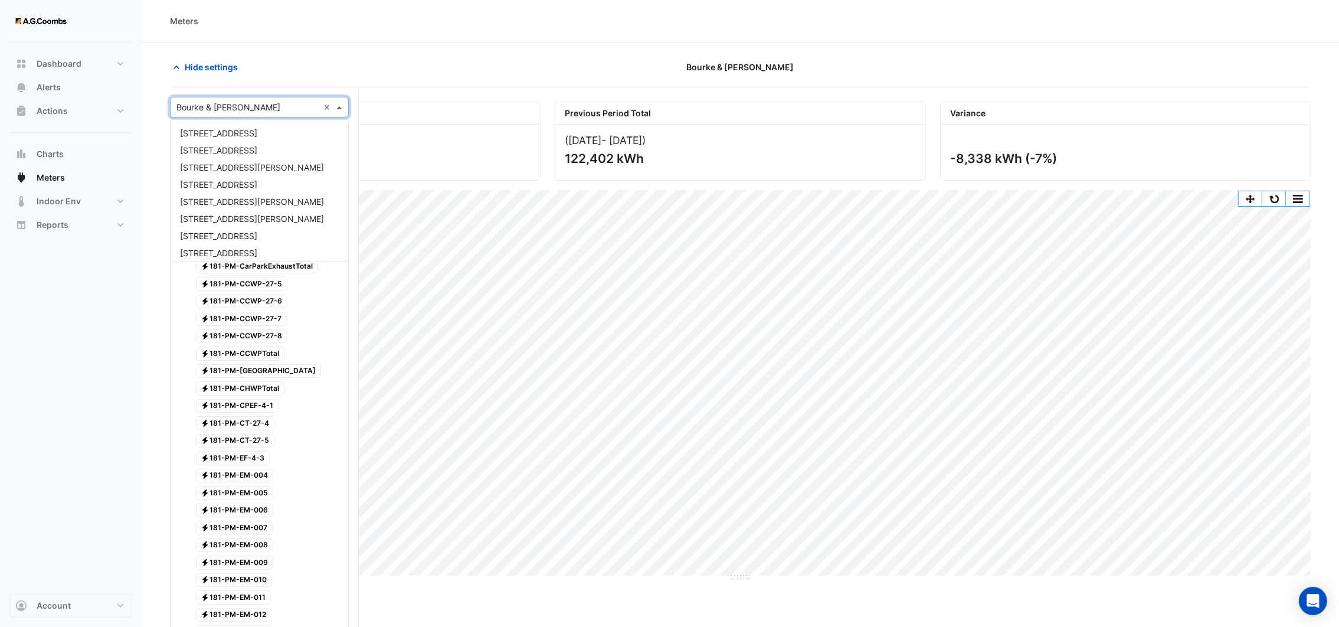
click at [346, 109] on span at bounding box center [341, 107] width 15 height 12
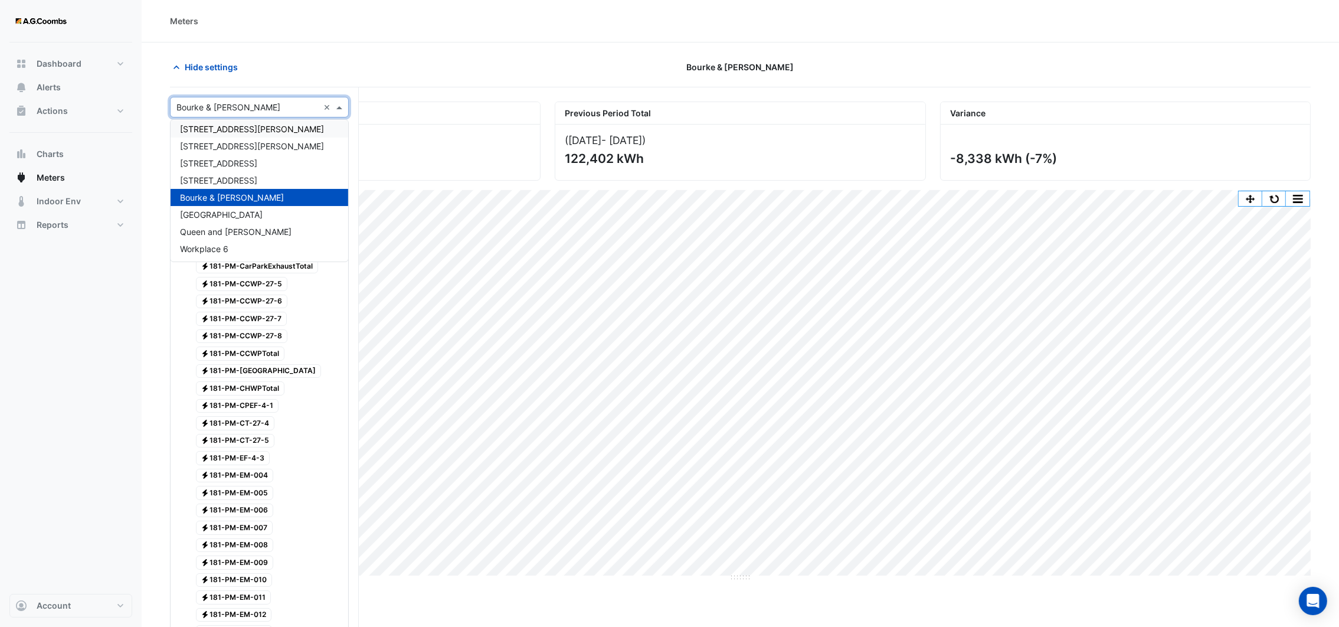
click at [261, 128] on div "[STREET_ADDRESS][PERSON_NAME]" at bounding box center [260, 128] width 178 height 17
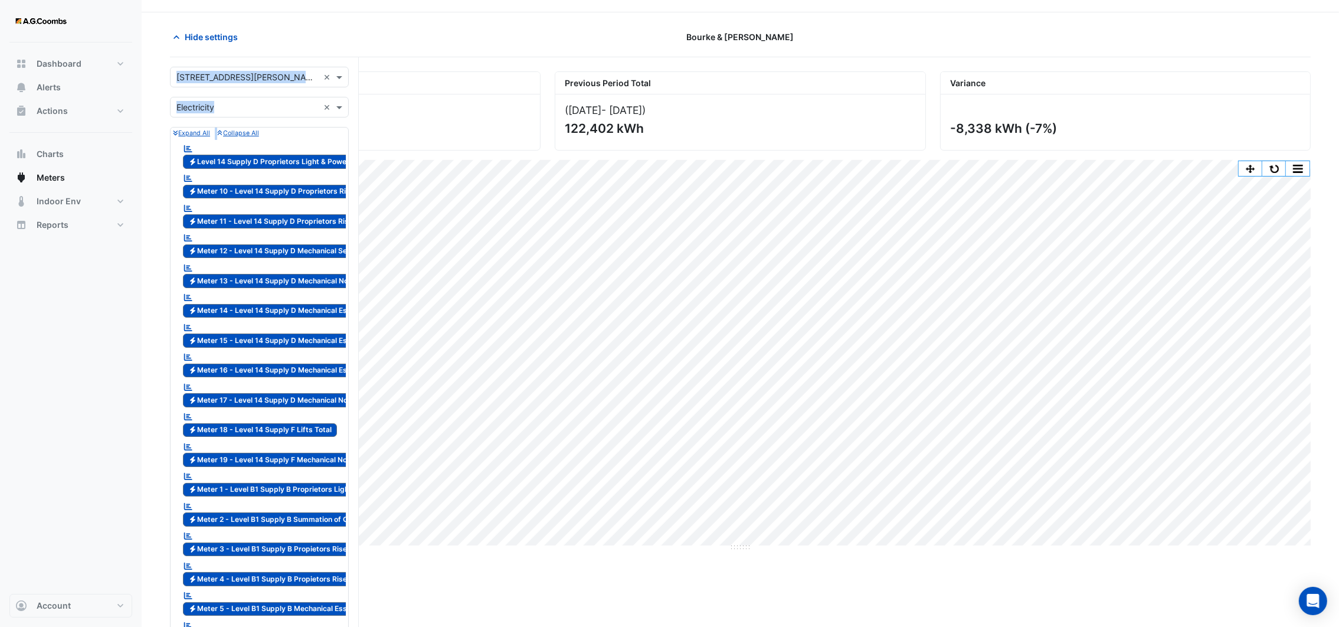
scroll to position [0, 0]
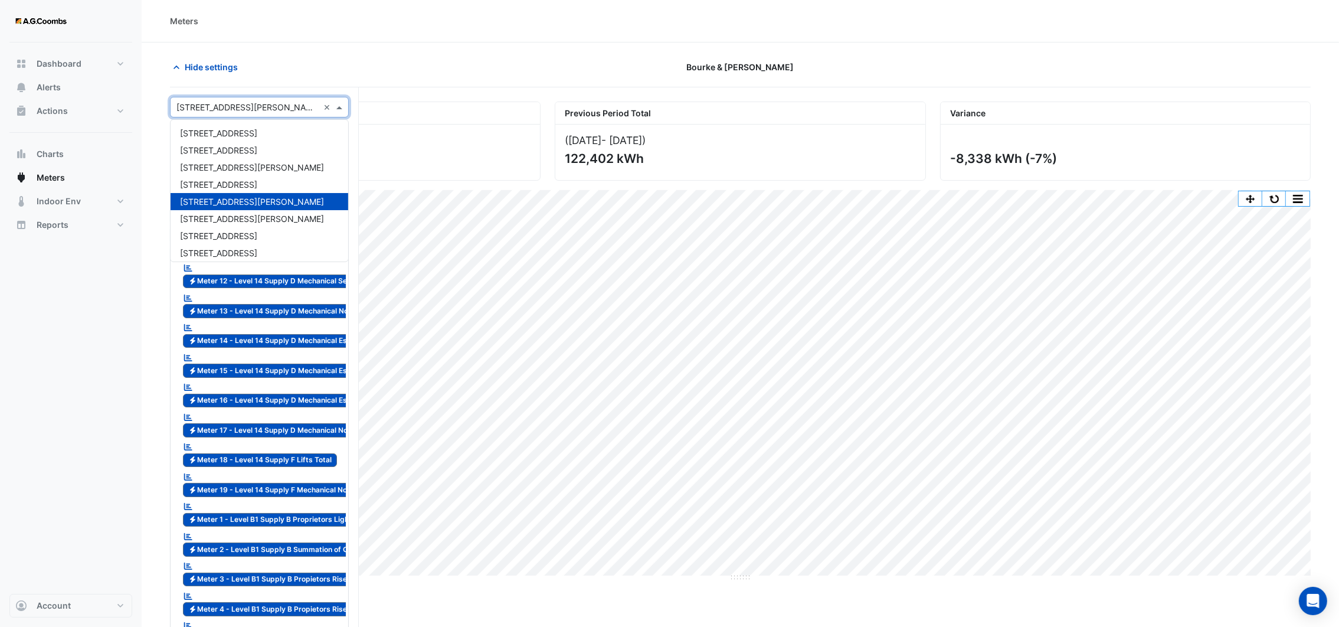
click at [339, 104] on span at bounding box center [341, 107] width 15 height 12
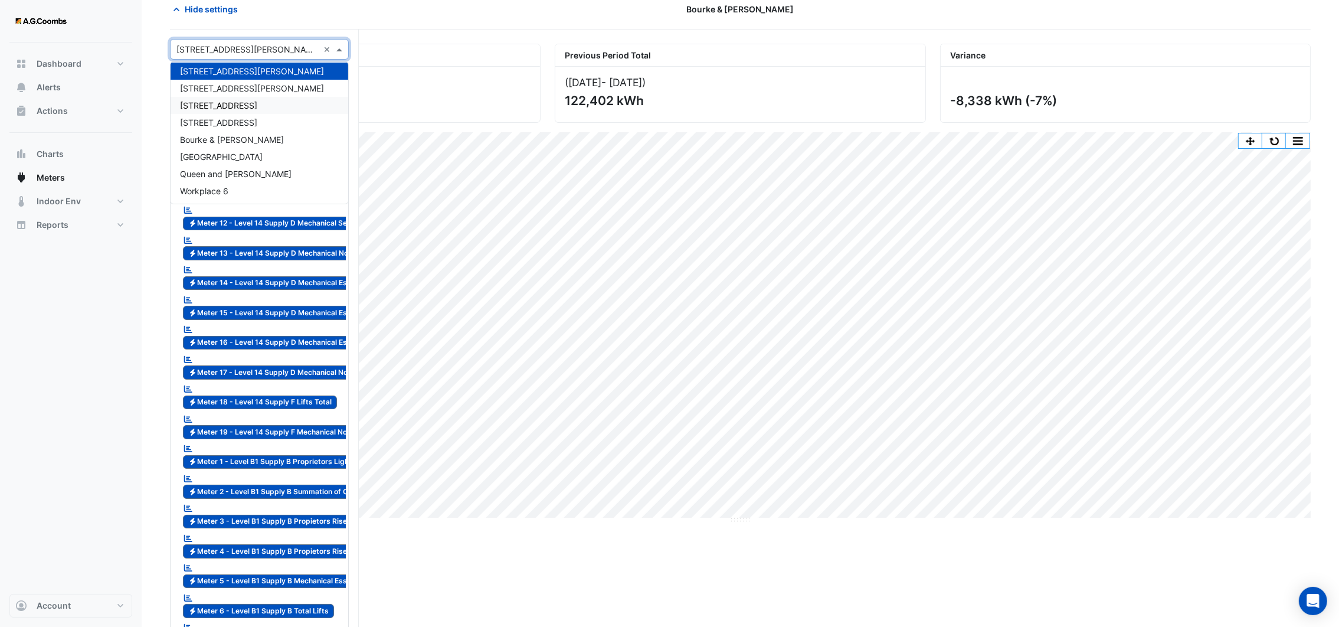
scroll to position [89, 0]
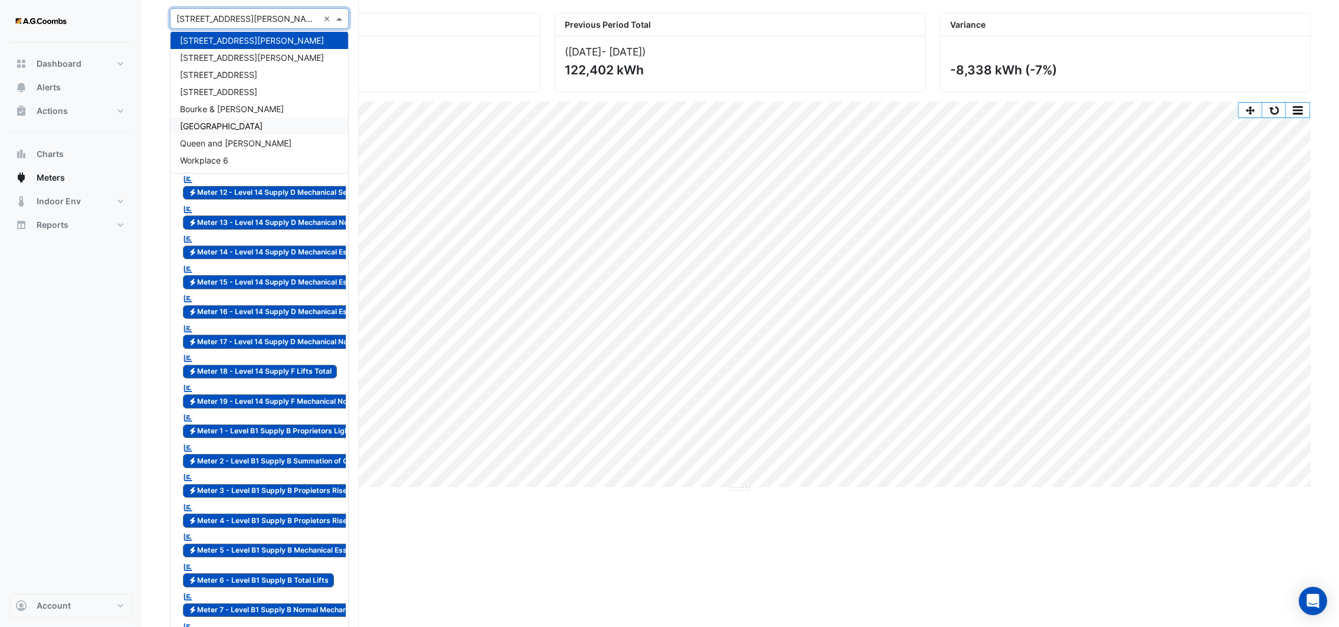
click at [263, 130] on div "[GEOGRAPHIC_DATA]" at bounding box center [260, 125] width 178 height 17
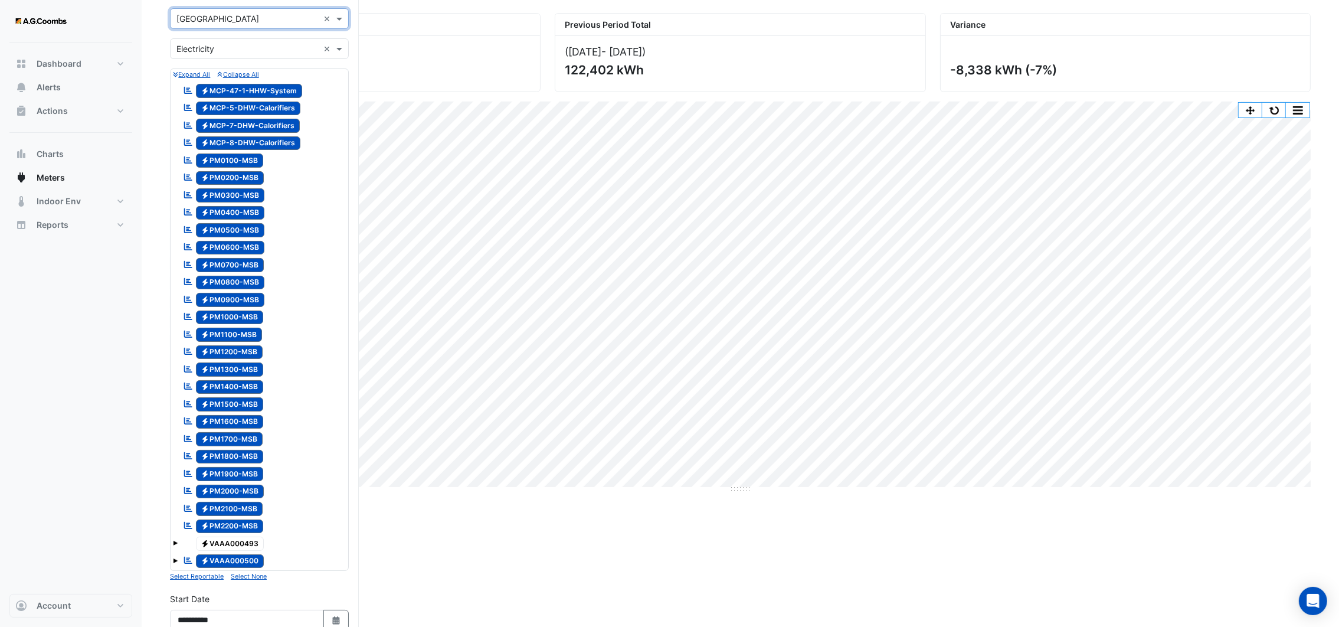
click at [175, 543] on span at bounding box center [175, 543] width 5 height 5
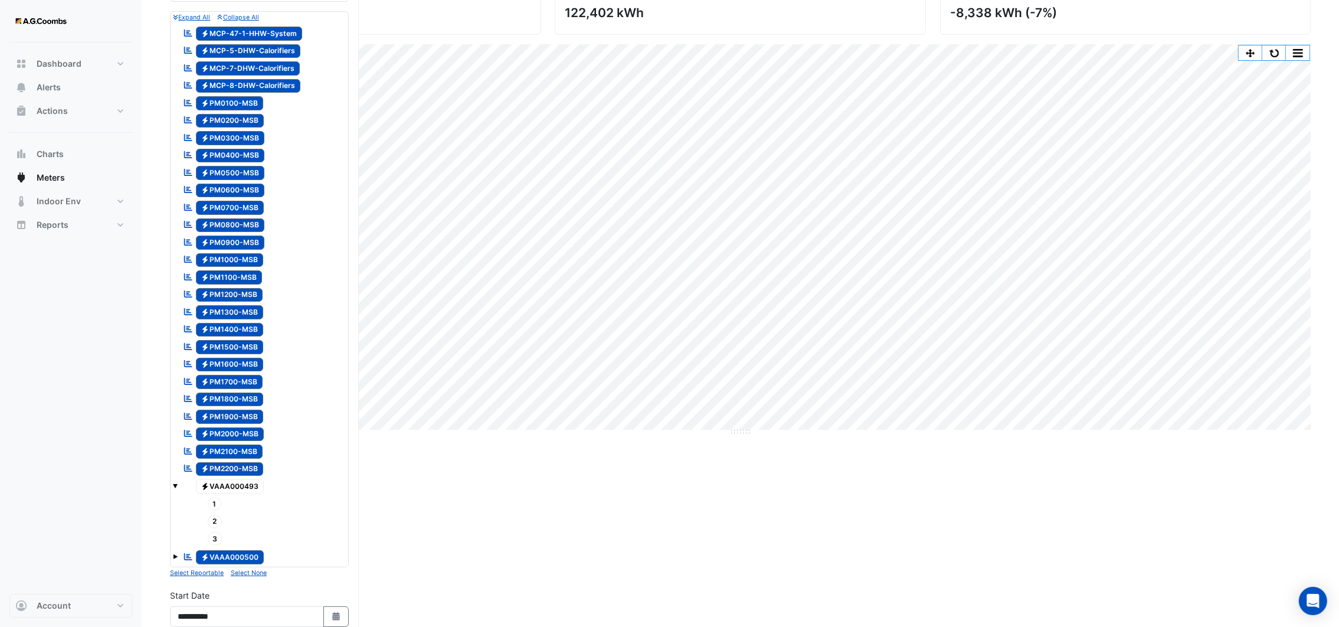
scroll to position [177, 0]
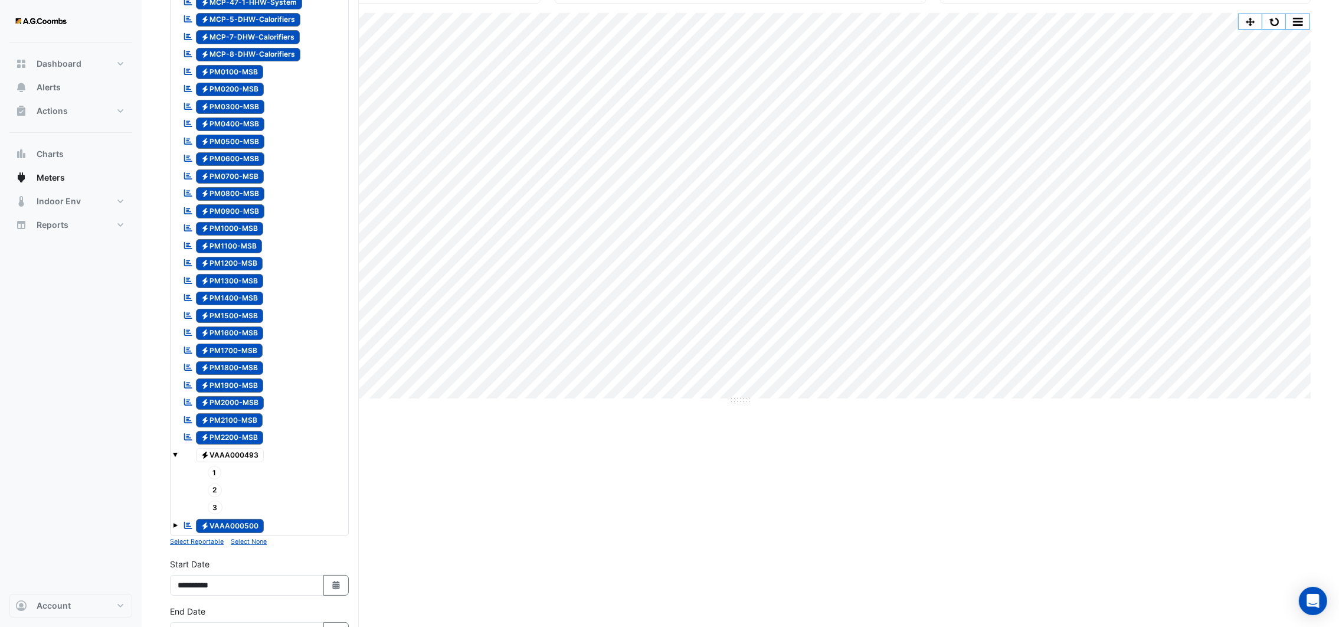
click at [179, 525] on div "Reportable Electricity VAAA000500" at bounding box center [259, 526] width 173 height 17
drag, startPoint x: 234, startPoint y: 422, endPoint x: 224, endPoint y: 475, distance: 54.2
click at [224, 475] on div "Reportable Electricity MCP-47-1-HHW-System Reportable Electricity MCP-5-DHW-Cal…" at bounding box center [259, 264] width 173 height 543
drag, startPoint x: 224, startPoint y: 431, endPoint x: 223, endPoint y: 486, distance: 55.5
click at [219, 484] on div "Reportable Electricity MCP-47-1-HHW-System Reportable Electricity MCP-5-DHW-Cal…" at bounding box center [259, 264] width 173 height 543
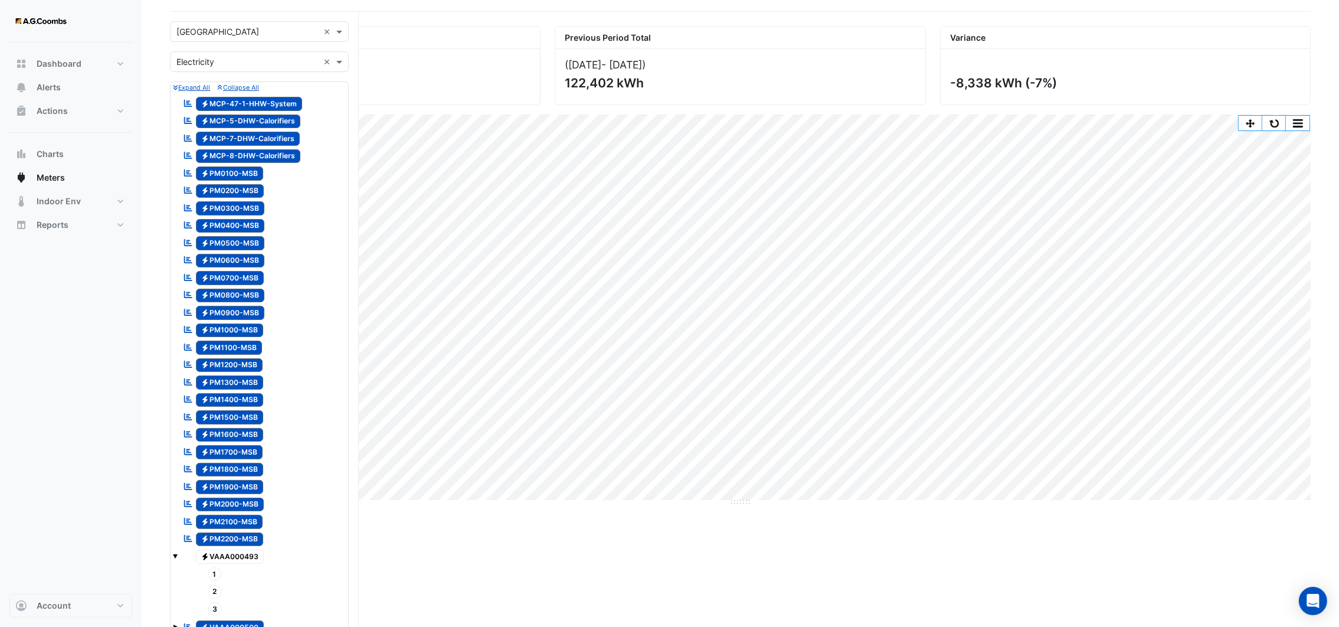
scroll to position [0, 0]
